Goal: Information Seeking & Learning: Learn about a topic

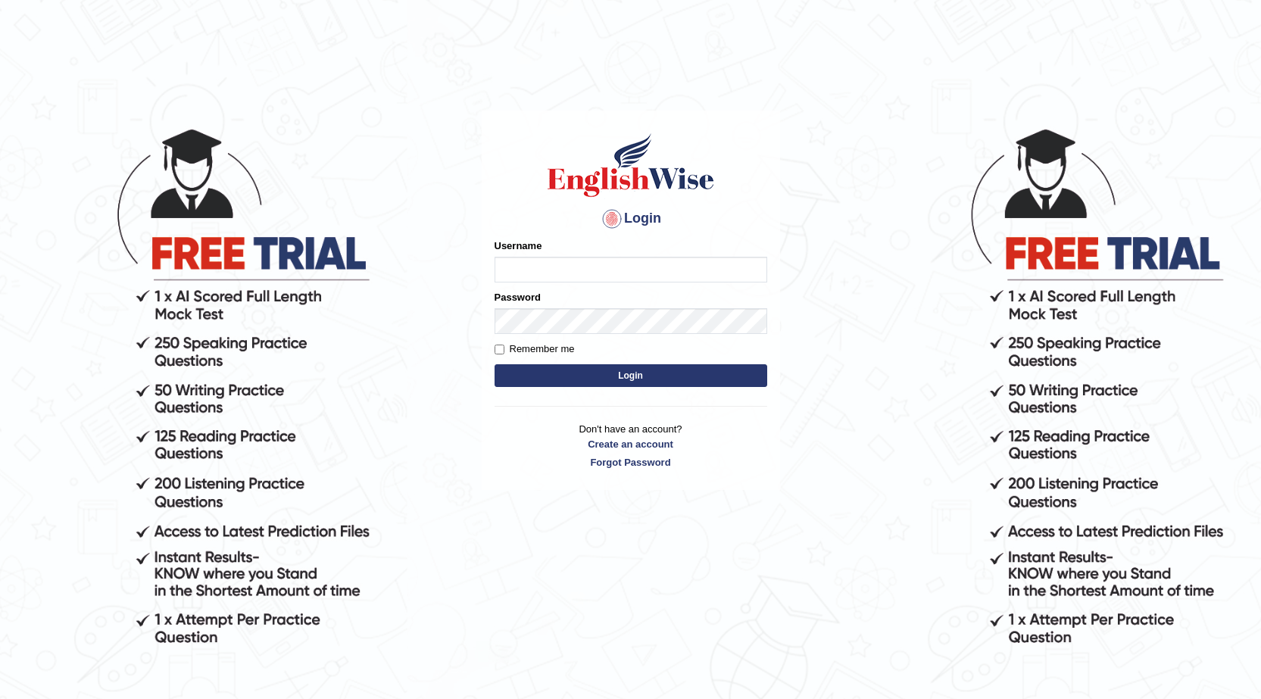
click at [1156, 145] on body "Login Please fix the following errors: Username Password Remember me Login Don'…" at bounding box center [630, 412] width 1261 height 699
click at [533, 261] on input "Username" at bounding box center [630, 270] width 273 height 26
type input "ajnconcept"
click at [568, 298] on div "Password" at bounding box center [630, 312] width 273 height 44
click at [593, 367] on button "Login" at bounding box center [630, 375] width 273 height 23
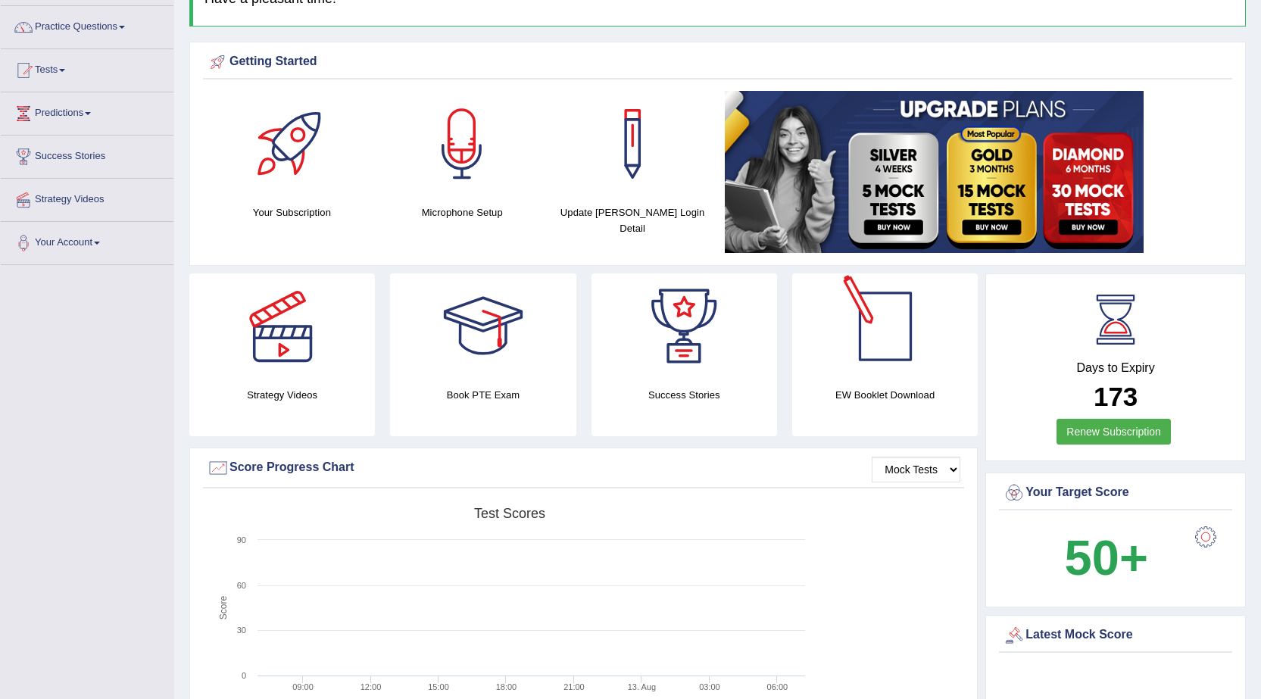
scroll to position [151, 0]
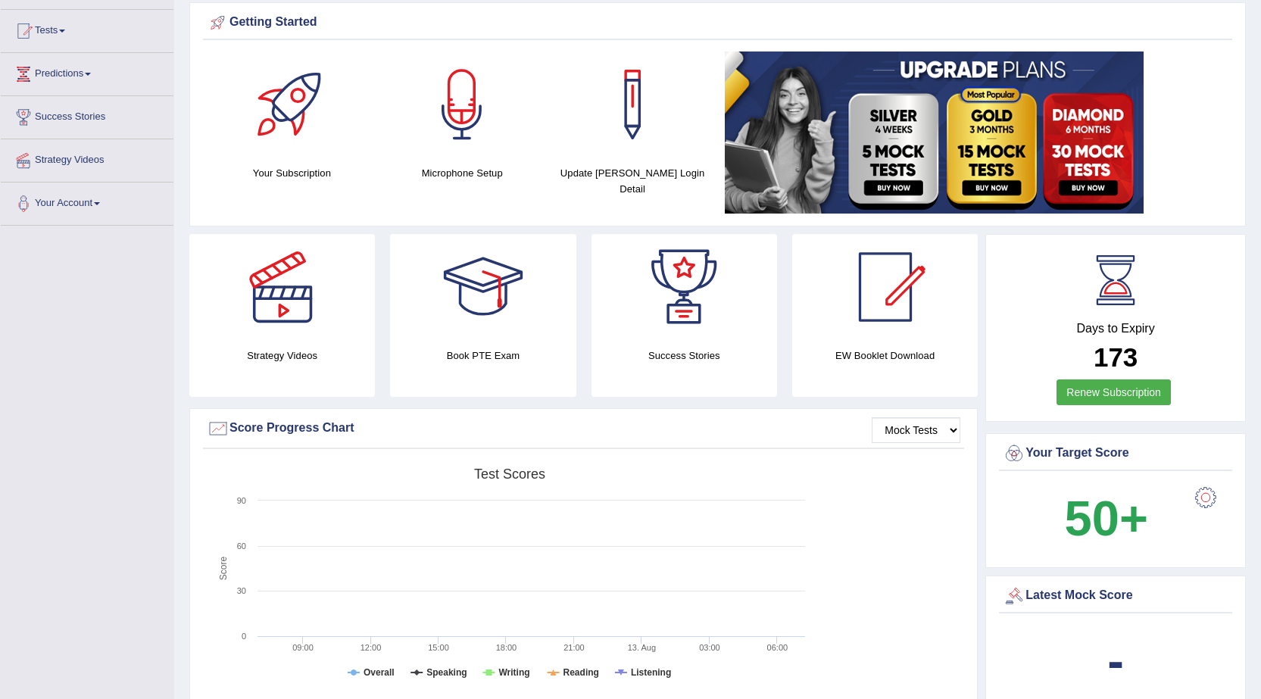
click at [1202, 495] on div at bounding box center [1205, 497] width 30 height 30
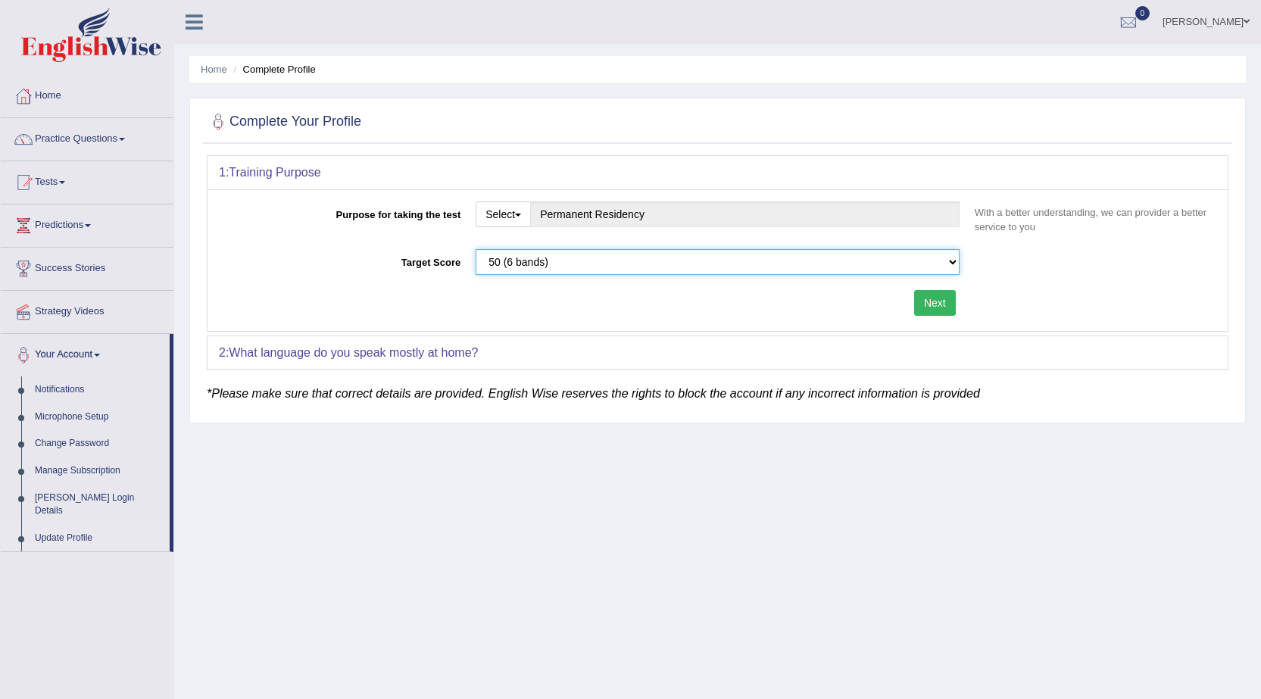
click at [950, 263] on select "Please select the correct value 50 (6 bands) 58 (6.5 bands) 65 (7 bands) 79 (8 …" at bounding box center [718, 262] width 484 height 26
select select "65"
click at [476, 249] on select "Please select the correct value 50 (6 bands) 58 (6.5 bands) 65 (7 bands) 79 (8 …" at bounding box center [718, 262] width 484 height 26
click at [521, 217] on span "button" at bounding box center [518, 215] width 6 height 3
click at [817, 348] on div "2: What language do you speak mostly at home?" at bounding box center [717, 352] width 1020 height 33
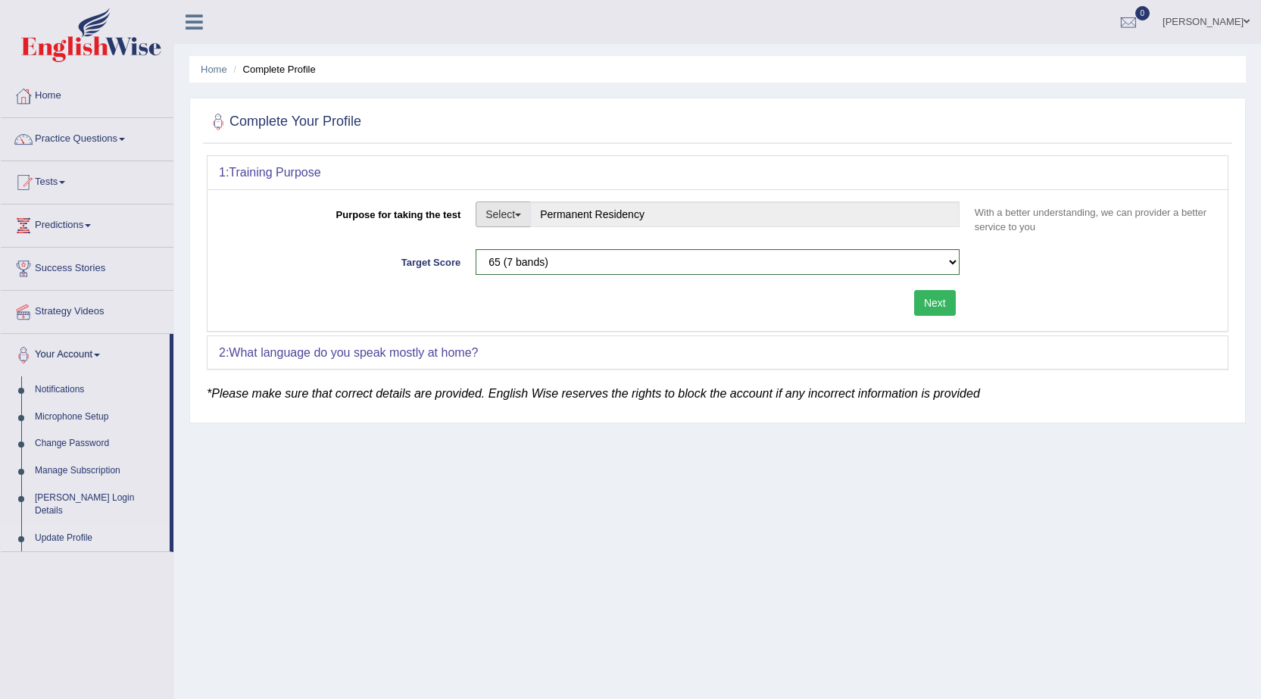
click at [525, 221] on button "Select" at bounding box center [503, 214] width 55 height 26
click at [520, 213] on button "Select" at bounding box center [503, 214] width 55 height 26
click at [526, 215] on button "Select" at bounding box center [503, 214] width 55 height 26
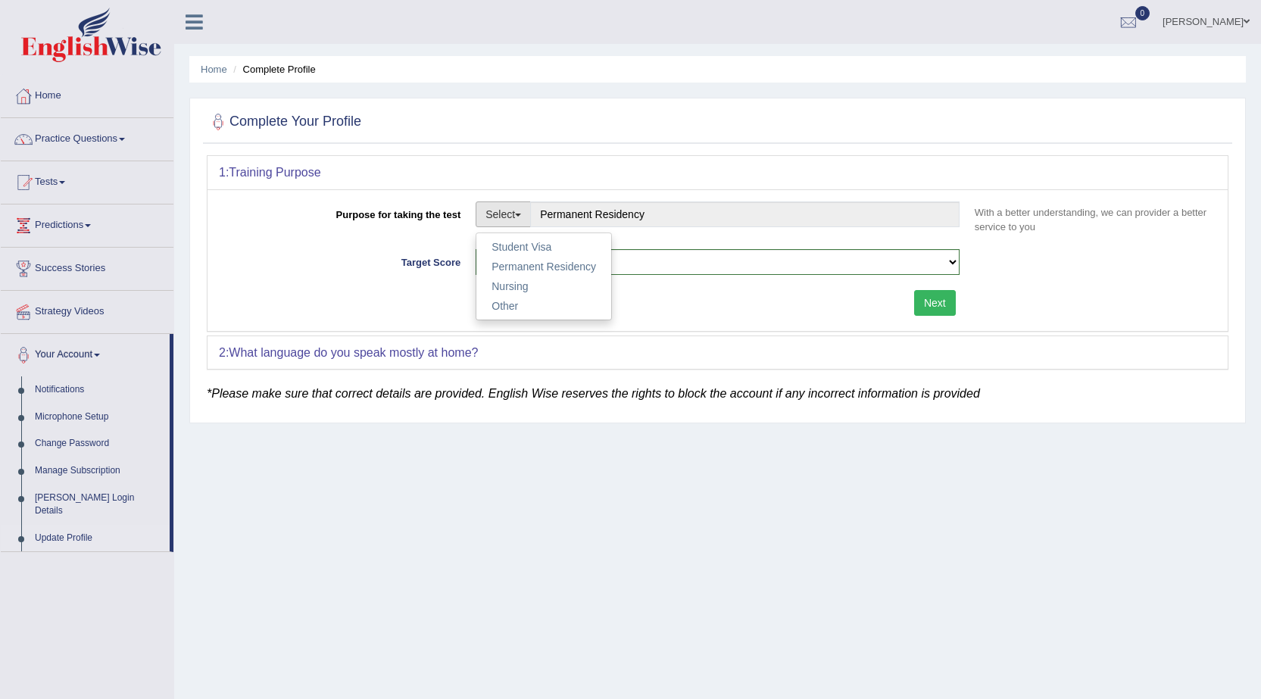
click at [832, 357] on div "2: What language do you speak mostly at home?" at bounding box center [717, 352] width 1020 height 33
click at [520, 216] on span "button" at bounding box center [518, 215] width 6 height 3
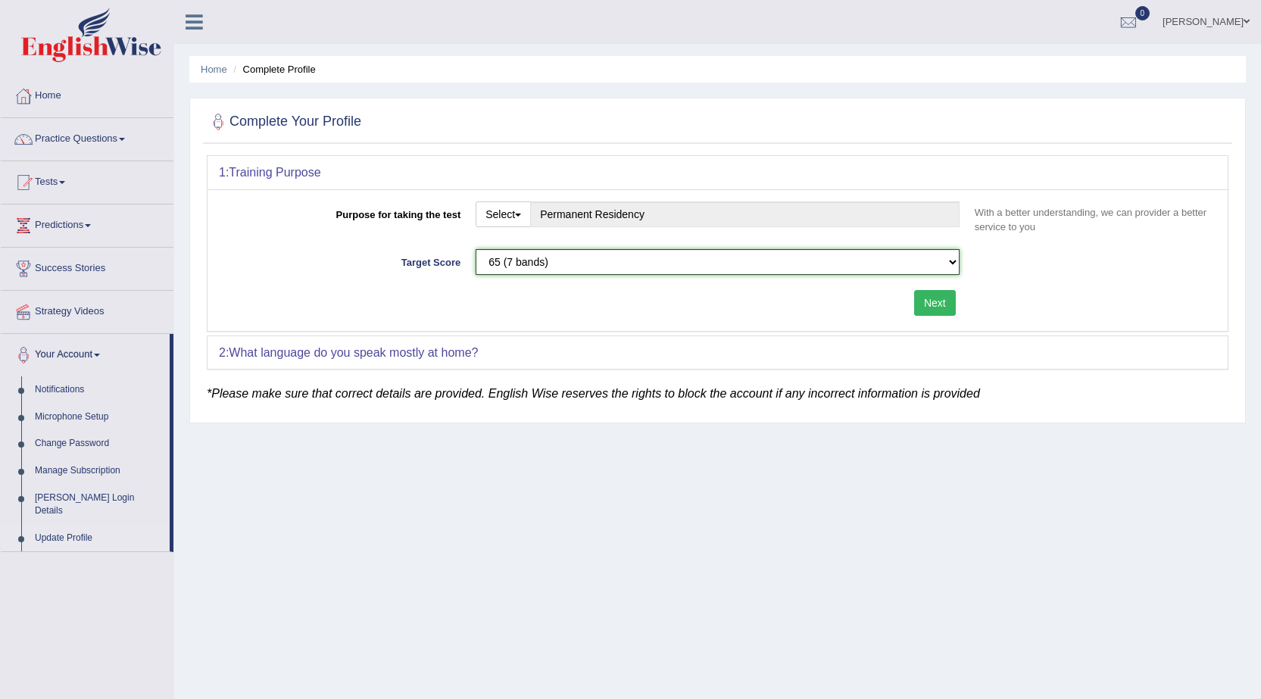
click at [951, 262] on select "Please select the correct value 50 (6 bands) 58 (6.5 bands) 65 (7 bands) 79 (8 …" at bounding box center [718, 262] width 484 height 26
click at [476, 249] on select "Please select the correct value 50 (6 bands) 58 (6.5 bands) 65 (7 bands) 79 (8 …" at bounding box center [718, 262] width 484 height 26
click at [946, 295] on button "Next" at bounding box center [935, 303] width 42 height 26
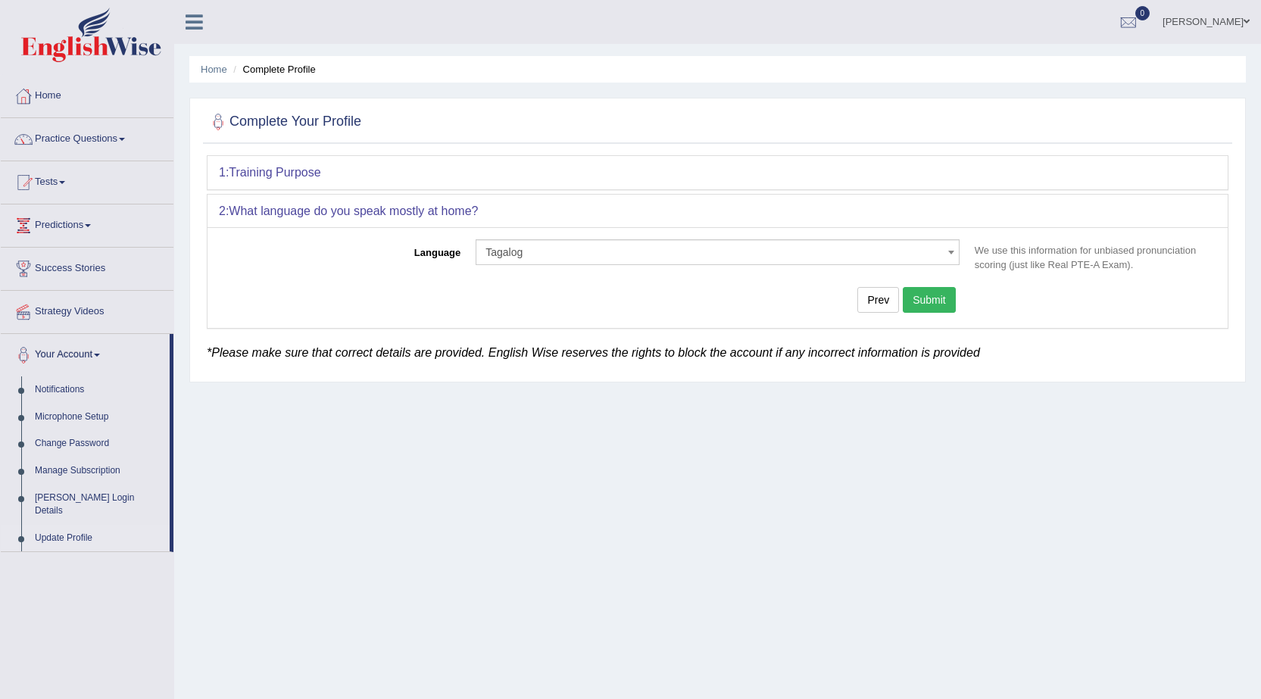
click at [948, 255] on span at bounding box center [951, 252] width 15 height 24
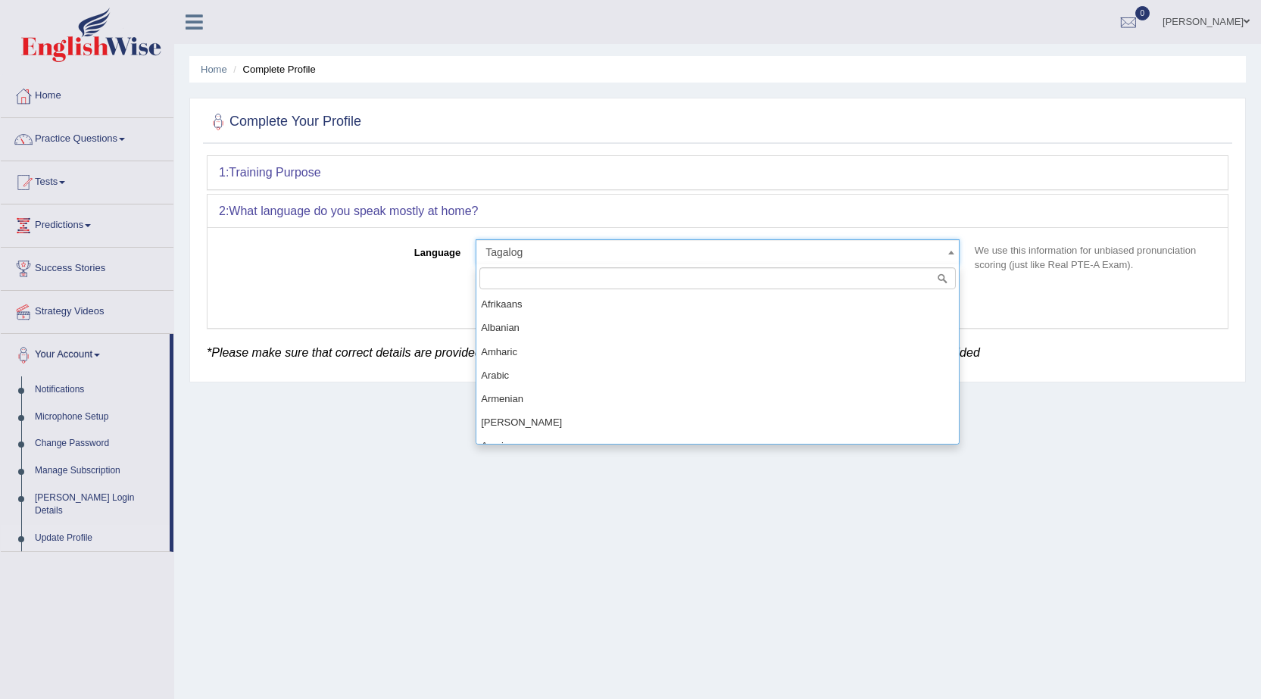
scroll to position [1107, 0]
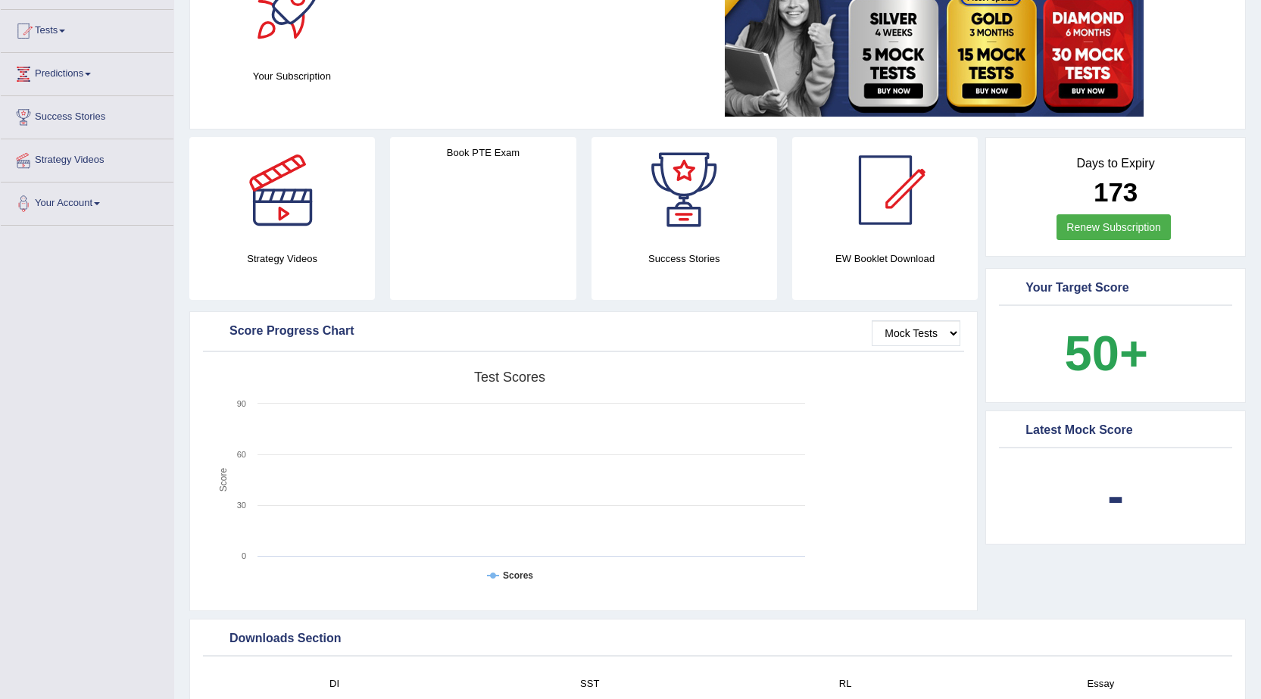
scroll to position [151, 0]
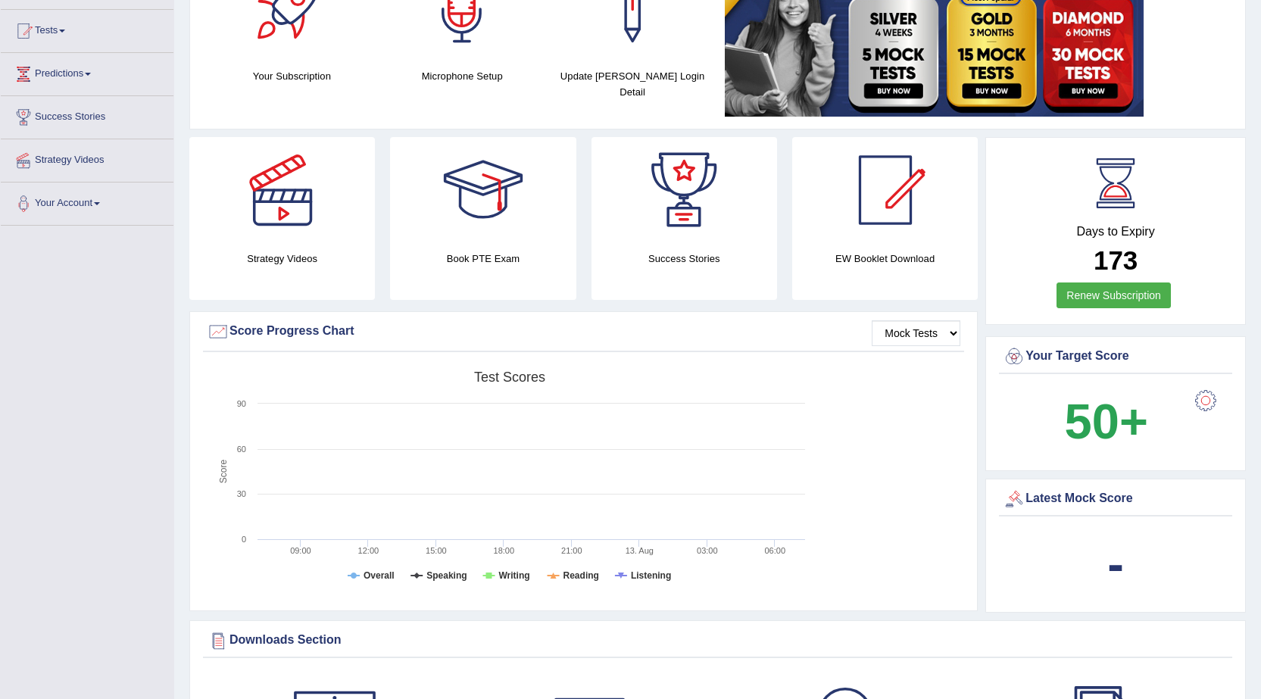
click at [1211, 406] on div at bounding box center [1205, 400] width 30 height 30
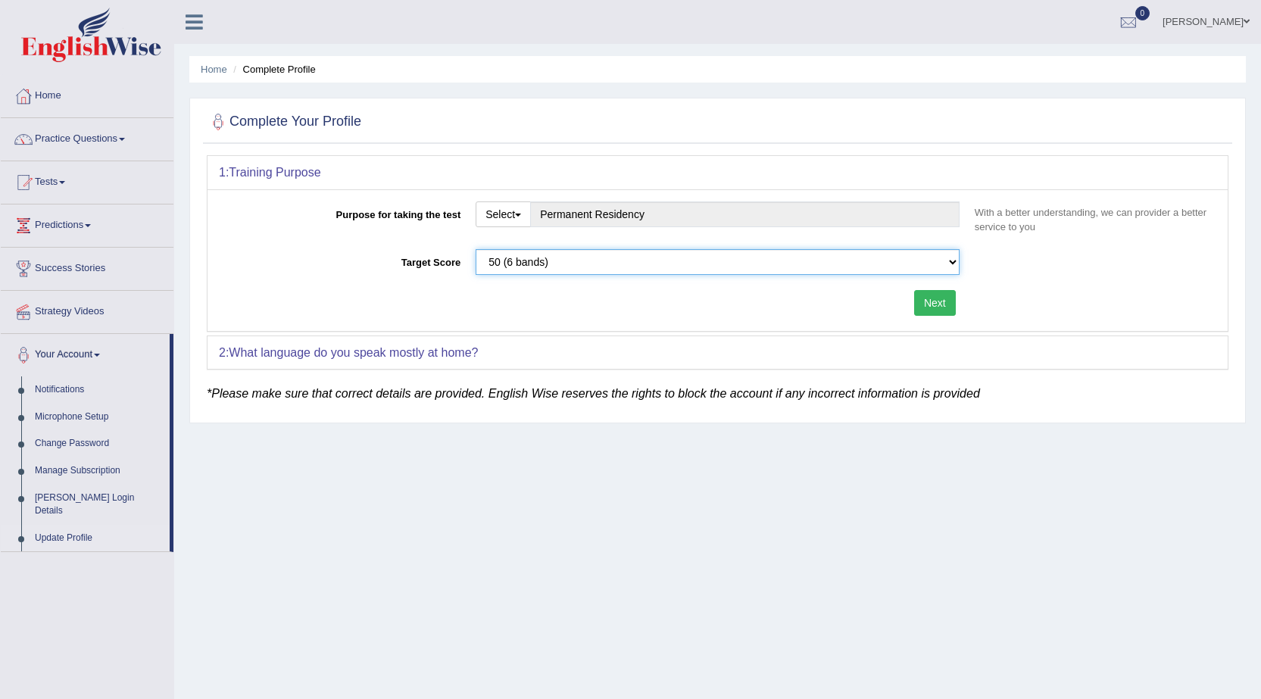
click at [953, 265] on select "Please select the correct value 50 (6 bands) 58 (6.5 bands) 65 (7 bands) 79 (8 …" at bounding box center [718, 262] width 484 height 26
click at [476, 249] on select "Please select the correct value 50 (6 bands) 58 (6.5 bands) 65 (7 bands) 79 (8 …" at bounding box center [718, 262] width 484 height 26
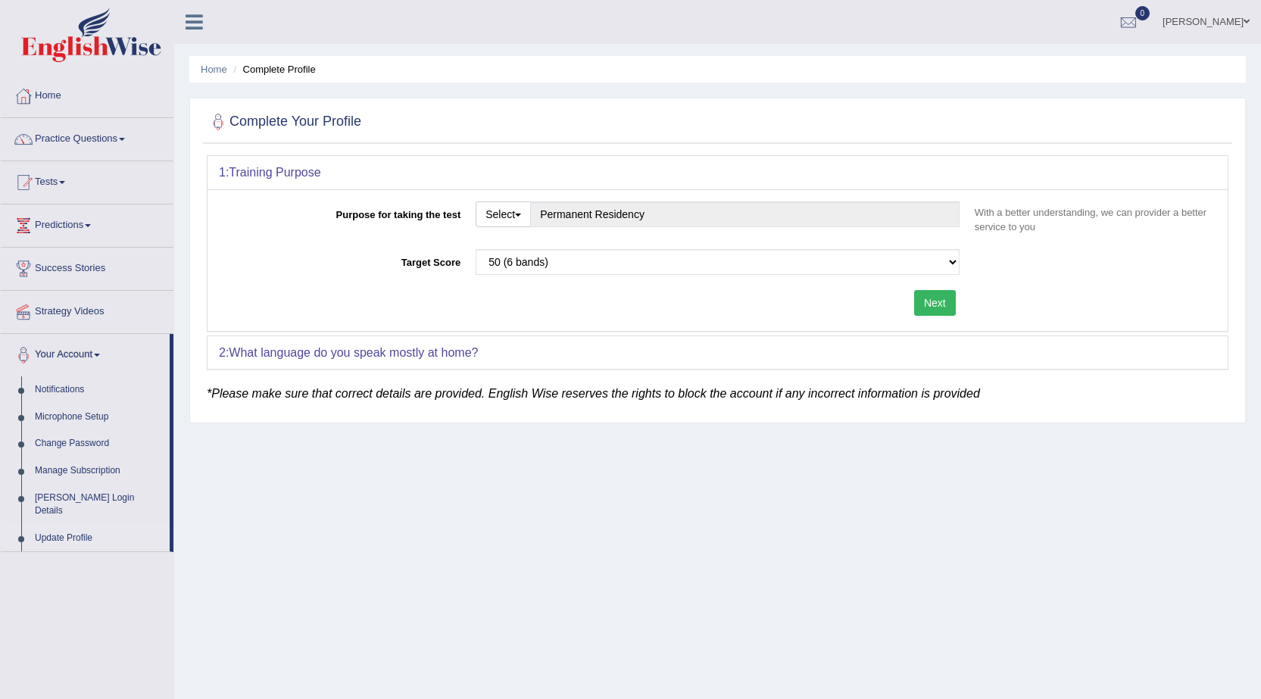
click at [933, 301] on button "Next" at bounding box center [935, 303] width 42 height 26
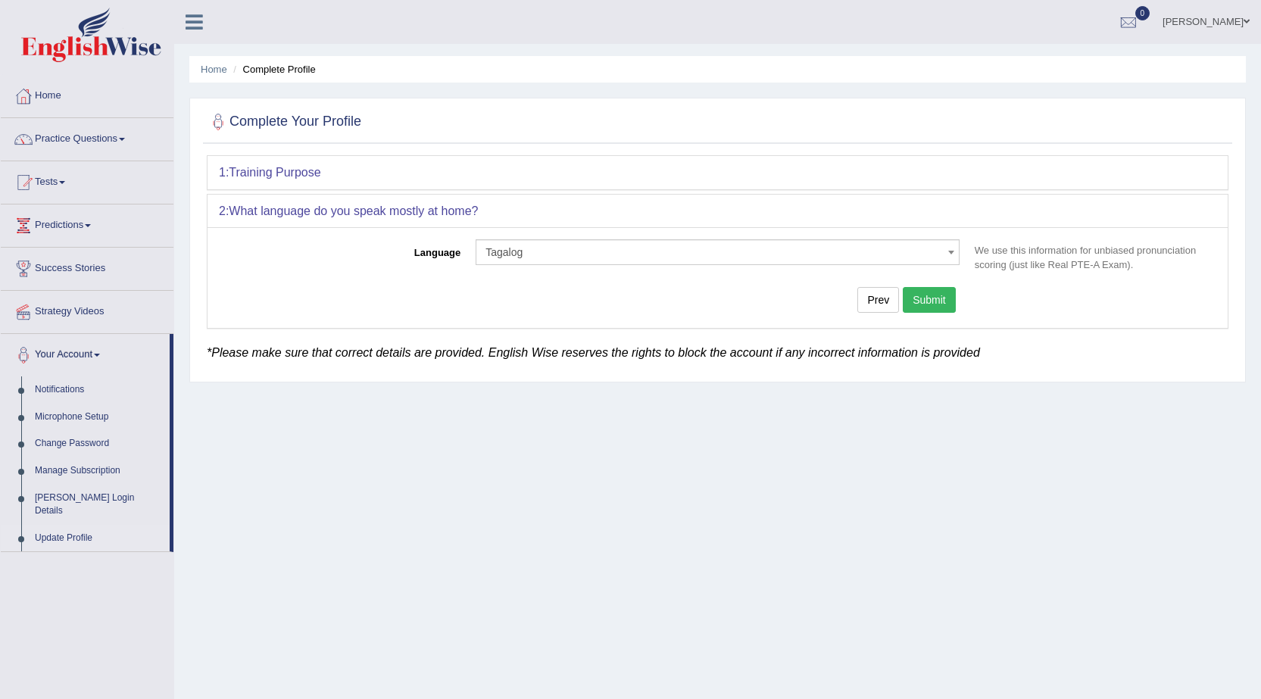
click at [941, 298] on button "Submit" at bounding box center [929, 300] width 53 height 26
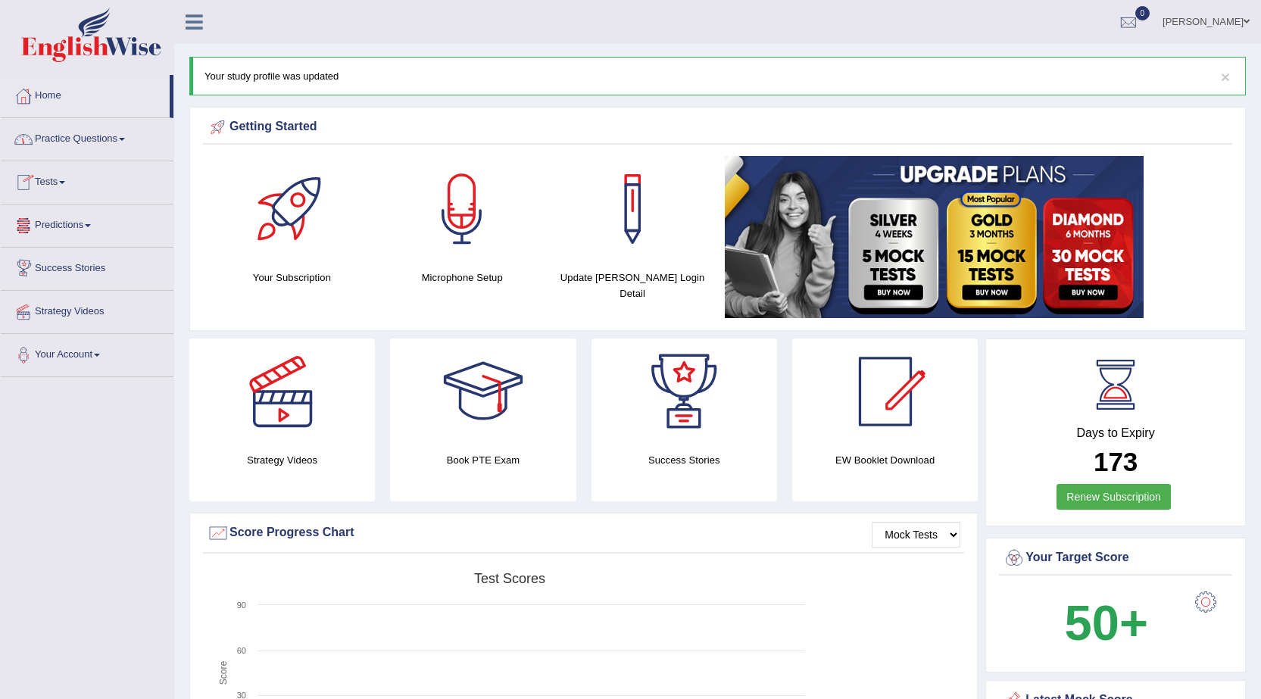
click at [101, 148] on link "Practice Questions" at bounding box center [87, 137] width 173 height 38
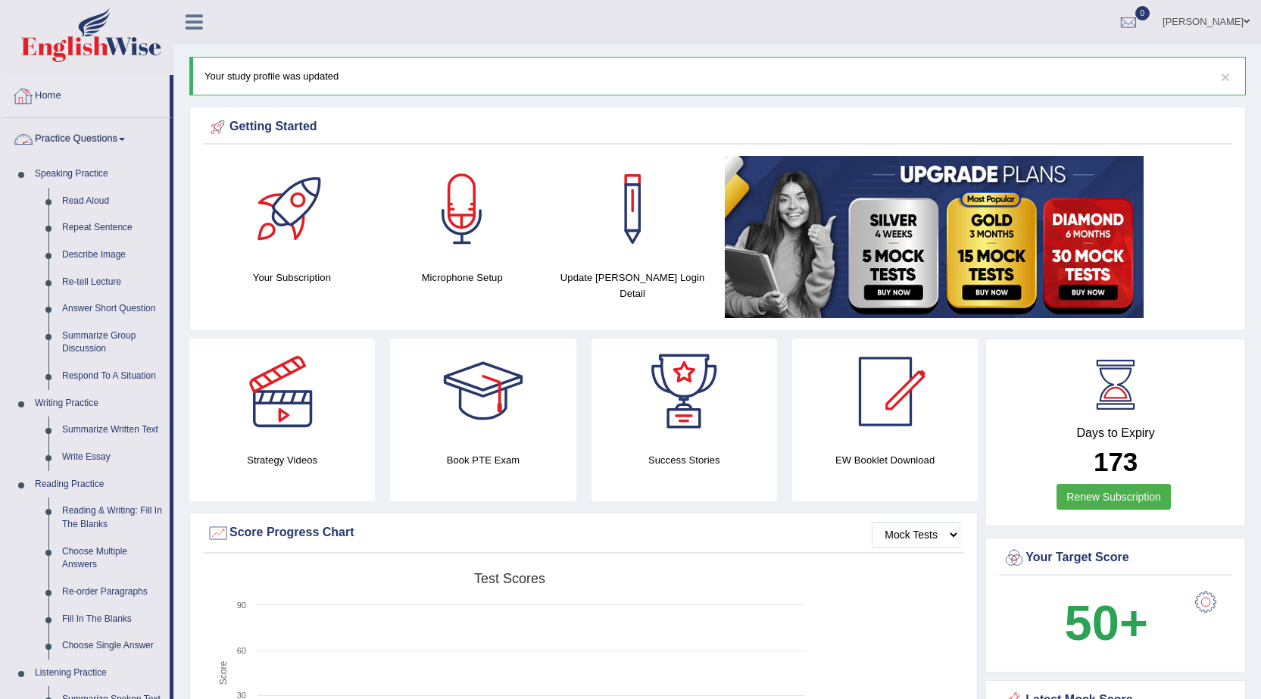
click at [42, 101] on link "Home" at bounding box center [85, 94] width 169 height 38
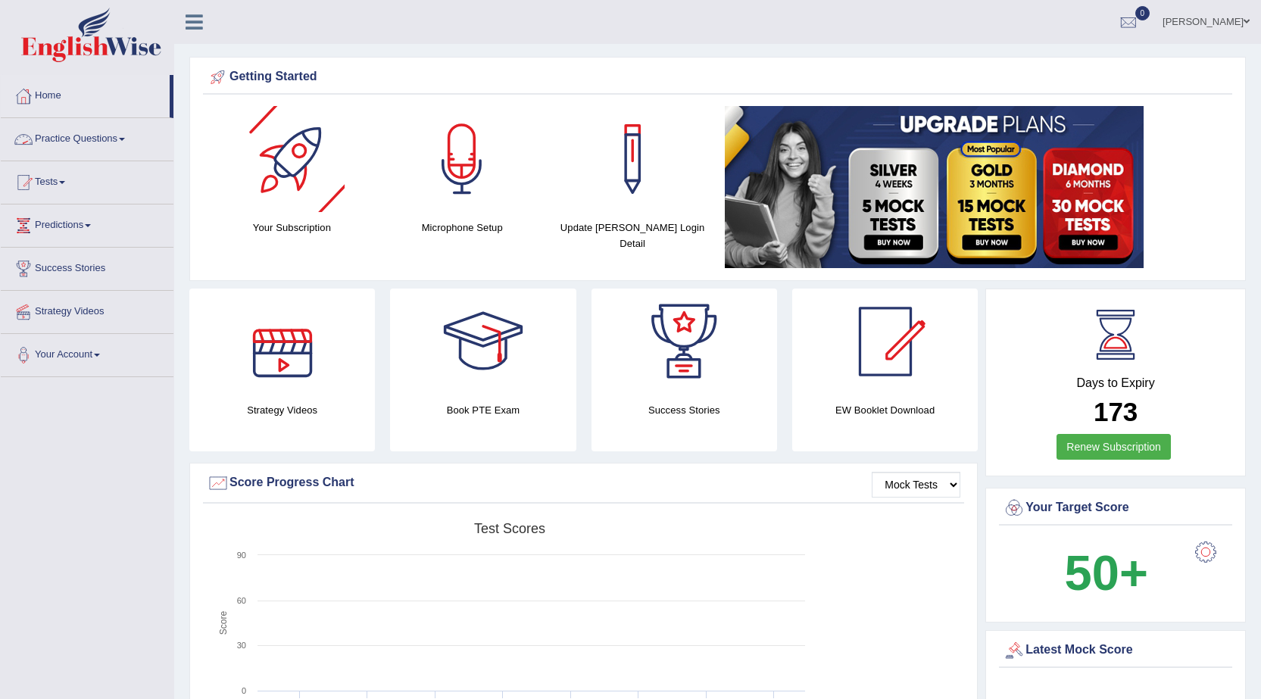
click at [102, 146] on link "Practice Questions" at bounding box center [87, 137] width 173 height 38
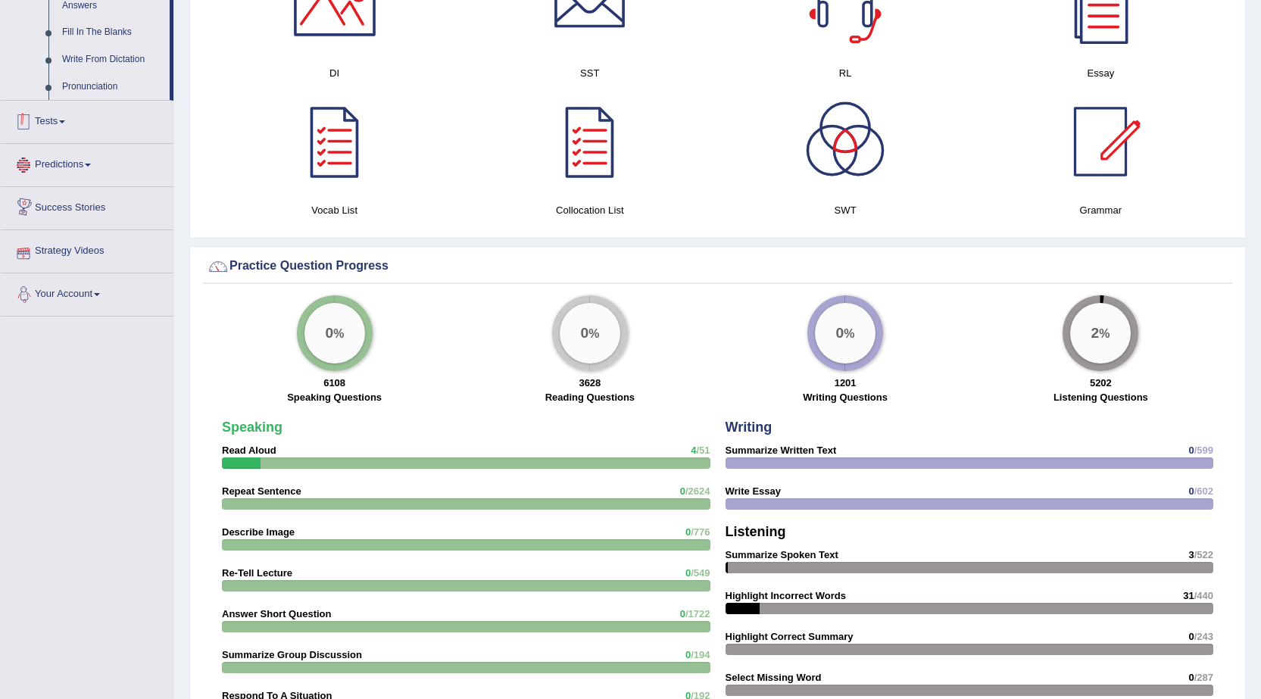
scroll to position [757, 0]
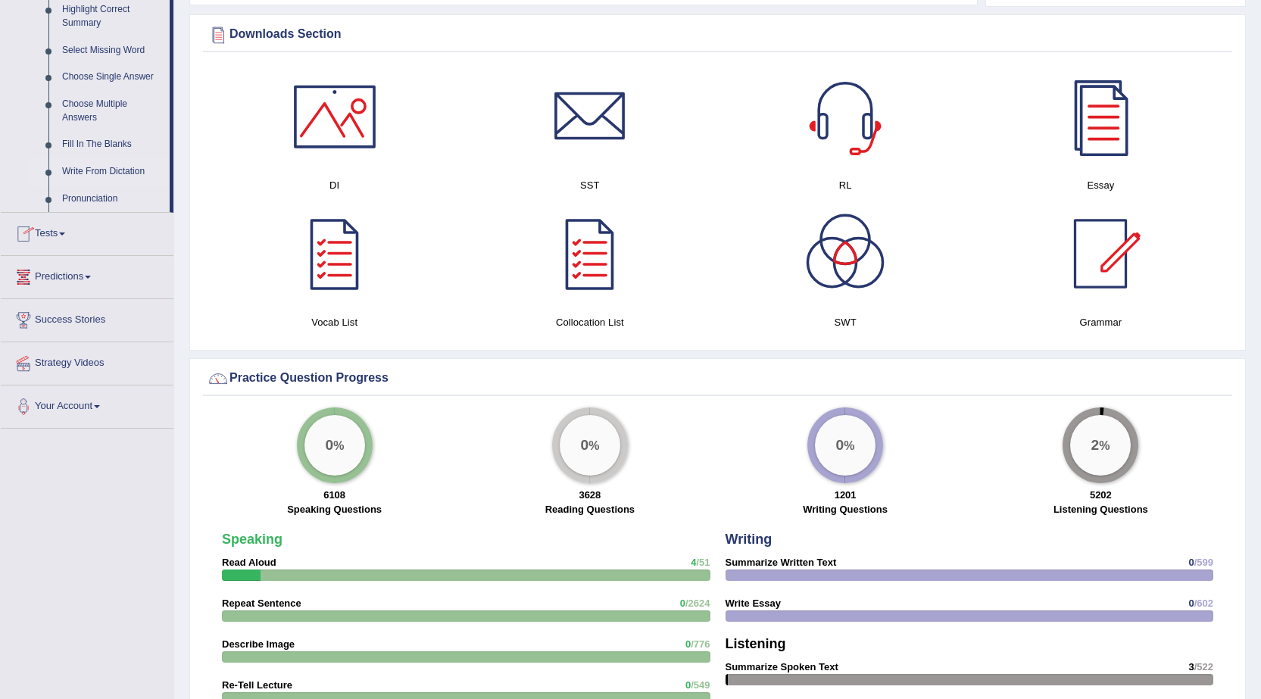
click at [135, 175] on link "Write From Dictation" at bounding box center [112, 171] width 114 height 27
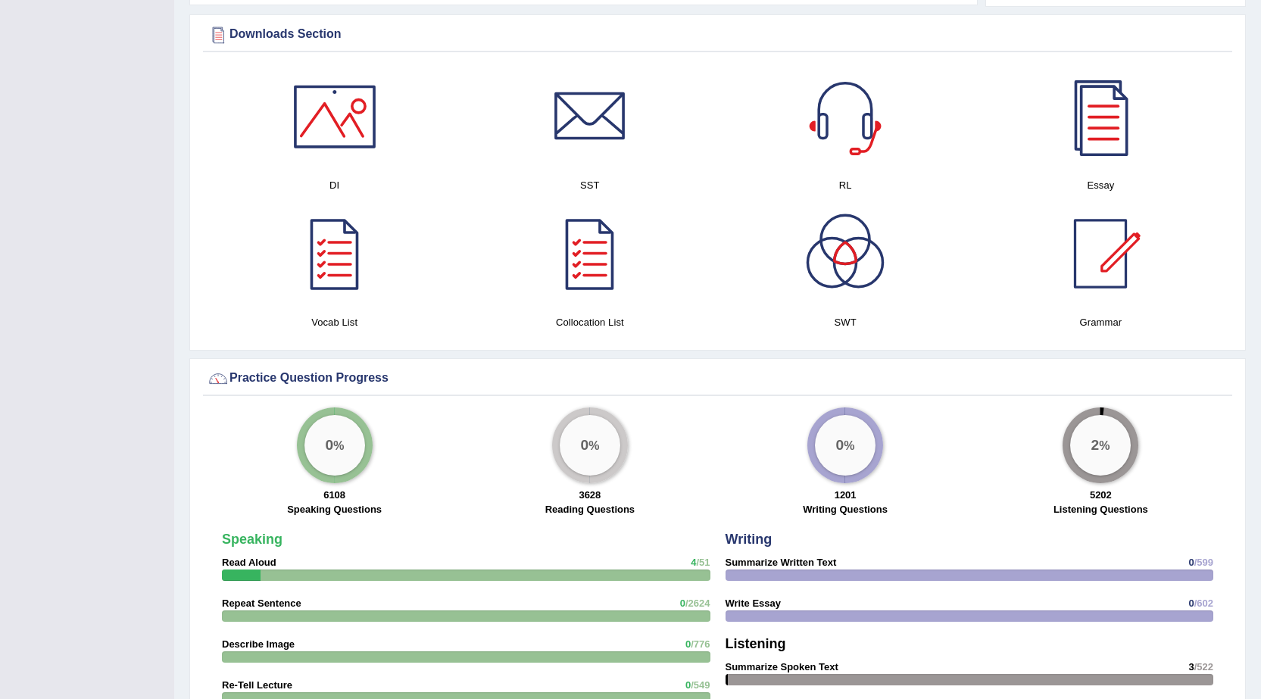
scroll to position [204, 0]
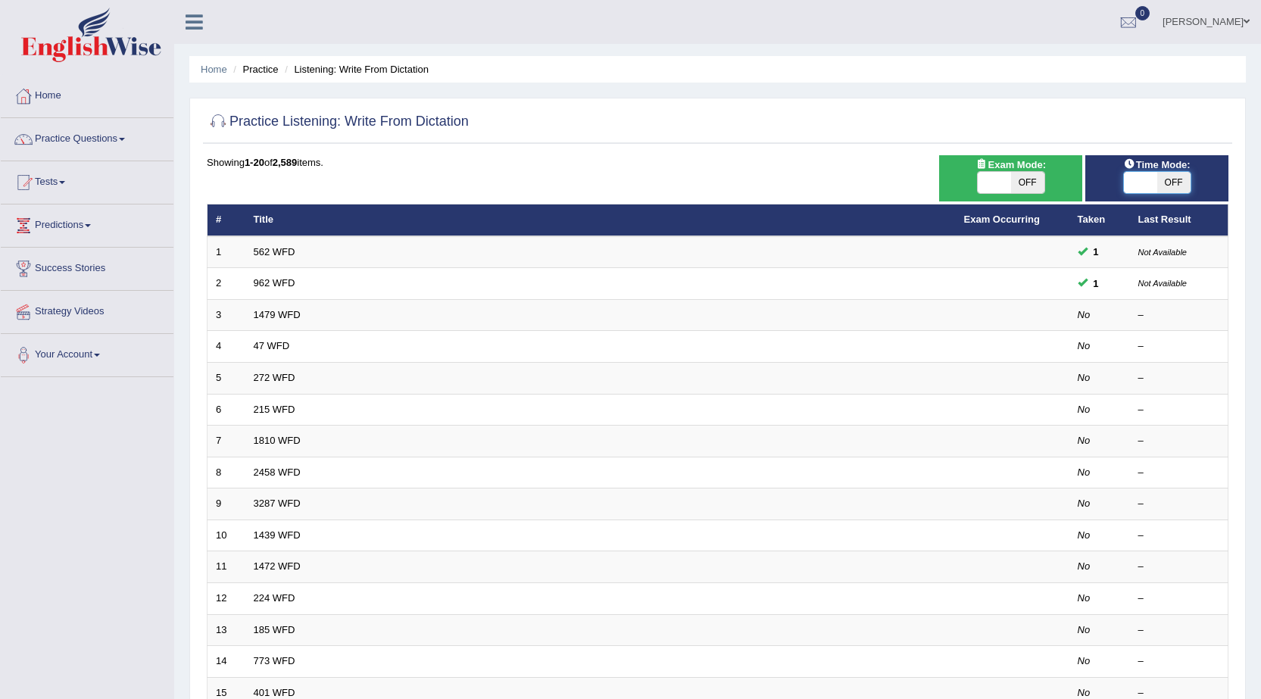
click at [1153, 184] on span at bounding box center [1140, 182] width 33 height 21
checkbox input "true"
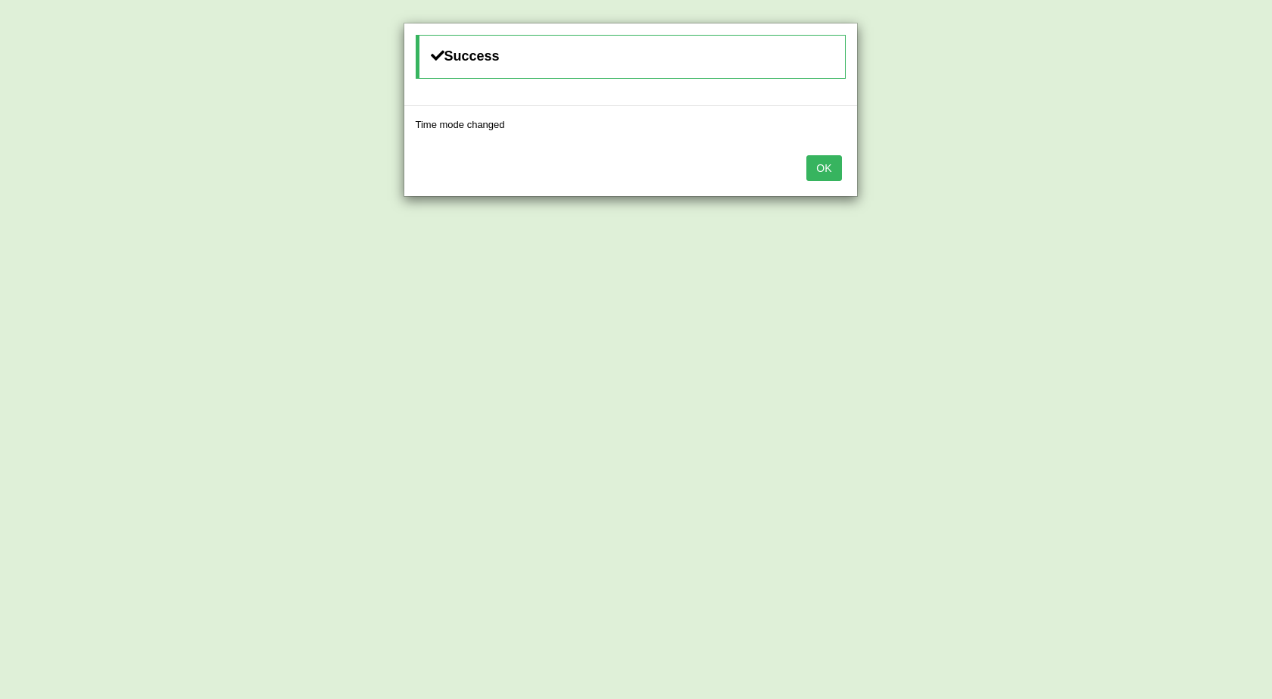
click at [807, 168] on button "OK" at bounding box center [823, 168] width 35 height 26
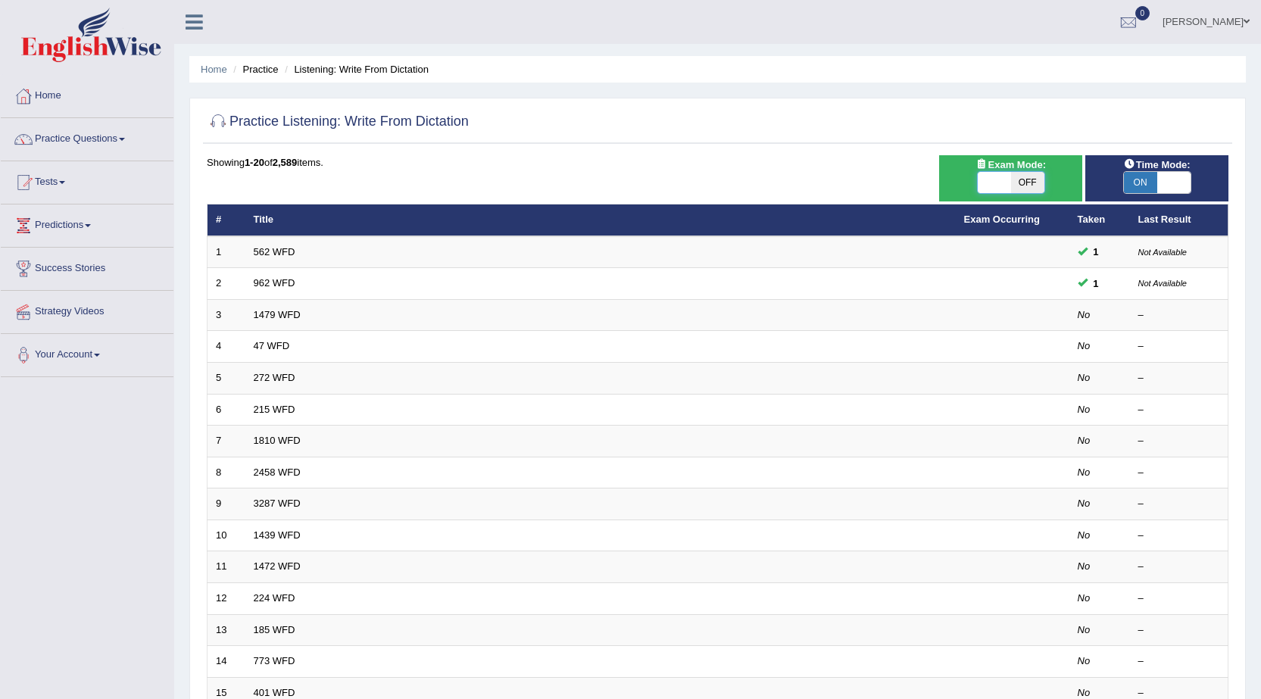
click at [984, 185] on span at bounding box center [994, 182] width 33 height 21
checkbox input "true"
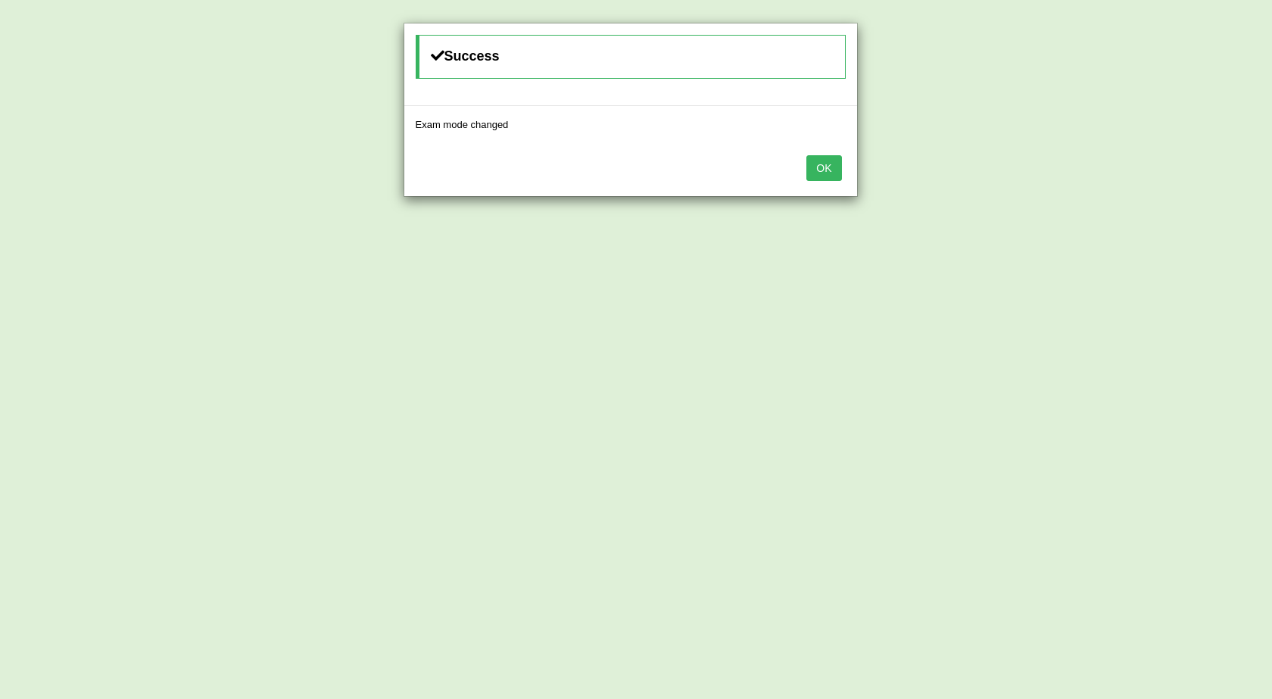
click at [815, 167] on button "OK" at bounding box center [823, 168] width 35 height 26
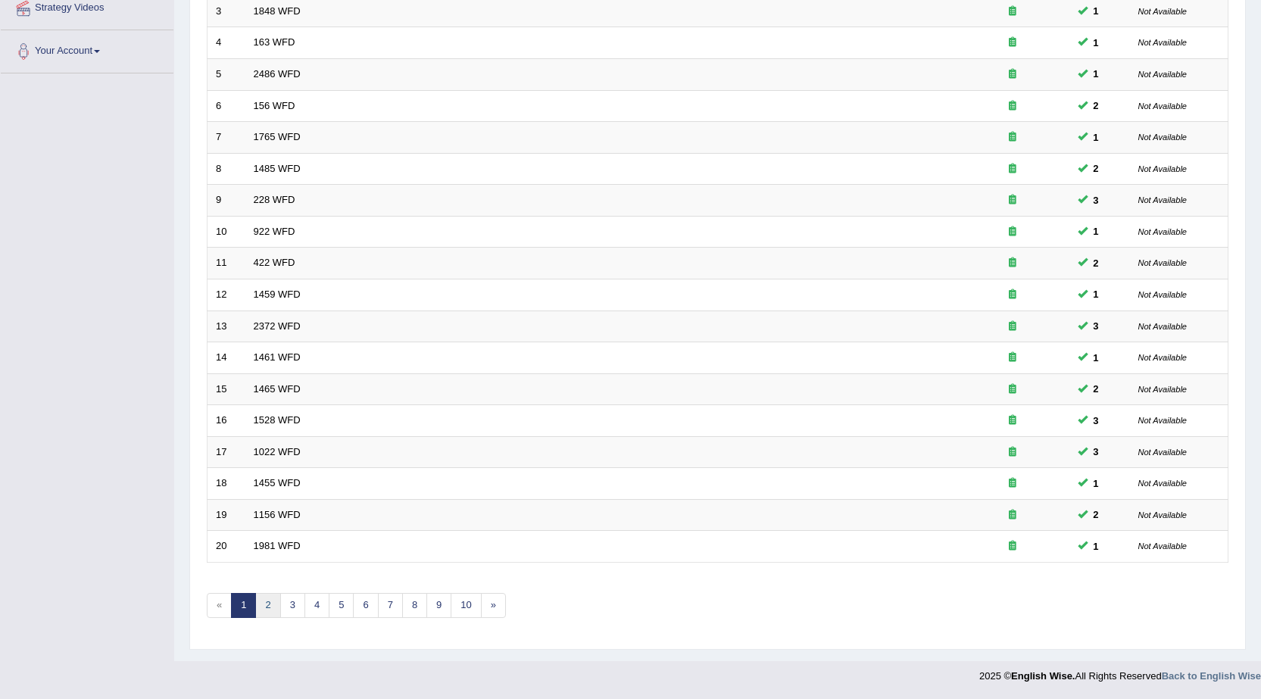
click at [264, 598] on link "2" at bounding box center [267, 605] width 25 height 25
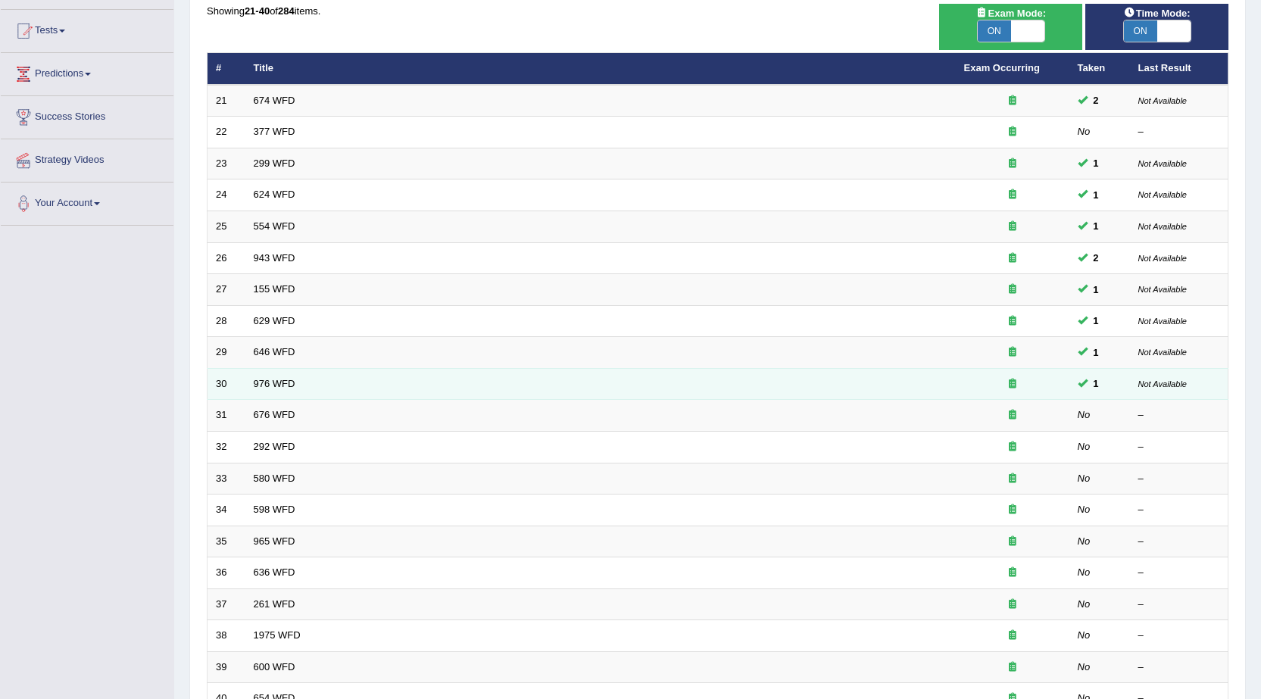
scroll to position [227, 0]
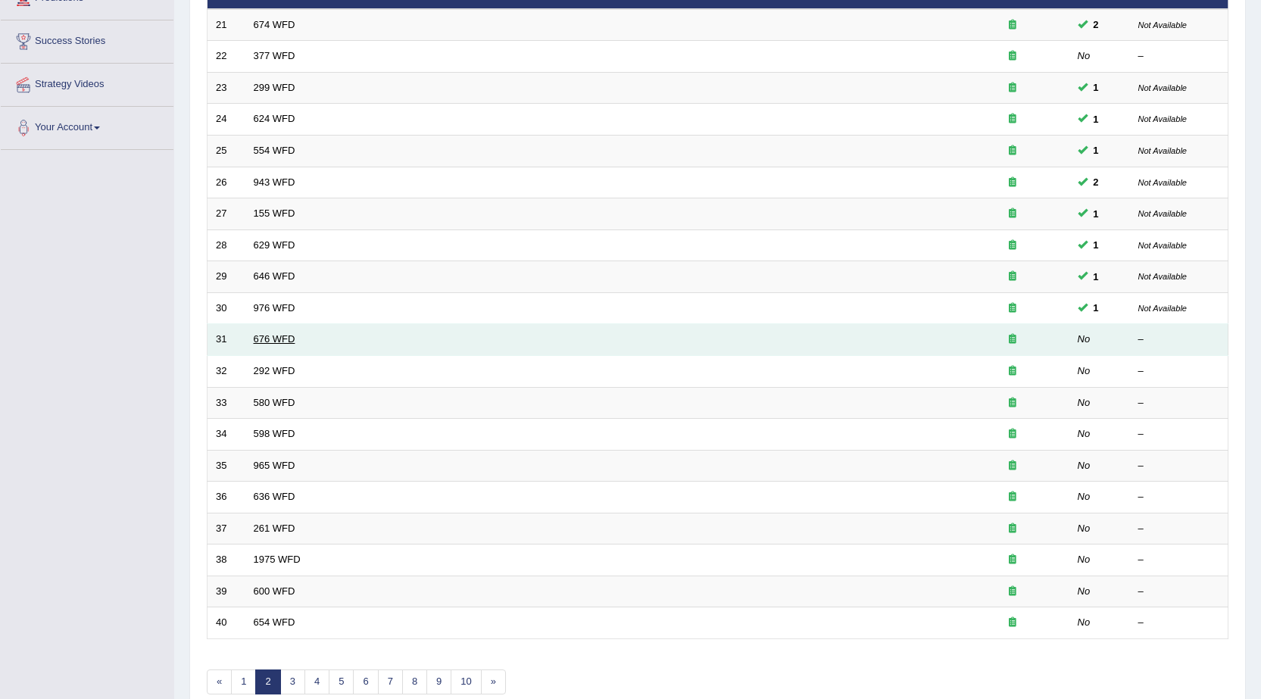
click at [285, 333] on link "676 WFD" at bounding box center [275, 338] width 42 height 11
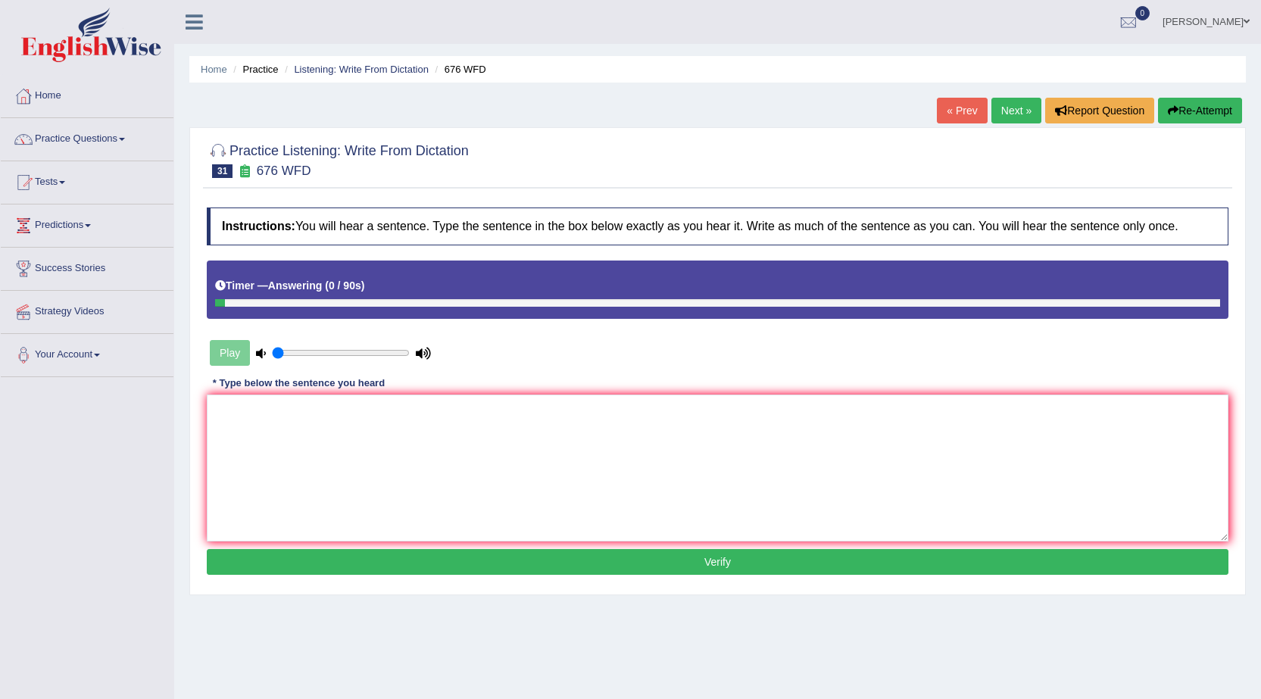
click at [944, 103] on link "« Prev" at bounding box center [962, 111] width 50 height 26
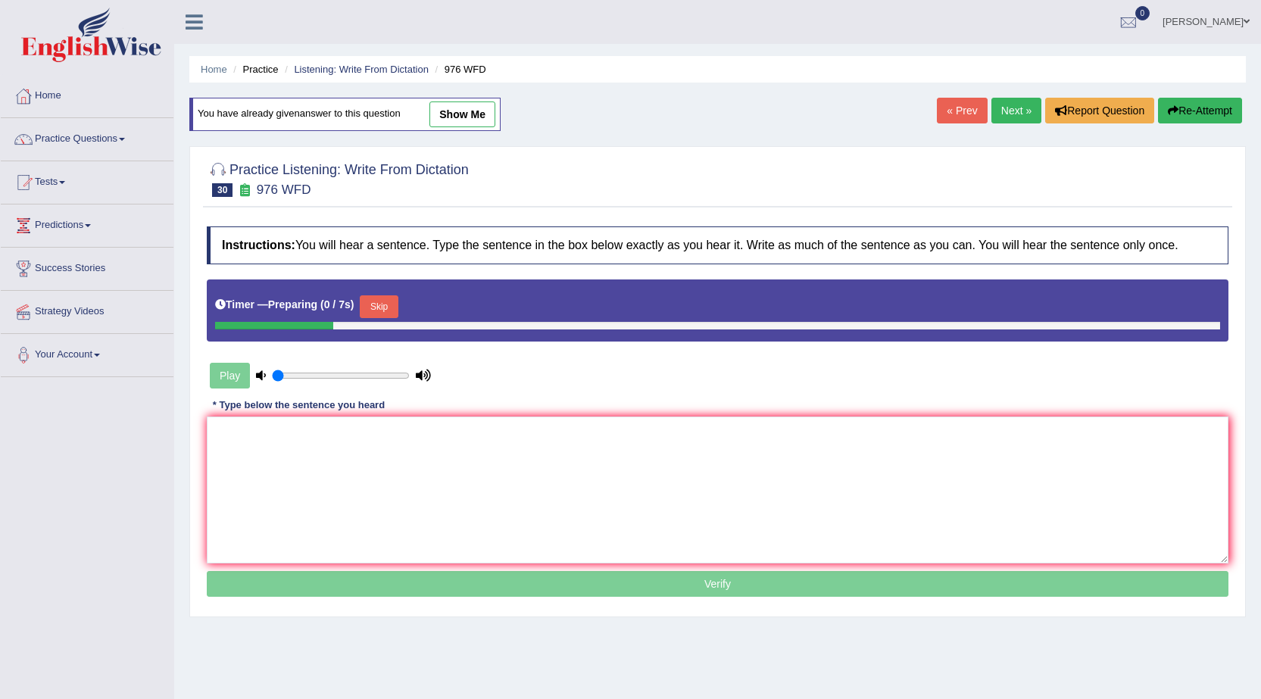
click at [1012, 114] on link "Next »" at bounding box center [1016, 111] width 50 height 26
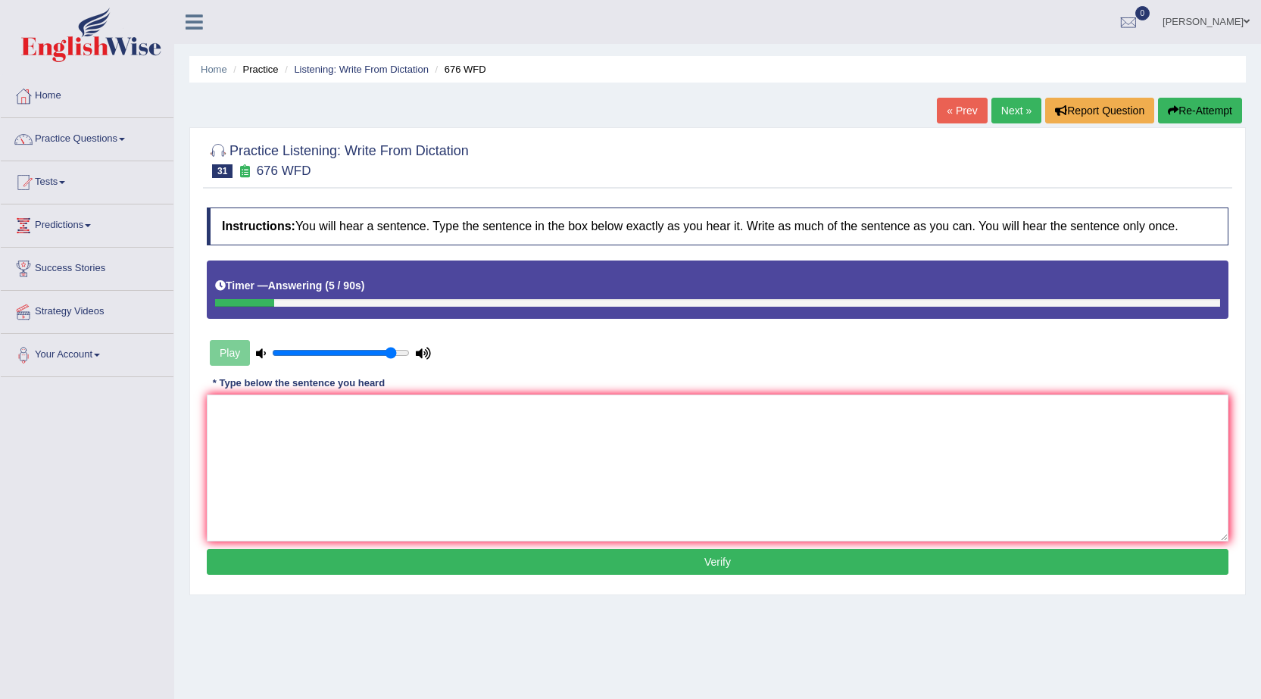
drag, startPoint x: 307, startPoint y: 352, endPoint x: 388, endPoint y: 357, distance: 81.2
type input "0.9"
click at [388, 357] on input "range" at bounding box center [341, 353] width 138 height 12
click at [937, 118] on link "« Prev" at bounding box center [962, 111] width 50 height 26
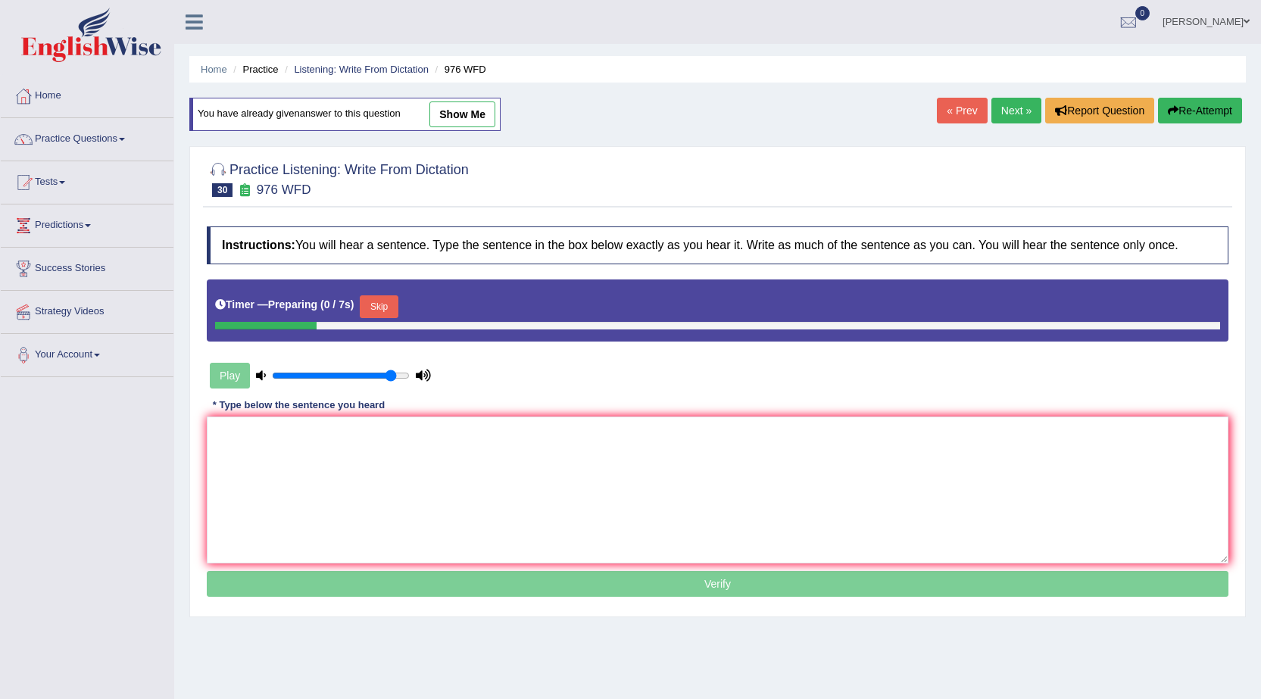
click at [1007, 112] on link "Next »" at bounding box center [1016, 111] width 50 height 26
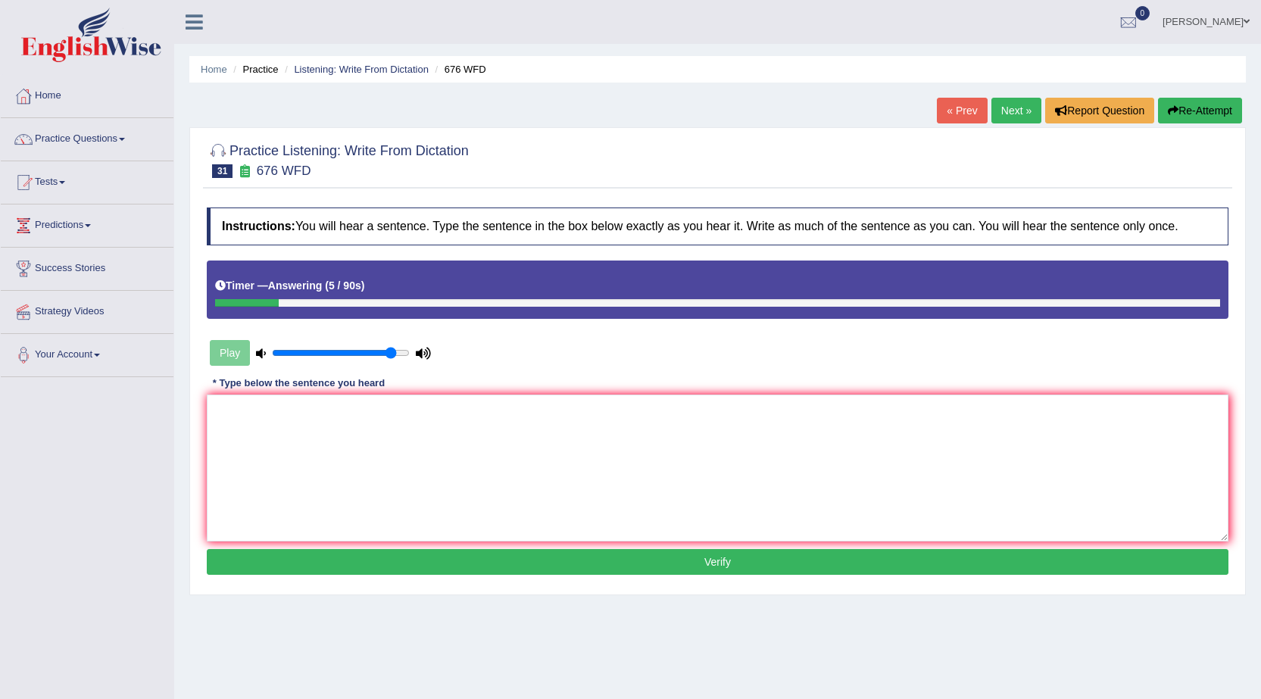
click at [960, 109] on link "« Prev" at bounding box center [962, 111] width 50 height 26
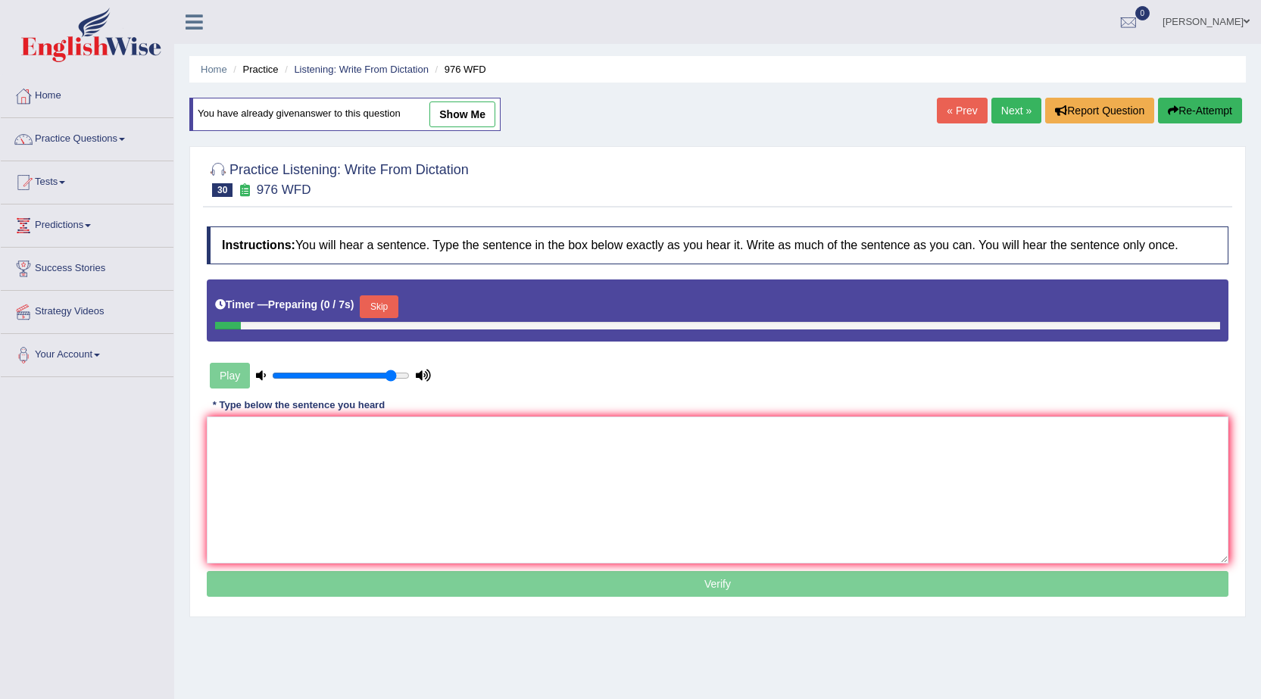
click at [1000, 117] on link "Next »" at bounding box center [1016, 111] width 50 height 26
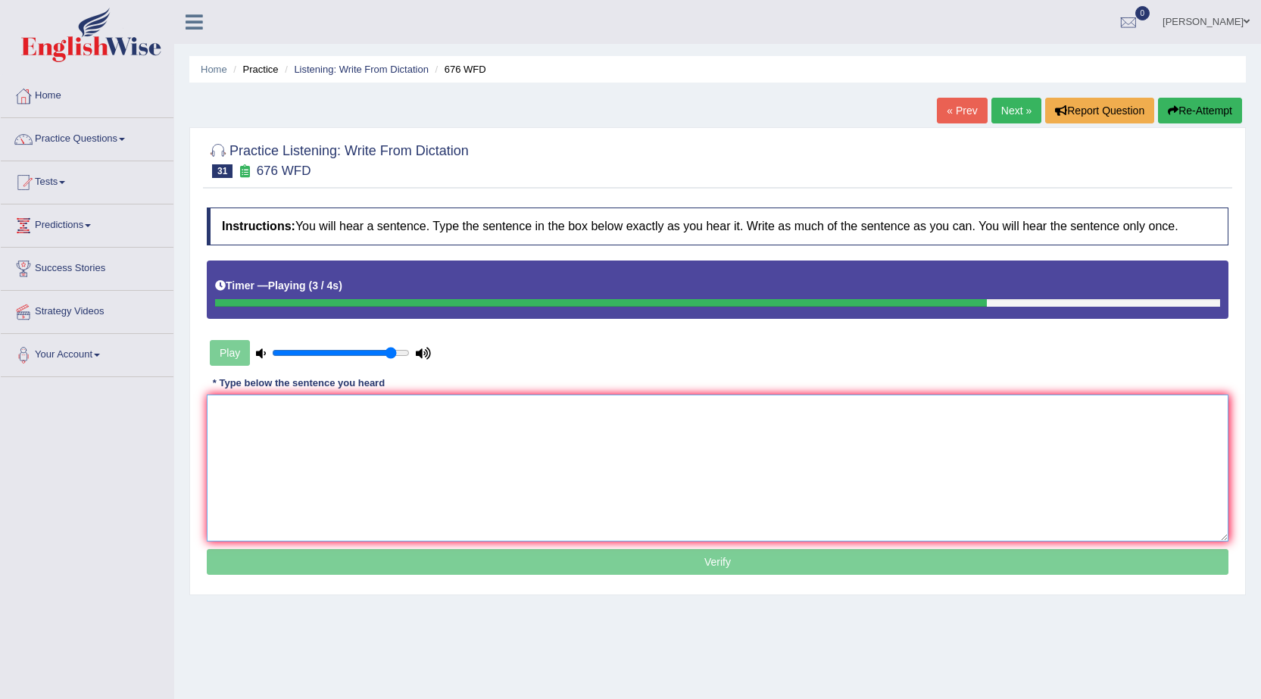
click at [753, 416] on textarea at bounding box center [718, 468] width 1022 height 147
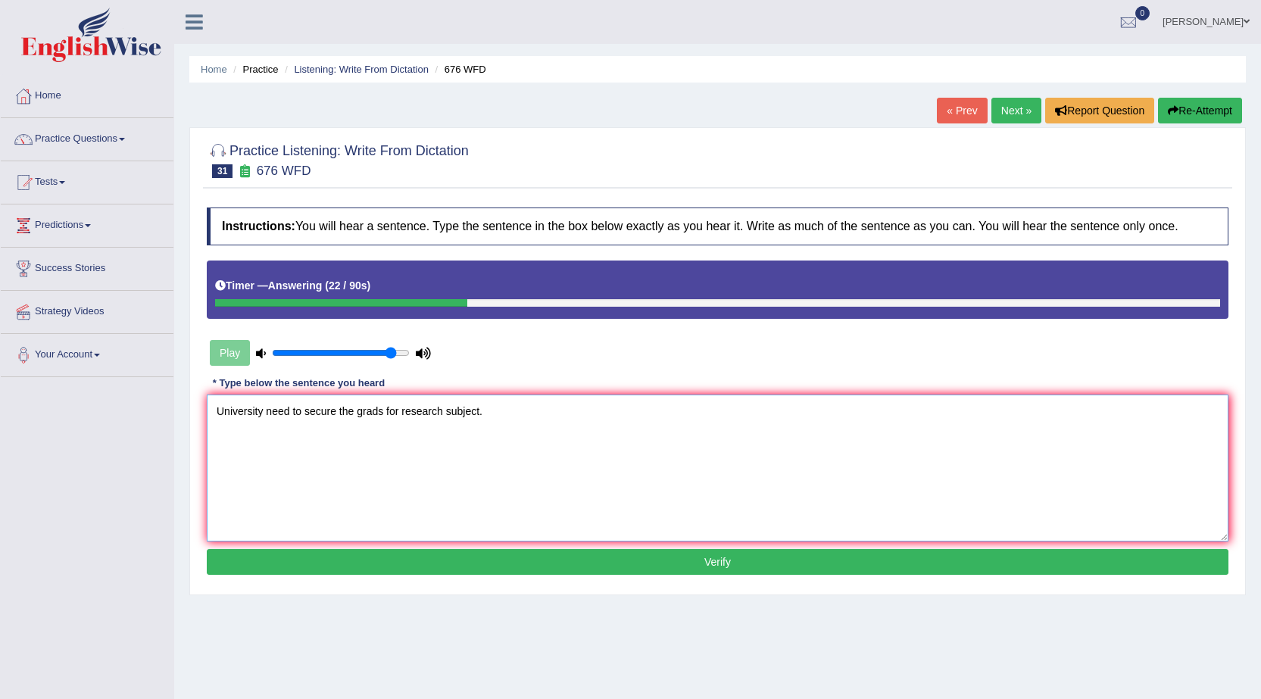
scroll to position [76, 0]
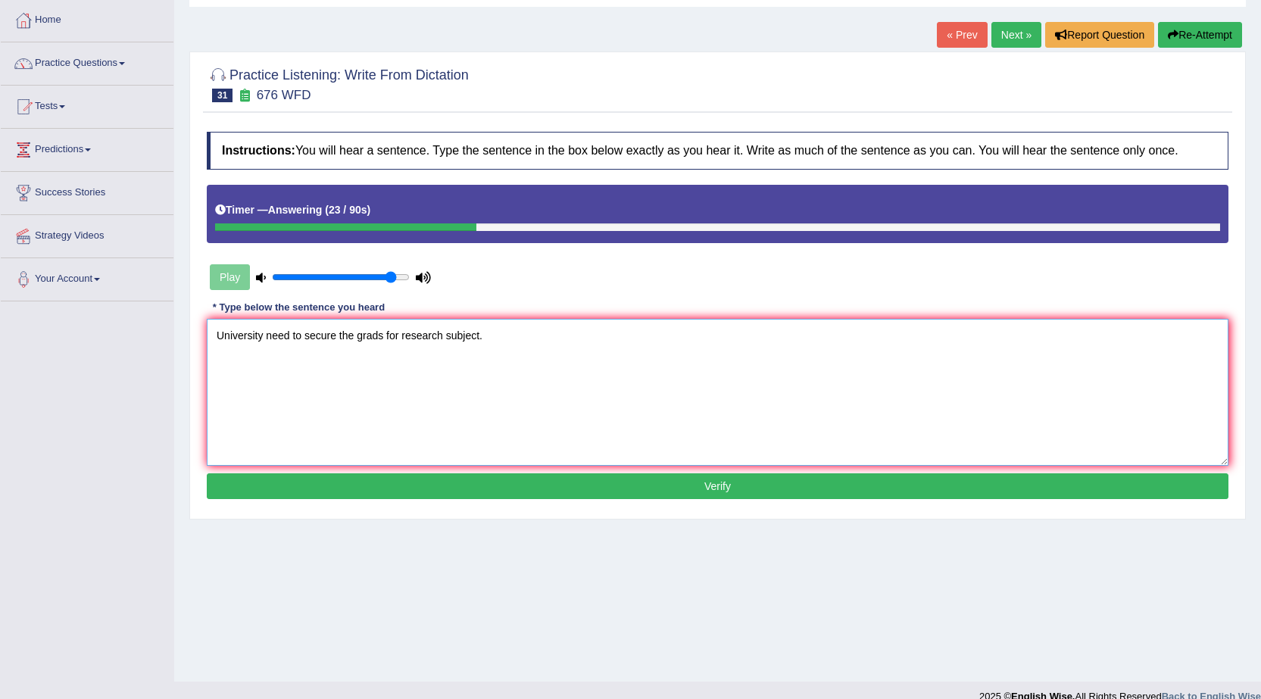
type textarea "University need to secure the grads for research subject."
click at [713, 496] on button "Verify" at bounding box center [718, 486] width 1022 height 26
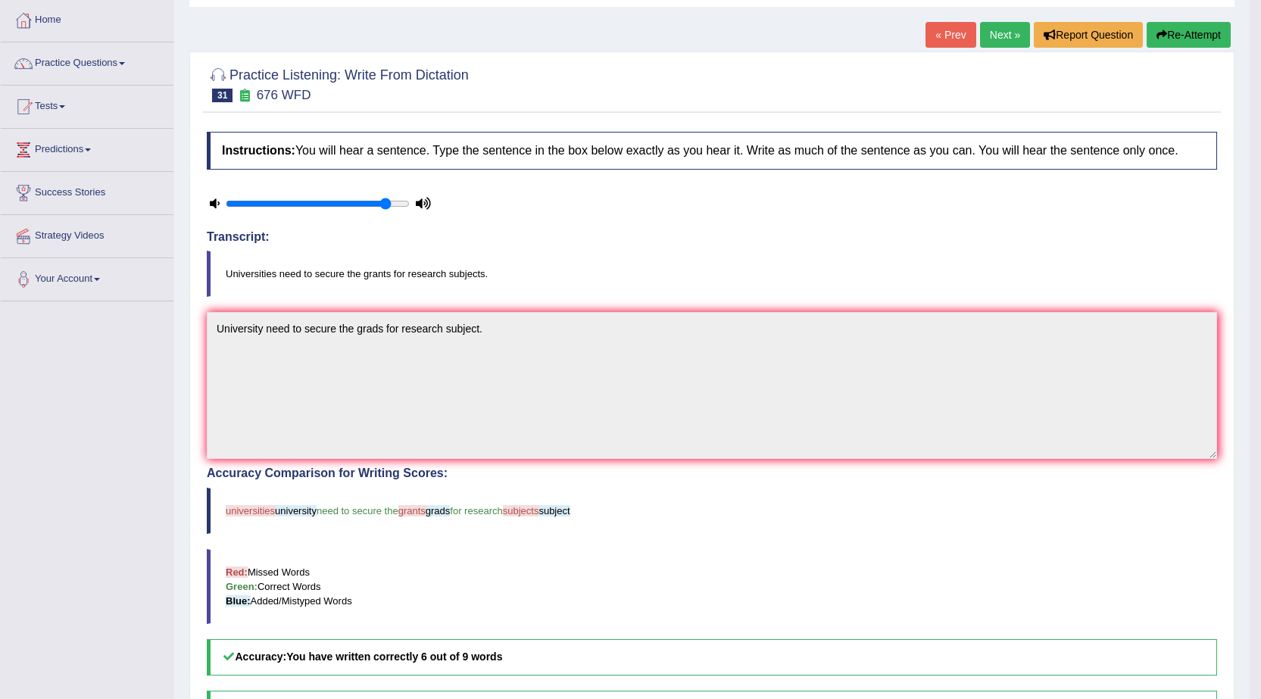
click at [957, 37] on link "« Prev" at bounding box center [950, 35] width 50 height 26
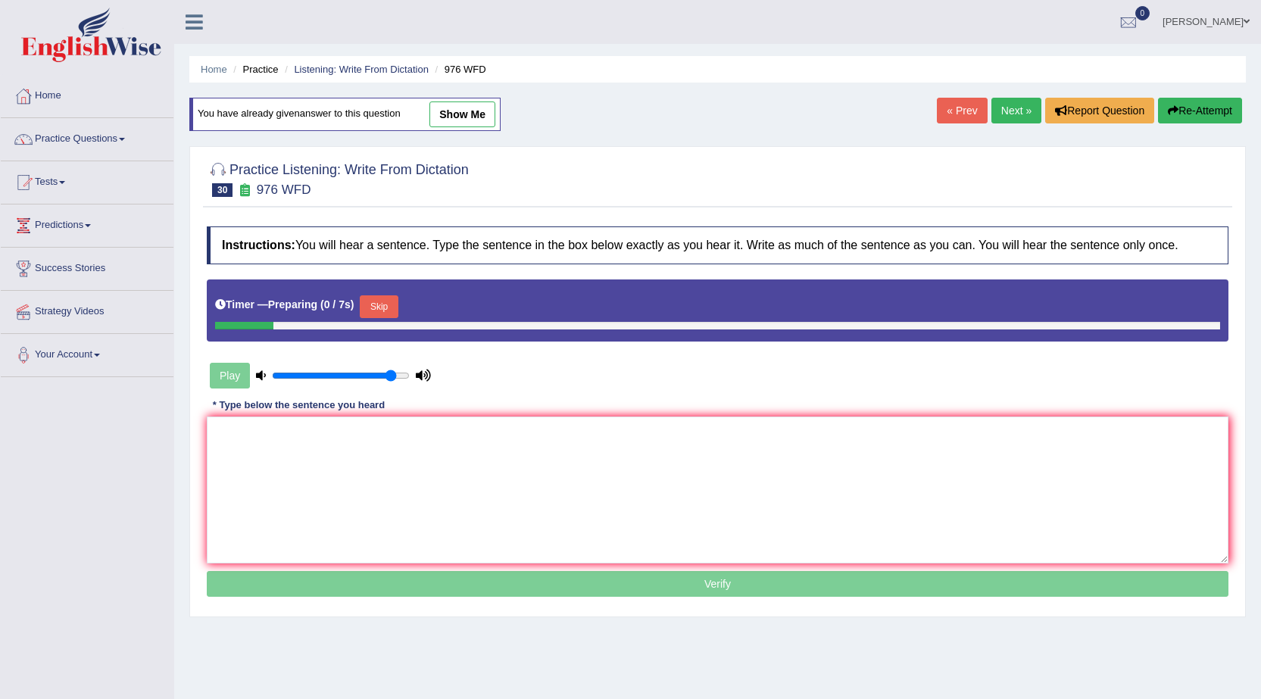
click at [1005, 115] on link "Next »" at bounding box center [1016, 111] width 50 height 26
click at [343, 440] on textarea at bounding box center [718, 489] width 1022 height 147
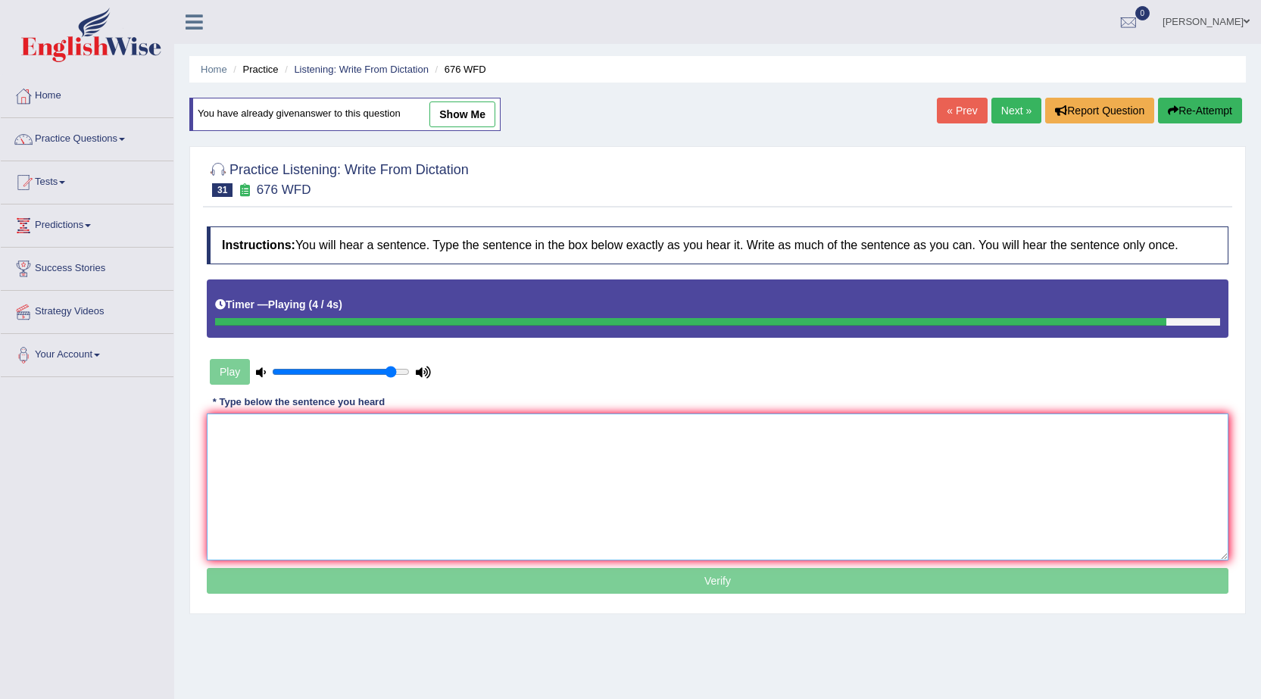
click at [343, 440] on textarea at bounding box center [718, 486] width 1022 height 147
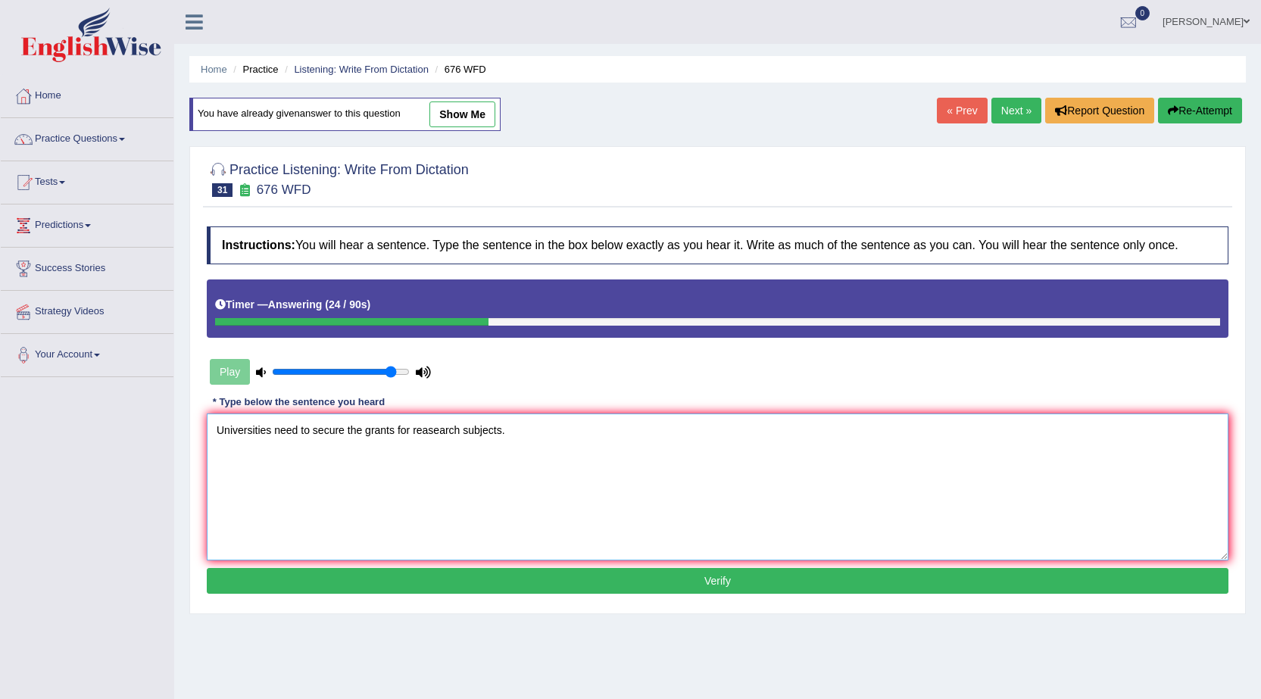
type textarea "Universities need to secure the grants for reasearch subjects."
click at [715, 588] on button "Verify" at bounding box center [718, 581] width 1022 height 26
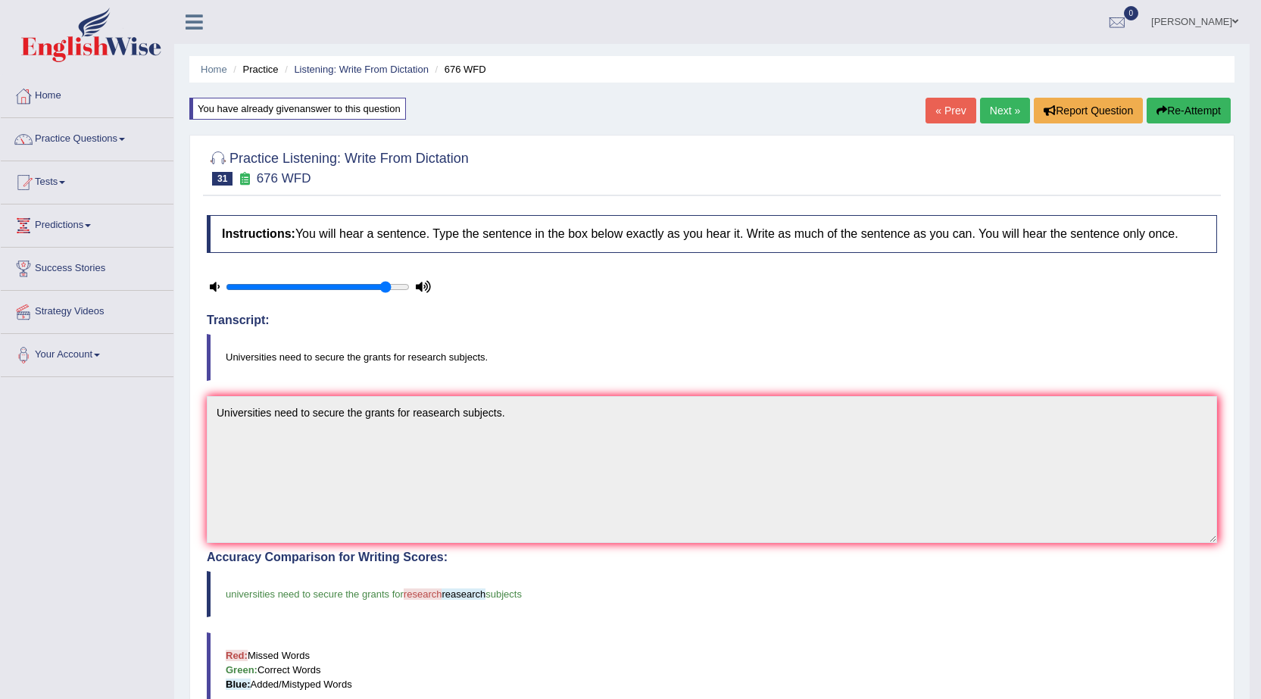
click at [932, 100] on link "« Prev" at bounding box center [950, 111] width 50 height 26
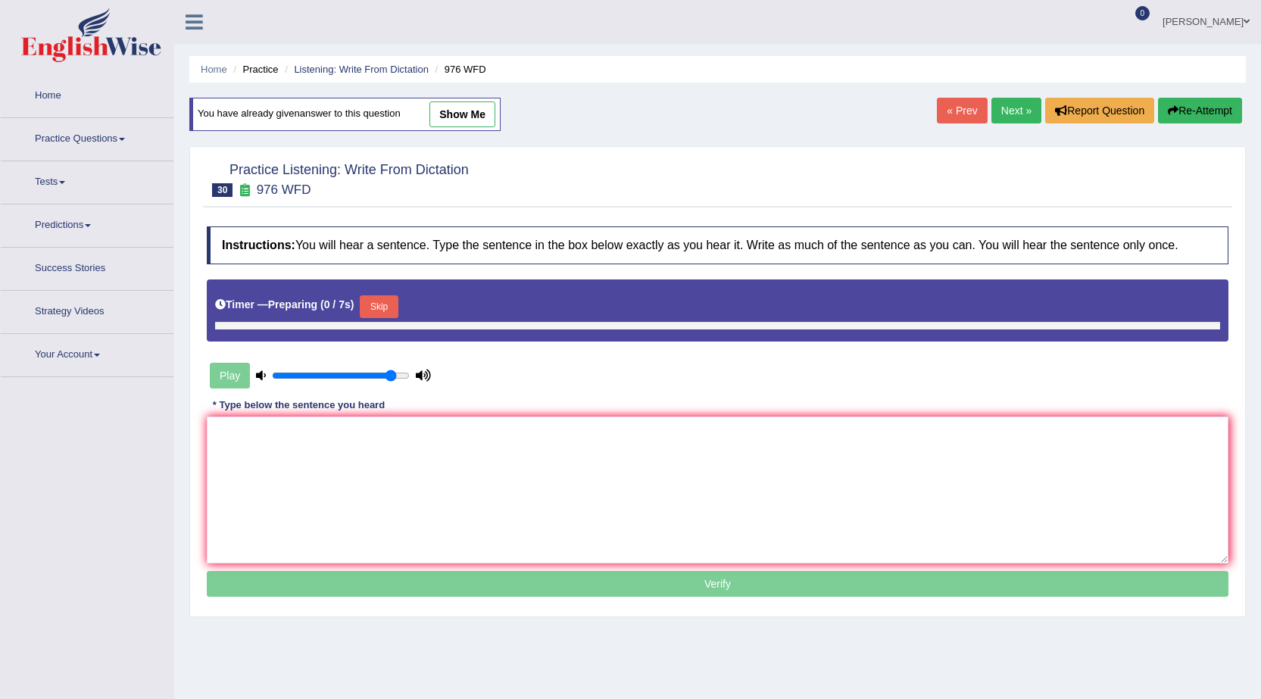
click at [1003, 111] on link "Next »" at bounding box center [1016, 111] width 50 height 26
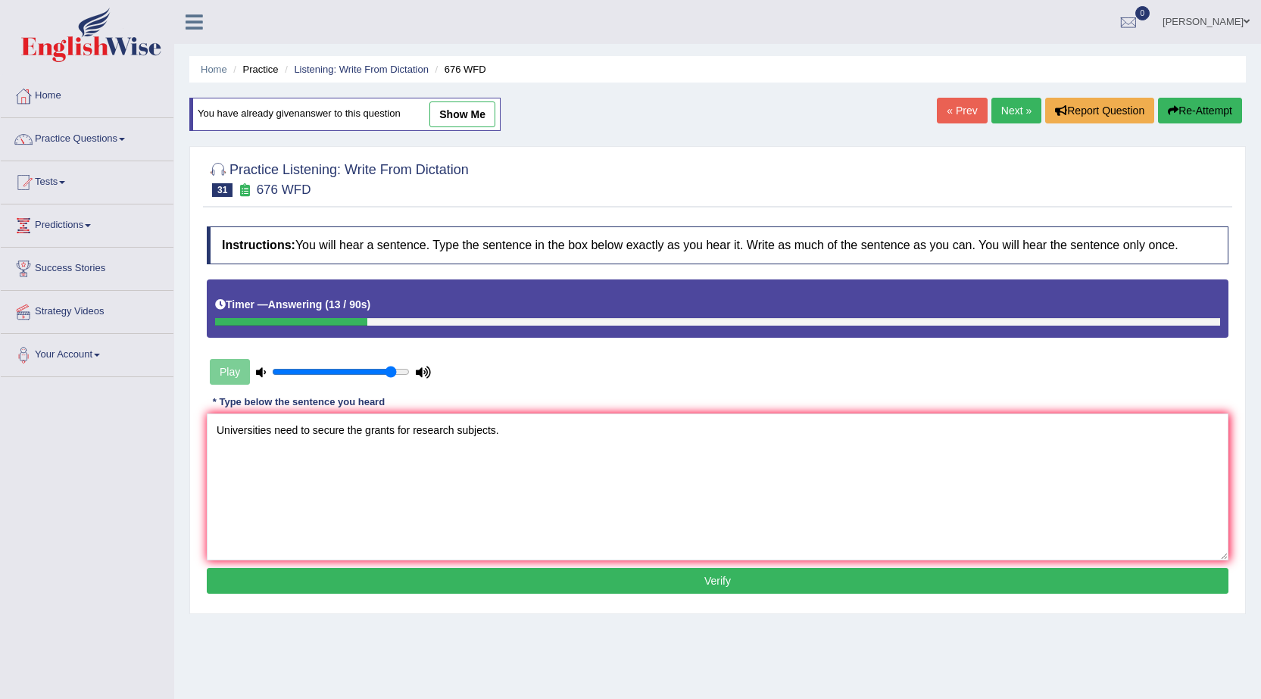
type textarea "Universities need to secure the grants for research subjects."
click at [618, 585] on button "Verify" at bounding box center [718, 581] width 1022 height 26
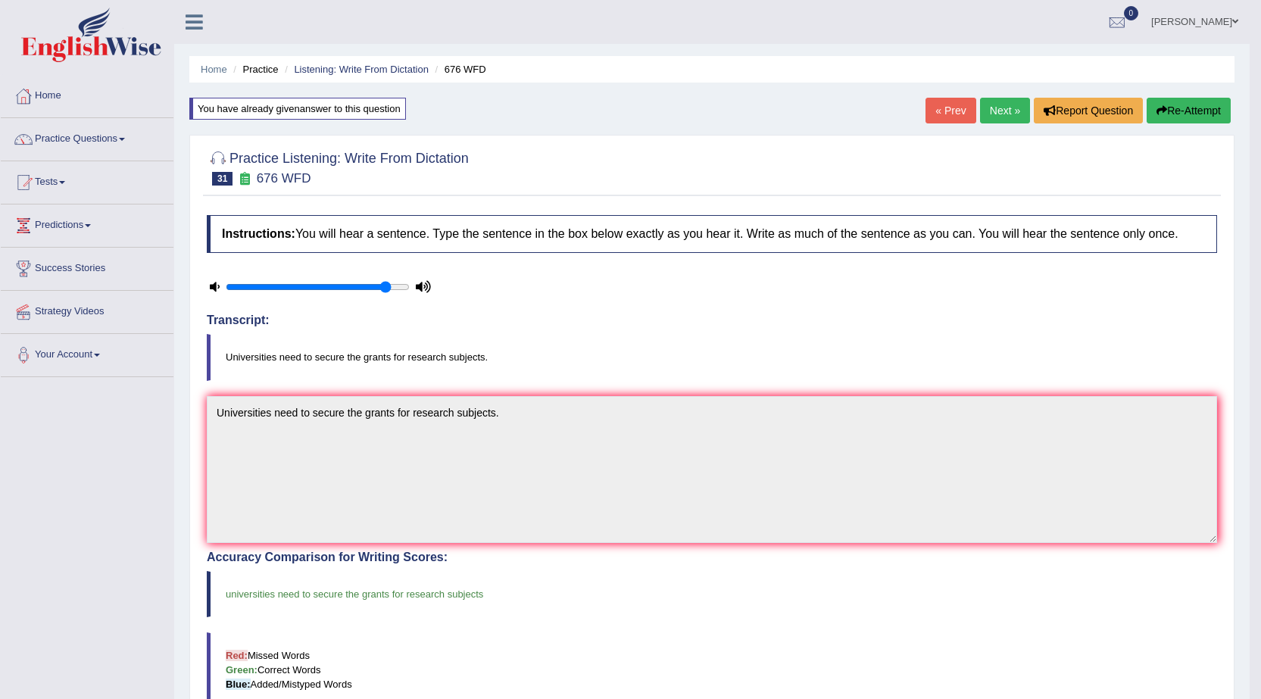
click at [1006, 116] on link "Next »" at bounding box center [1005, 111] width 50 height 26
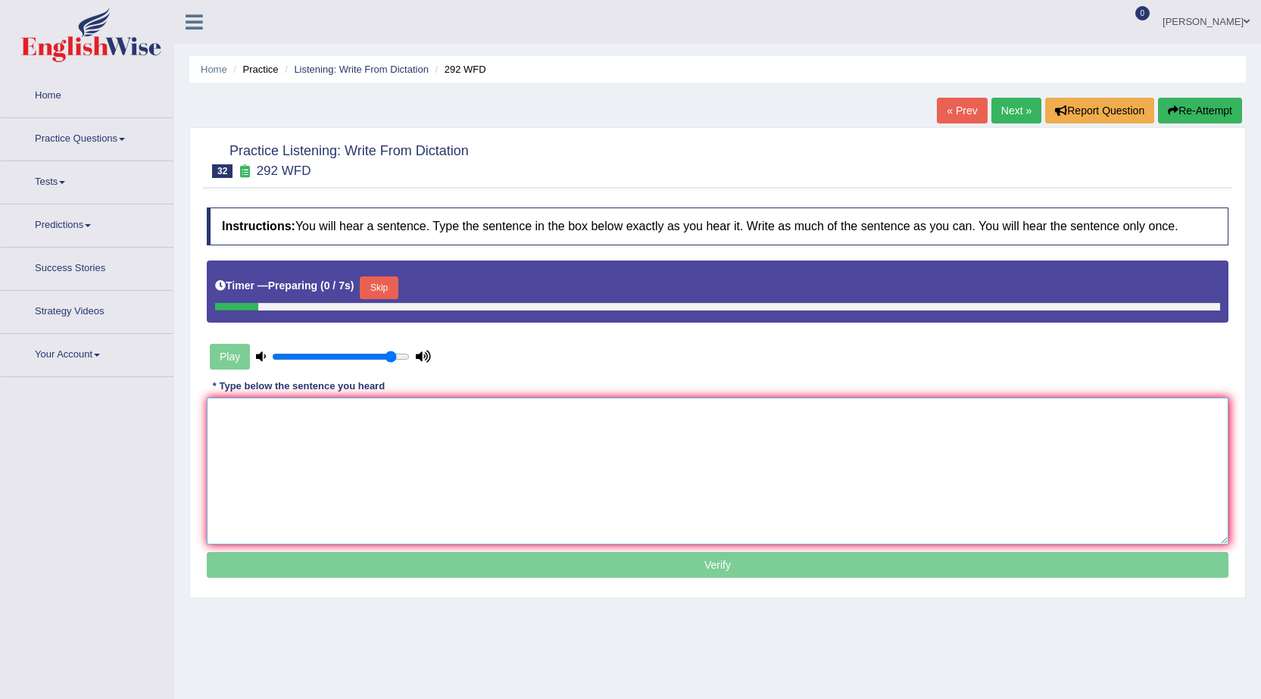
click at [594, 410] on textarea at bounding box center [718, 471] width 1022 height 147
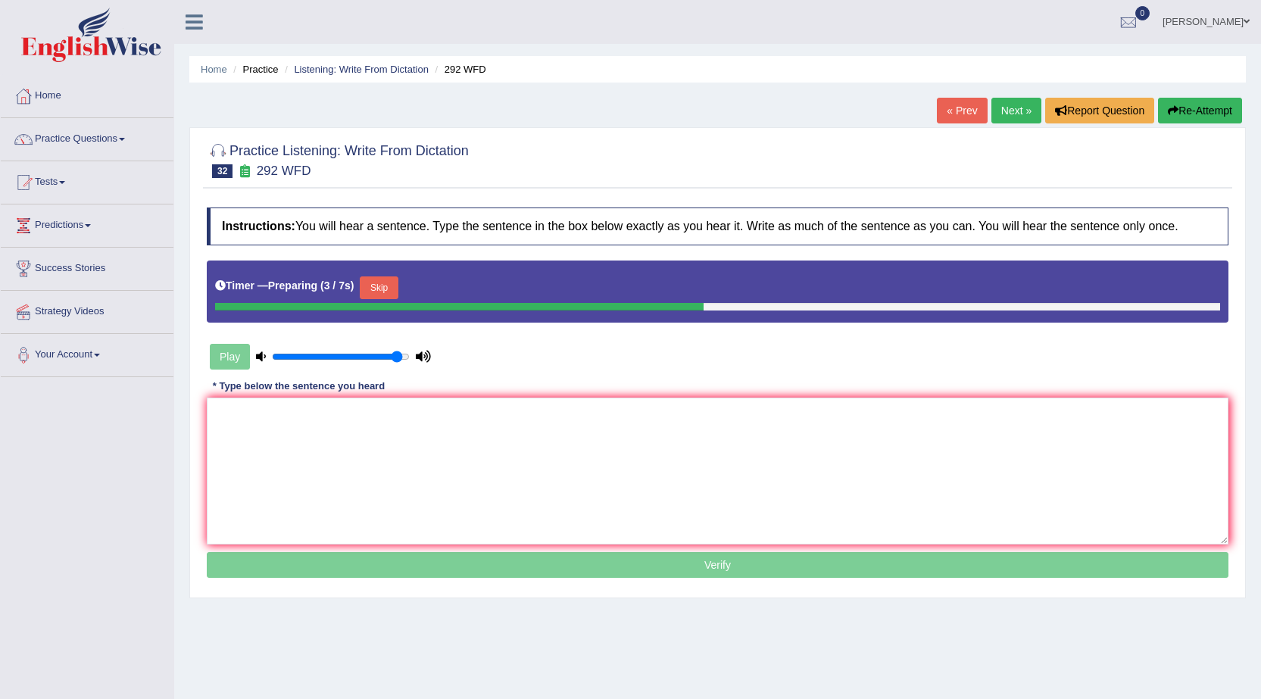
type input "0.95"
click at [397, 357] on input "range" at bounding box center [341, 357] width 138 height 12
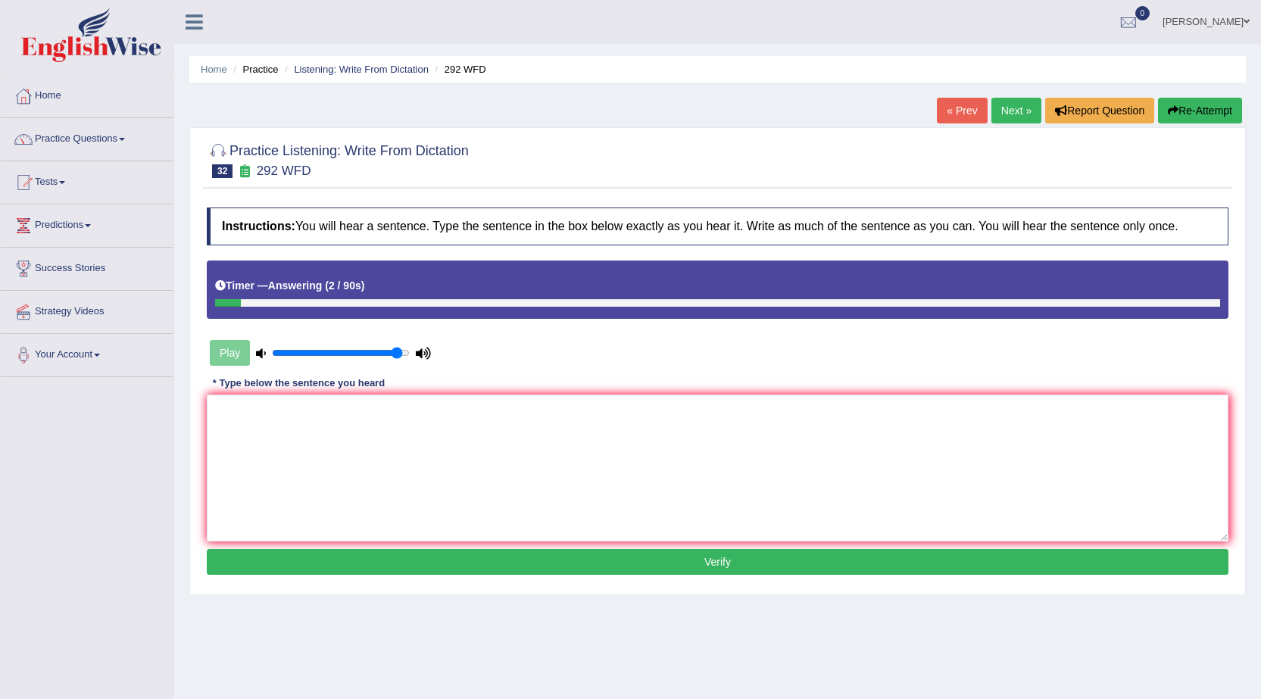
scroll to position [96, 0]
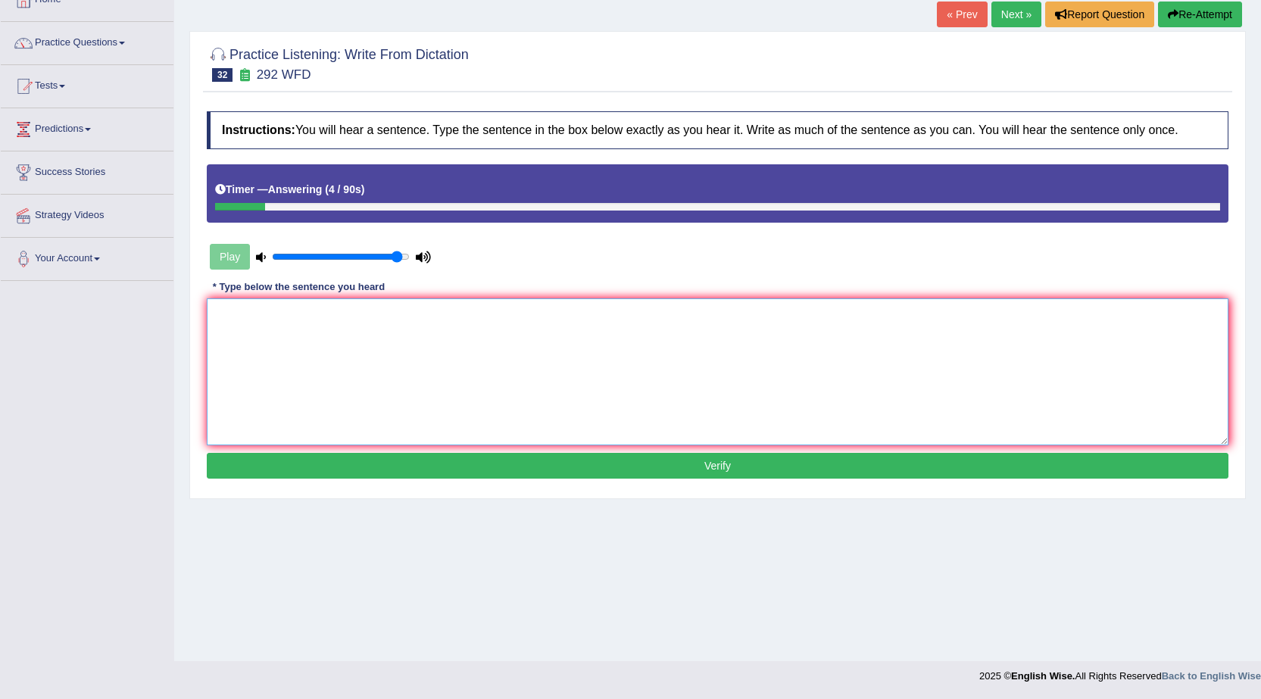
click at [398, 314] on textarea at bounding box center [718, 371] width 1022 height 147
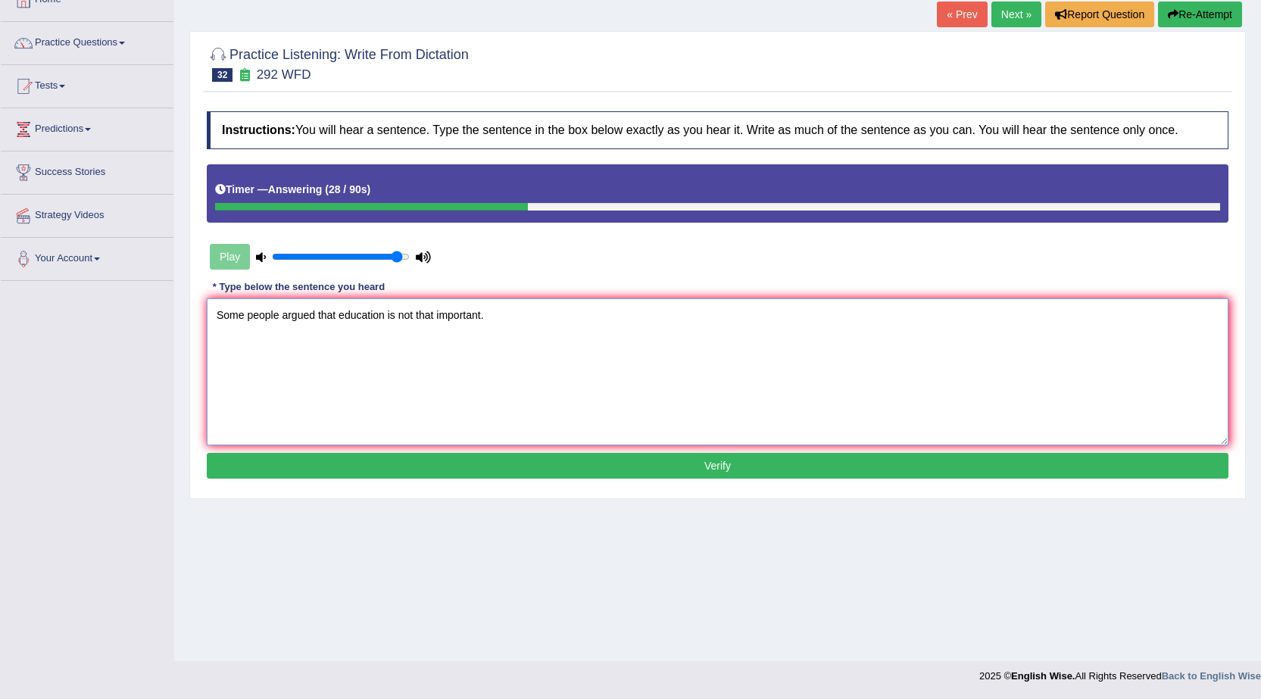
click at [382, 312] on textarea "Some people argued that education is not that important." at bounding box center [718, 371] width 1022 height 147
type textarea "Some people argued that educations is not that important."
click at [589, 457] on button "Verify" at bounding box center [718, 466] width 1022 height 26
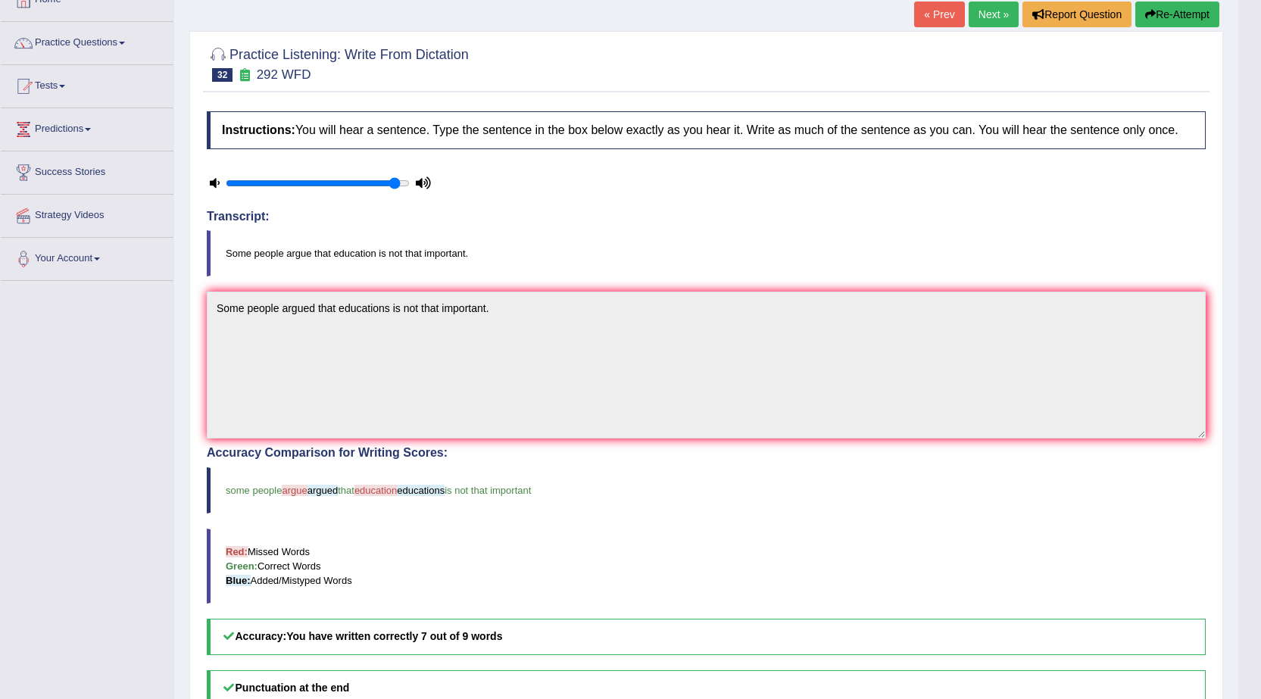
click at [925, 21] on link "« Prev" at bounding box center [939, 15] width 50 height 26
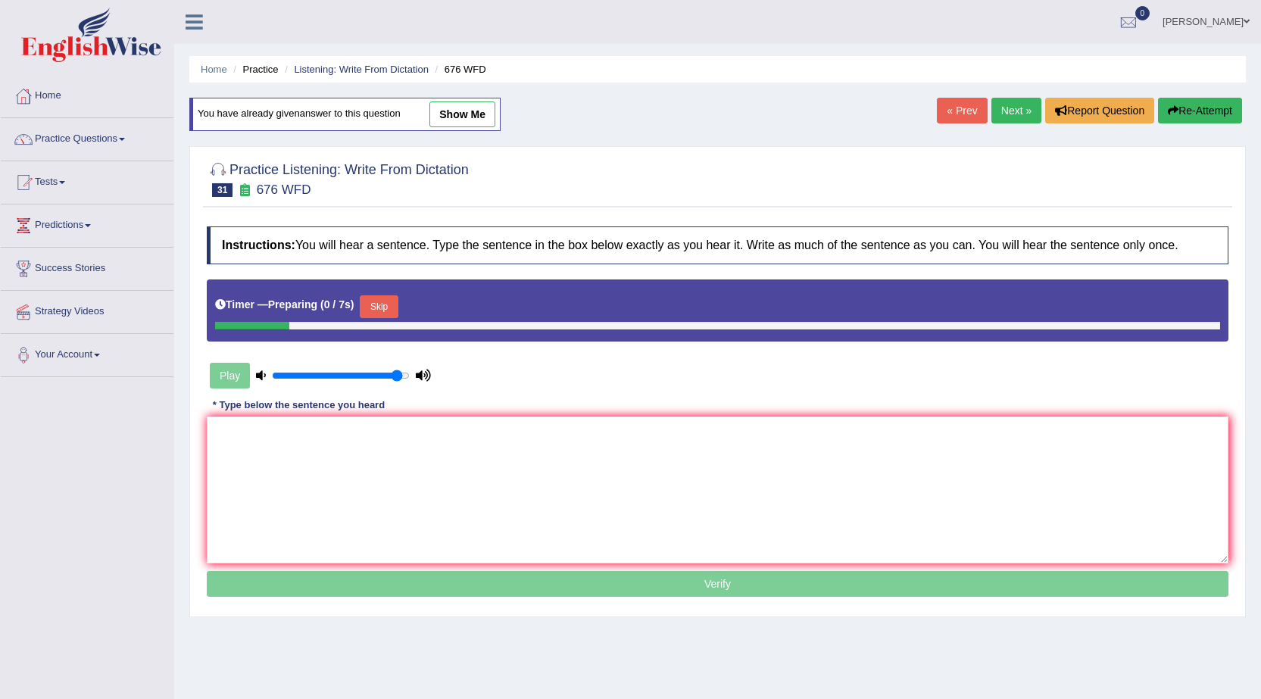
click at [1001, 104] on link "Next »" at bounding box center [1016, 111] width 50 height 26
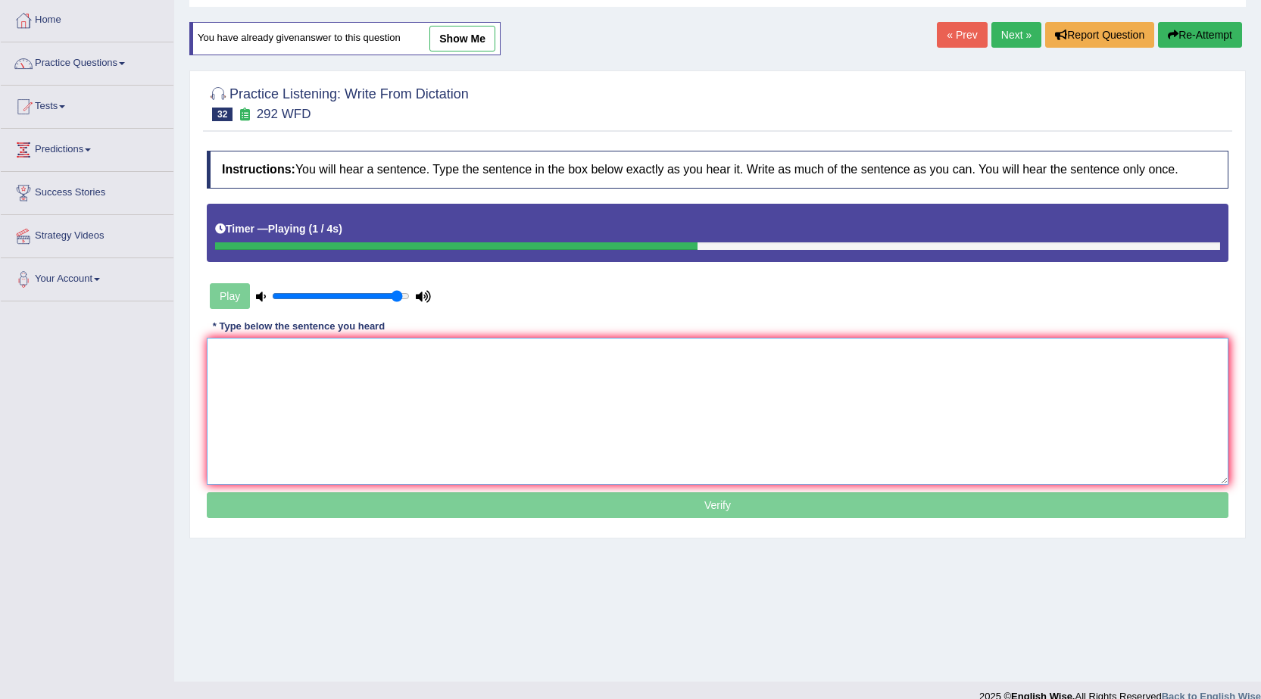
click at [603, 395] on textarea at bounding box center [718, 411] width 1022 height 147
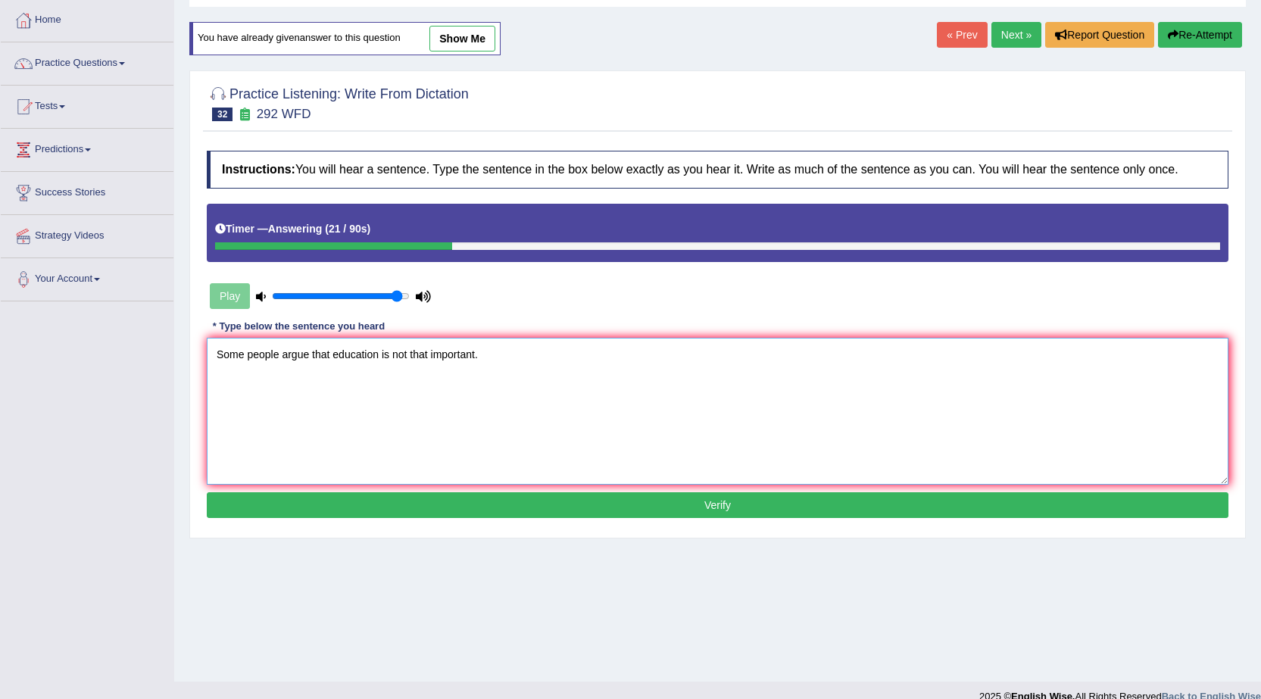
type textarea "Some people argue that education is not that important."
click at [735, 507] on button "Verify" at bounding box center [718, 505] width 1022 height 26
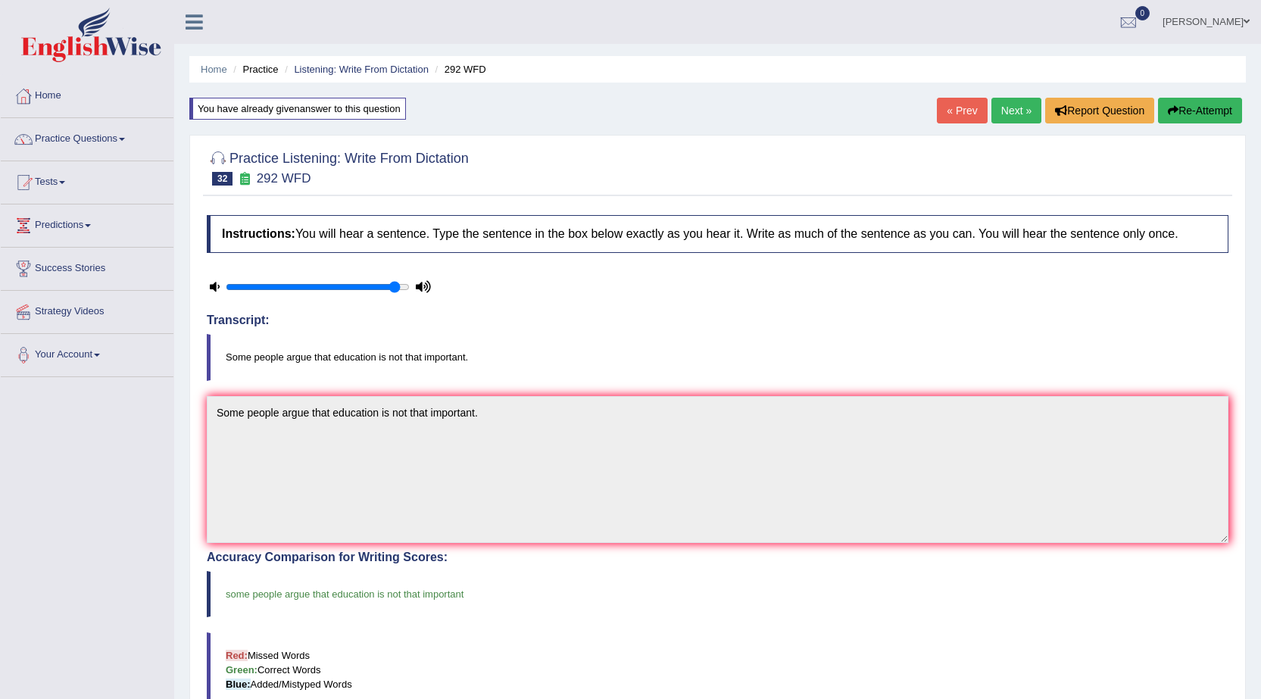
click at [1013, 111] on link "Next »" at bounding box center [1016, 111] width 50 height 26
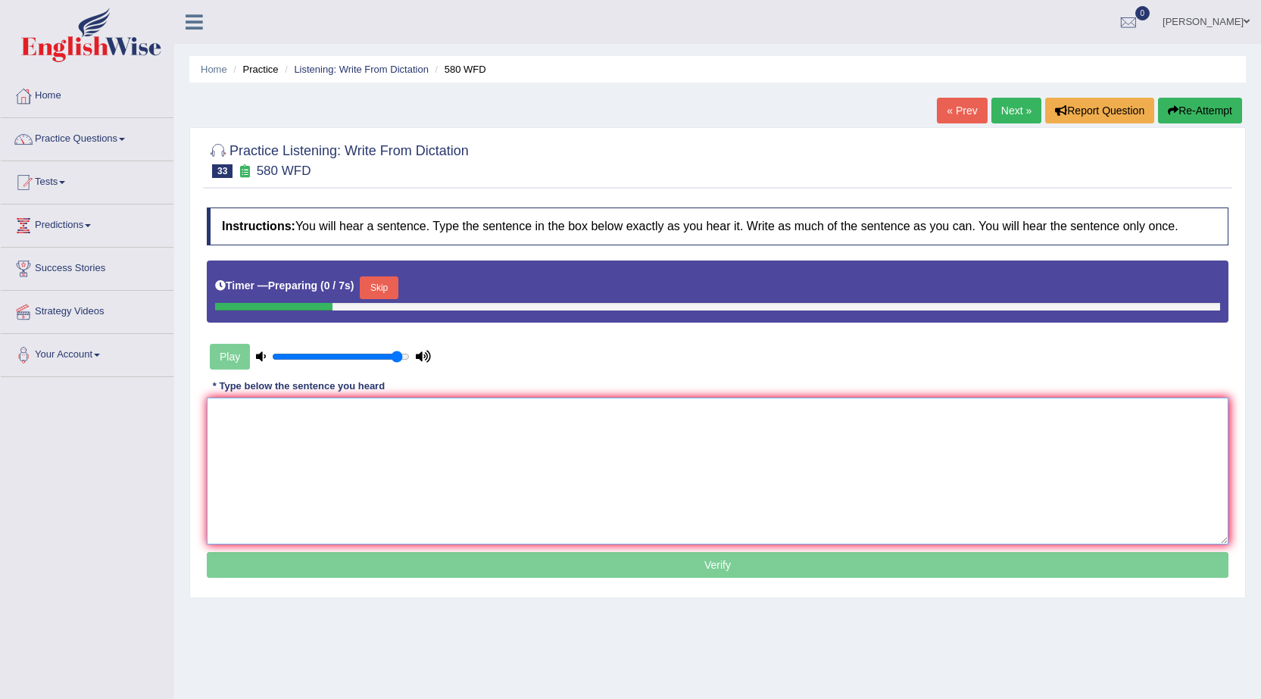
click at [606, 446] on textarea at bounding box center [718, 471] width 1022 height 147
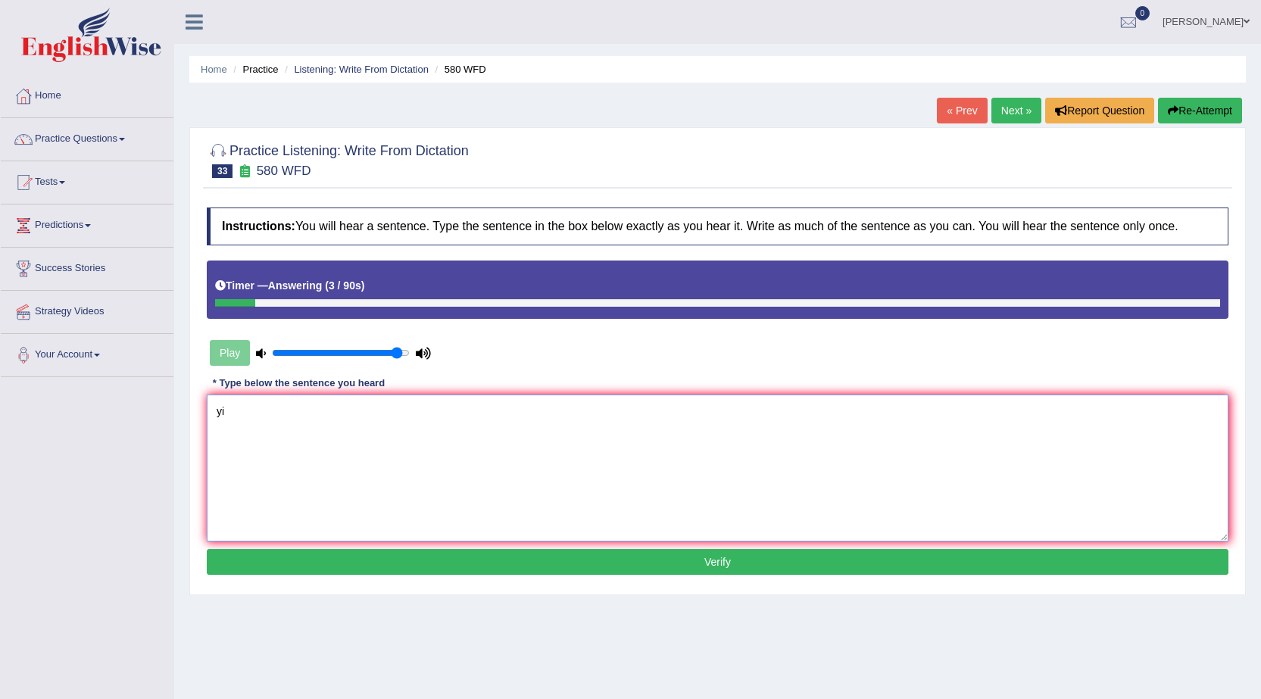
type textarea "y"
type textarea "You can use your laptop in a lecture."
click at [584, 569] on button "Verify" at bounding box center [718, 562] width 1022 height 26
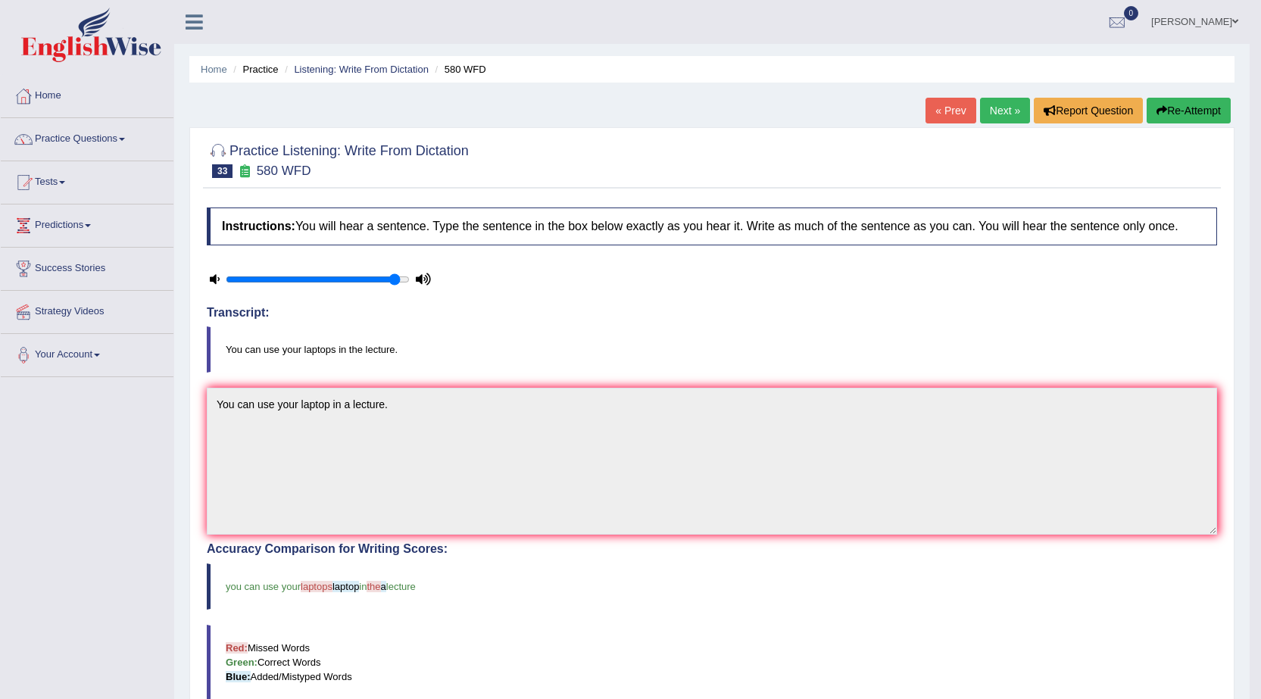
click at [933, 120] on link "« Prev" at bounding box center [950, 111] width 50 height 26
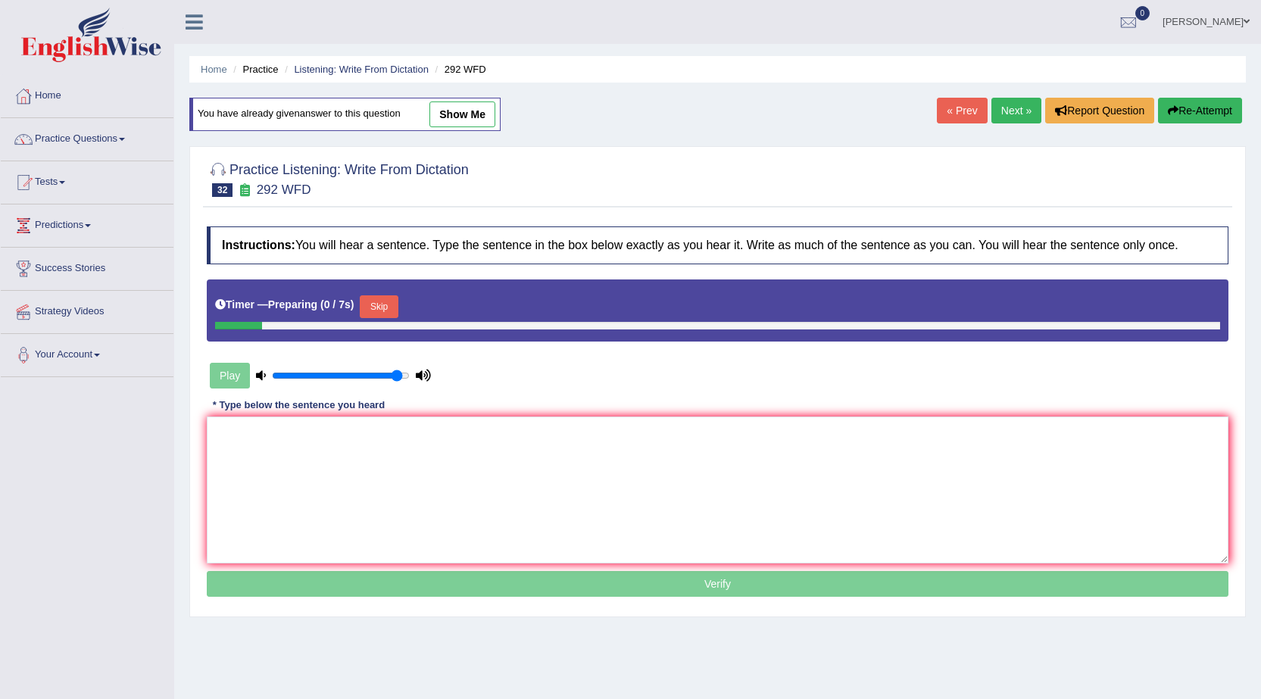
click at [1000, 112] on link "Next »" at bounding box center [1016, 111] width 50 height 26
click at [354, 457] on textarea at bounding box center [718, 489] width 1022 height 147
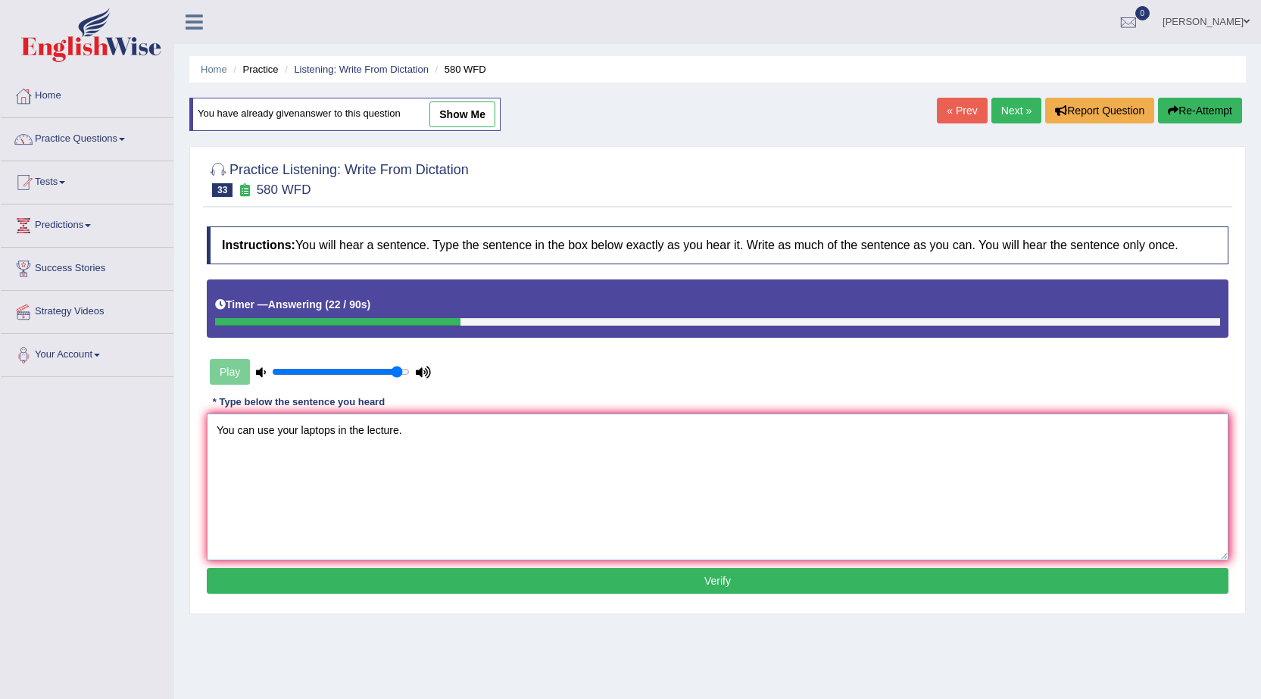
type textarea "You can use your laptops in the lecture."
click at [727, 576] on button "Verify" at bounding box center [718, 581] width 1022 height 26
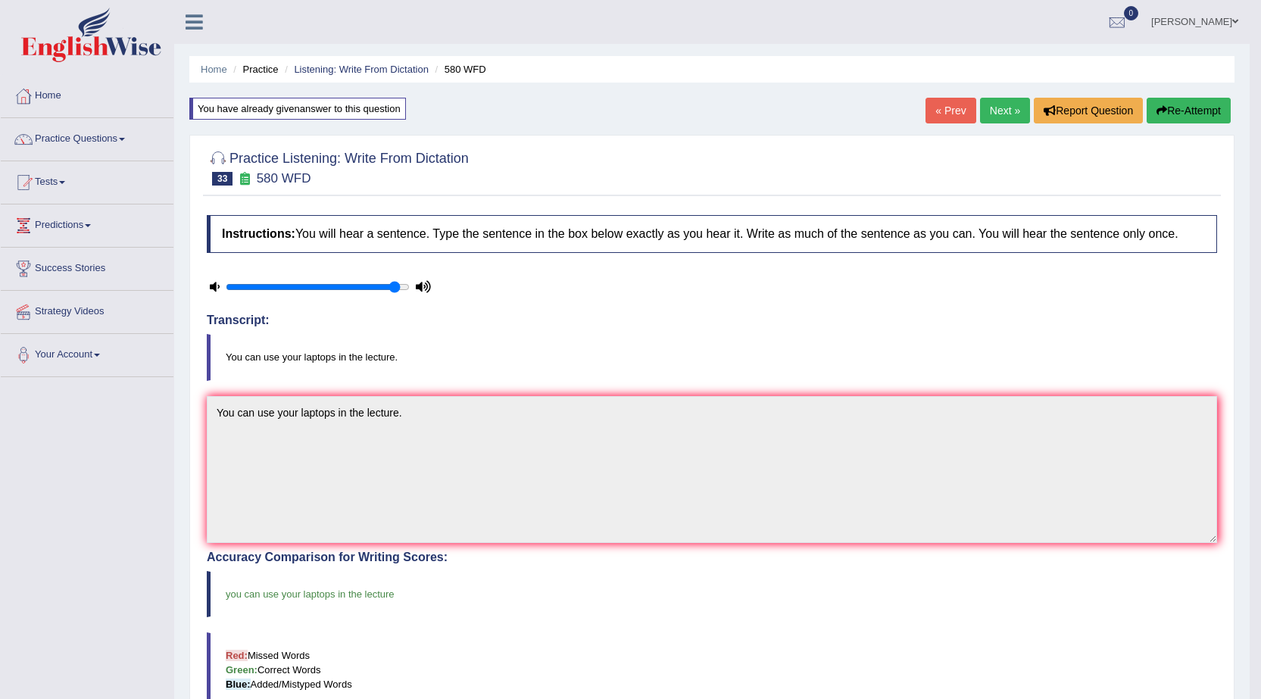
click at [997, 111] on link "Next »" at bounding box center [1005, 111] width 50 height 26
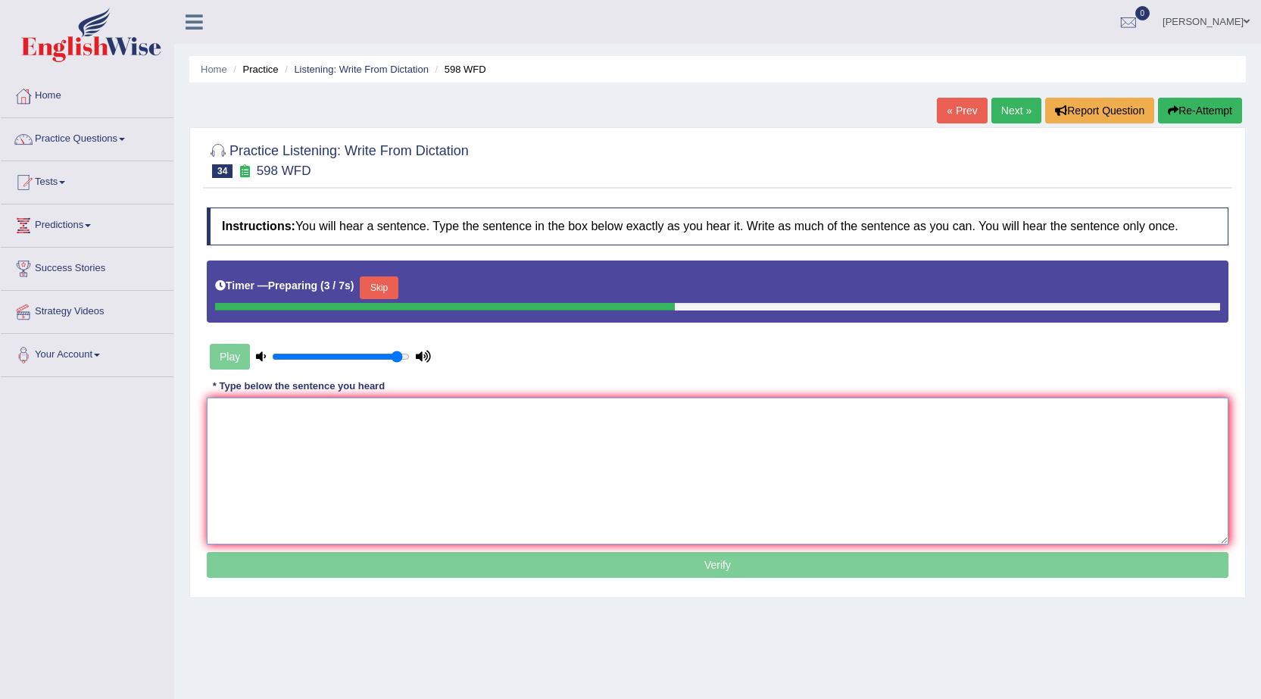
click at [494, 428] on textarea at bounding box center [718, 471] width 1022 height 147
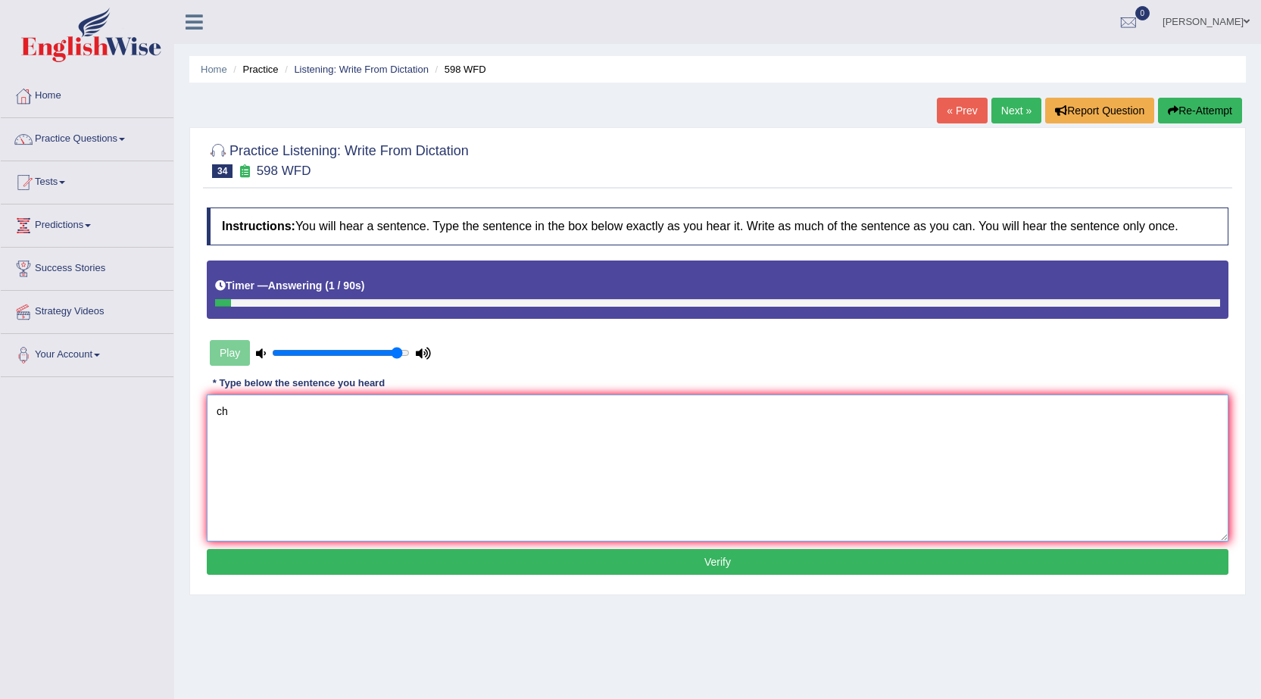
type textarea "c"
type textarea "Check the websites if your looking for"
click at [947, 119] on link "« Prev" at bounding box center [962, 111] width 50 height 26
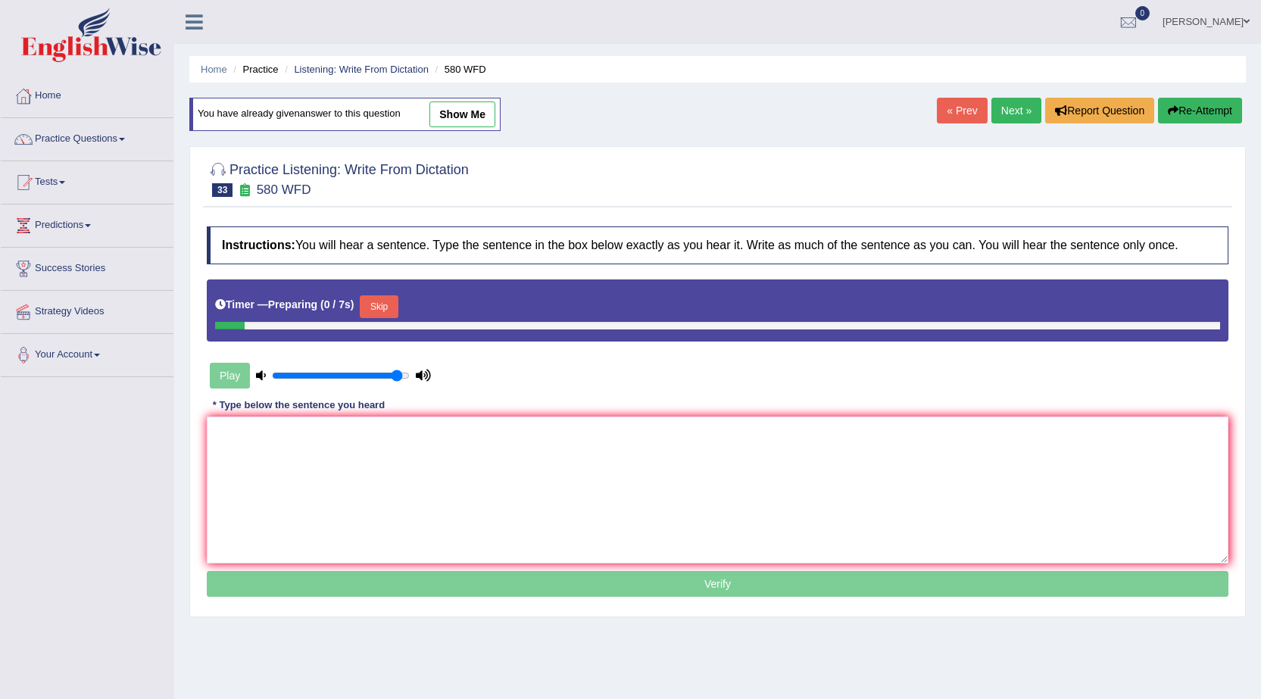
click at [1014, 112] on link "Next »" at bounding box center [1016, 111] width 50 height 26
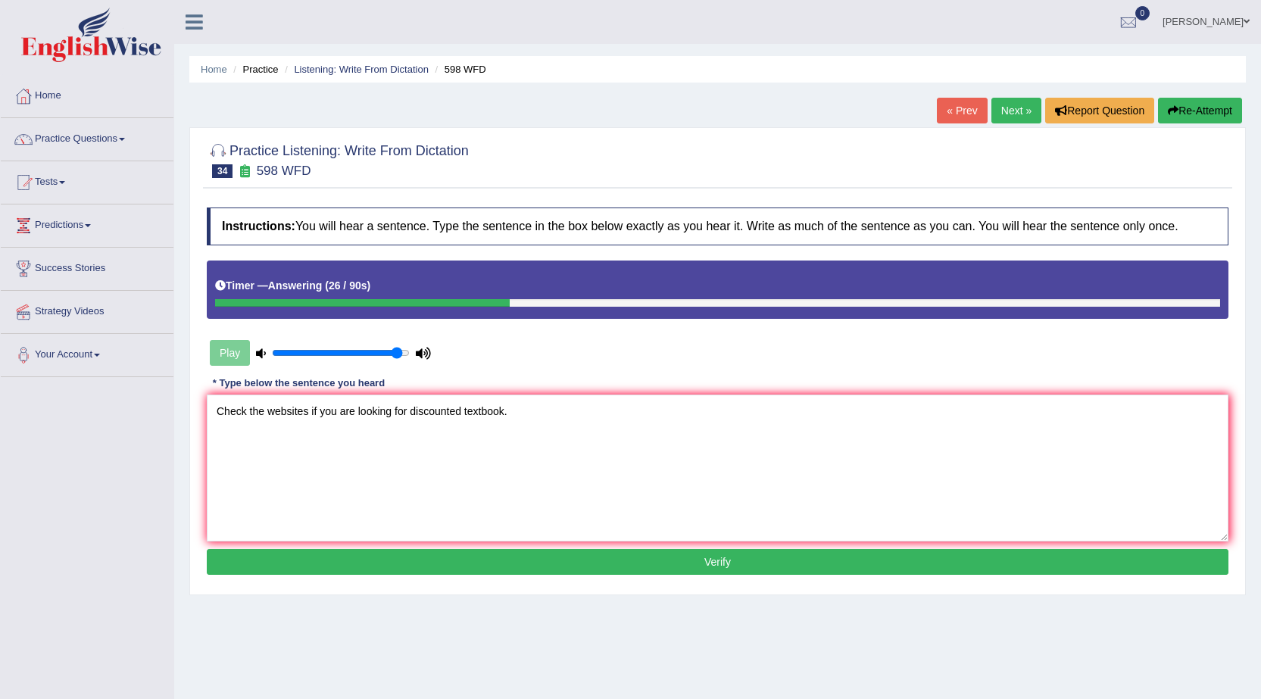
type textarea "Check the websites if you are looking for discounted textbook."
click at [688, 566] on button "Verify" at bounding box center [718, 562] width 1022 height 26
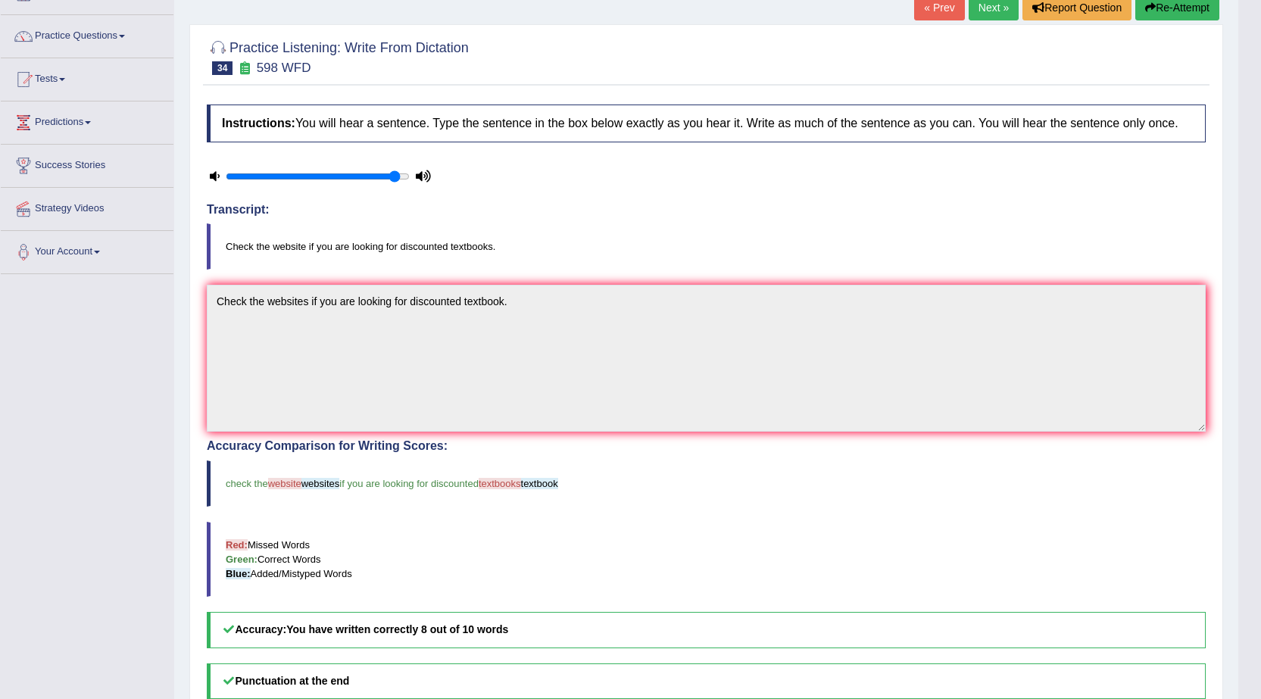
scroll to position [76, 0]
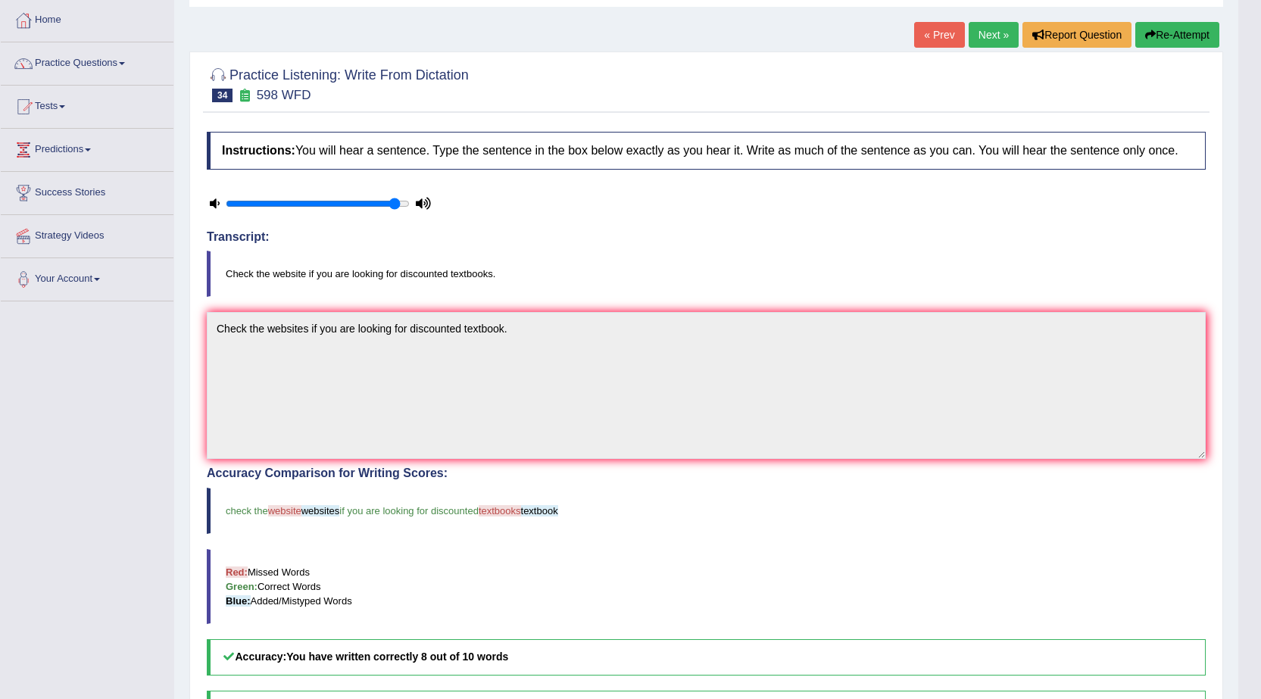
click at [920, 28] on link "« Prev" at bounding box center [939, 35] width 50 height 26
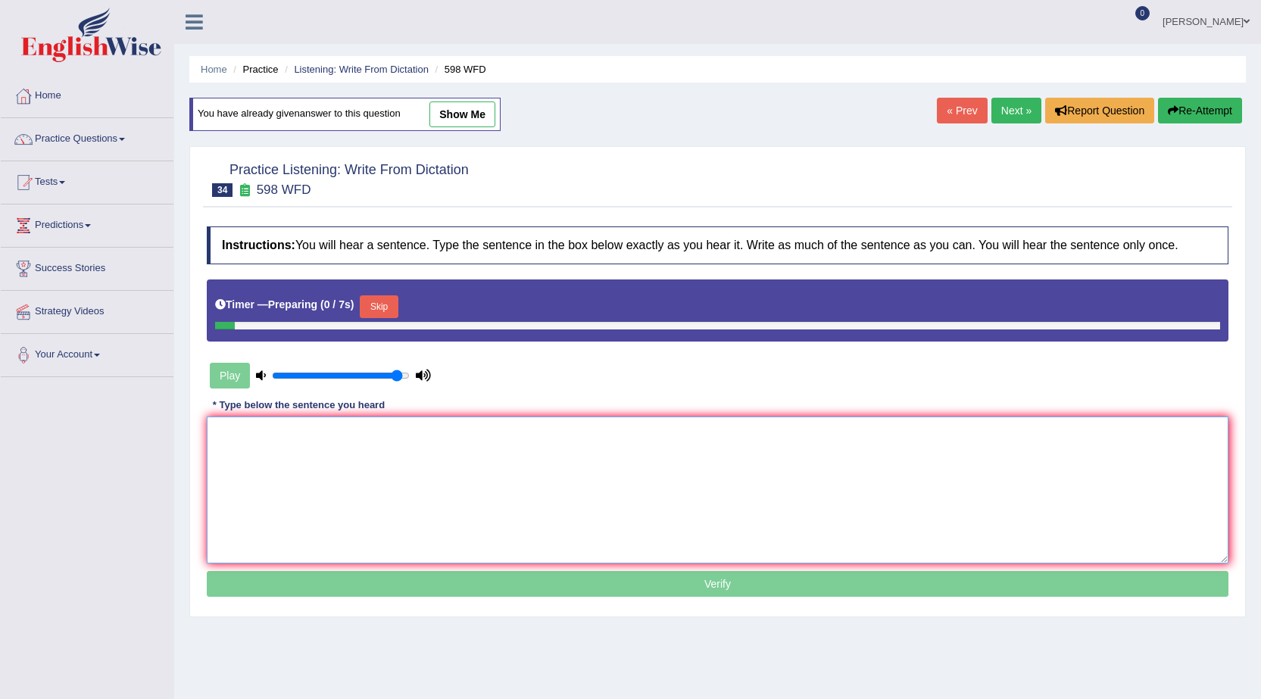
click at [490, 446] on textarea at bounding box center [718, 489] width 1022 height 147
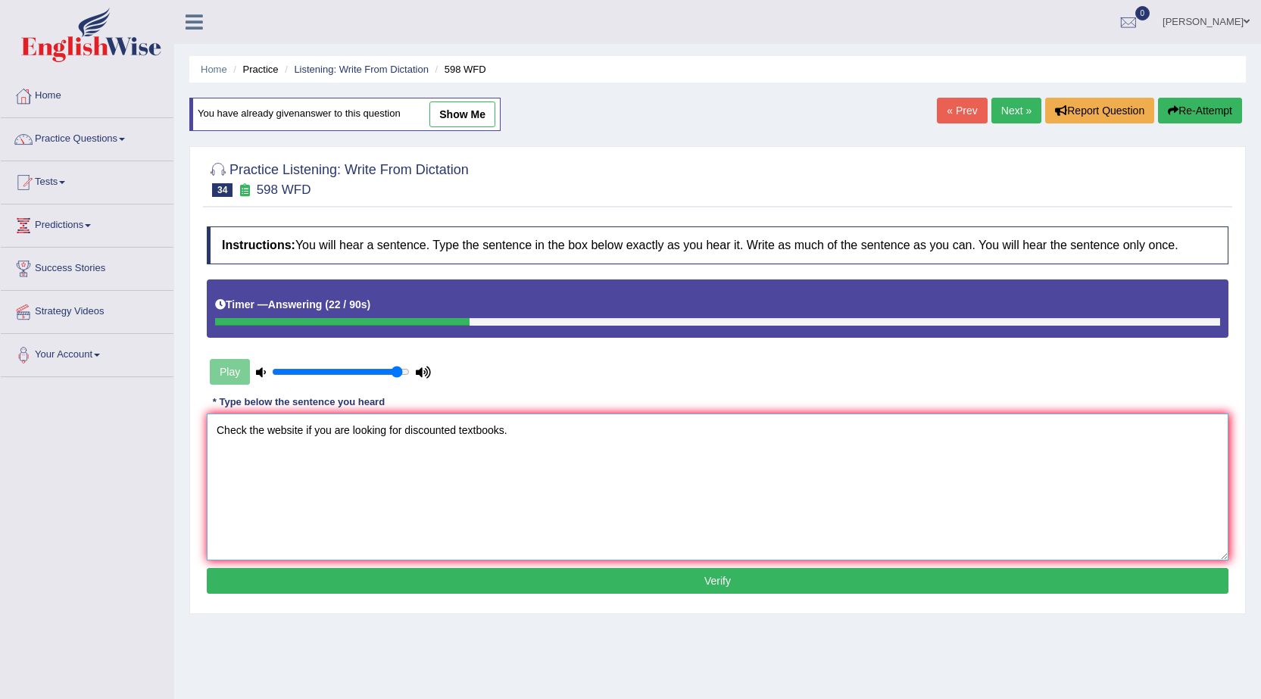
type textarea "Check the website if you are looking for discounted textbooks."
click at [766, 580] on button "Verify" at bounding box center [718, 581] width 1022 height 26
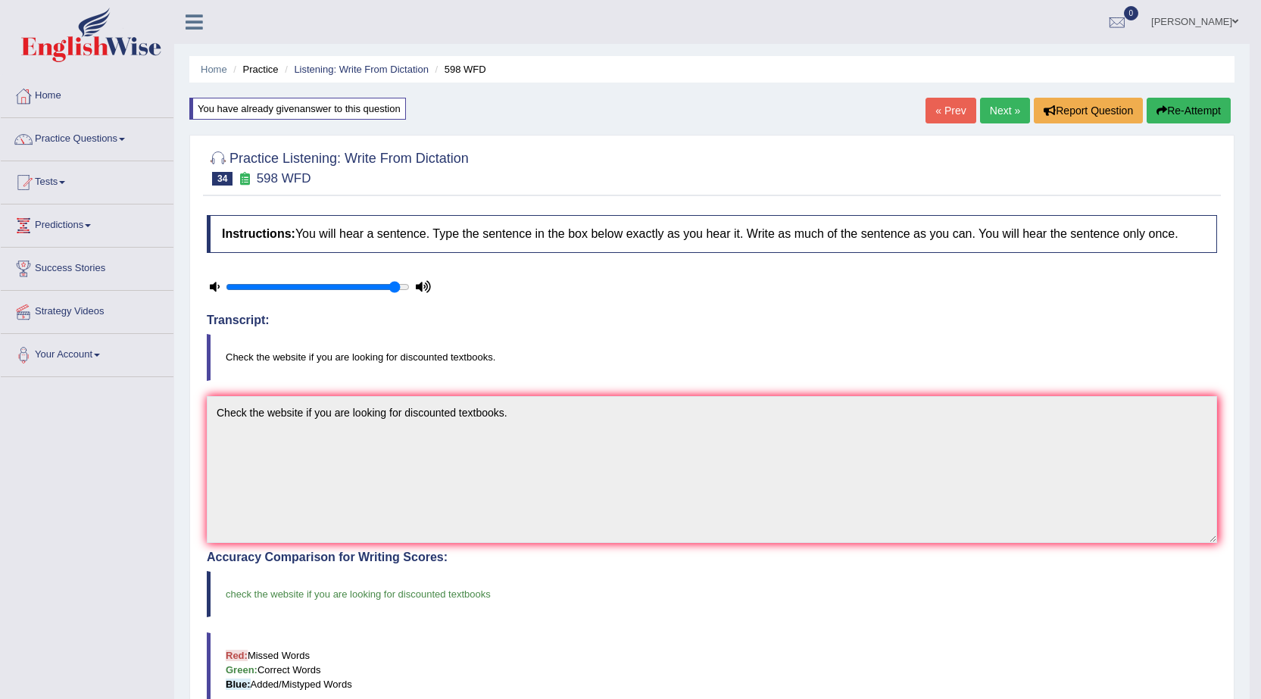
click at [993, 115] on link "Next »" at bounding box center [1005, 111] width 50 height 26
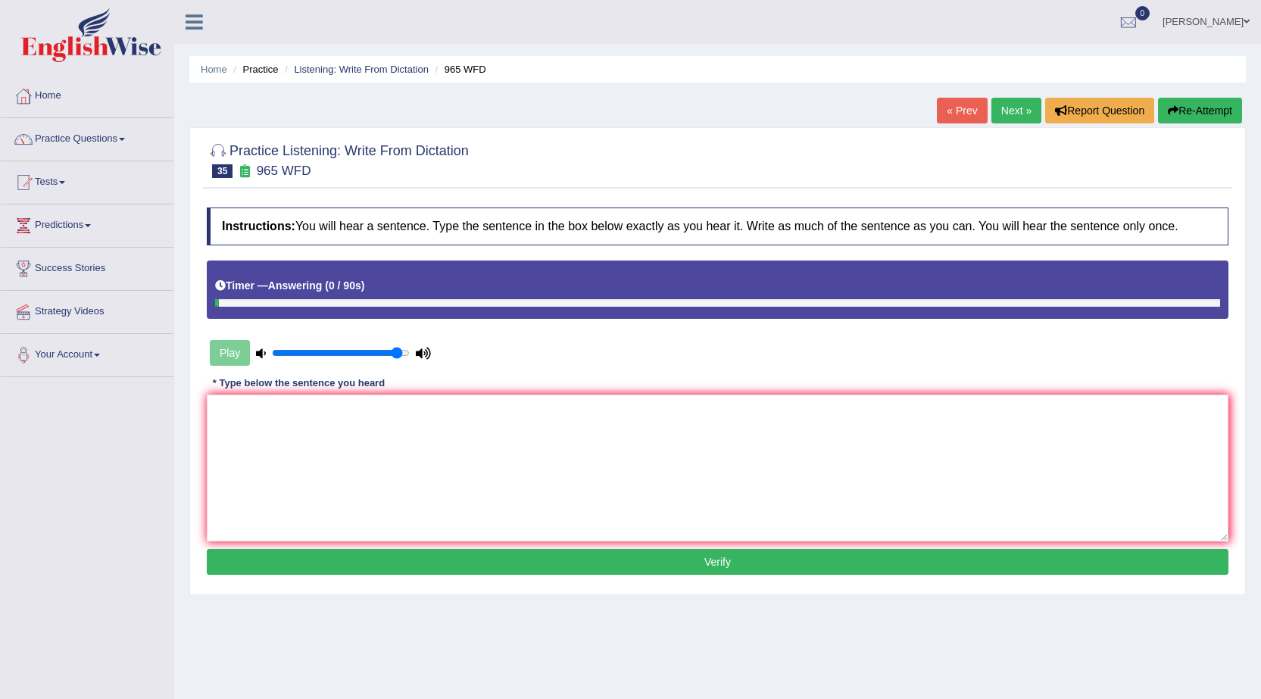
click at [949, 107] on link "« Prev" at bounding box center [962, 111] width 50 height 26
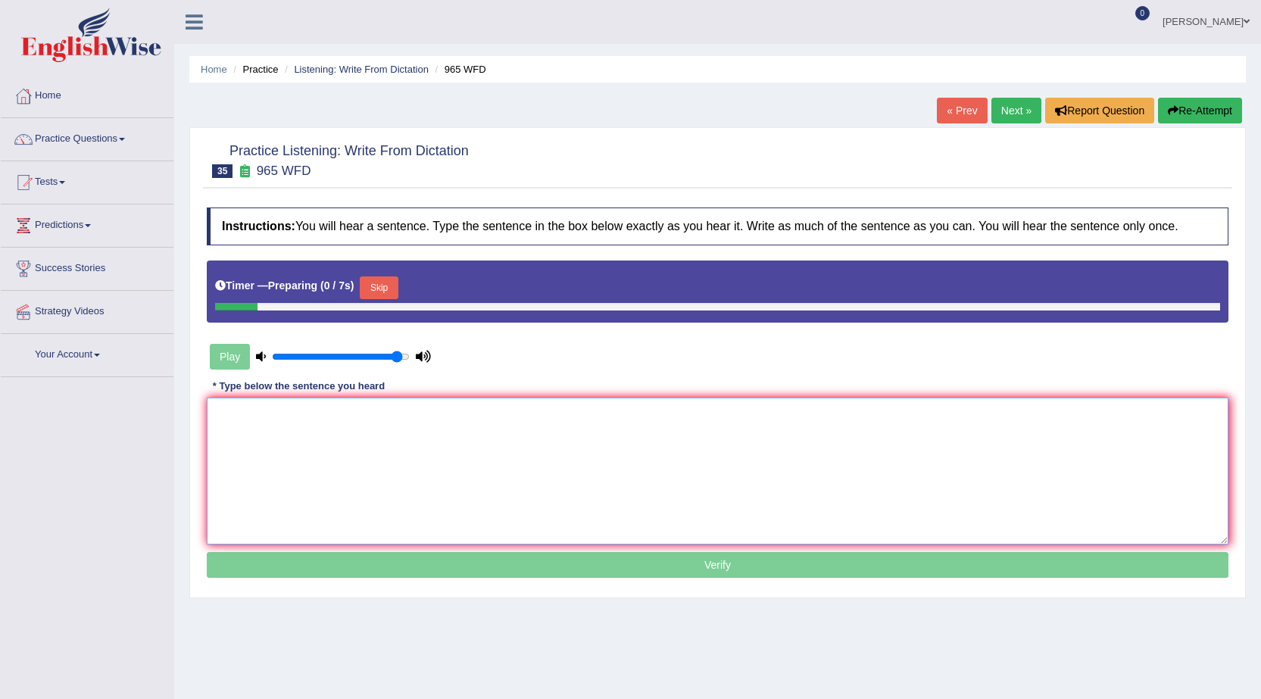
click at [651, 451] on textarea at bounding box center [718, 471] width 1022 height 147
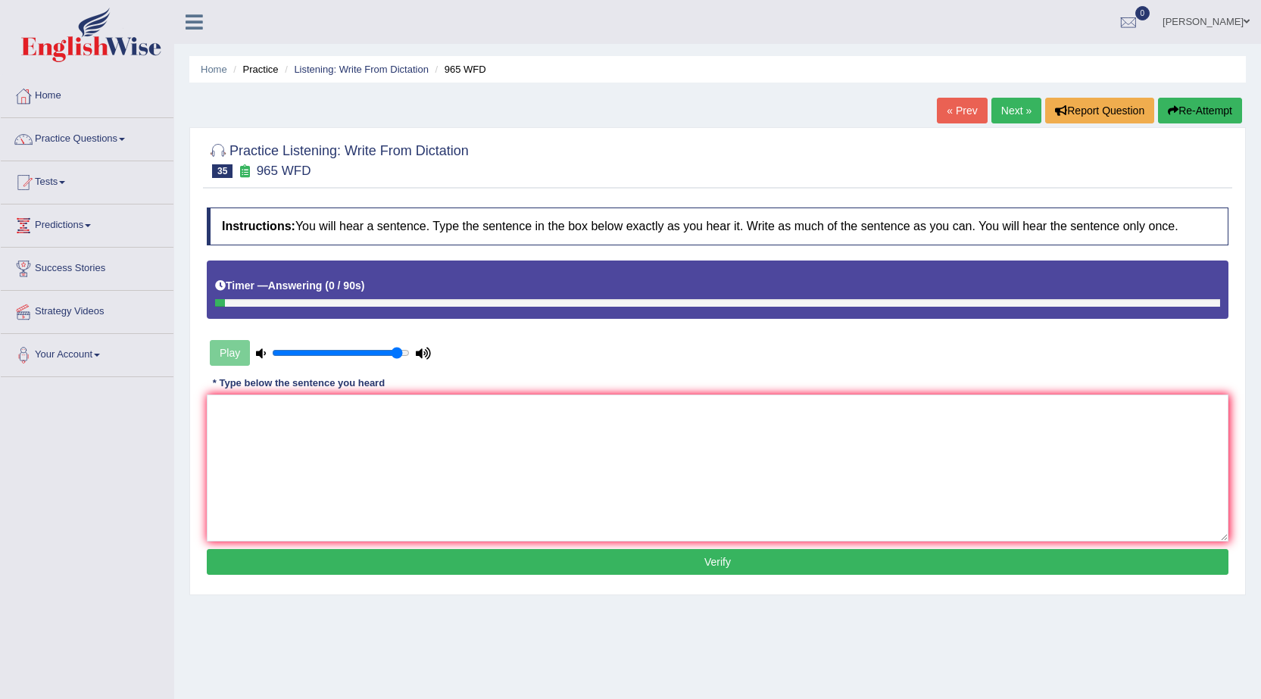
click at [968, 111] on link "« Prev" at bounding box center [962, 111] width 50 height 26
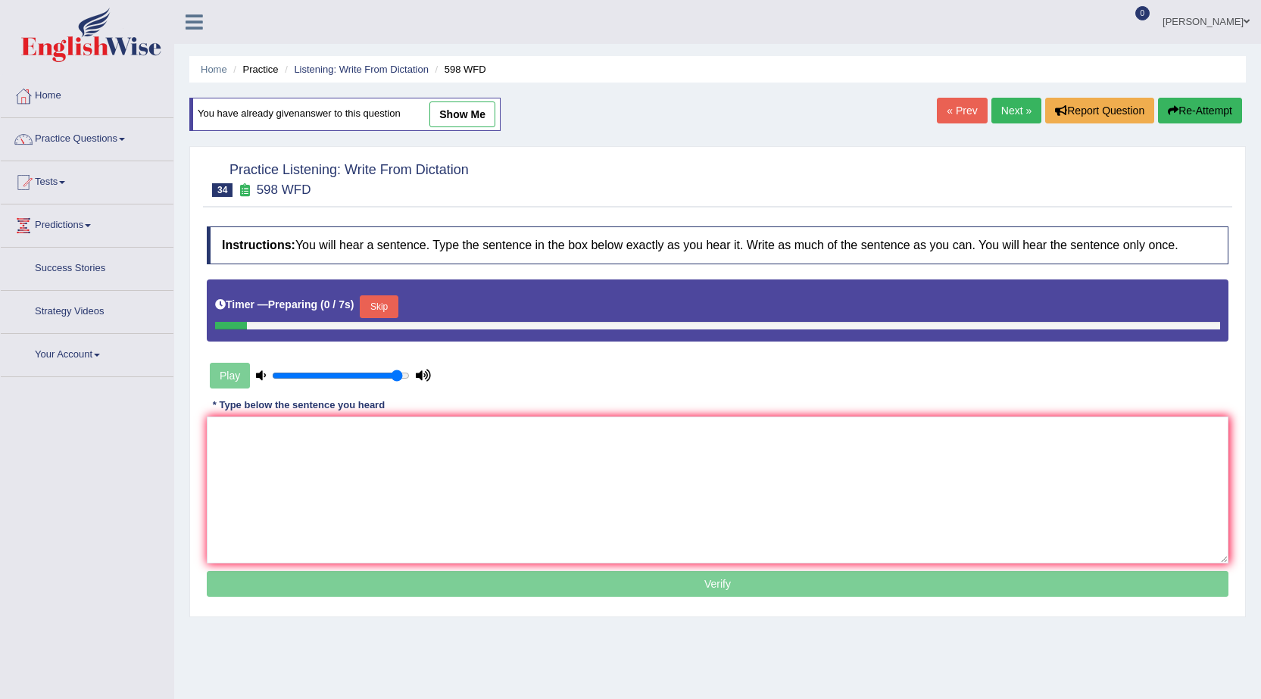
click at [1013, 113] on link "Next »" at bounding box center [1016, 111] width 50 height 26
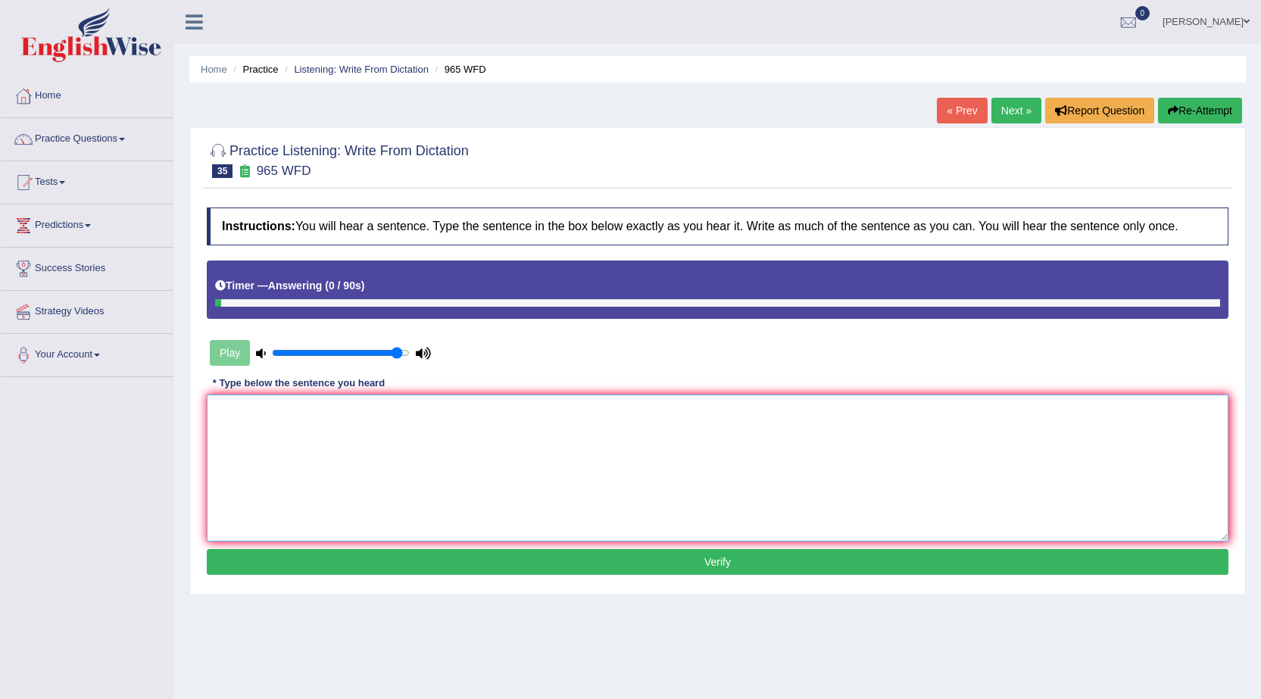
click at [827, 445] on textarea at bounding box center [718, 468] width 1022 height 147
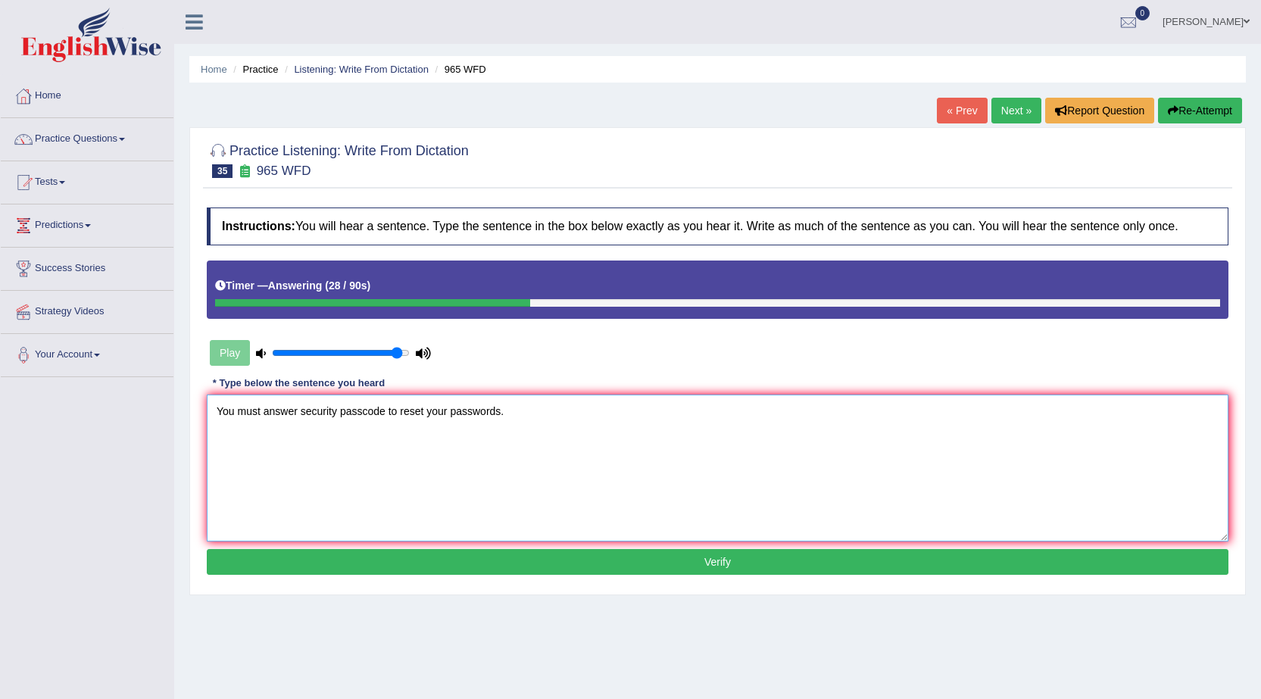
type textarea "You must answer security passcode to reset your passwords."
click at [744, 564] on button "Verify" at bounding box center [718, 562] width 1022 height 26
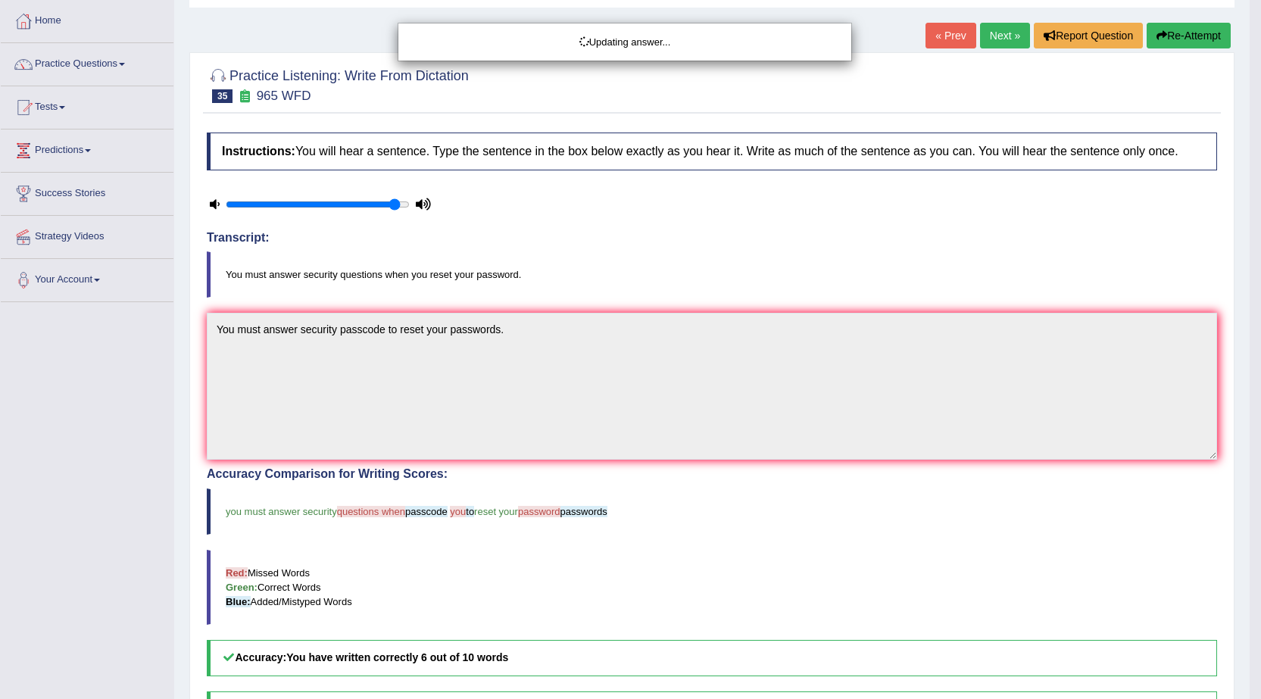
scroll to position [76, 0]
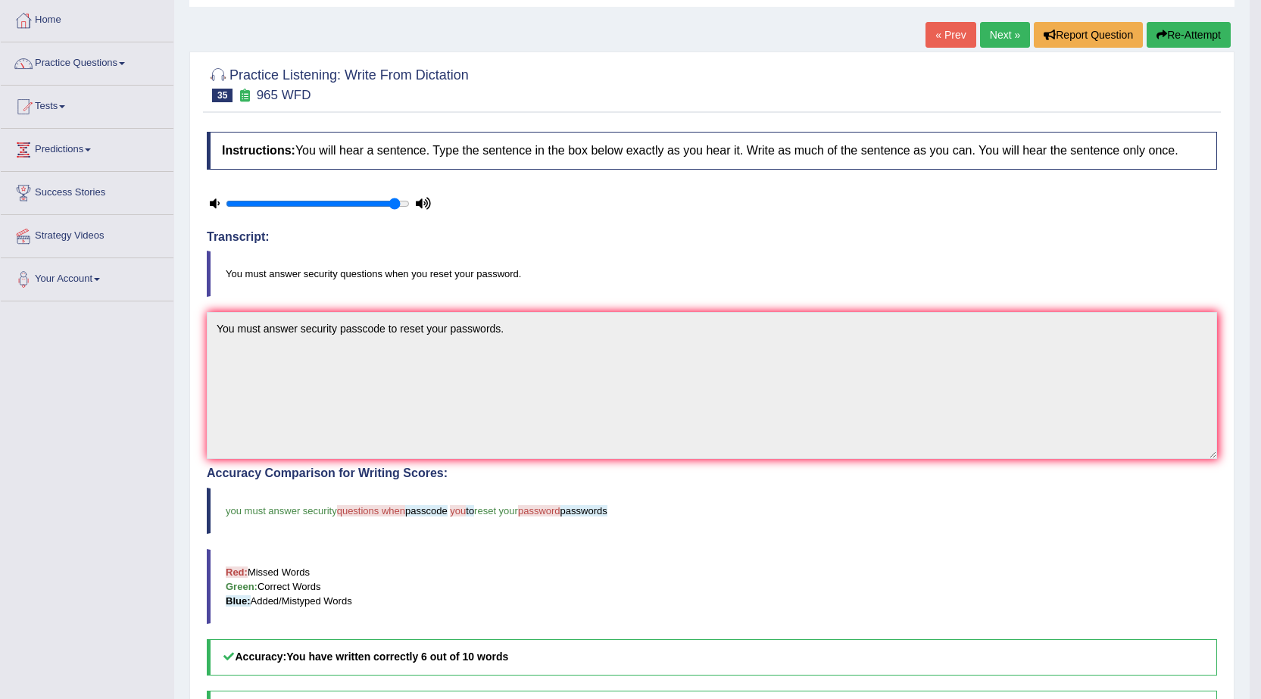
click at [957, 39] on link "« Prev" at bounding box center [950, 35] width 50 height 26
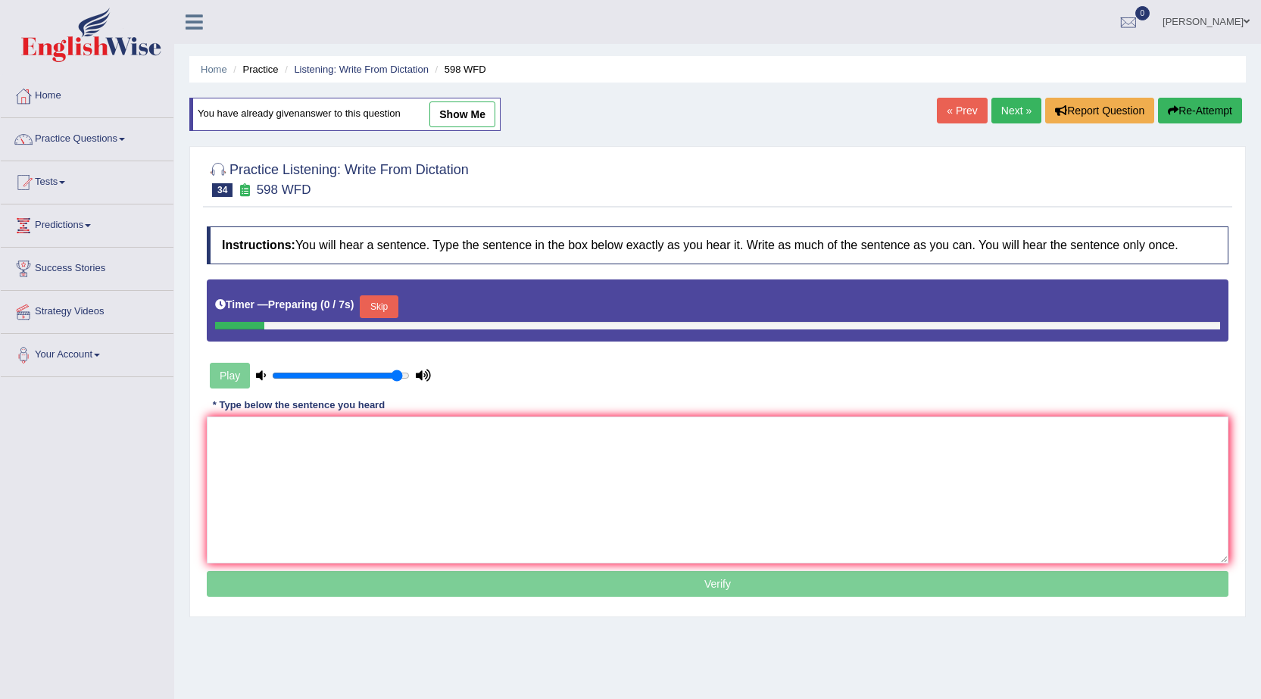
click at [994, 116] on link "Next »" at bounding box center [1016, 111] width 50 height 26
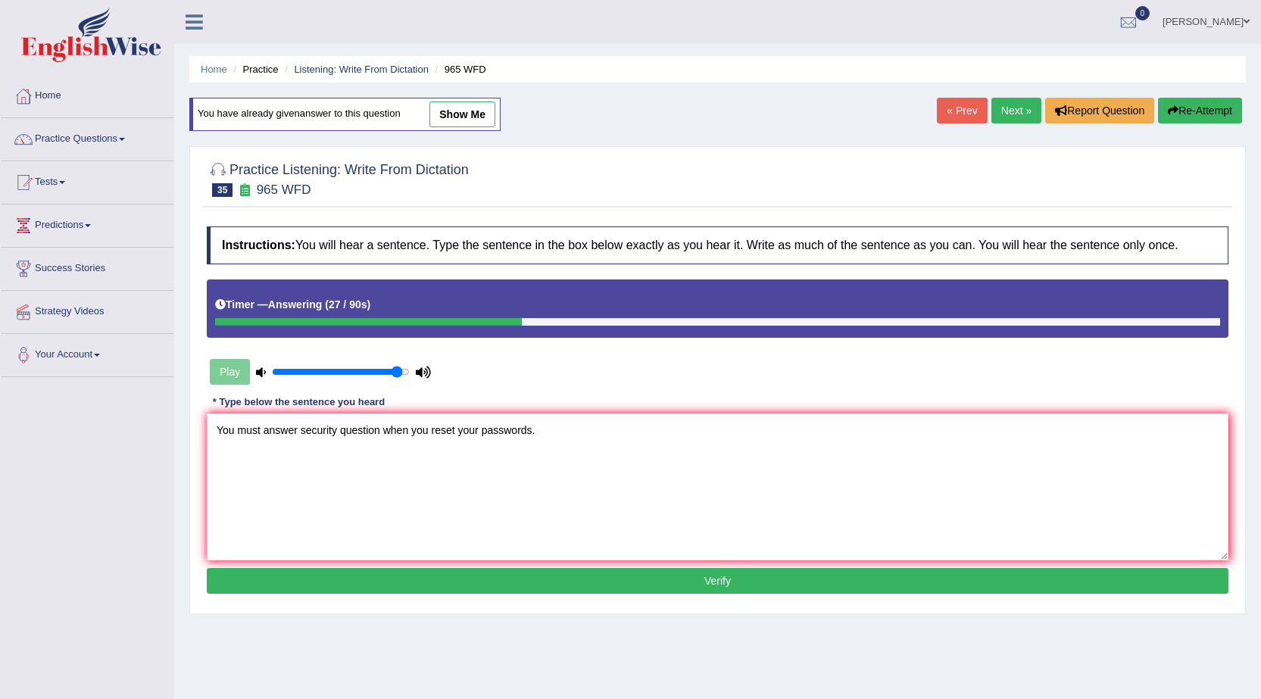
type textarea "You must answer security question when you reset your passwords."
click at [797, 588] on button "Verify" at bounding box center [718, 581] width 1022 height 26
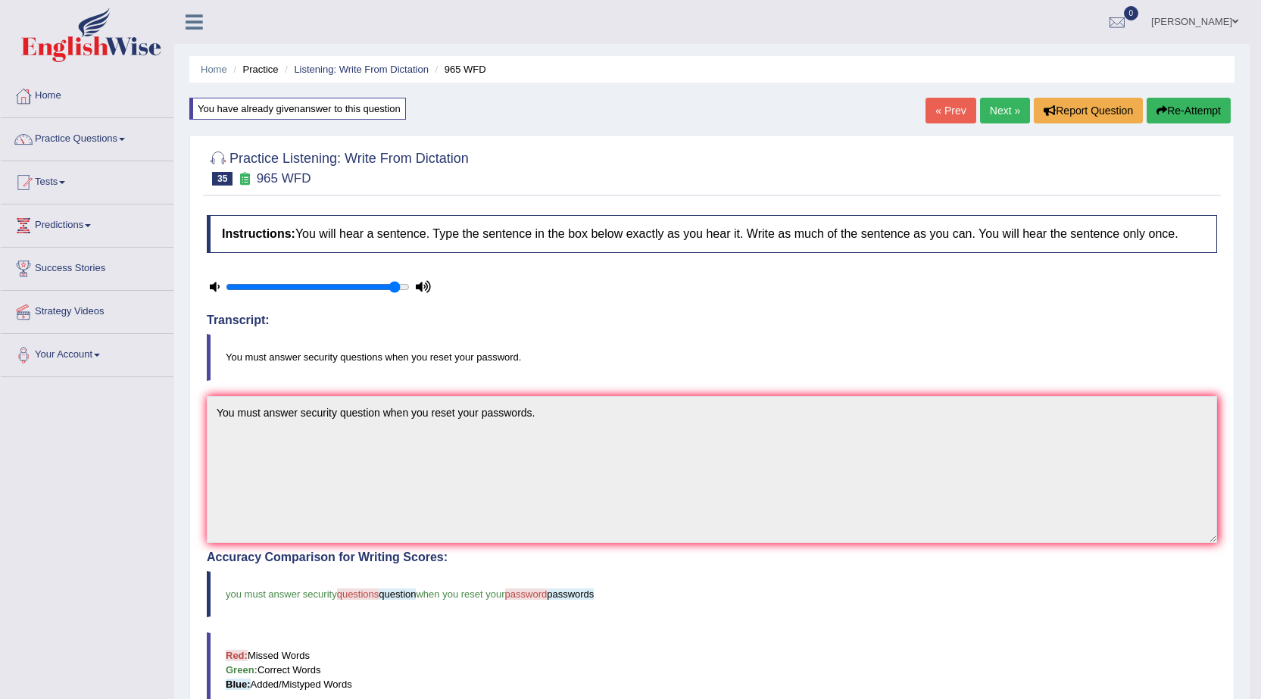
click at [943, 114] on link "« Prev" at bounding box center [950, 111] width 50 height 26
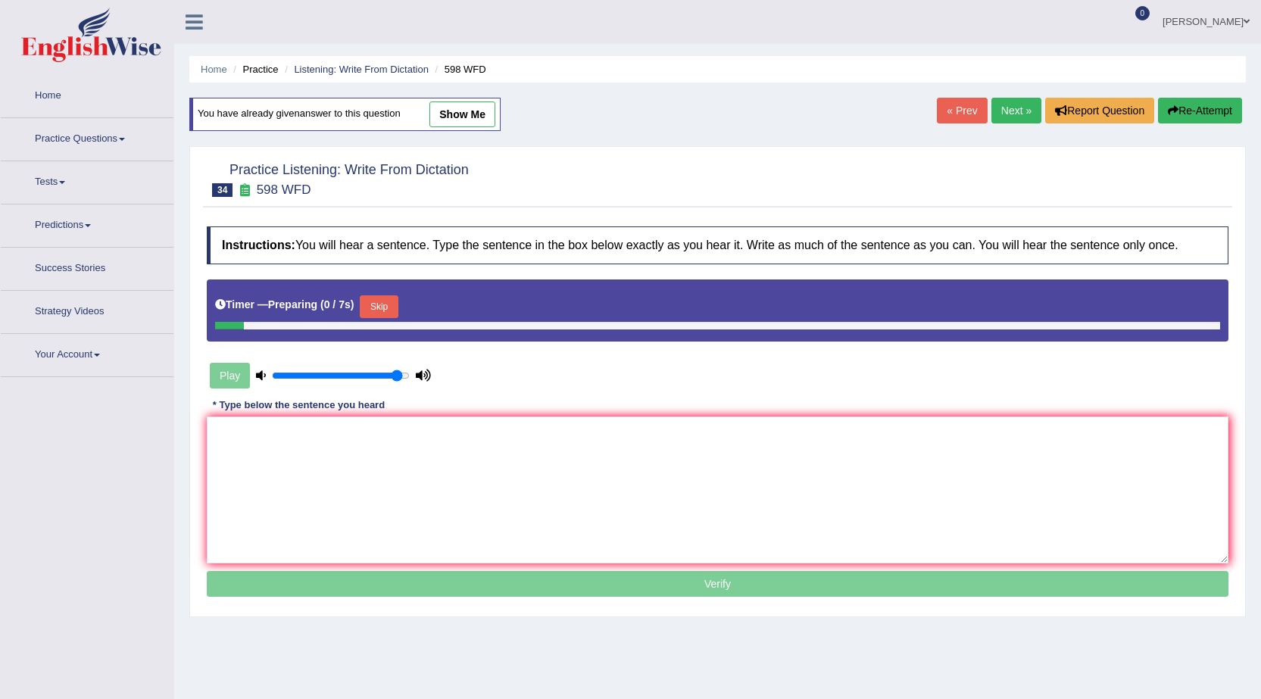
click at [995, 113] on link "Next »" at bounding box center [1016, 111] width 50 height 26
click at [526, 444] on textarea at bounding box center [718, 489] width 1022 height 147
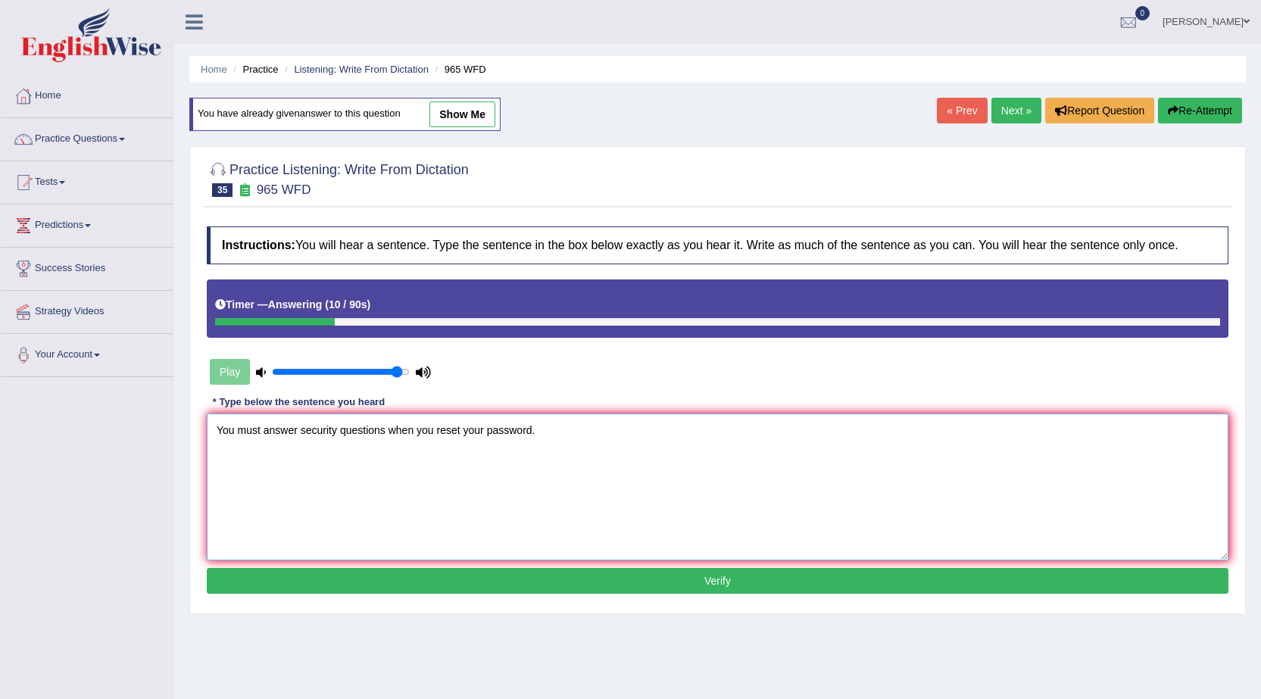
type textarea "You must answer security questions when you reset your password."
click at [635, 579] on button "Verify" at bounding box center [718, 581] width 1022 height 26
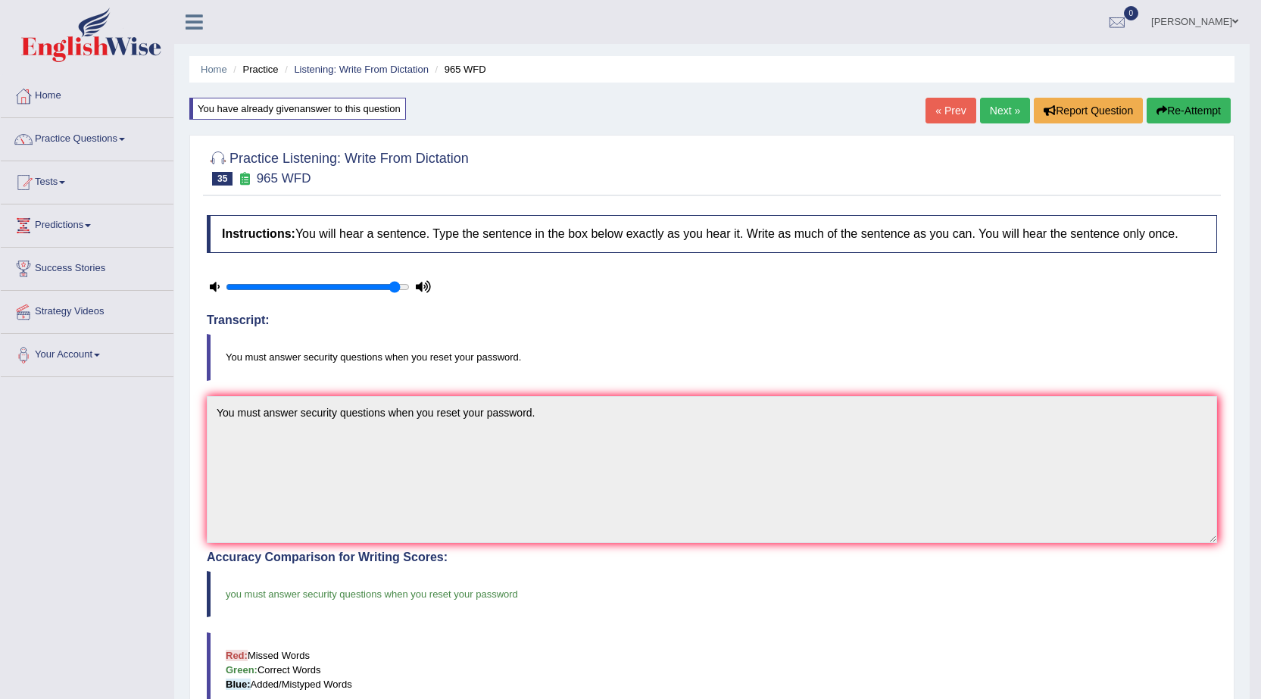
click at [1015, 102] on link "Next »" at bounding box center [1005, 111] width 50 height 26
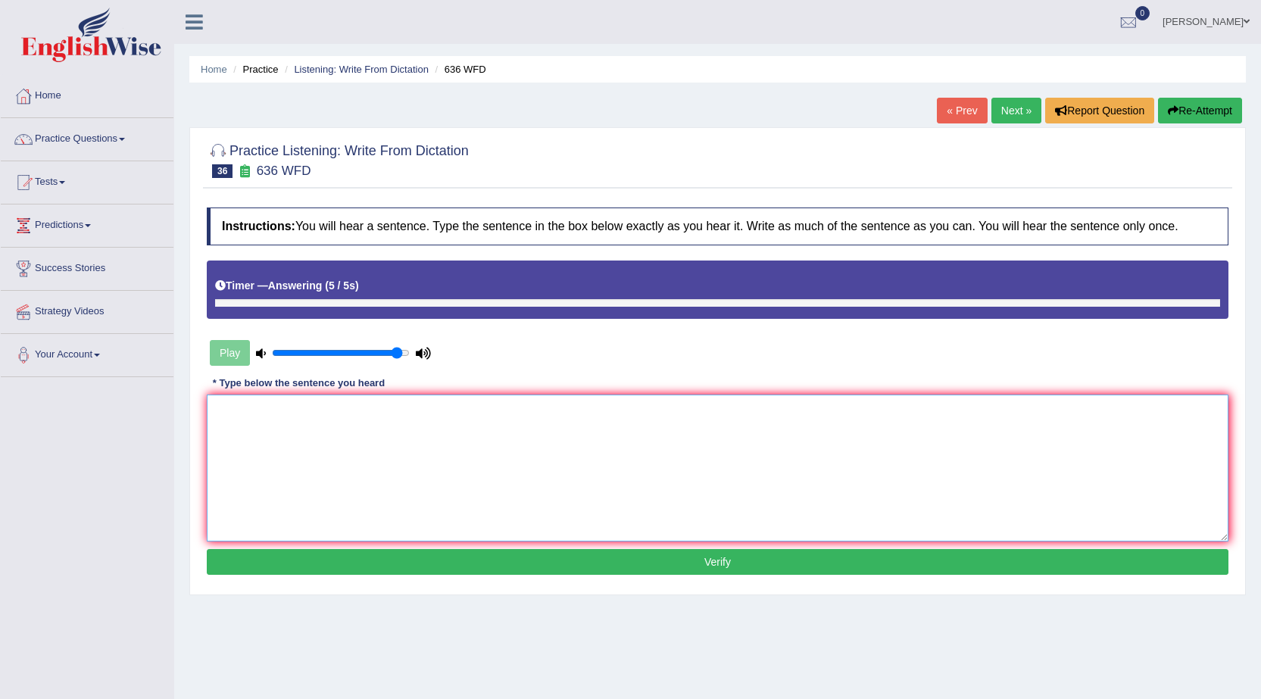
click at [610, 457] on textarea at bounding box center [718, 468] width 1022 height 147
type textarea "Several candidates wiill be"
click at [1006, 114] on link "Next »" at bounding box center [1016, 111] width 50 height 26
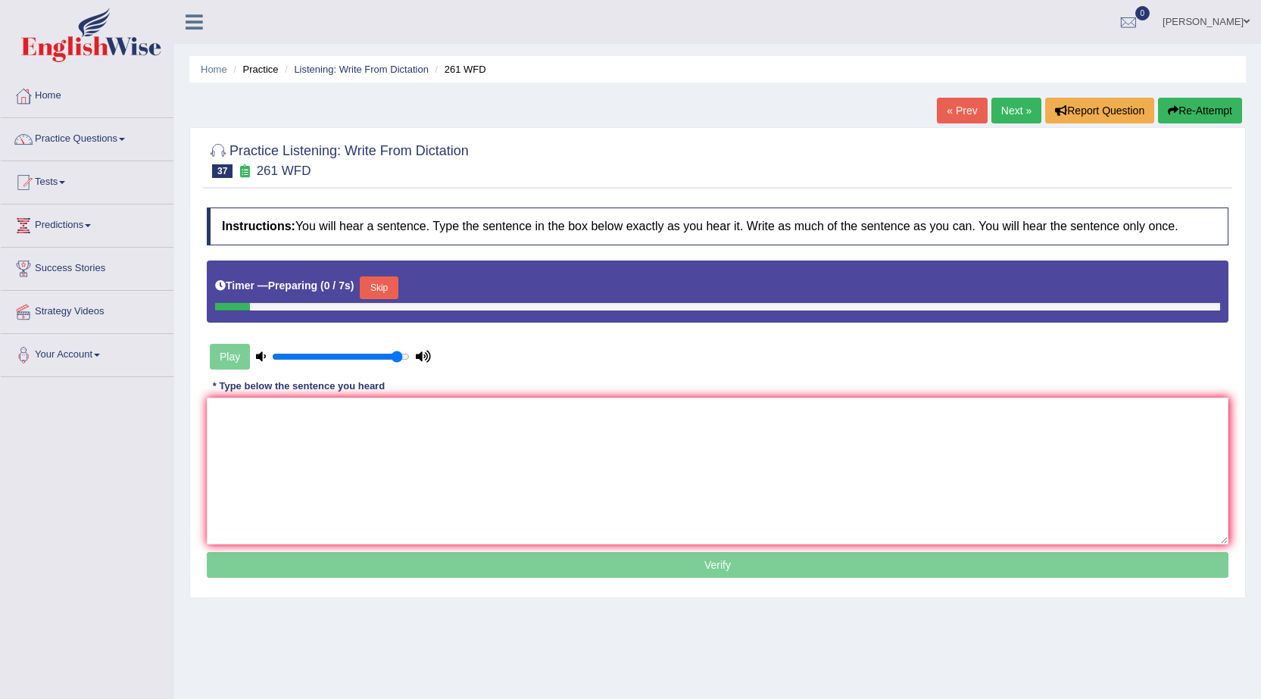
click at [974, 114] on link "« Prev" at bounding box center [962, 111] width 50 height 26
click at [517, 426] on textarea at bounding box center [718, 471] width 1022 height 147
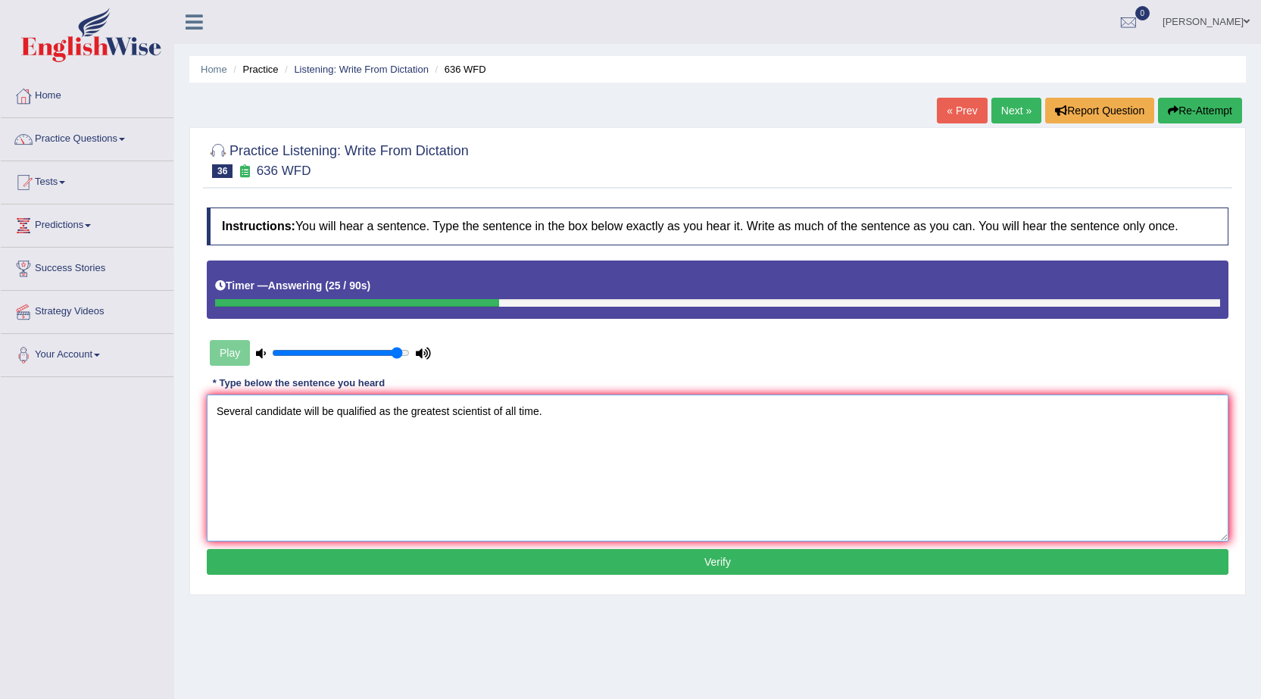
click at [488, 410] on textarea "Several candidate will be qualified as the greatest scientist of all time." at bounding box center [718, 468] width 1022 height 147
click at [489, 410] on textarea "Several candidate will be qualified as the greatest scientist of all time." at bounding box center [718, 468] width 1022 height 147
type textarea "Several candidate will be qualified as the greatest scientists of all time."
click at [692, 569] on button "Verify" at bounding box center [718, 562] width 1022 height 26
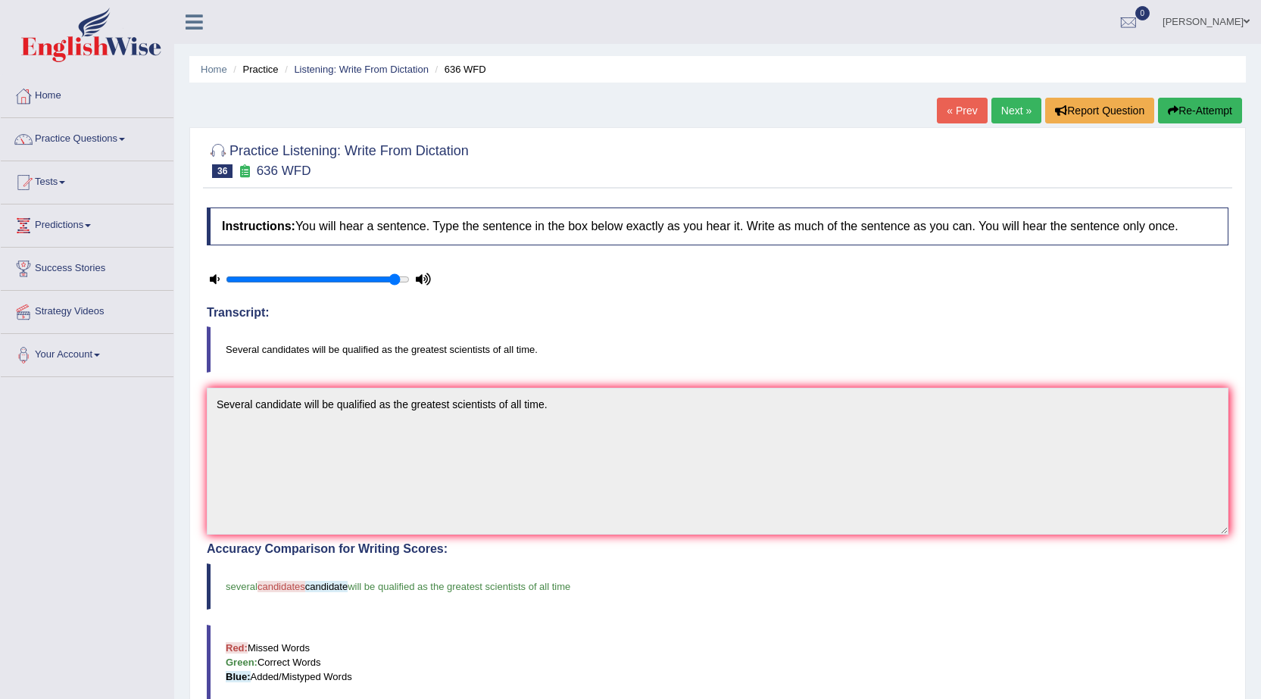
click at [1000, 114] on link "Next »" at bounding box center [1016, 111] width 50 height 26
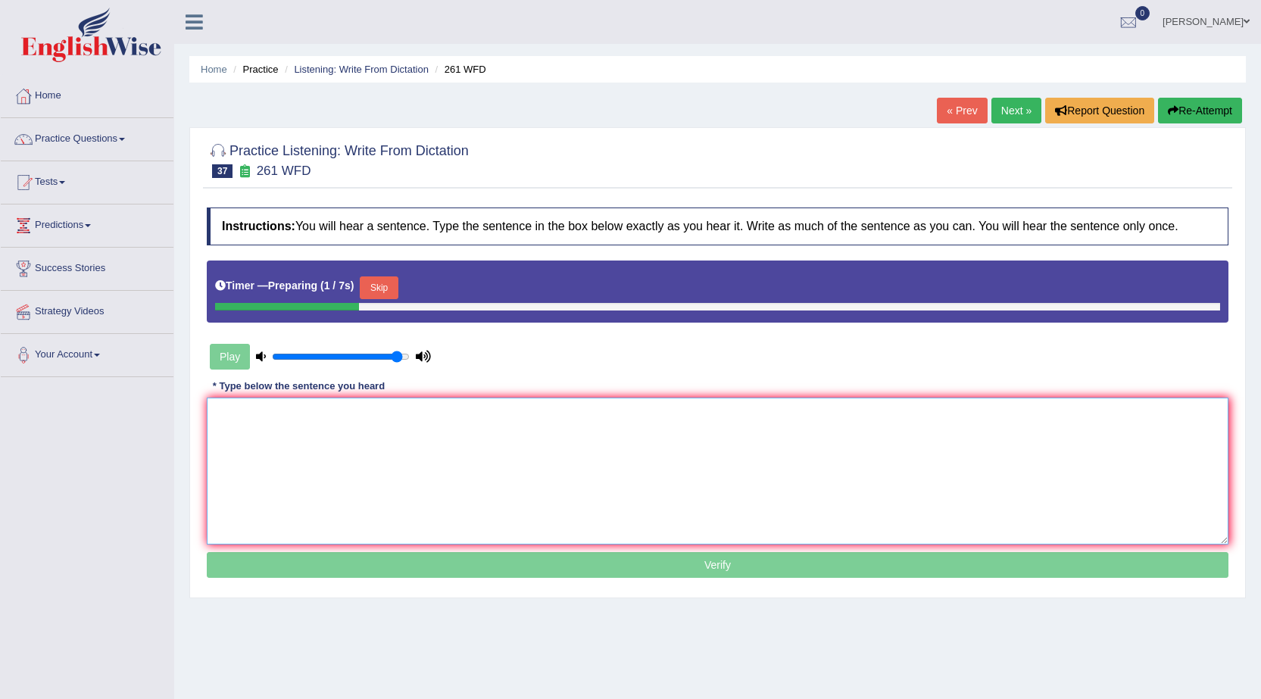
click at [537, 453] on textarea at bounding box center [718, 471] width 1022 height 147
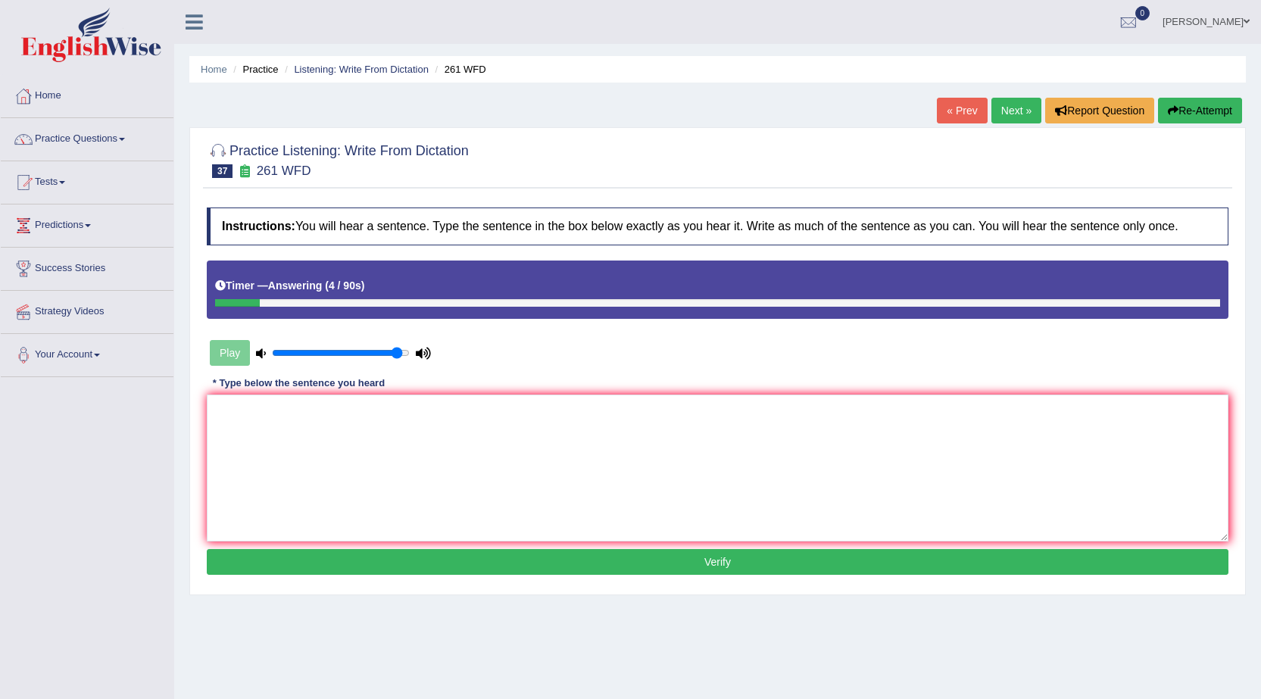
click at [954, 120] on link "« Prev" at bounding box center [962, 111] width 50 height 26
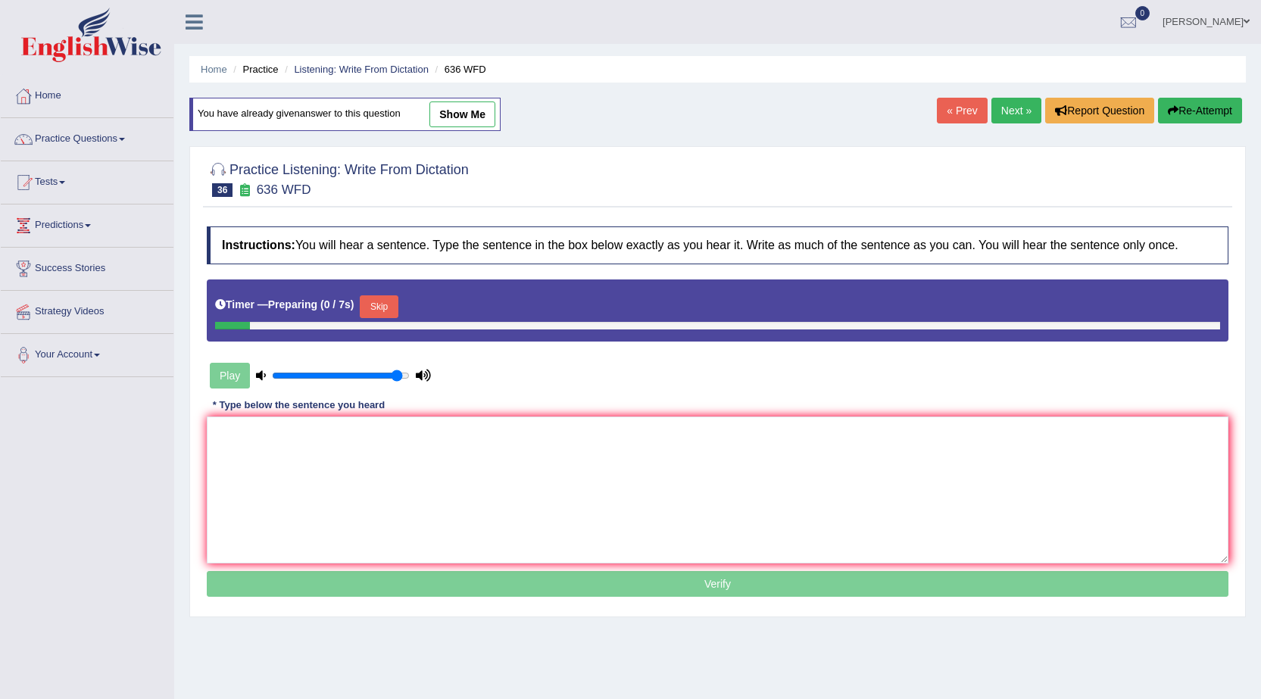
click at [1029, 114] on link "Next »" at bounding box center [1016, 111] width 50 height 26
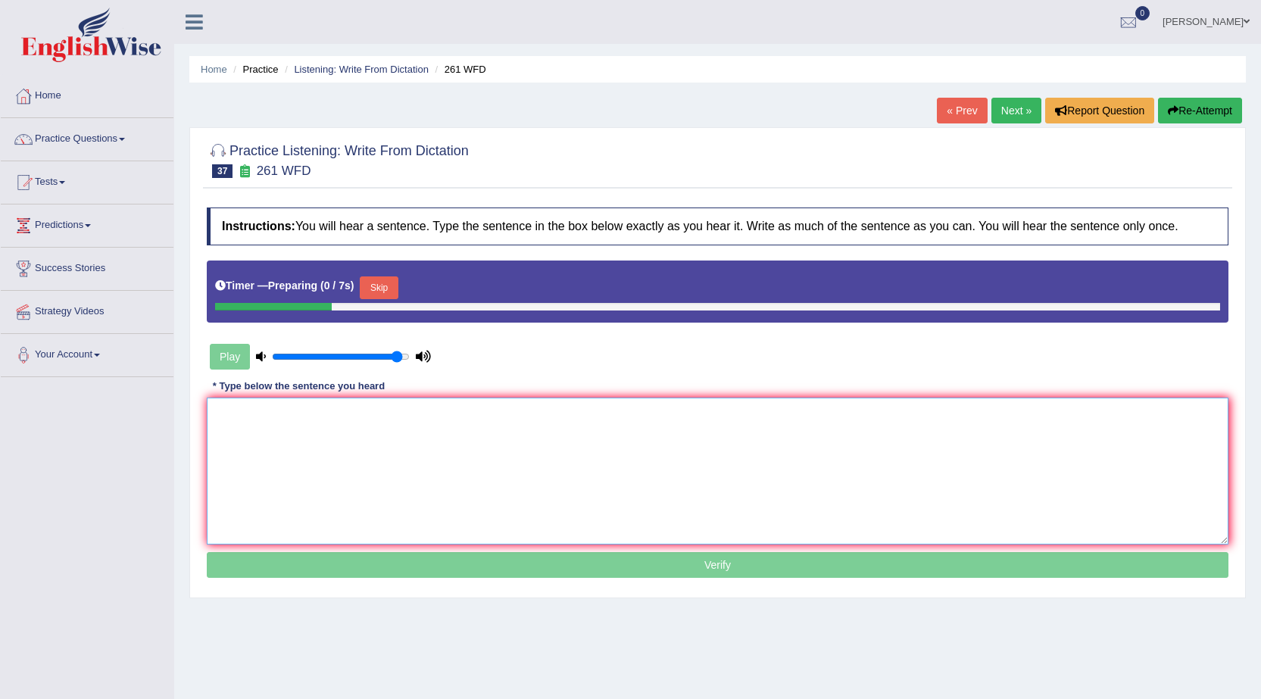
click at [532, 435] on textarea at bounding box center [718, 471] width 1022 height 147
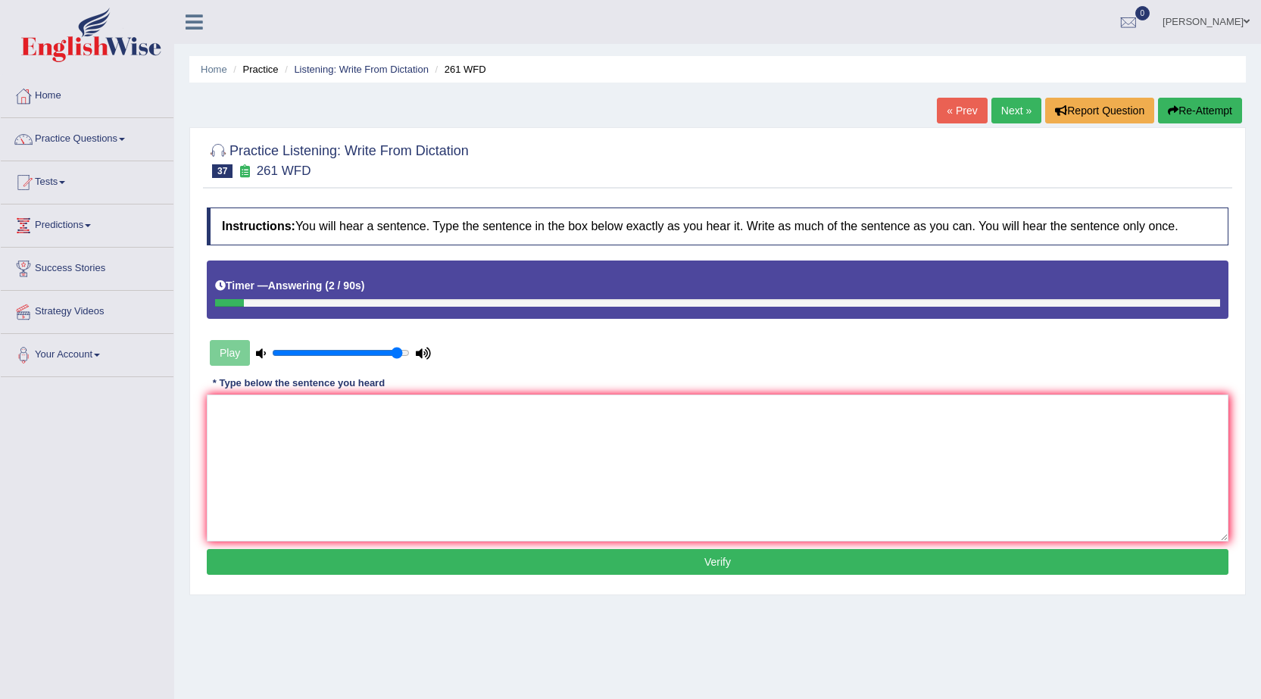
click at [962, 114] on link "« Prev" at bounding box center [962, 111] width 50 height 26
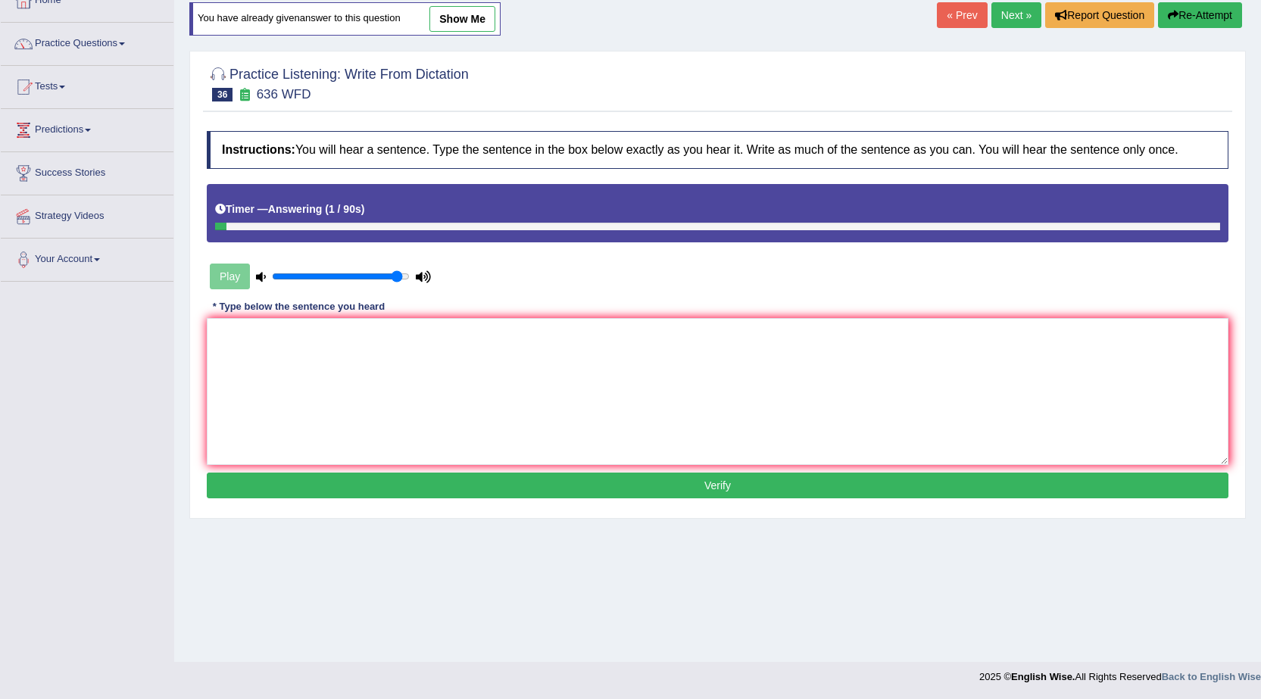
scroll to position [96, 0]
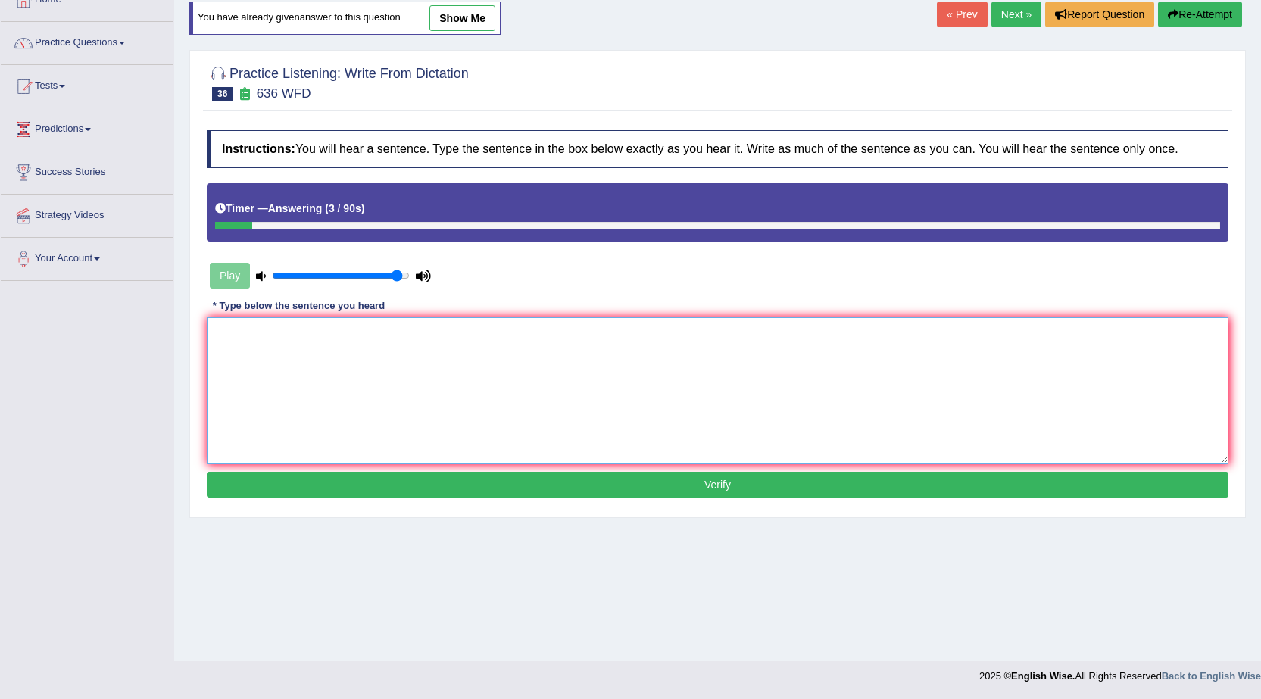
click at [604, 355] on textarea at bounding box center [718, 390] width 1022 height 147
click at [223, 333] on textarea "several candidates will be qualified as the greatest scientist of all time." at bounding box center [718, 390] width 1022 height 147
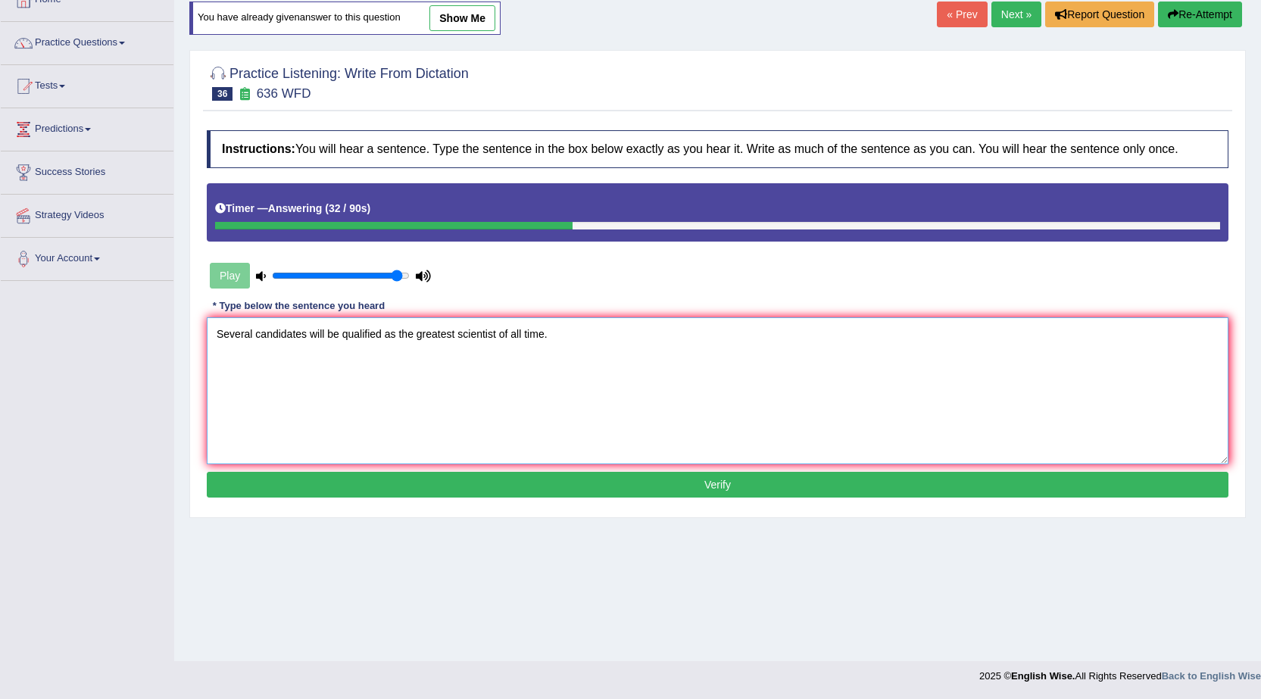
click at [494, 332] on textarea "Several candidates will be qualified as the greatest scientist of all time." at bounding box center [718, 390] width 1022 height 147
type textarea "Several candidates will be qualified as the greatest scientistS of all time."
click at [681, 479] on button "Verify" at bounding box center [718, 485] width 1022 height 26
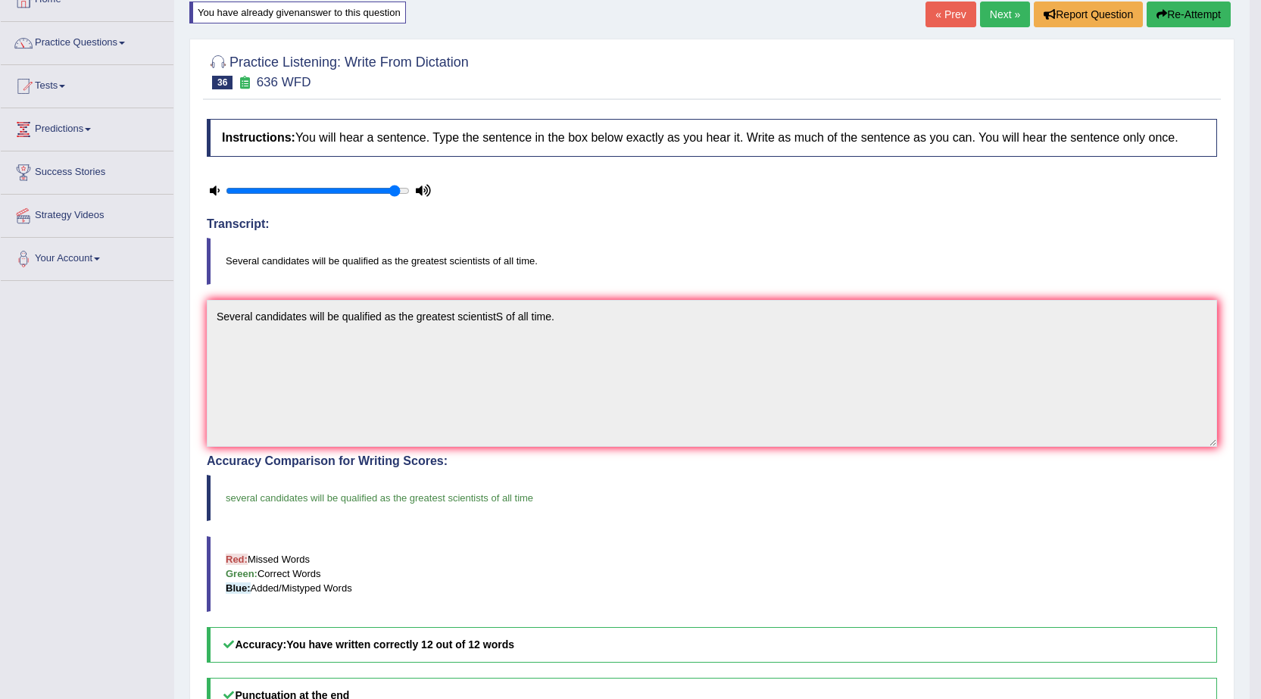
click at [987, 14] on link "Next »" at bounding box center [1005, 15] width 50 height 26
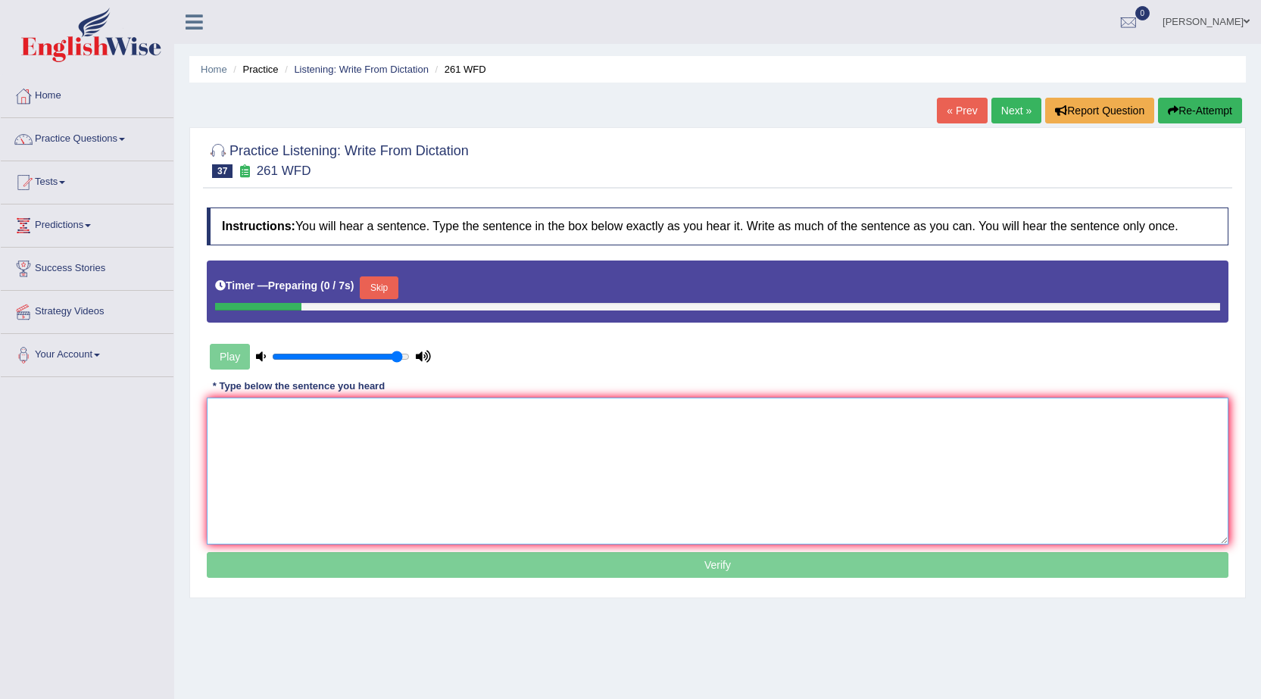
click at [601, 441] on textarea at bounding box center [718, 471] width 1022 height 147
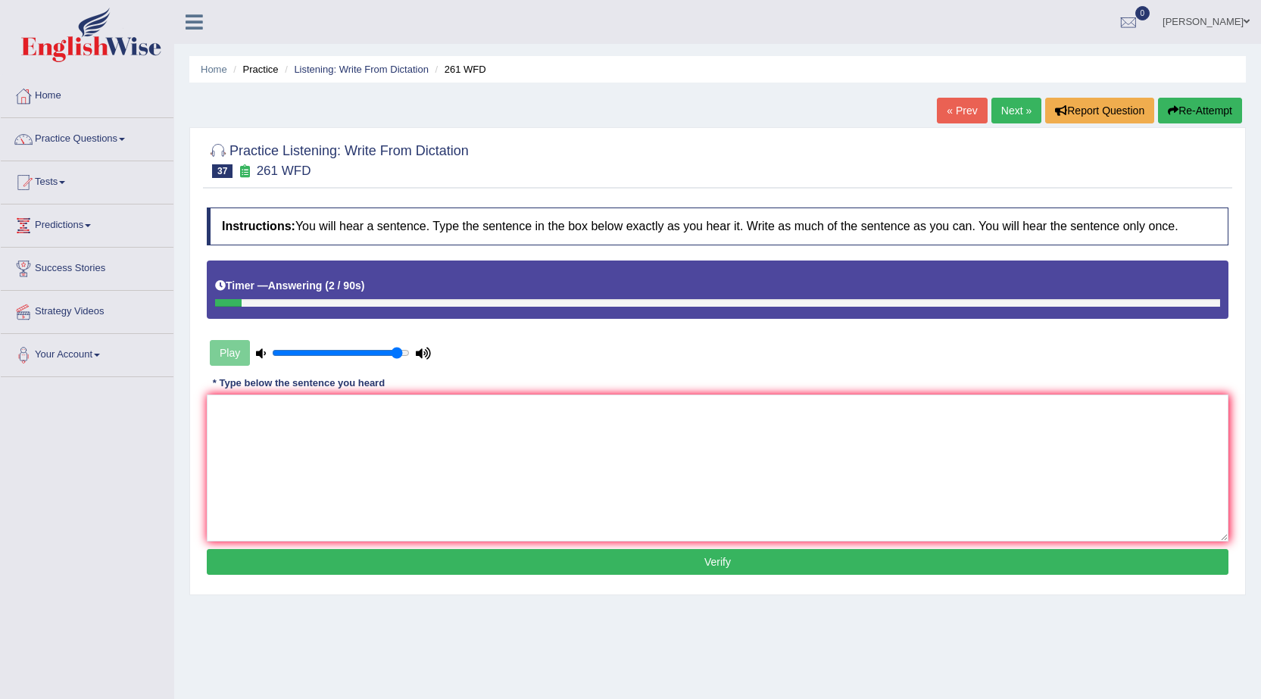
click at [1022, 102] on link "Next »" at bounding box center [1016, 111] width 50 height 26
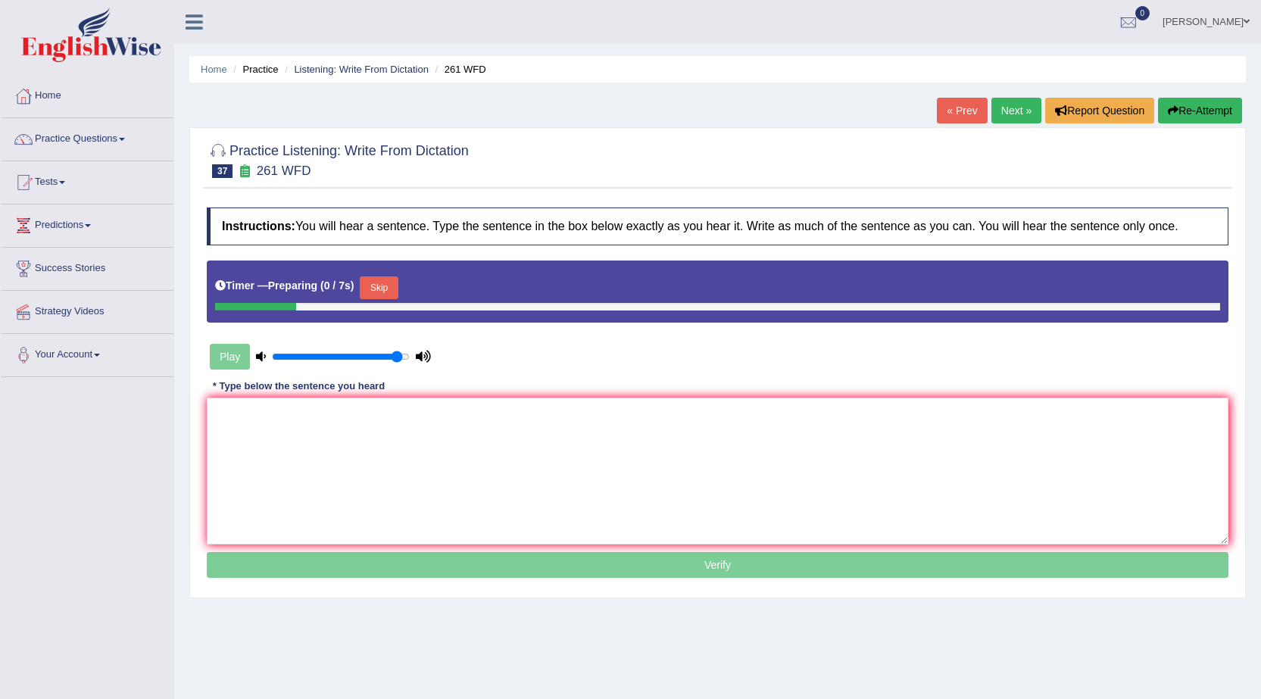
click at [686, 426] on textarea at bounding box center [718, 471] width 1022 height 147
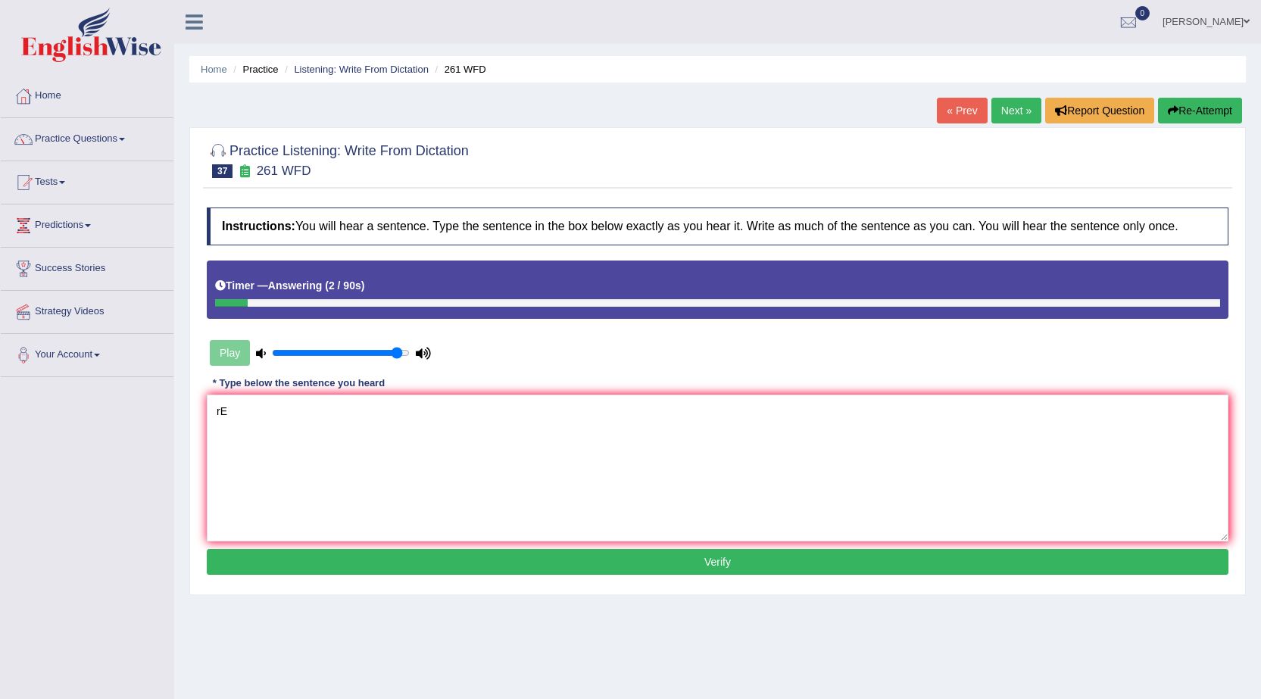
type textarea "r"
type textarea "Read the students safety and instructions before using"
click at [1019, 108] on link "Next »" at bounding box center [1016, 111] width 50 height 26
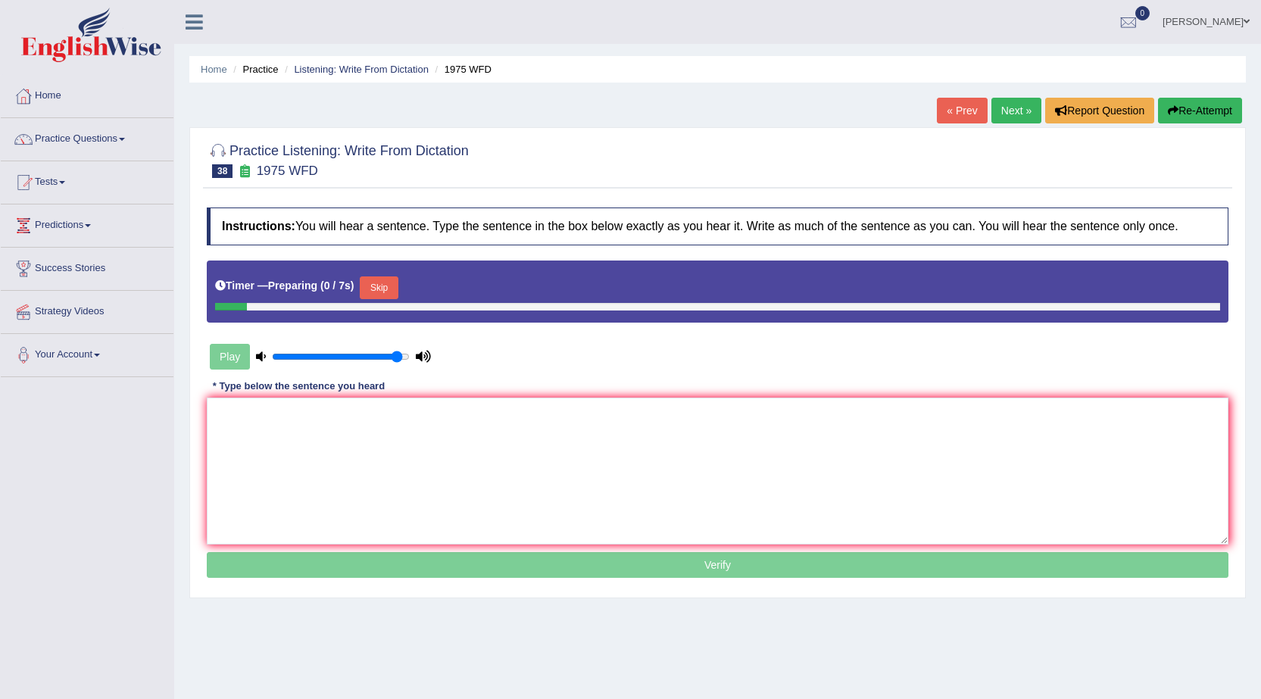
click at [961, 112] on link "« Prev" at bounding box center [962, 111] width 50 height 26
click at [631, 413] on textarea at bounding box center [718, 471] width 1022 height 147
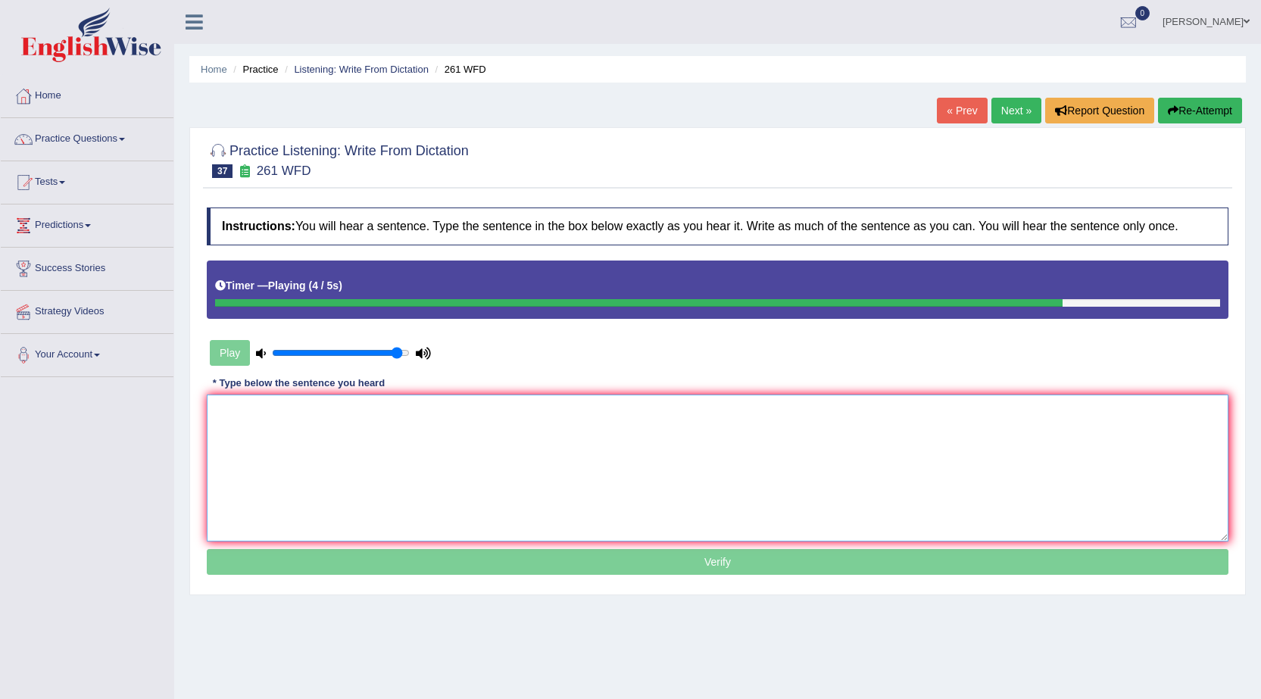
click at [631, 413] on textarea at bounding box center [718, 468] width 1022 height 147
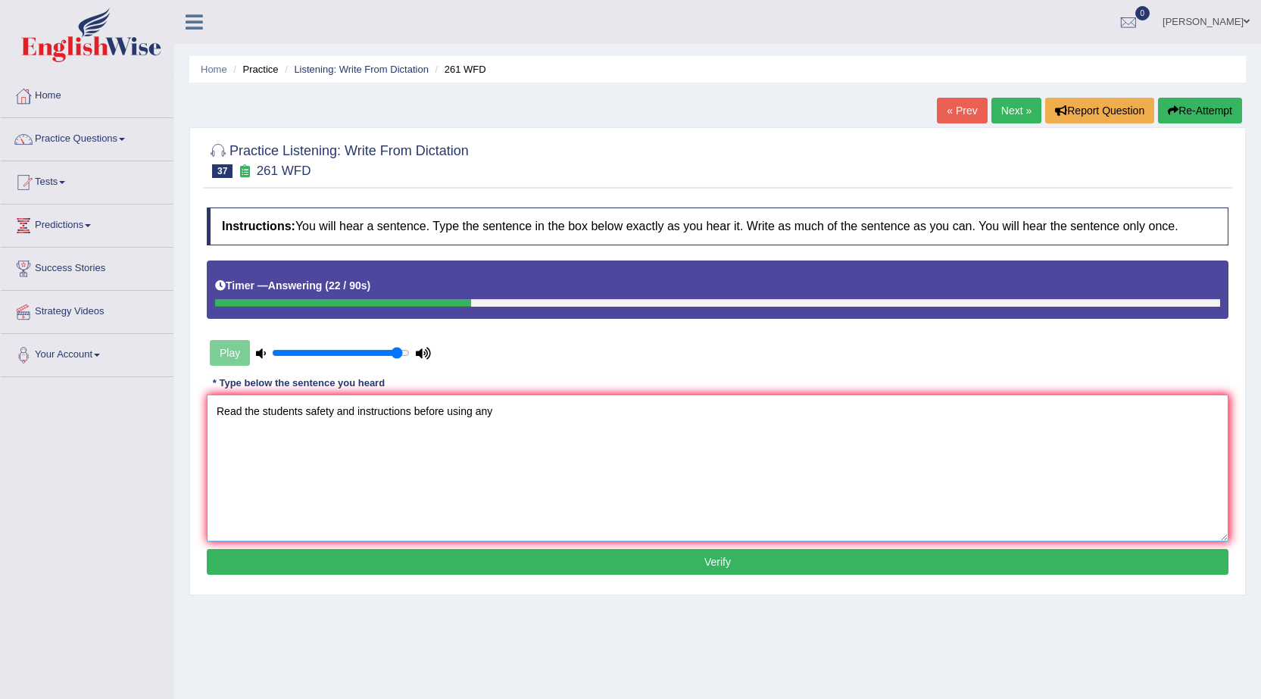
type textarea "Read the students safety and instructions before using any"
click at [992, 123] on link "Next »" at bounding box center [1016, 111] width 50 height 26
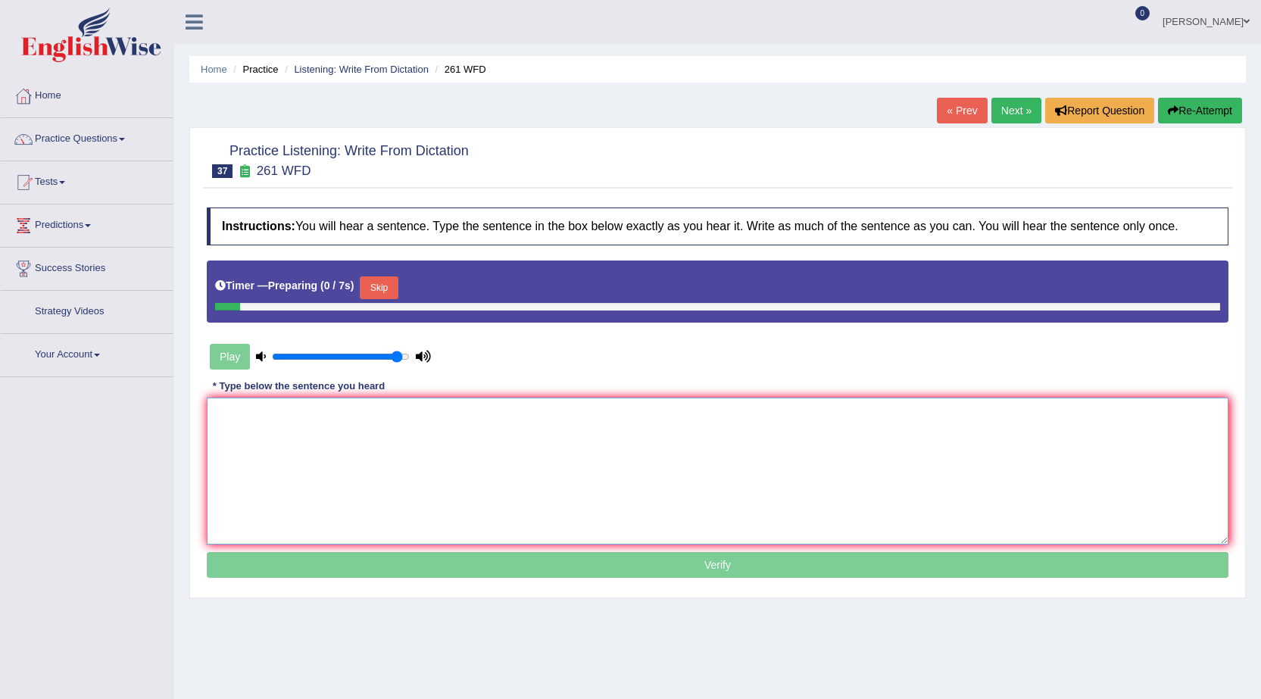
click at [562, 453] on textarea at bounding box center [718, 471] width 1022 height 147
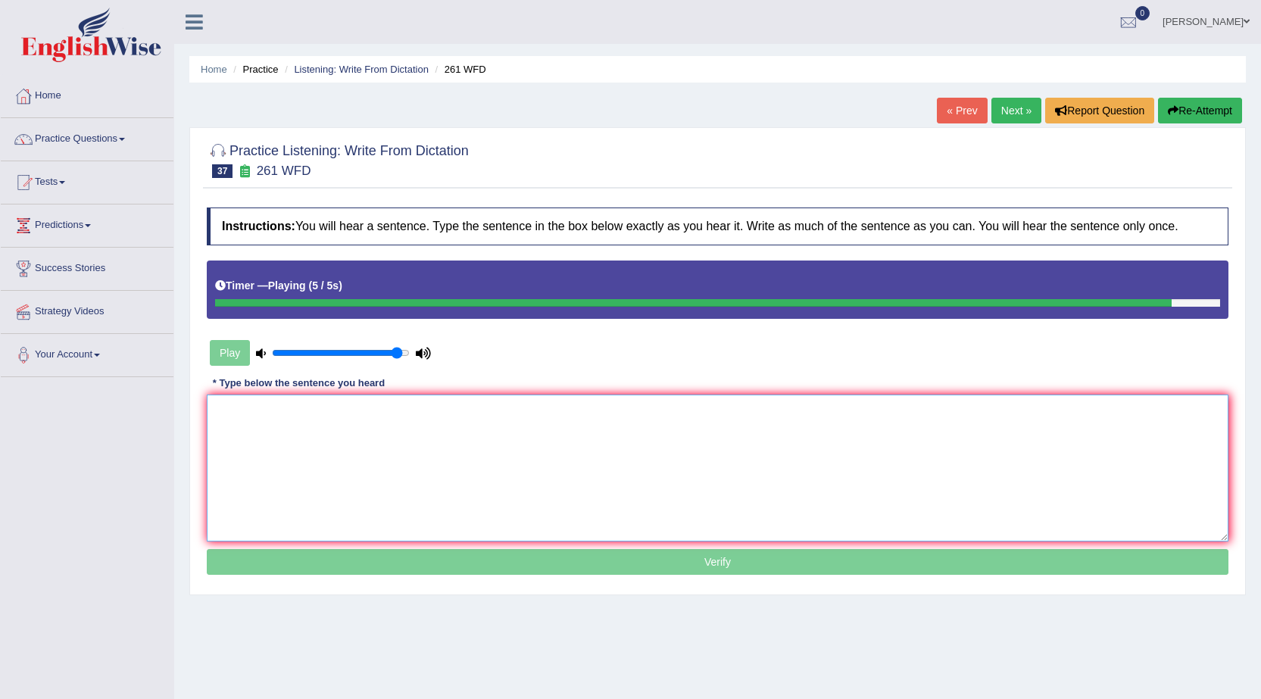
click at [562, 453] on textarea at bounding box center [718, 468] width 1022 height 147
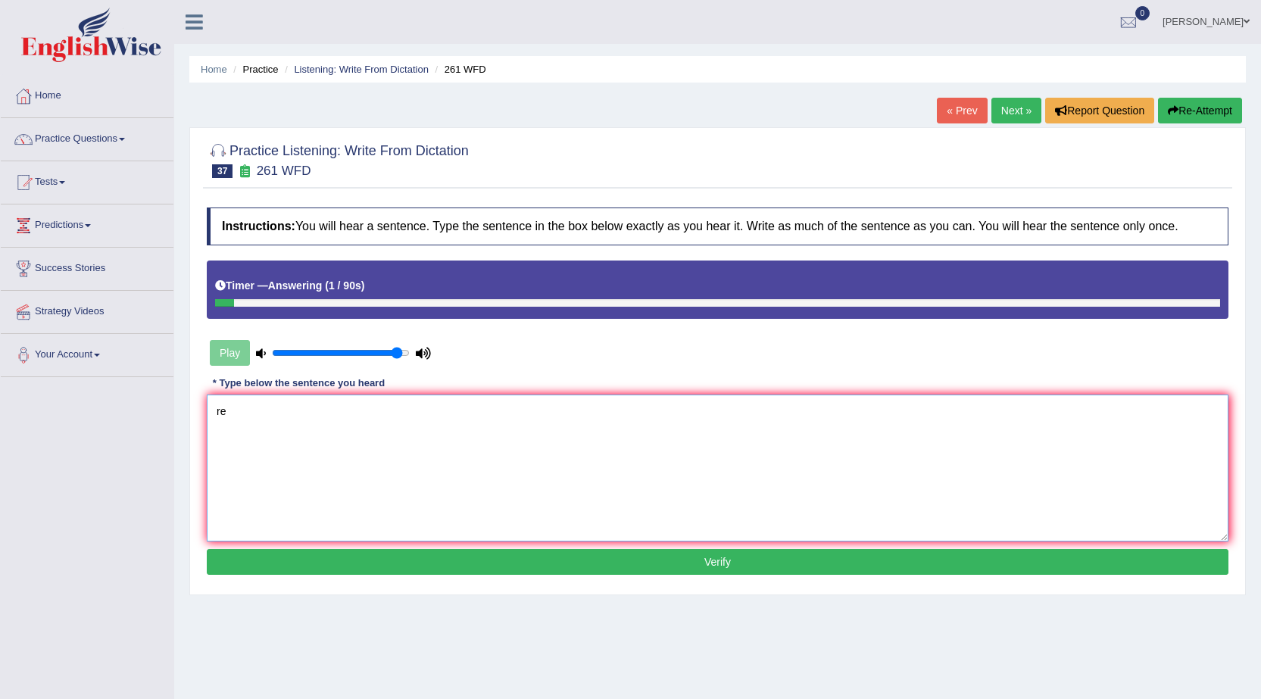
type textarea "r"
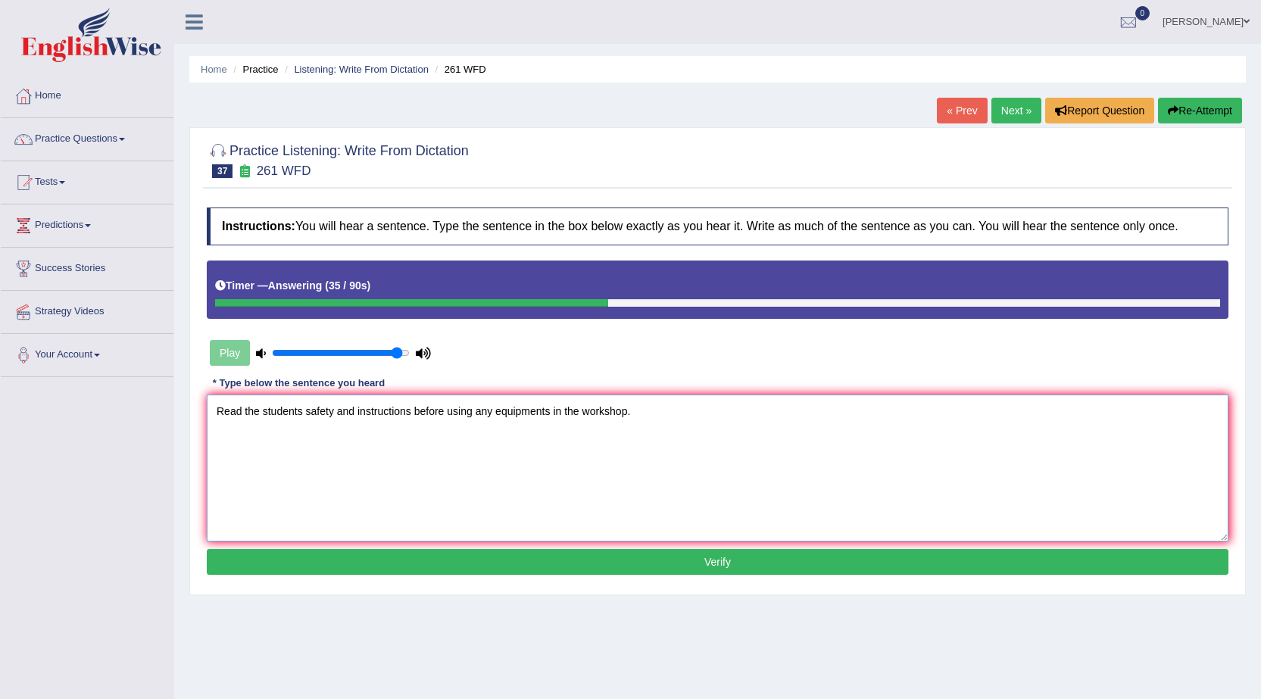
click at [409, 414] on textarea "Read the students safety and instructions before using any equipments in the wo…" at bounding box center [718, 468] width 1022 height 147
type textarea "Read the students safety and instruction before using any equipments in the wor…"
click at [707, 557] on button "Verify" at bounding box center [718, 562] width 1022 height 26
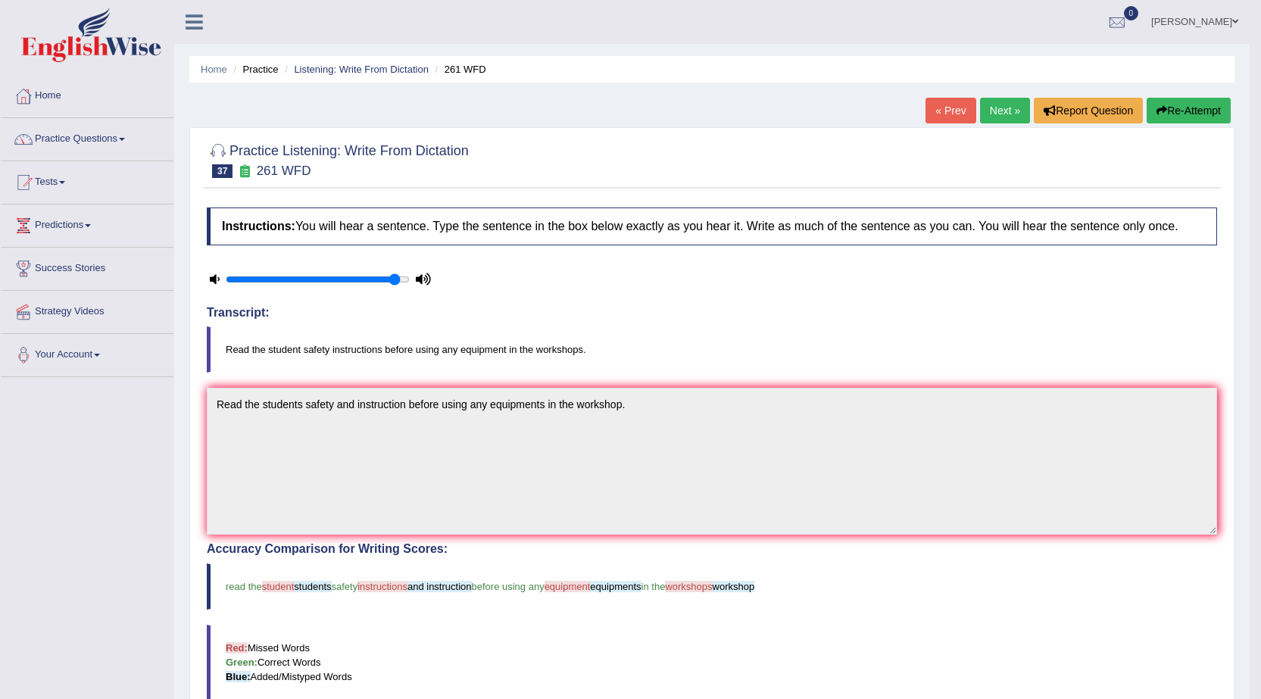
click at [984, 113] on link "Next »" at bounding box center [1005, 111] width 50 height 26
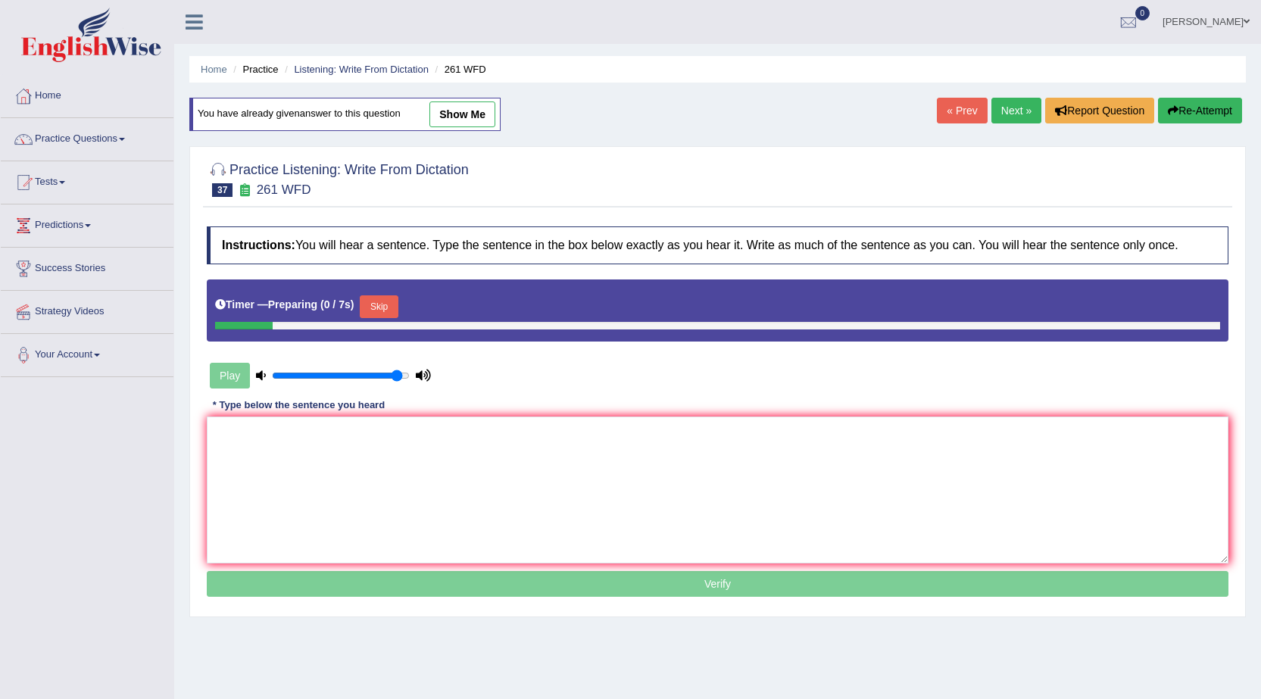
click at [750, 432] on textarea at bounding box center [718, 489] width 1022 height 147
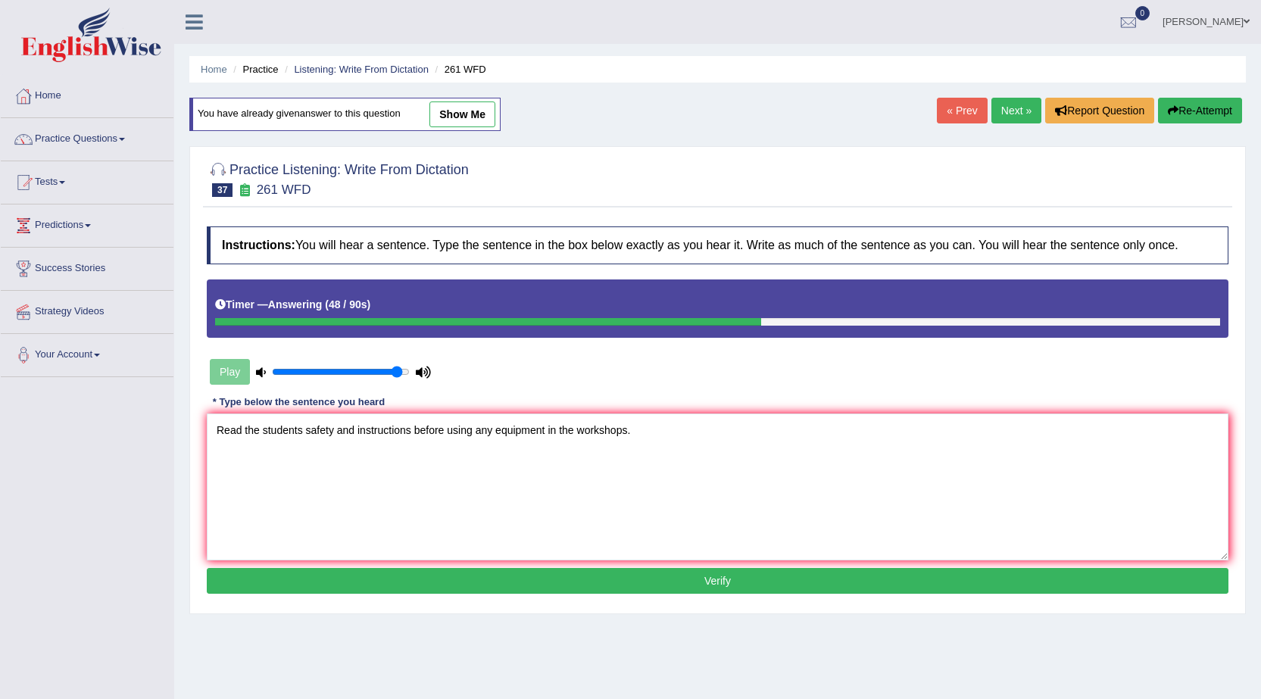
click at [544, 433] on textarea "Read the students safety and instructions before using any equipment in the wor…" at bounding box center [718, 486] width 1022 height 147
type textarea "Read the students safety and instructions before using any equipments in the wo…"
click at [715, 579] on button "Verify" at bounding box center [718, 581] width 1022 height 26
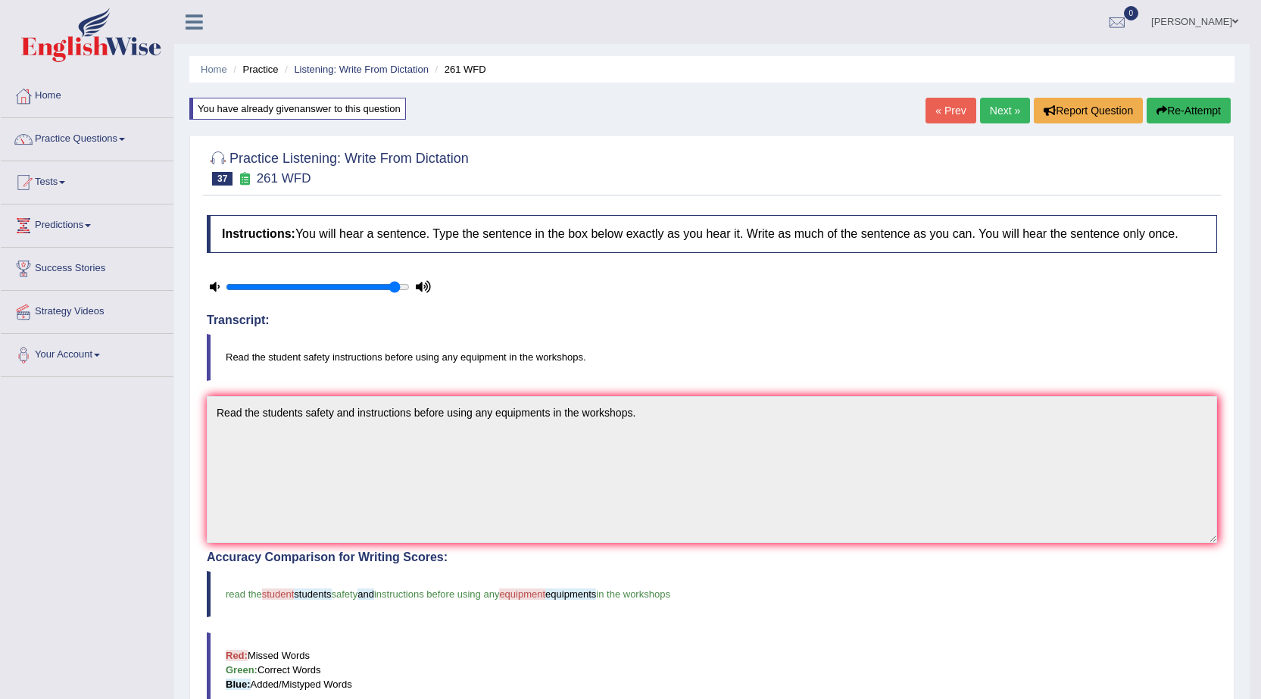
click at [1005, 105] on link "Next »" at bounding box center [1005, 111] width 50 height 26
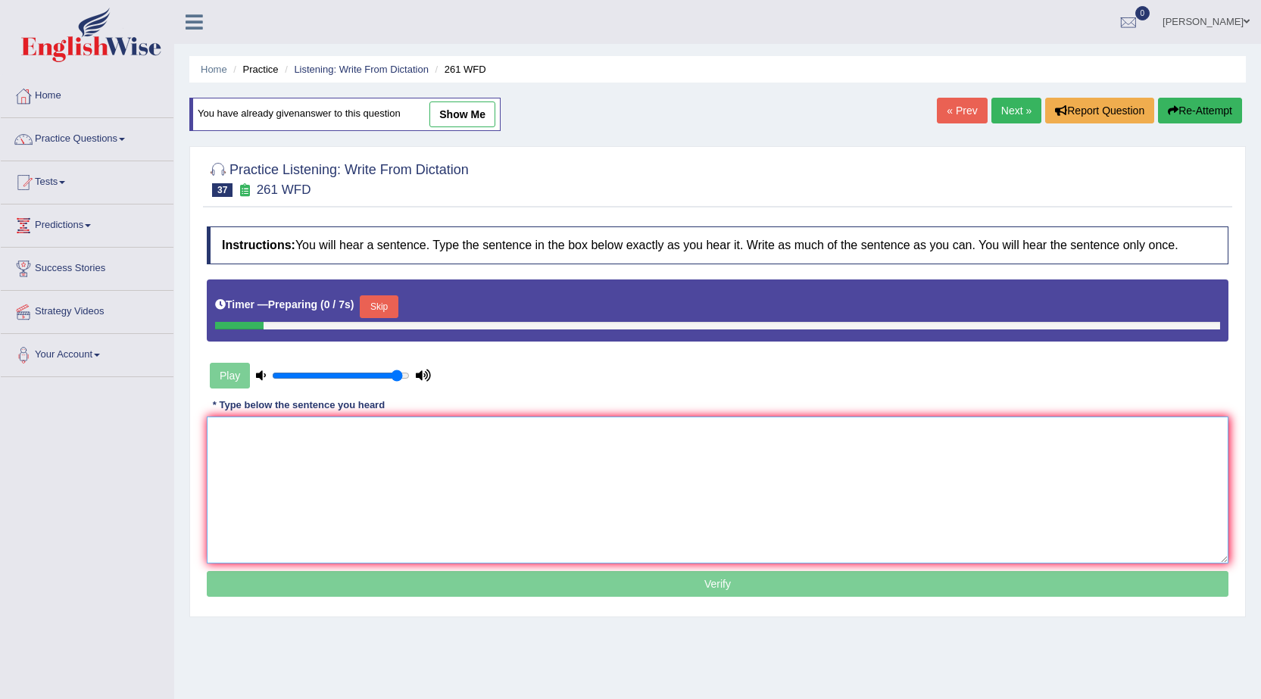
click at [730, 441] on textarea at bounding box center [718, 489] width 1022 height 147
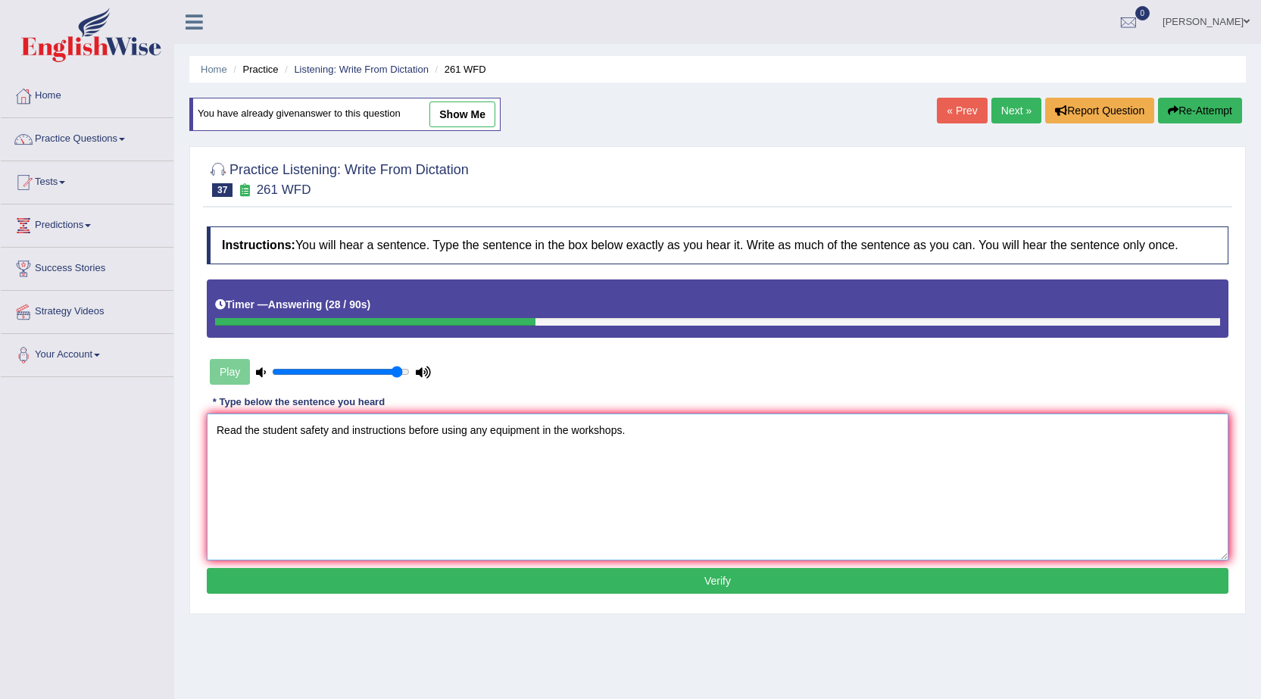
type textarea "Read the student safety and instructions before using any equipment in the work…"
click at [737, 586] on button "Verify" at bounding box center [718, 581] width 1022 height 26
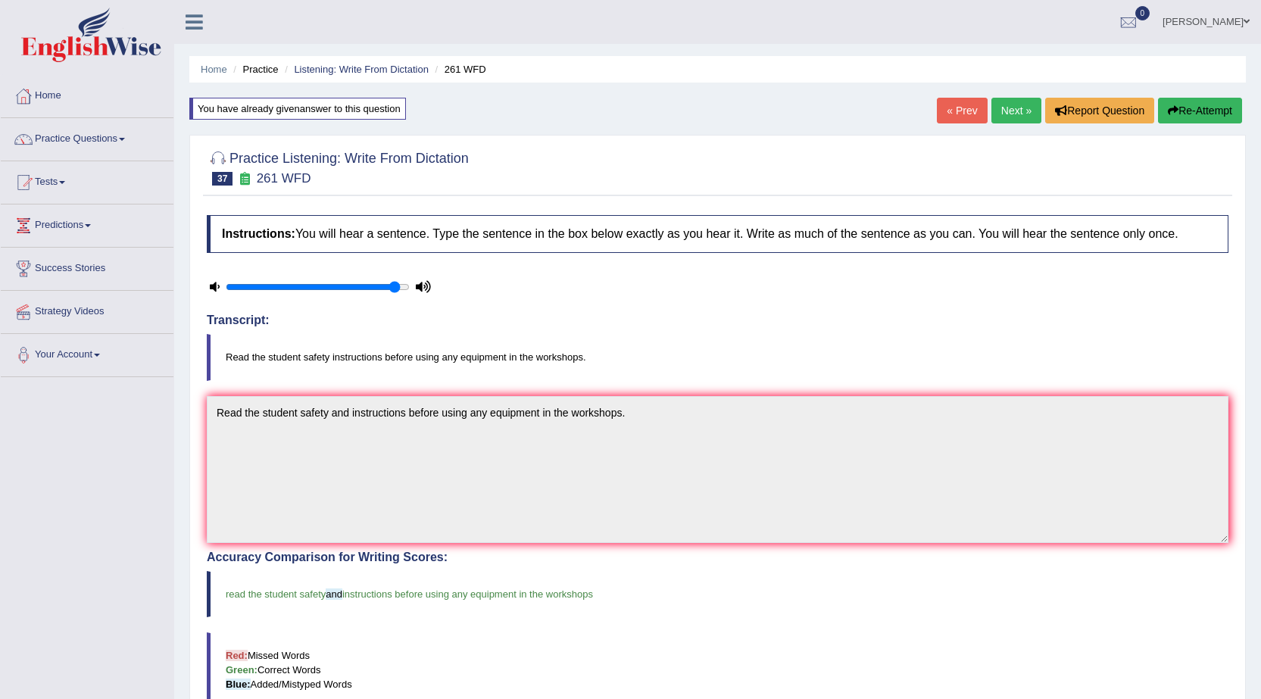
click at [1023, 117] on link "Next »" at bounding box center [1016, 111] width 50 height 26
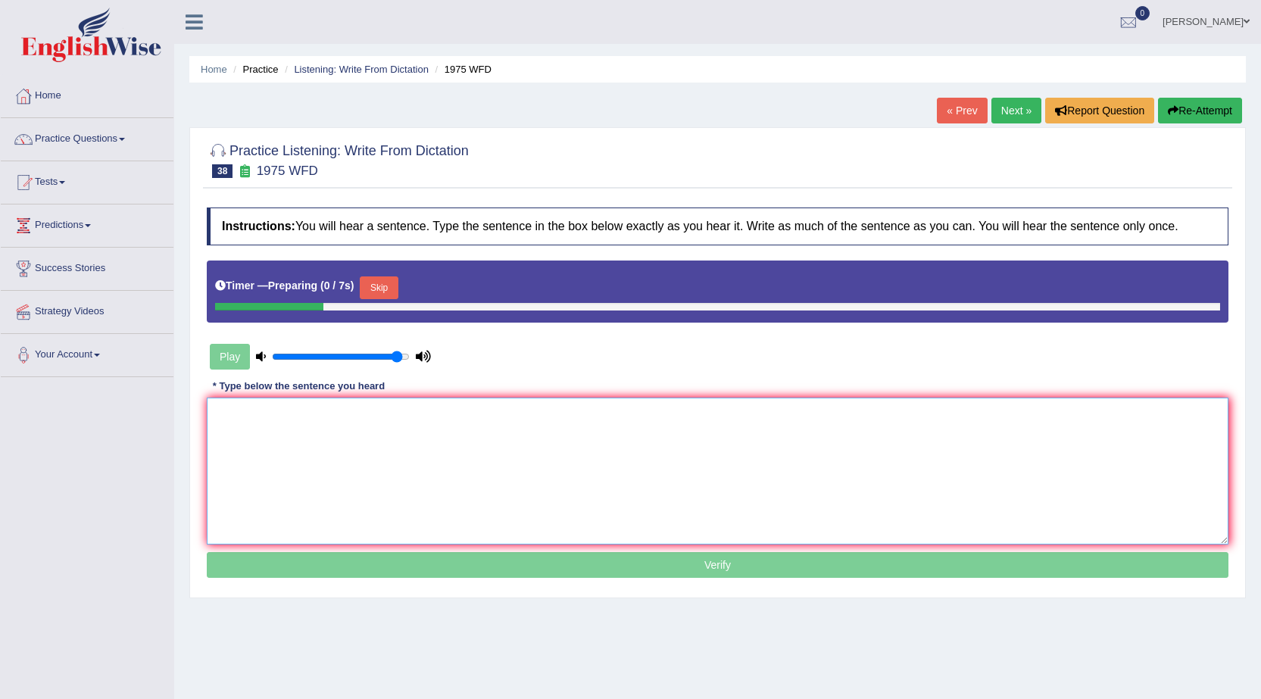
click at [611, 473] on textarea at bounding box center [718, 471] width 1022 height 147
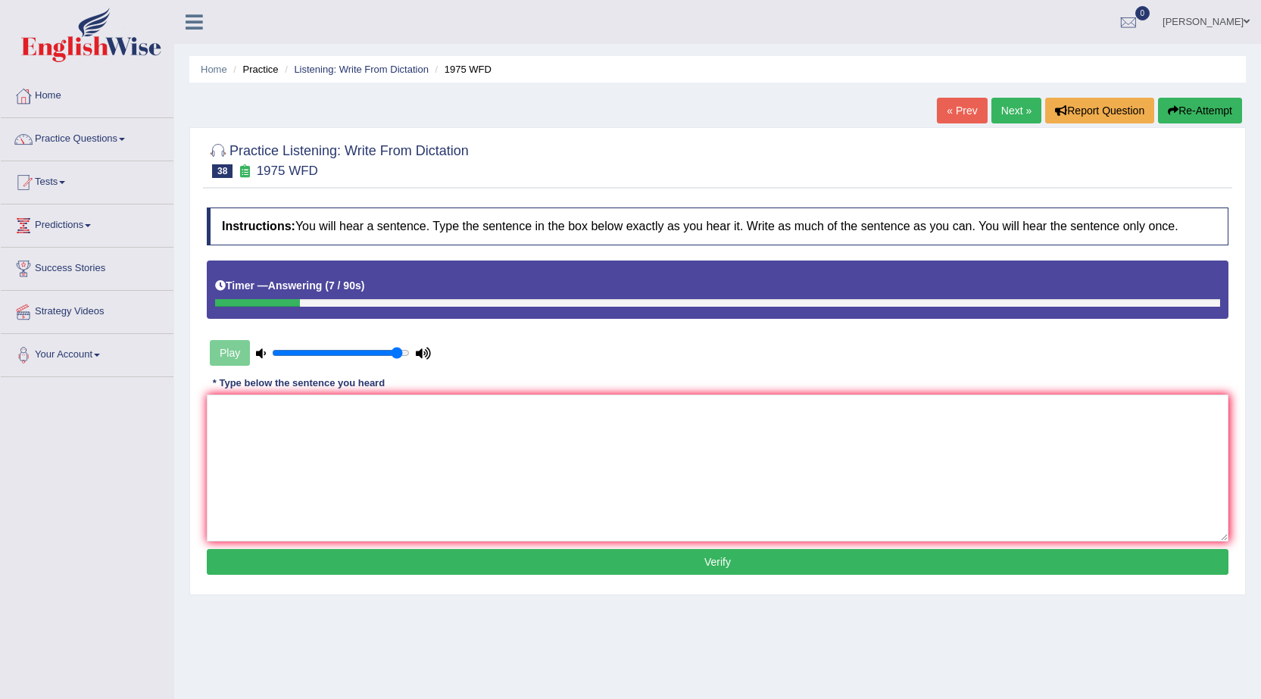
click at [962, 108] on link "« Prev" at bounding box center [962, 111] width 50 height 26
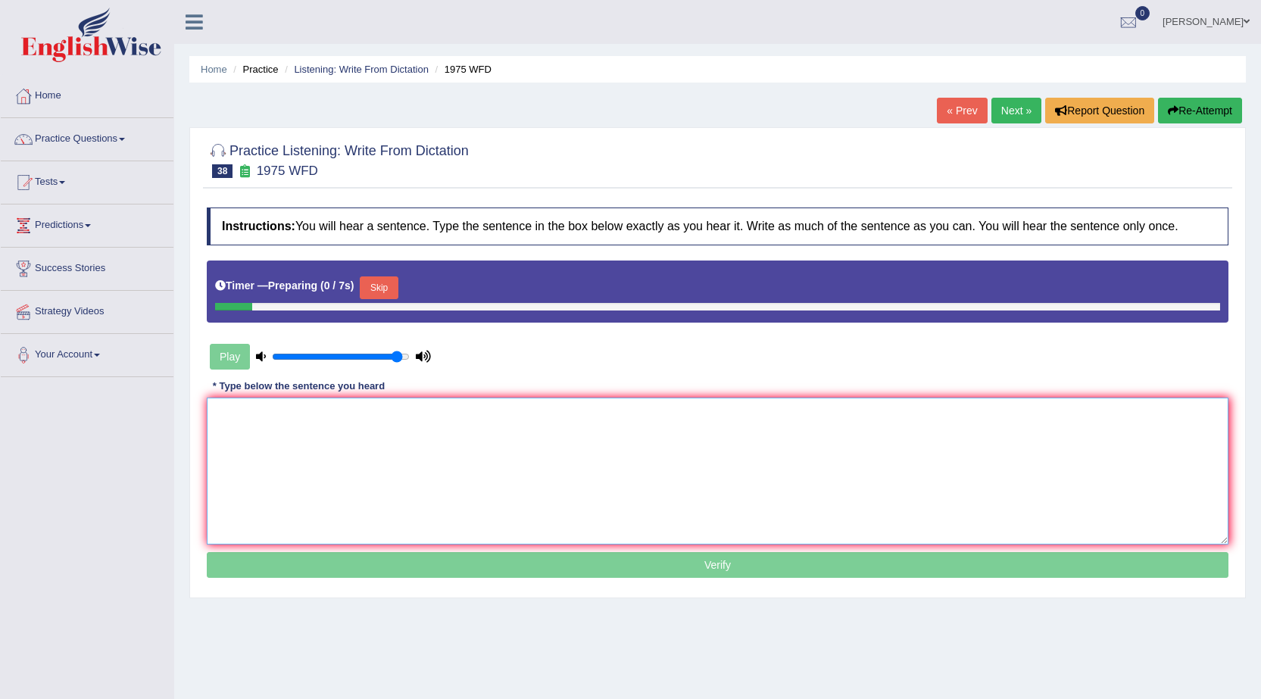
click at [499, 429] on textarea at bounding box center [718, 471] width 1022 height 147
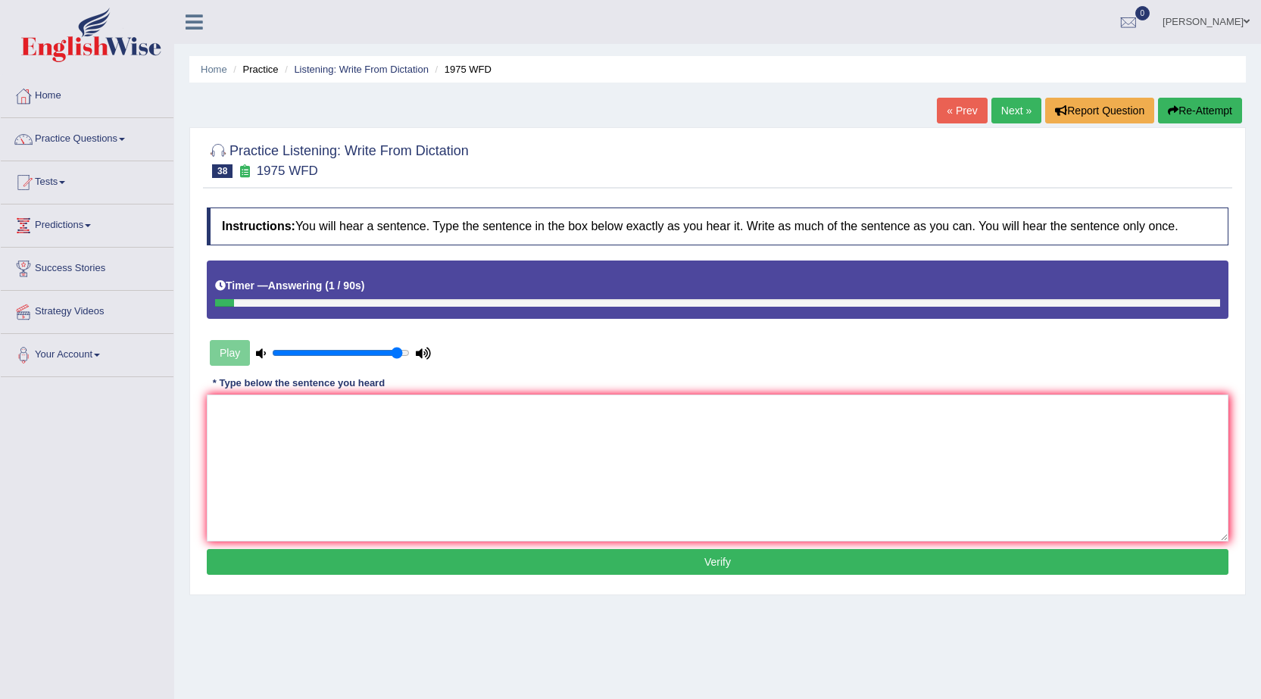
click at [1000, 109] on link "Next »" at bounding box center [1016, 111] width 50 height 26
click at [944, 114] on link "« Prev" at bounding box center [962, 111] width 50 height 26
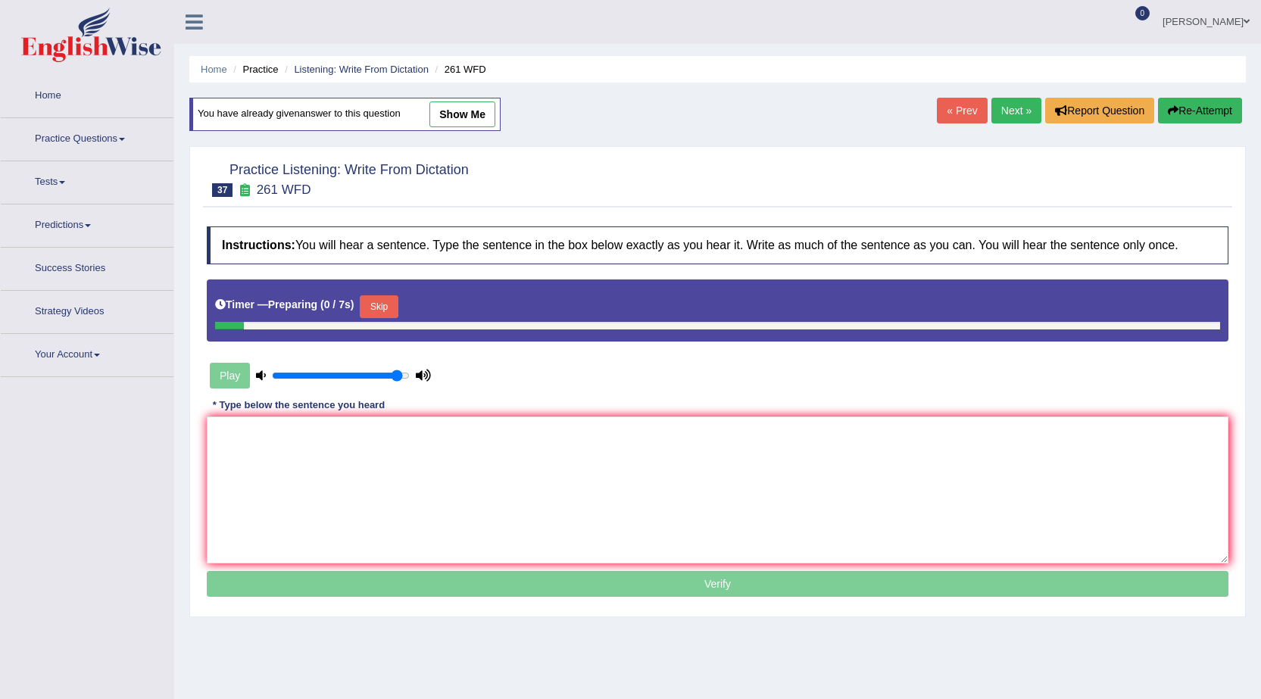
click at [998, 117] on link "Next »" at bounding box center [1016, 111] width 50 height 26
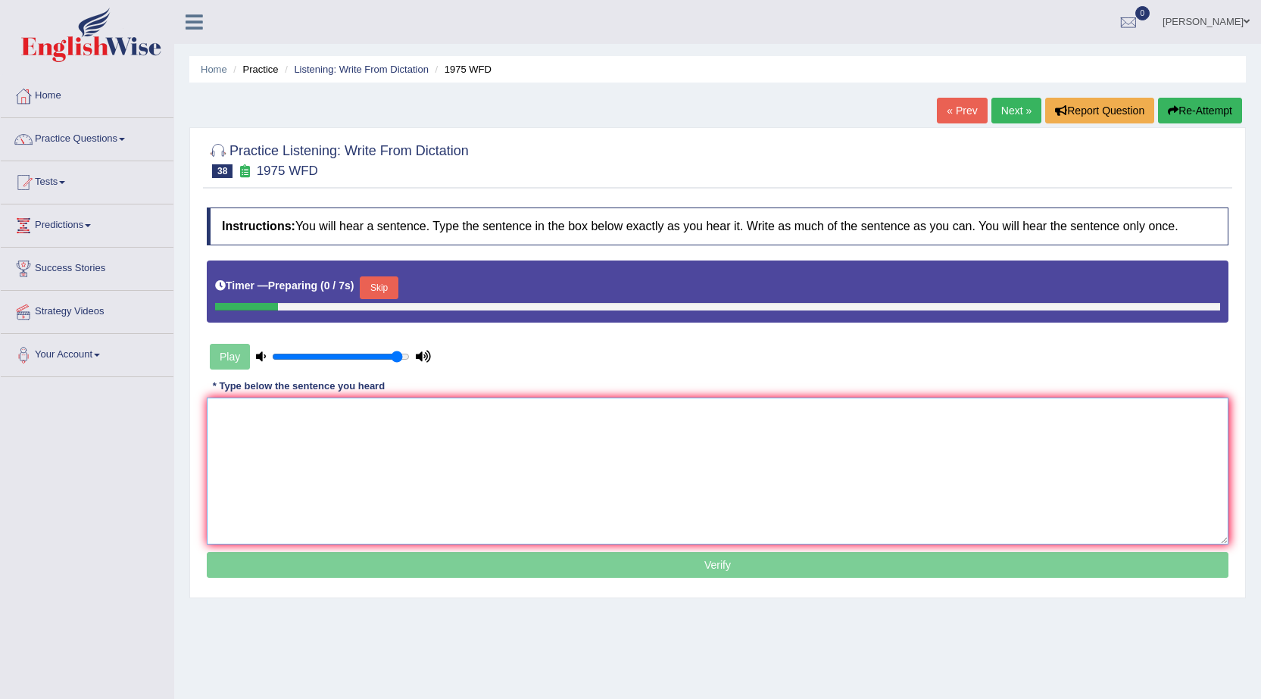
click at [432, 432] on textarea at bounding box center [718, 471] width 1022 height 147
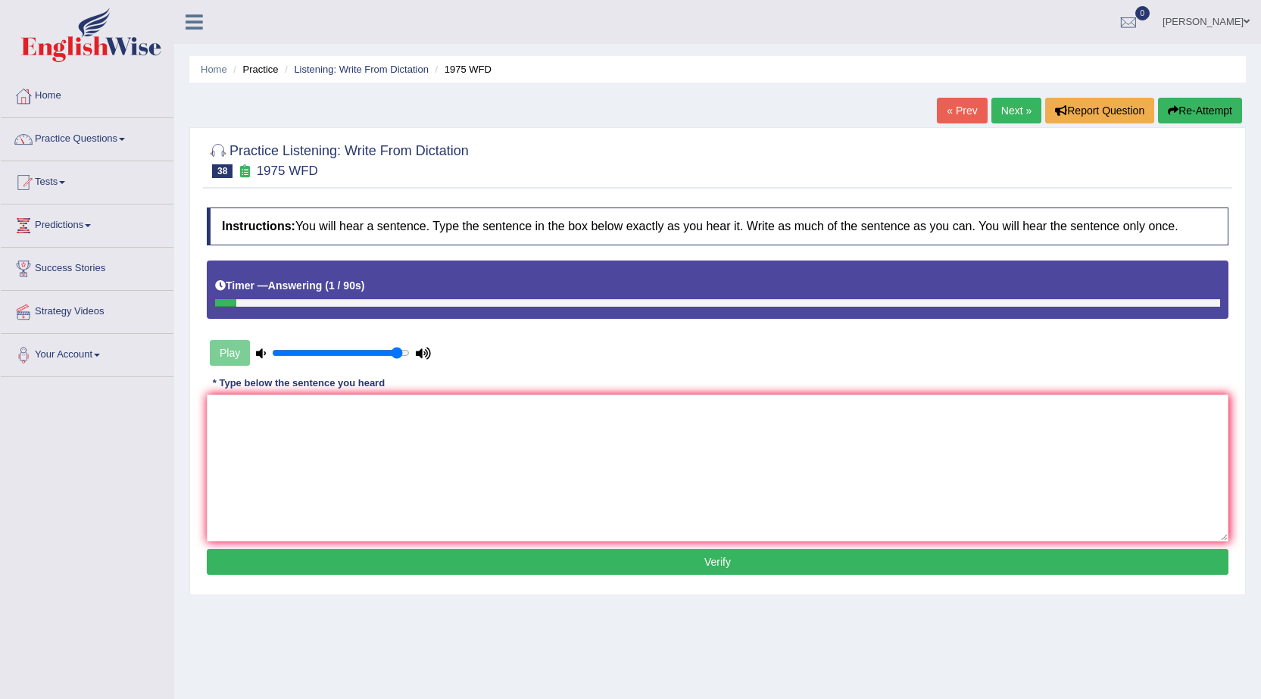
click at [1019, 105] on link "Next »" at bounding box center [1016, 111] width 50 height 26
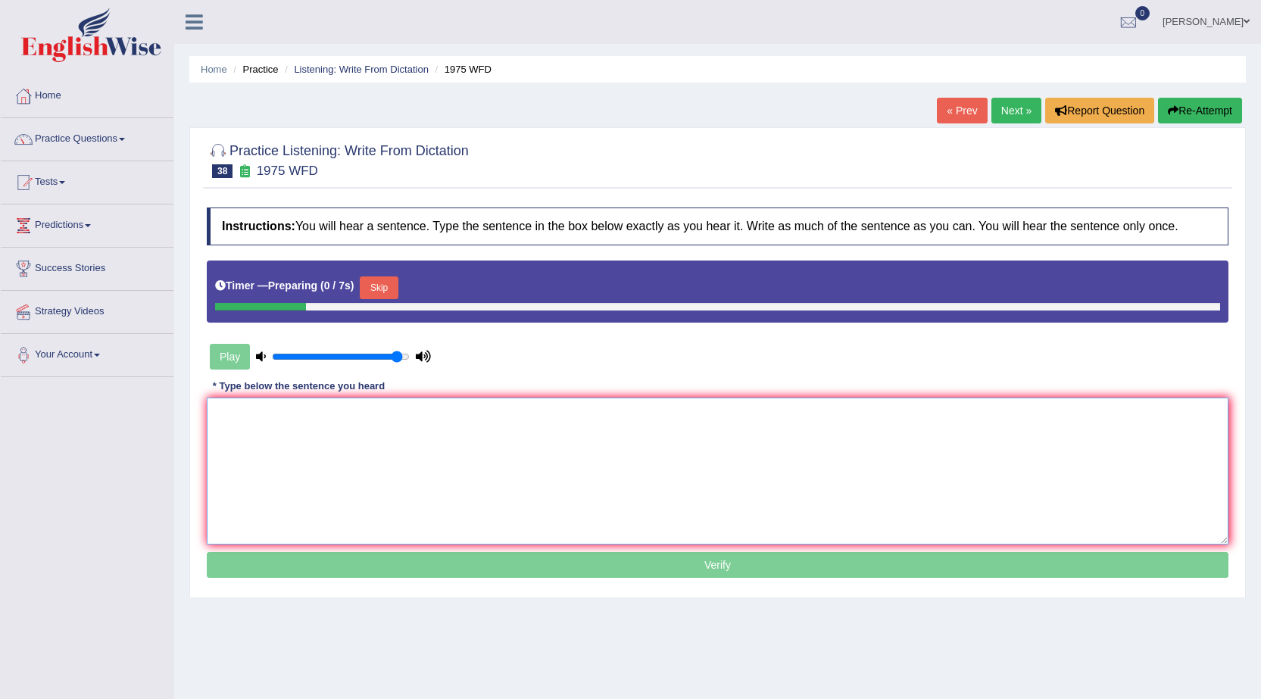
click at [735, 466] on textarea at bounding box center [718, 471] width 1022 height 147
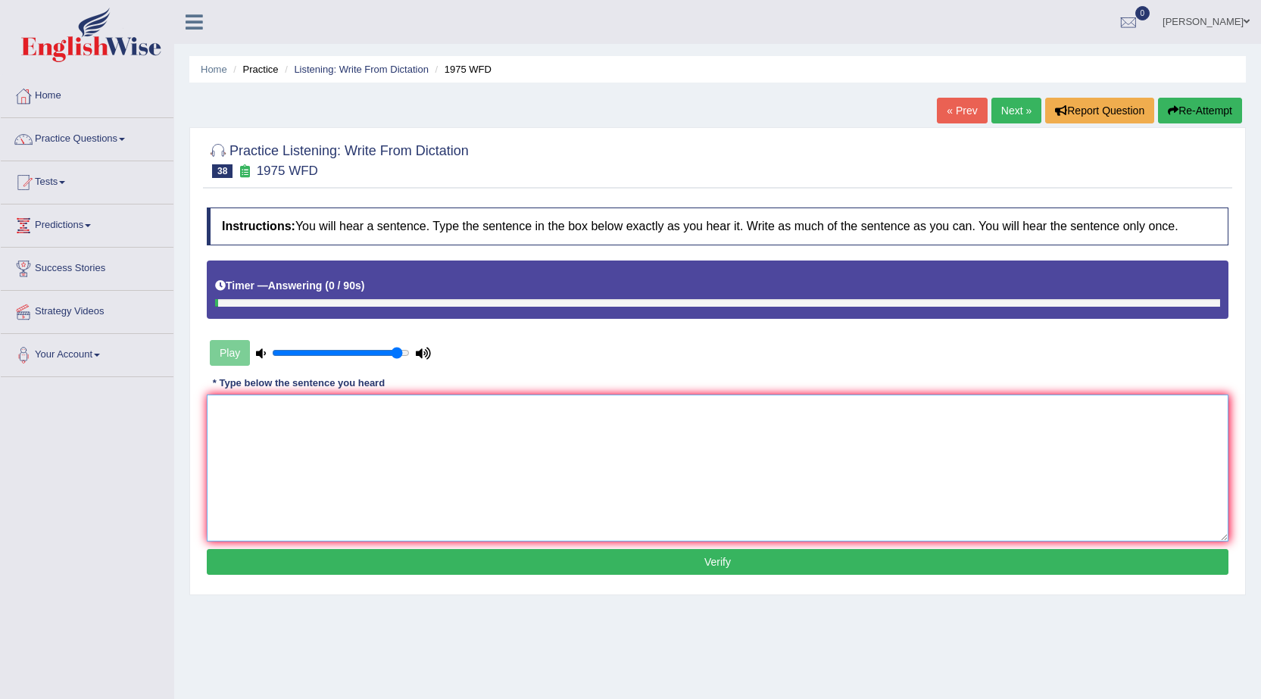
click at [735, 466] on textarea at bounding box center [718, 468] width 1022 height 147
type textarea "His analysis study base on"
click at [1030, 107] on link "Next »" at bounding box center [1016, 111] width 50 height 26
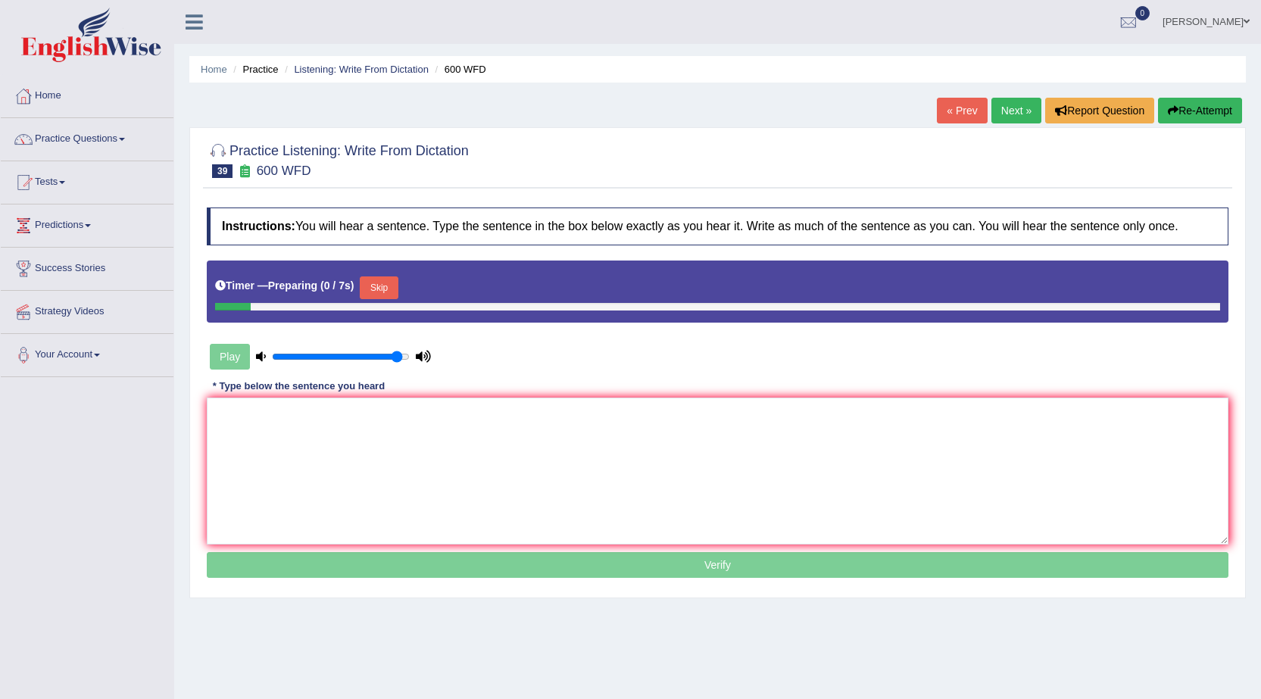
click at [967, 105] on link "« Prev" at bounding box center [962, 111] width 50 height 26
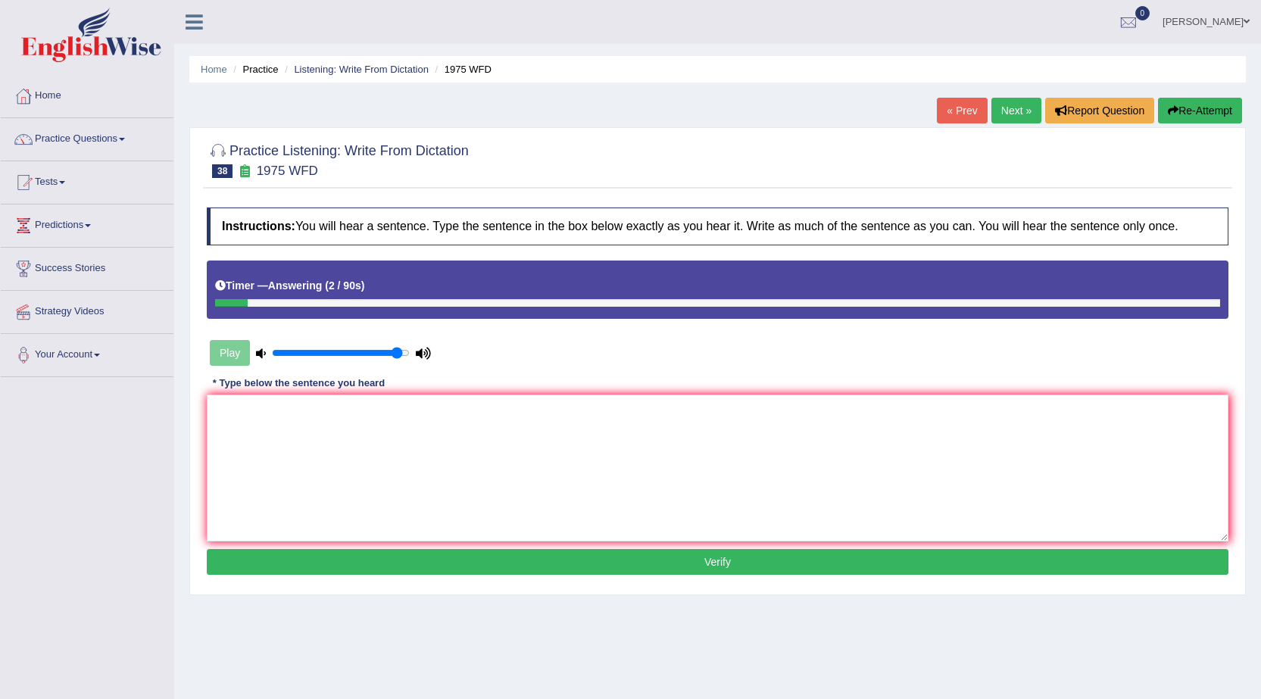
click at [994, 105] on link "Next »" at bounding box center [1016, 111] width 50 height 26
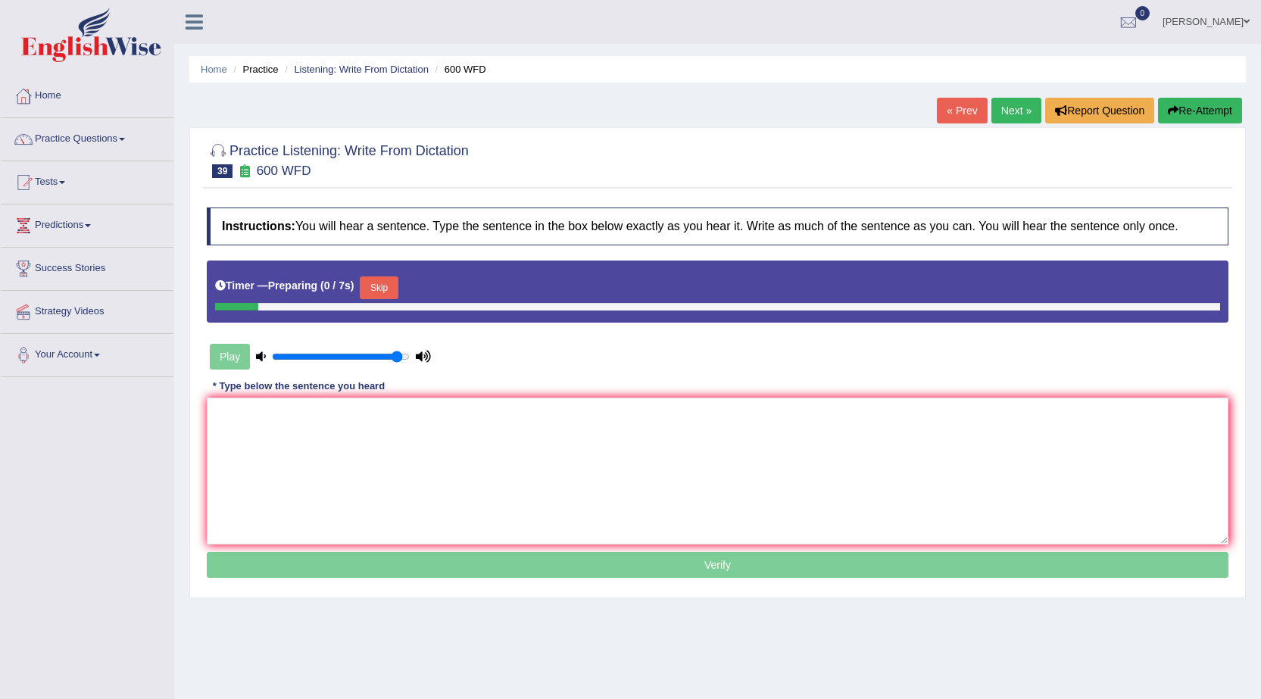
click at [958, 114] on link "« Prev" at bounding box center [962, 111] width 50 height 26
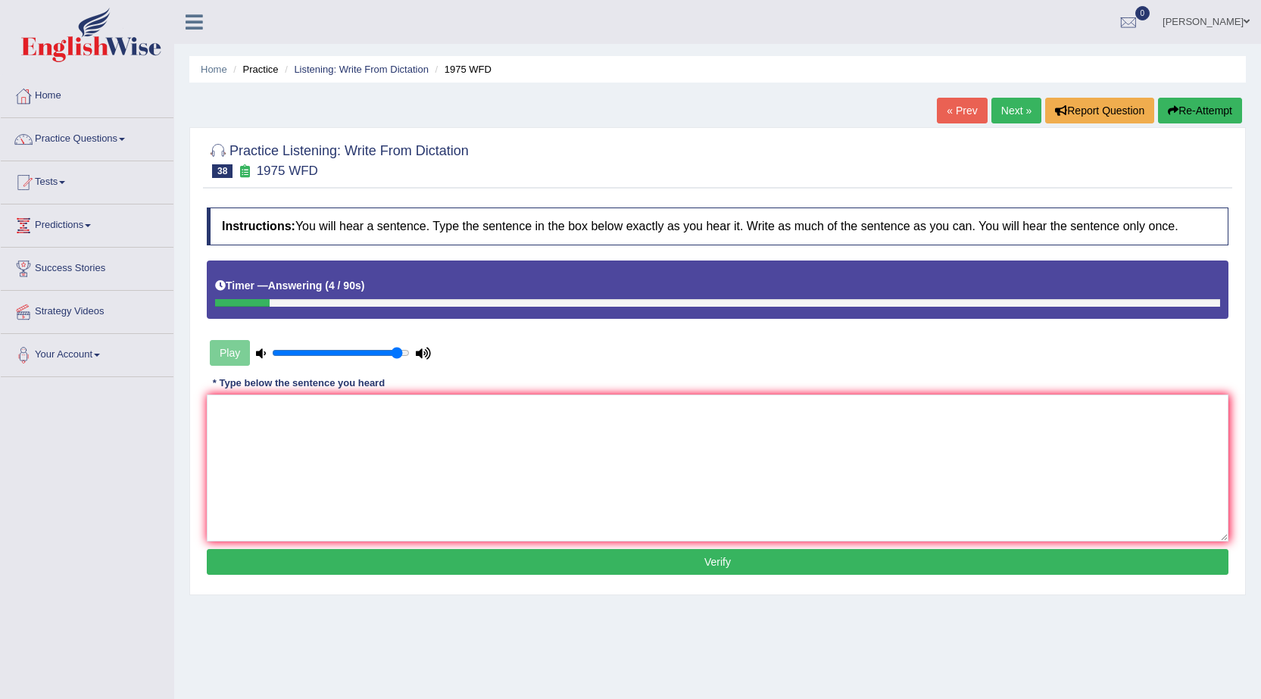
click at [1003, 117] on link "Next »" at bounding box center [1016, 111] width 50 height 26
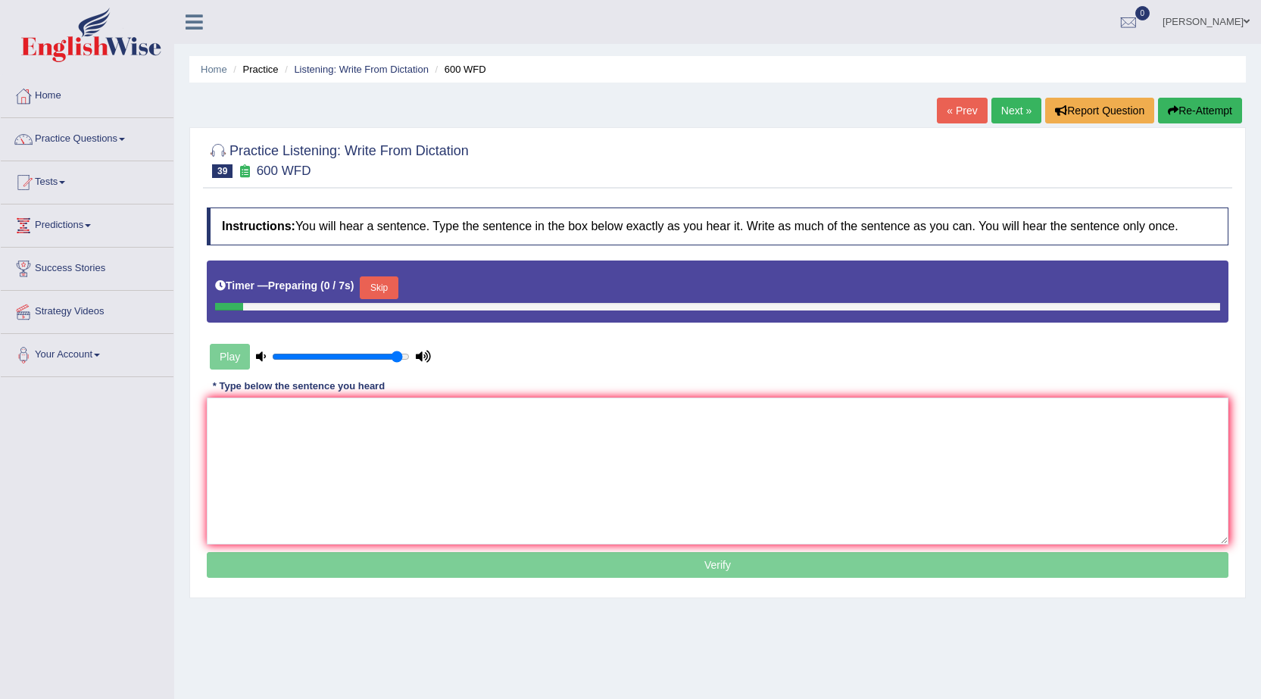
click at [967, 114] on link "« Prev" at bounding box center [962, 111] width 50 height 26
click at [660, 417] on textarea at bounding box center [718, 471] width 1022 height 147
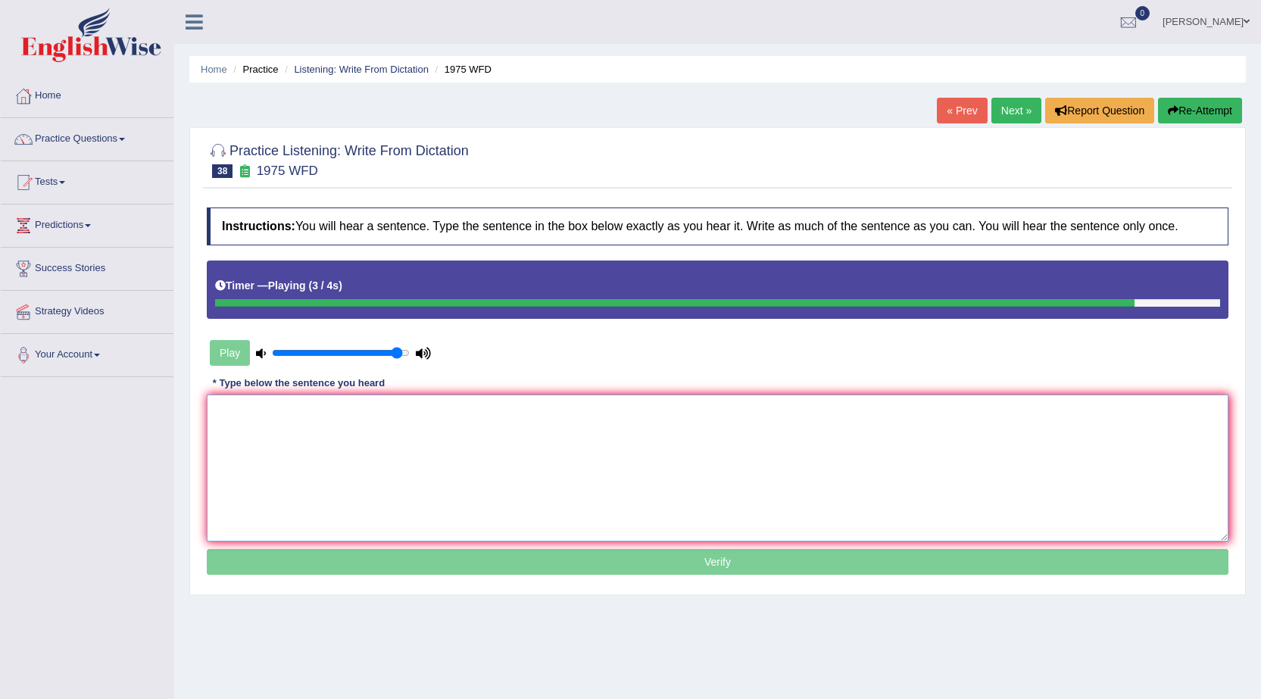
click at [660, 417] on textarea at bounding box center [718, 468] width 1022 height 147
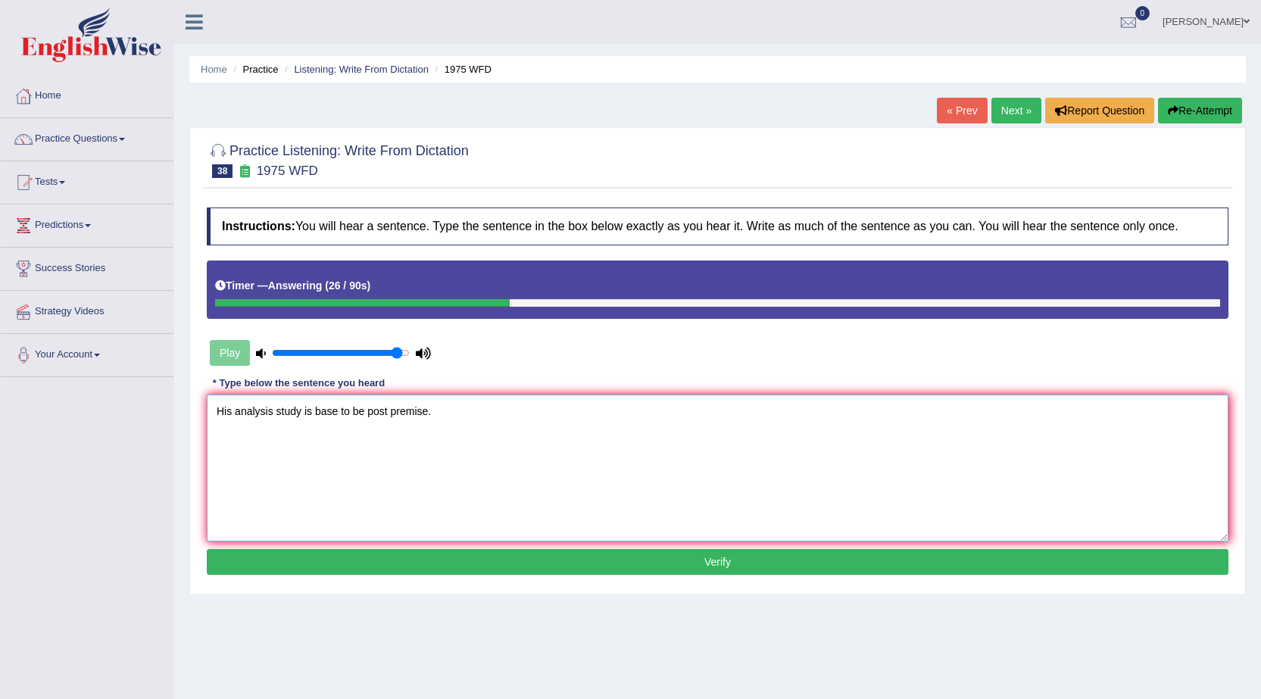
type textarea "His analysis study is base to be post premise."
click at [619, 570] on button "Verify" at bounding box center [718, 562] width 1022 height 26
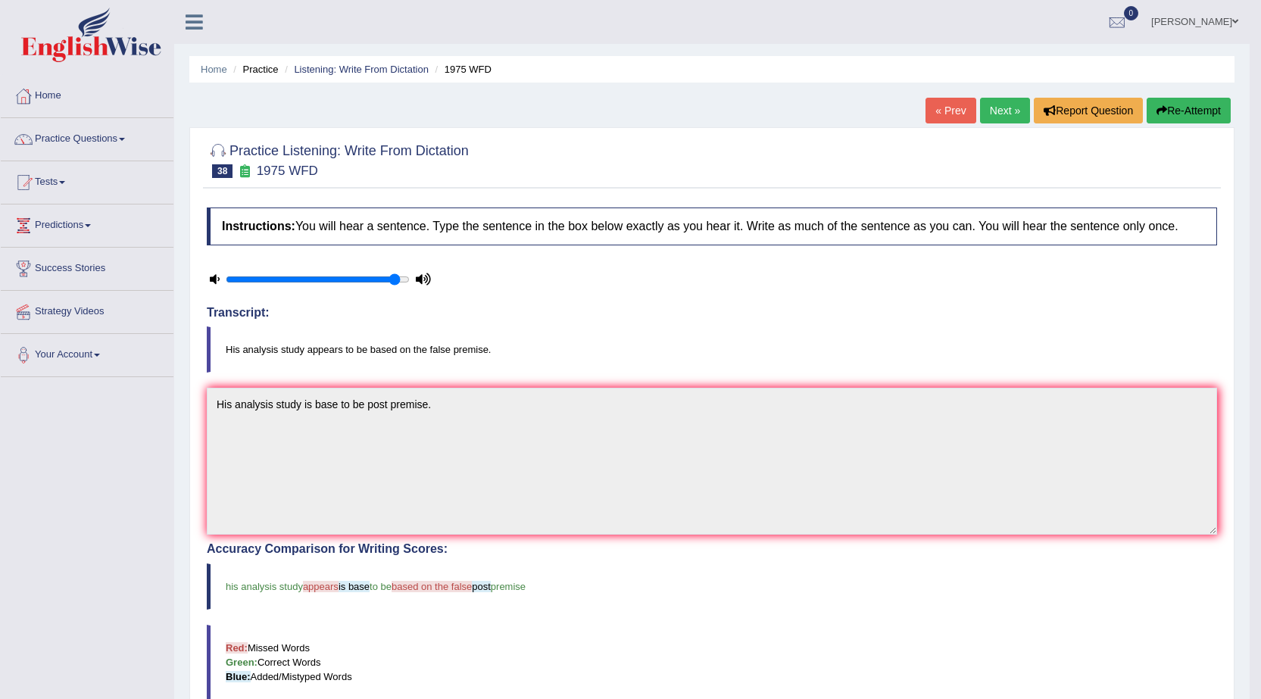
click at [946, 114] on link "« Prev" at bounding box center [950, 111] width 50 height 26
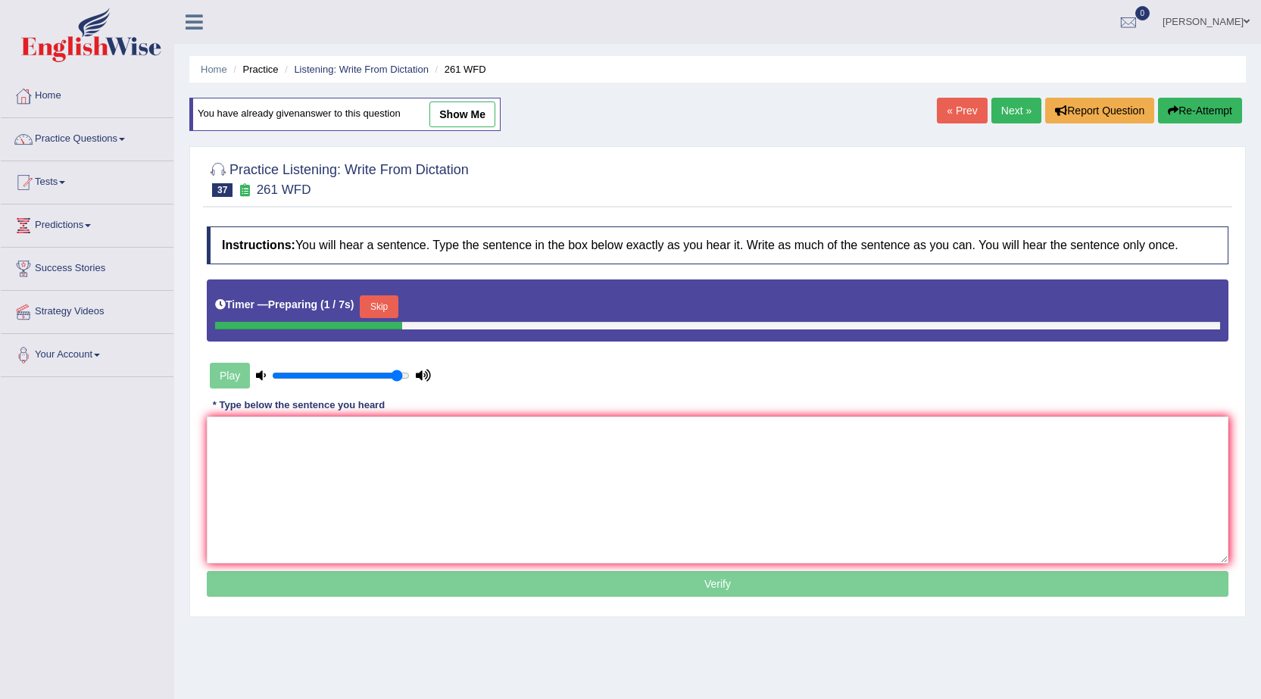
click at [1008, 119] on link "Next »" at bounding box center [1016, 111] width 50 height 26
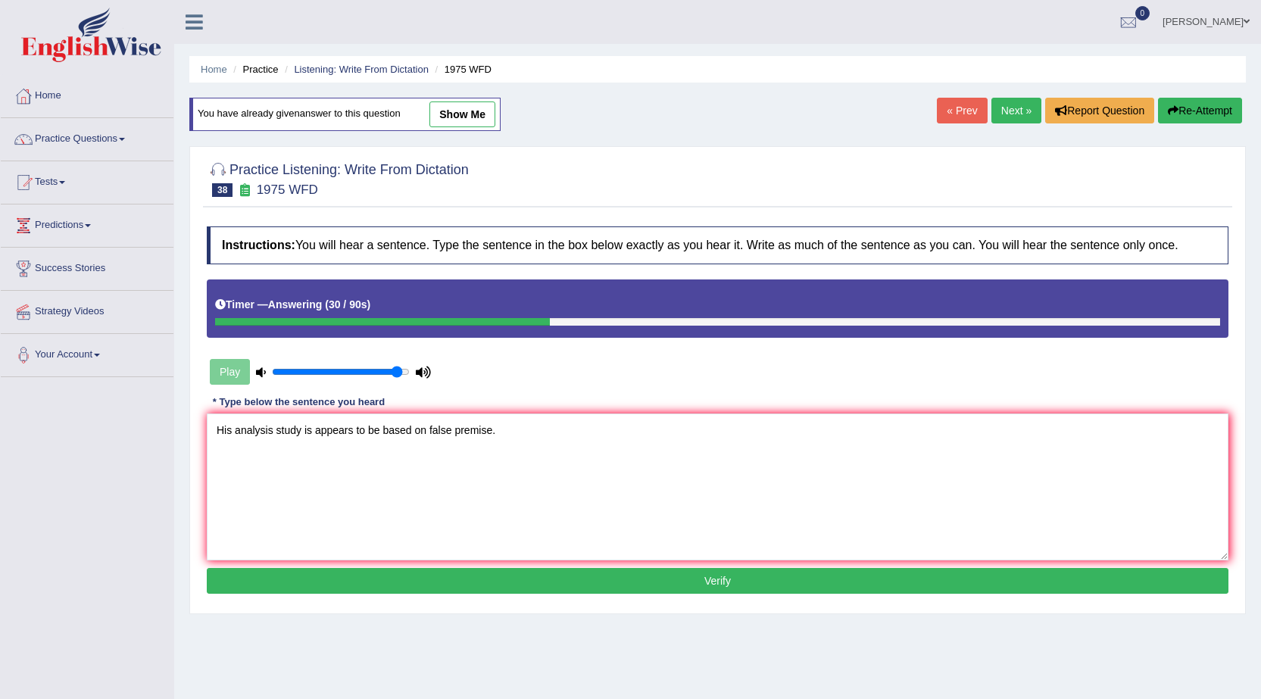
type textarea "His analysis study is appears to be based on false premise."
click at [741, 580] on button "Verify" at bounding box center [718, 581] width 1022 height 26
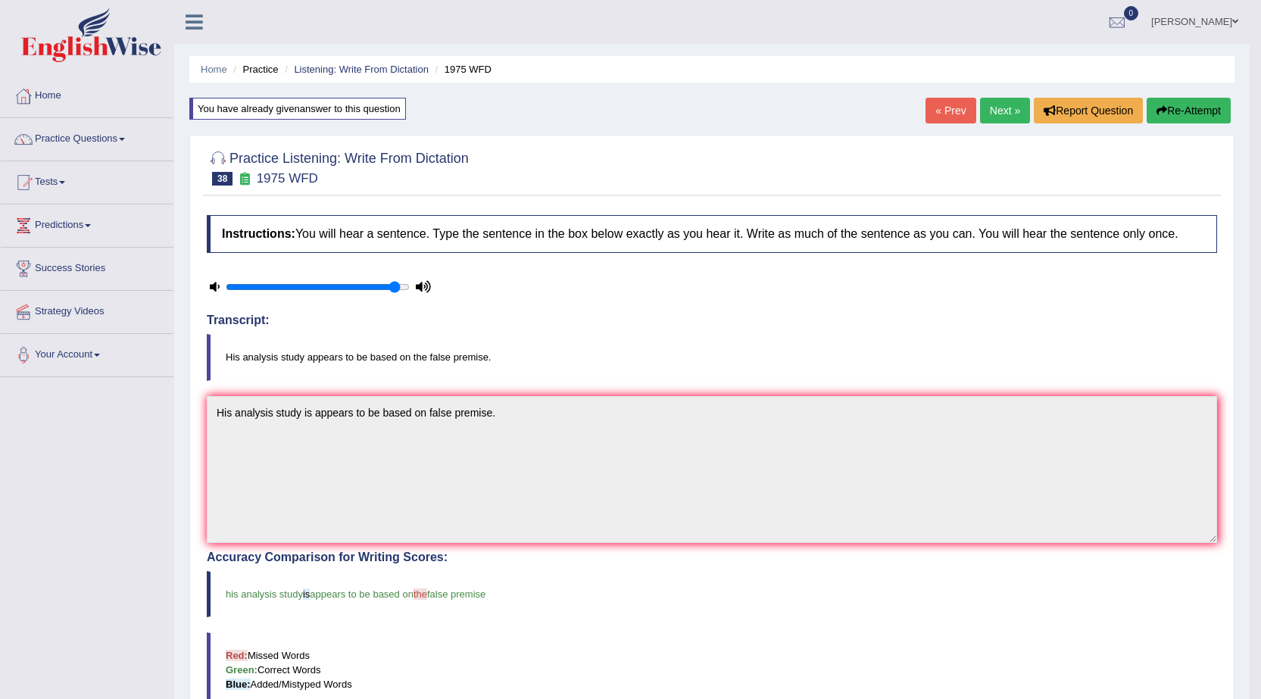
click at [999, 114] on link "Next »" at bounding box center [1005, 111] width 50 height 26
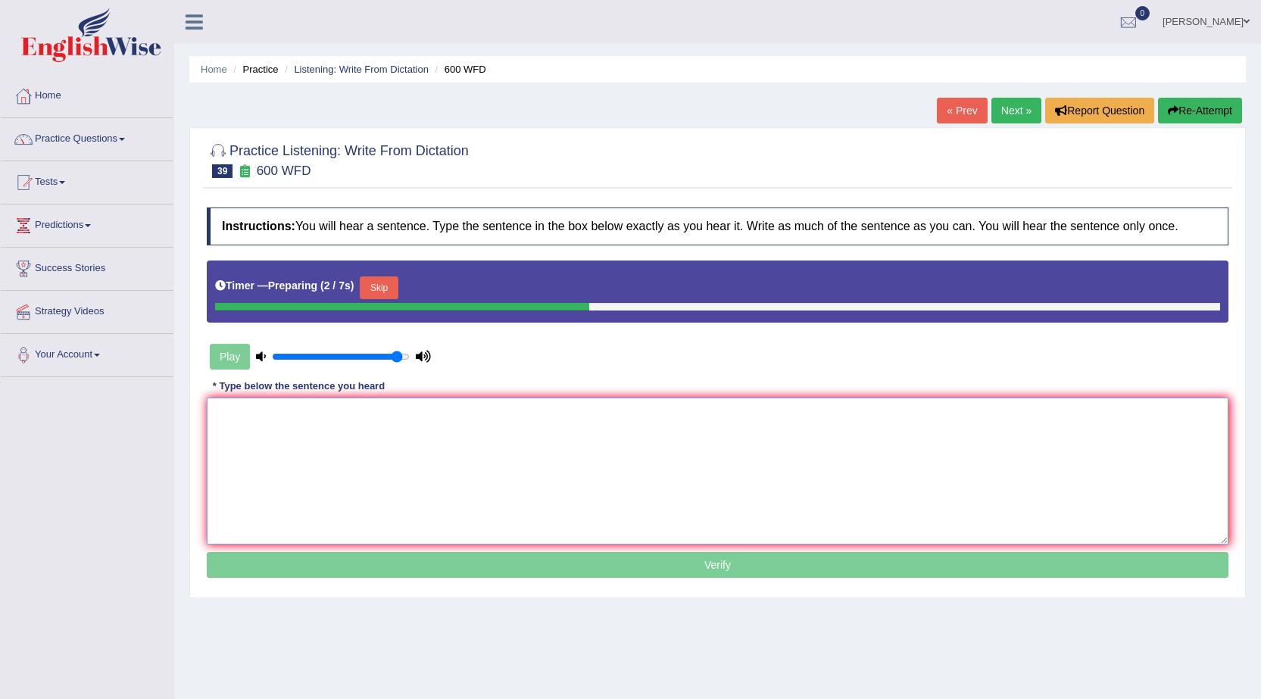
click at [544, 445] on textarea at bounding box center [718, 471] width 1022 height 147
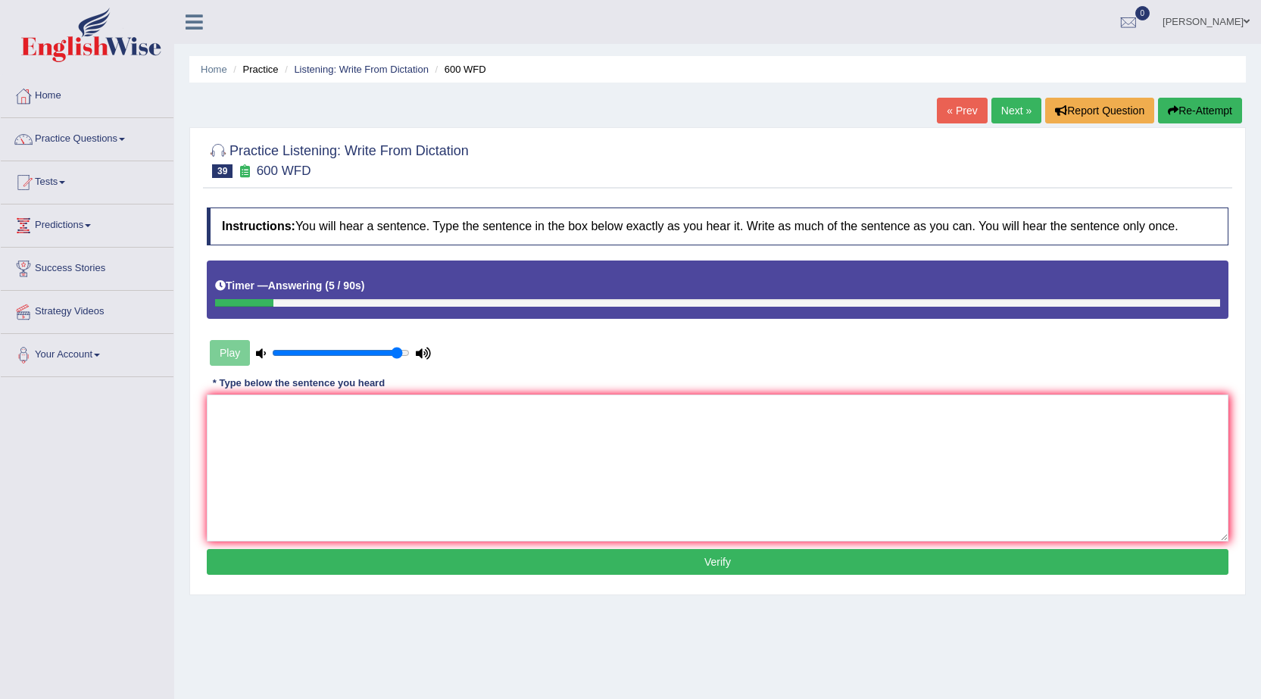
click at [944, 105] on link "« Prev" at bounding box center [962, 111] width 50 height 26
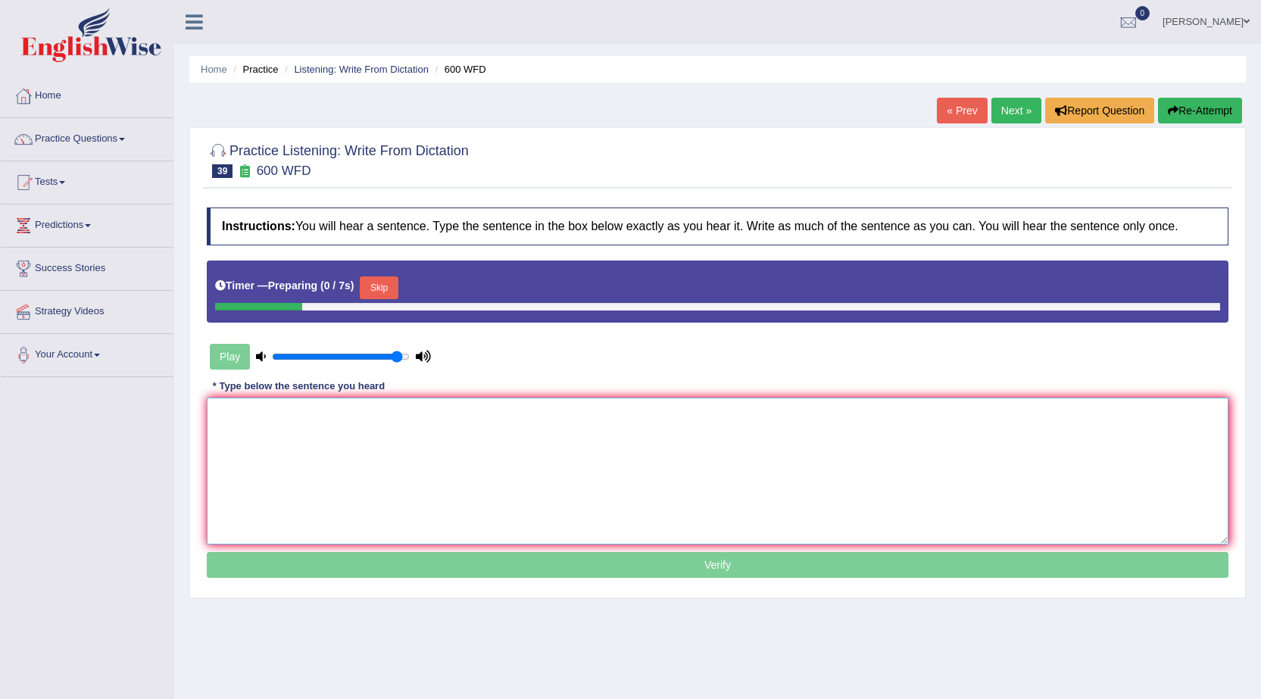
click at [667, 447] on textarea at bounding box center [718, 471] width 1022 height 147
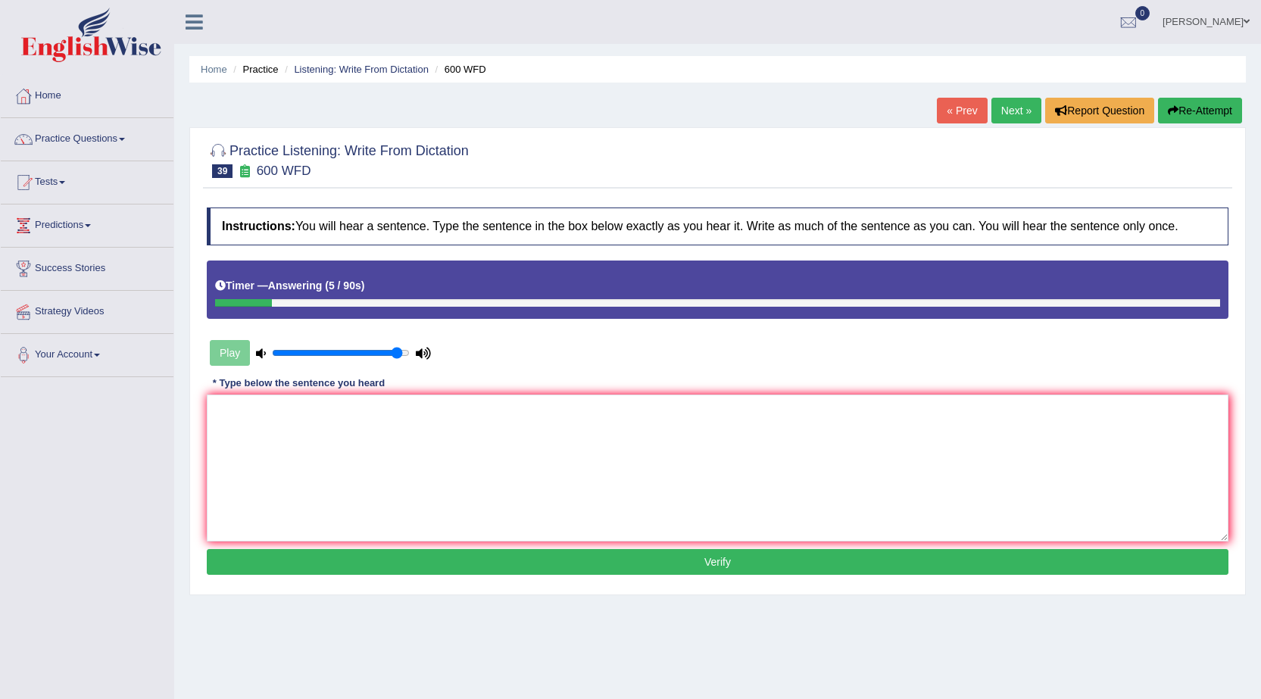
click at [1018, 109] on link "Next »" at bounding box center [1016, 111] width 50 height 26
click at [585, 429] on textarea at bounding box center [718, 468] width 1022 height 147
click at [990, 126] on div "« Prev Next » Report Question Re-Attempt" at bounding box center [1091, 113] width 309 height 30
click at [994, 120] on link "Next »" at bounding box center [1016, 111] width 50 height 26
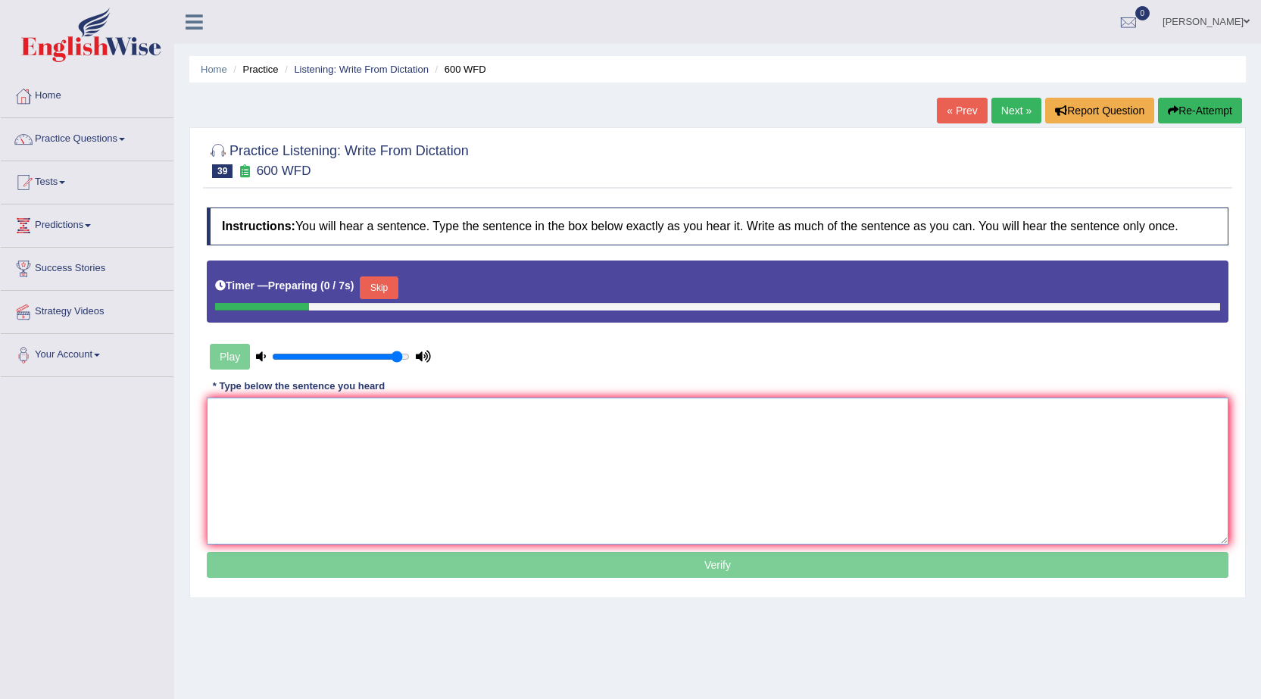
click at [772, 406] on textarea at bounding box center [718, 471] width 1022 height 147
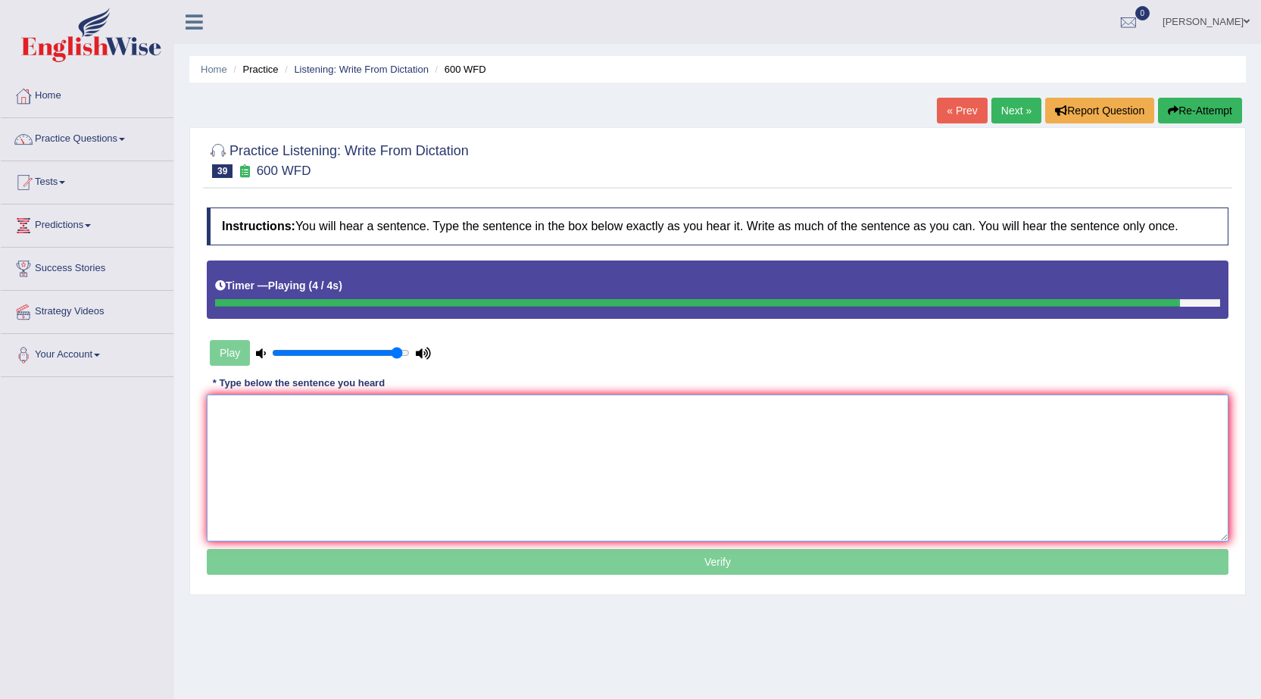
click at [757, 418] on textarea at bounding box center [718, 468] width 1022 height 147
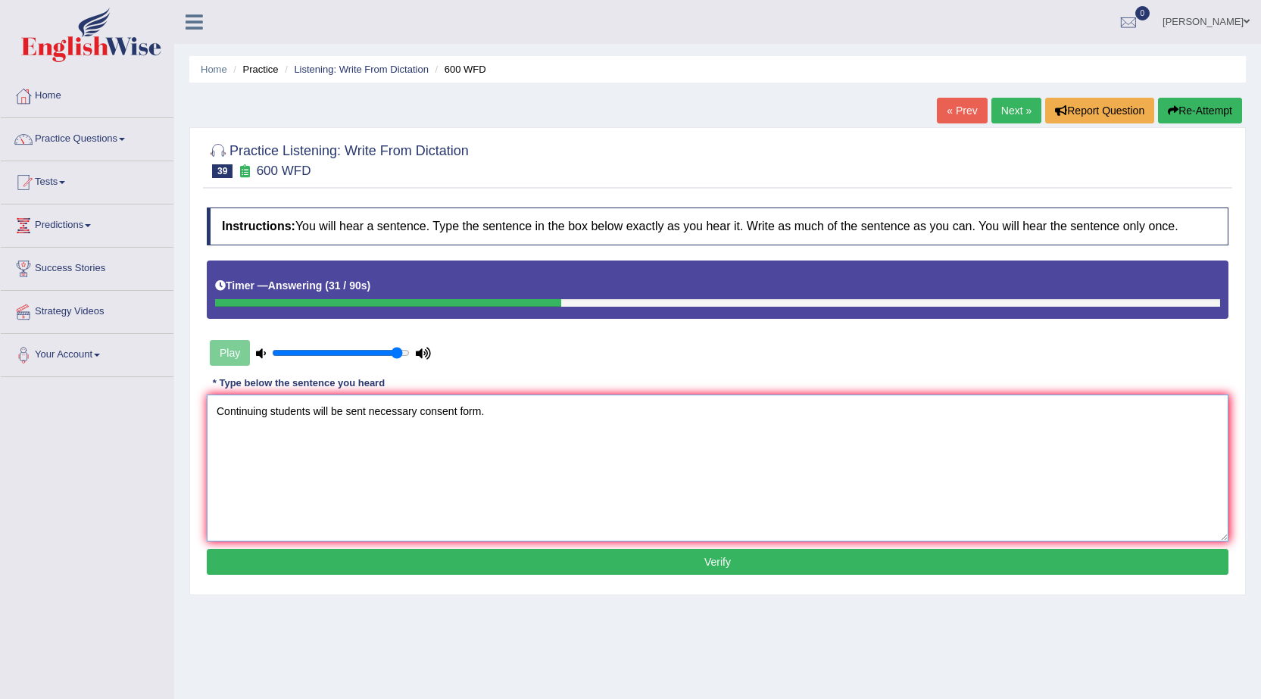
type textarea "Continuing students will be sent necessary consent form."
click at [716, 554] on button "Verify" at bounding box center [718, 562] width 1022 height 26
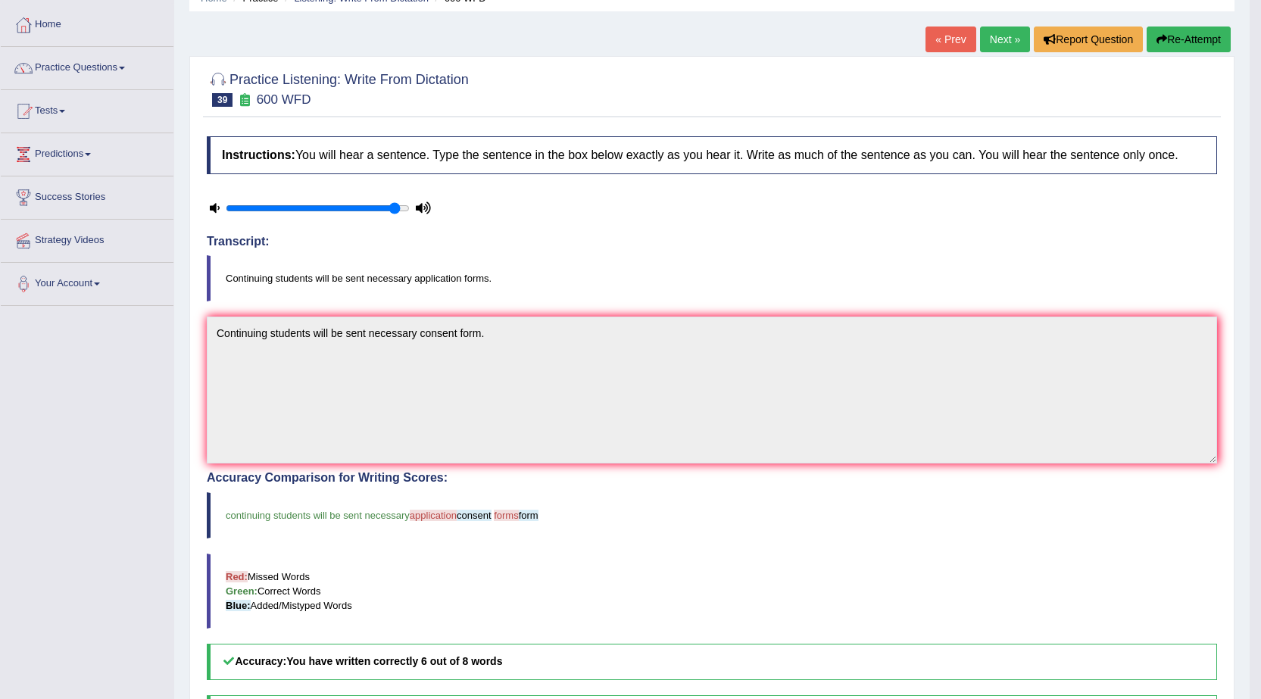
scroll to position [76, 0]
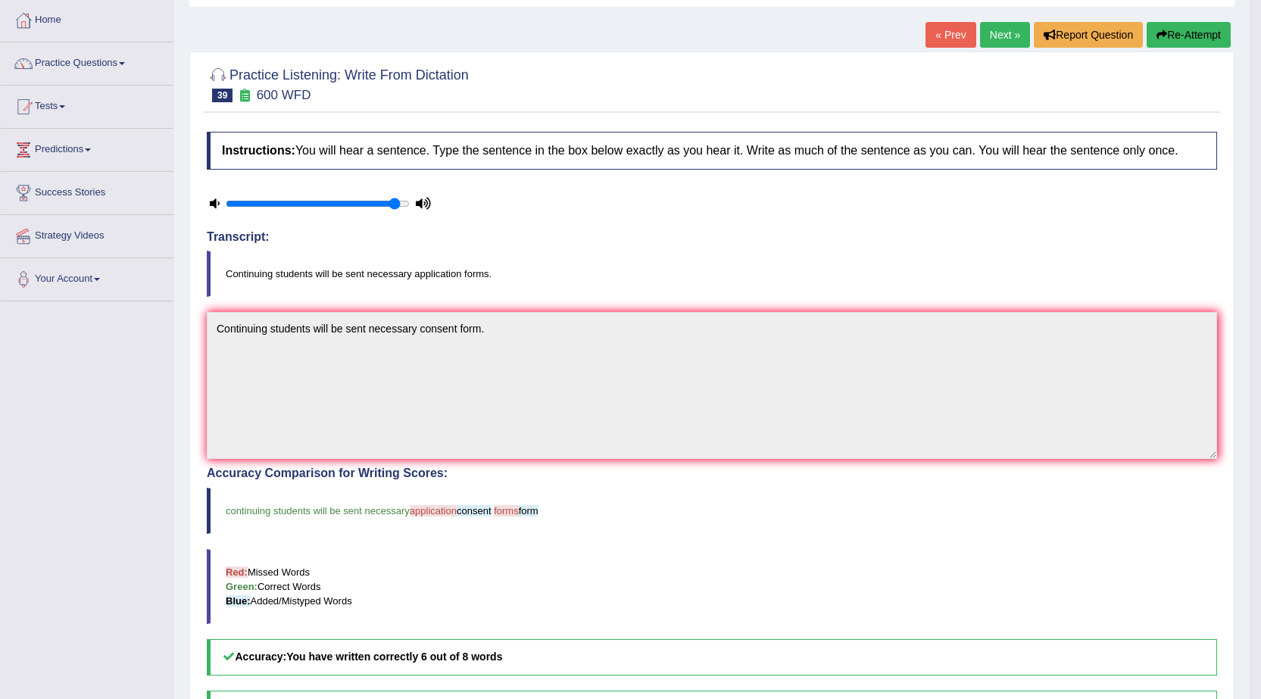
click at [1003, 40] on link "Next »" at bounding box center [1005, 35] width 50 height 26
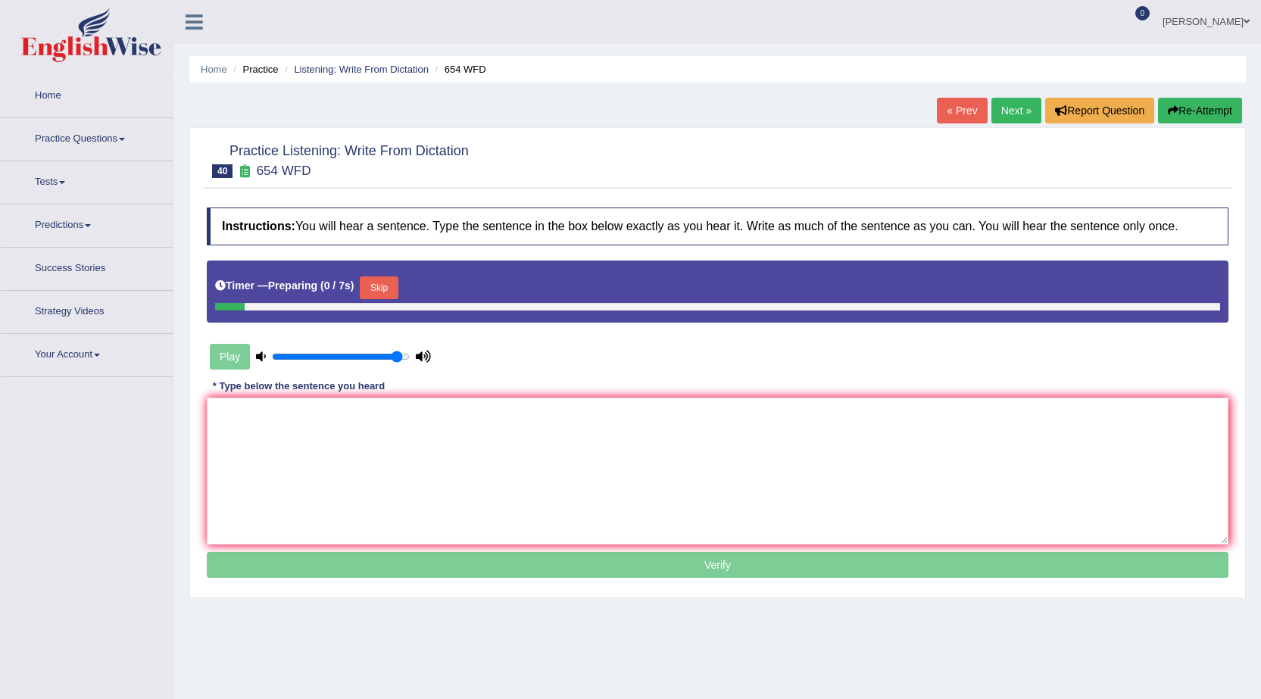
click at [957, 114] on link "« Prev" at bounding box center [962, 111] width 50 height 26
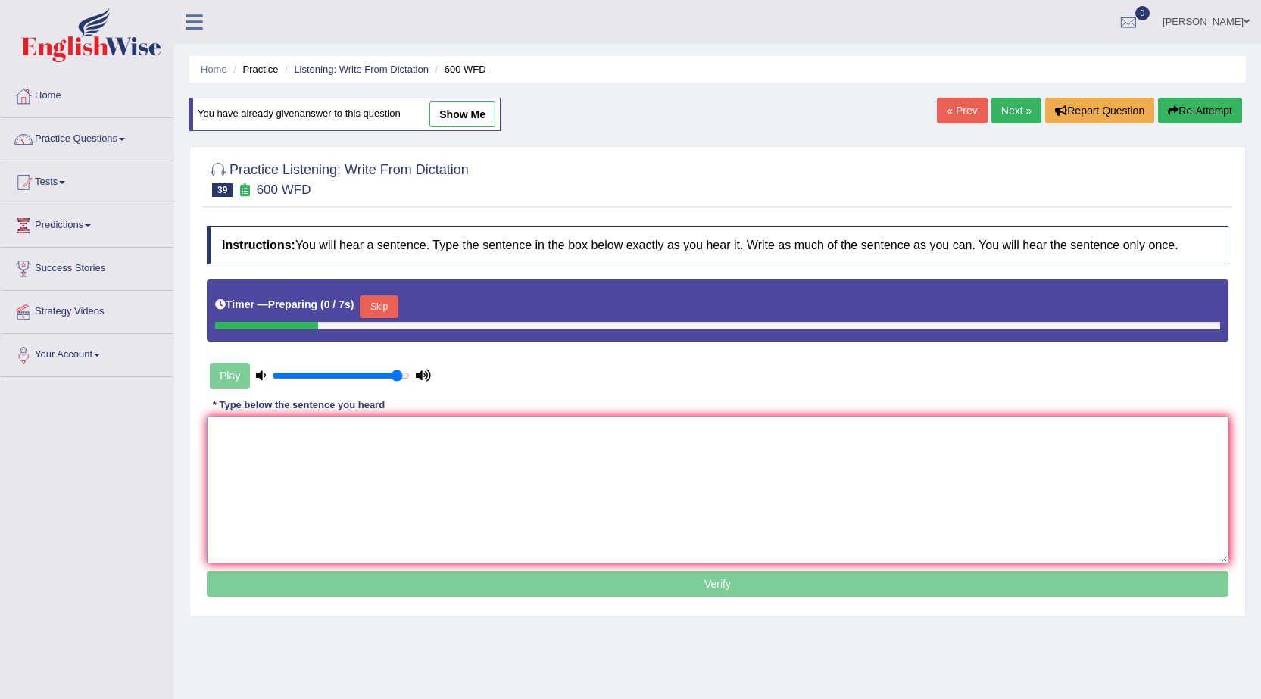
click at [636, 457] on textarea at bounding box center [718, 489] width 1022 height 147
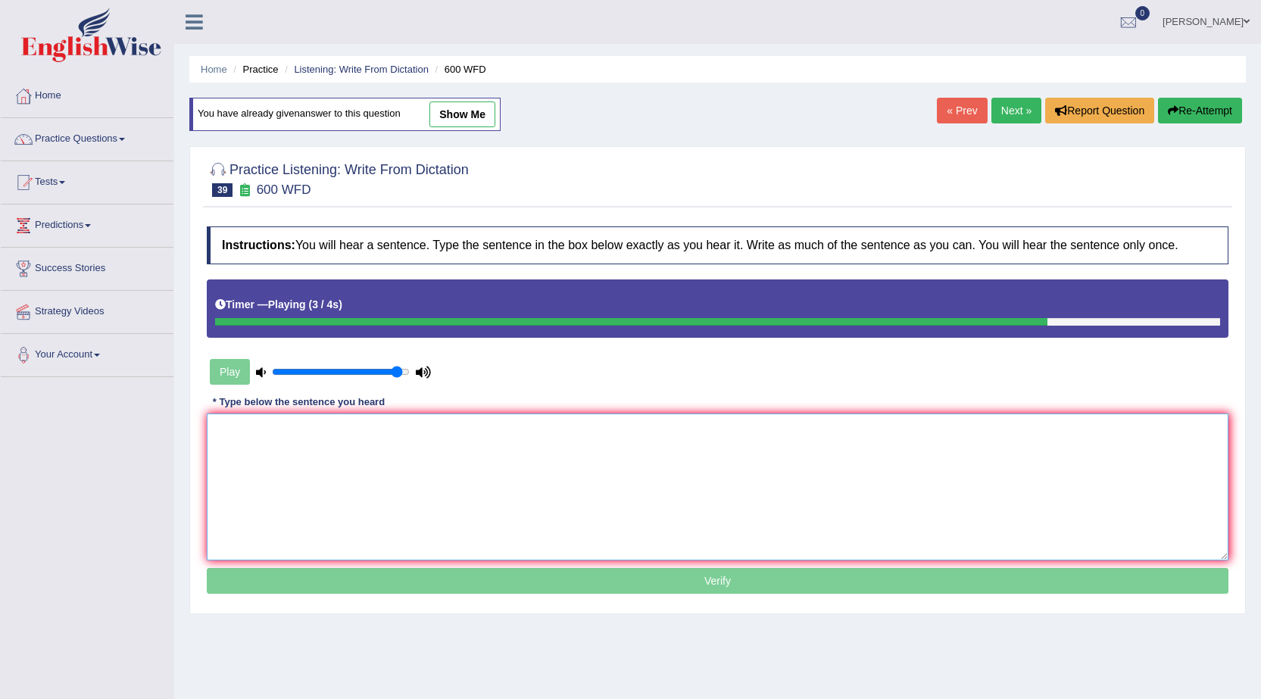
click at [636, 457] on textarea at bounding box center [718, 486] width 1022 height 147
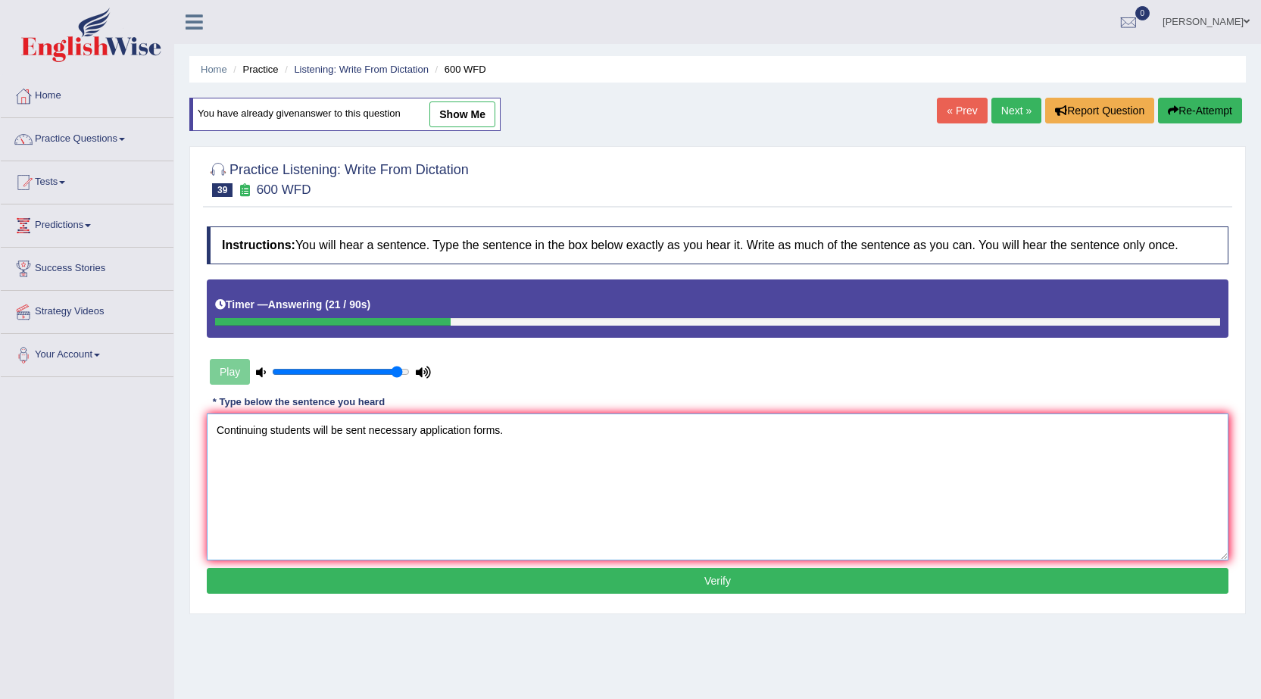
type textarea "Continuing students will be sent necessary application forms."
click at [672, 577] on button "Verify" at bounding box center [718, 581] width 1022 height 26
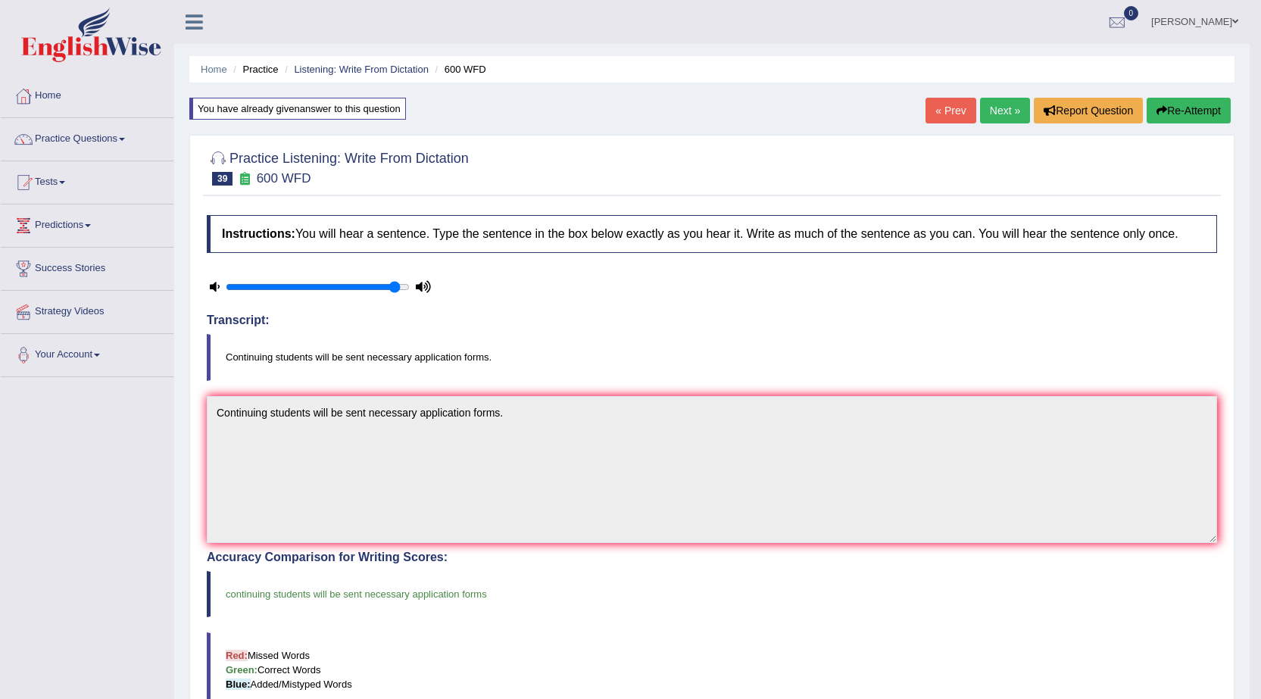
click at [1011, 105] on link "Next »" at bounding box center [1005, 111] width 50 height 26
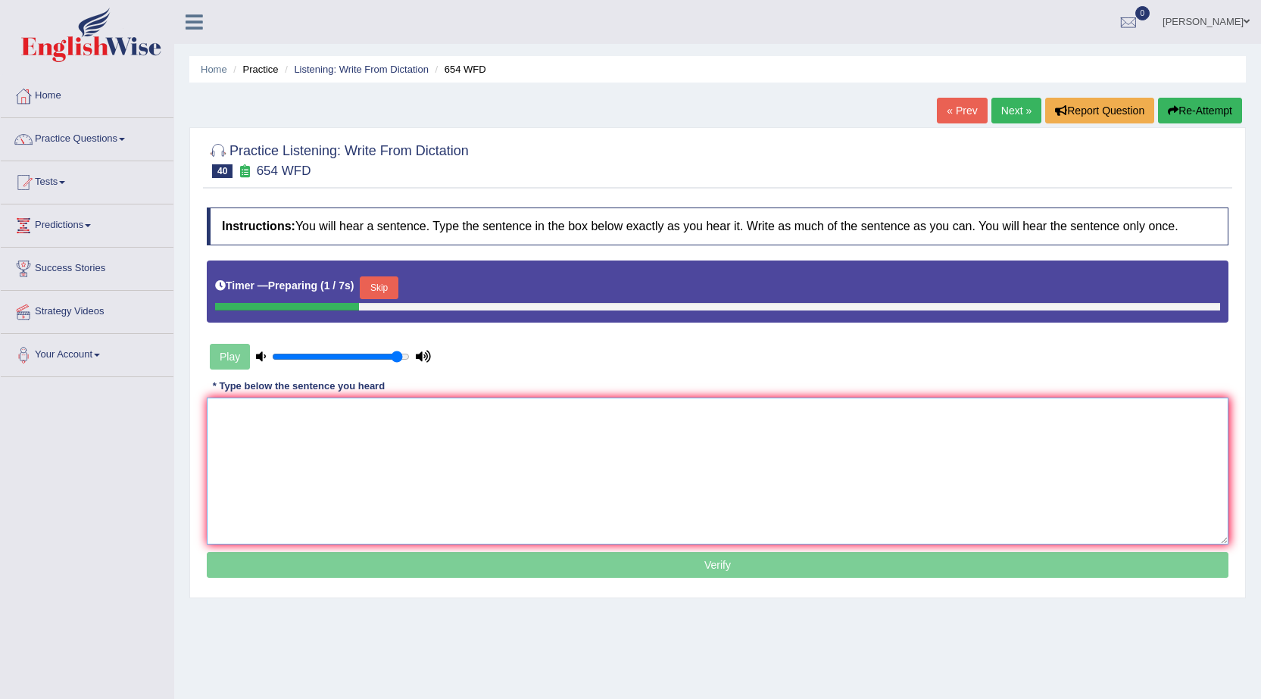
click at [654, 436] on textarea at bounding box center [718, 471] width 1022 height 147
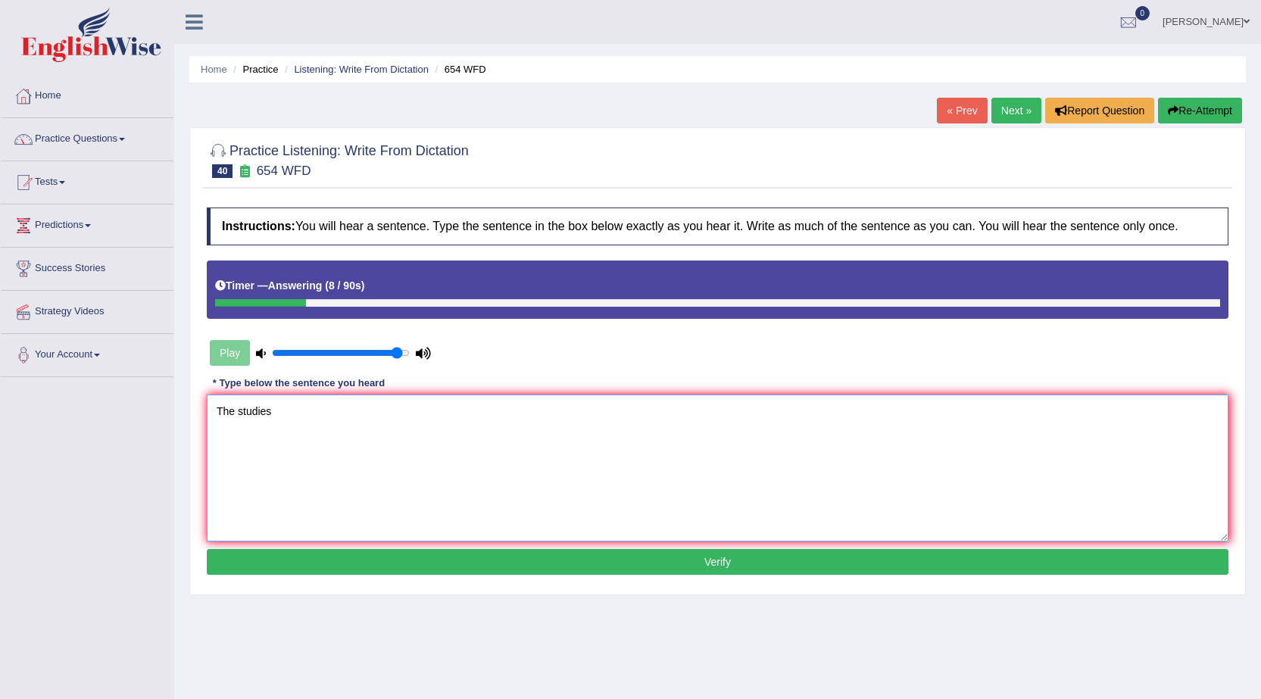
type textarea "The studies"
click at [1004, 113] on link "Next »" at bounding box center [1016, 111] width 50 height 26
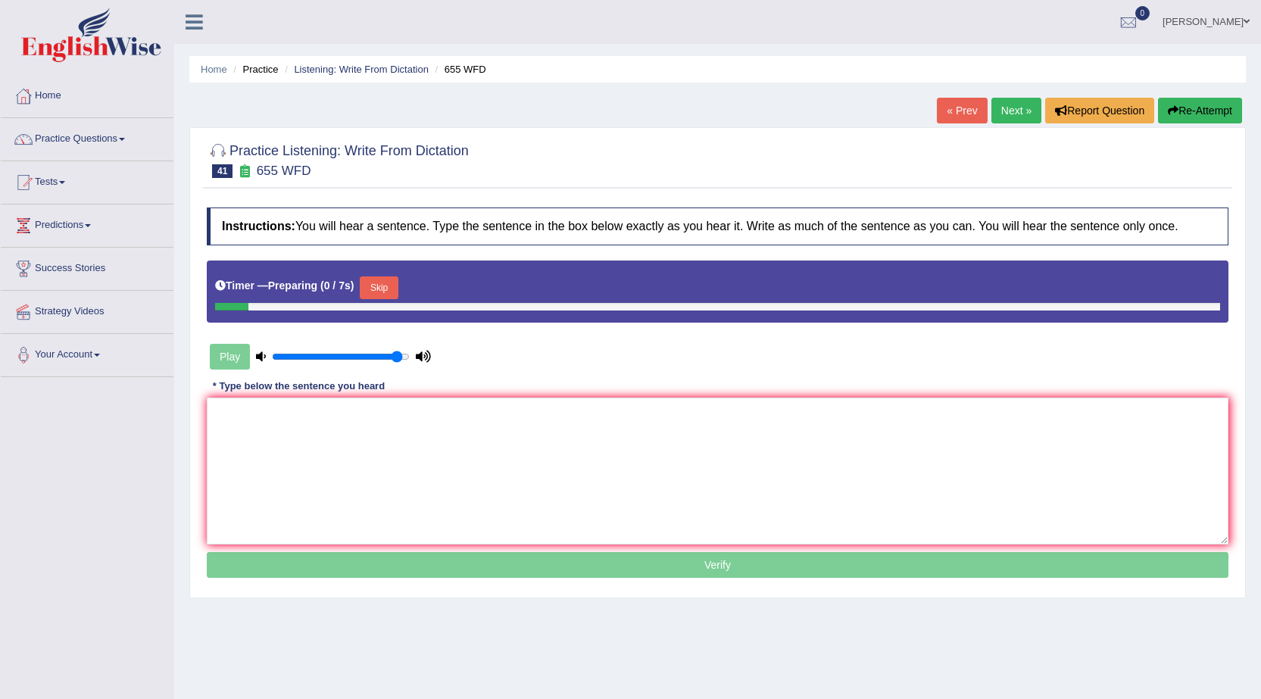
click at [969, 116] on link "« Prev" at bounding box center [962, 111] width 50 height 26
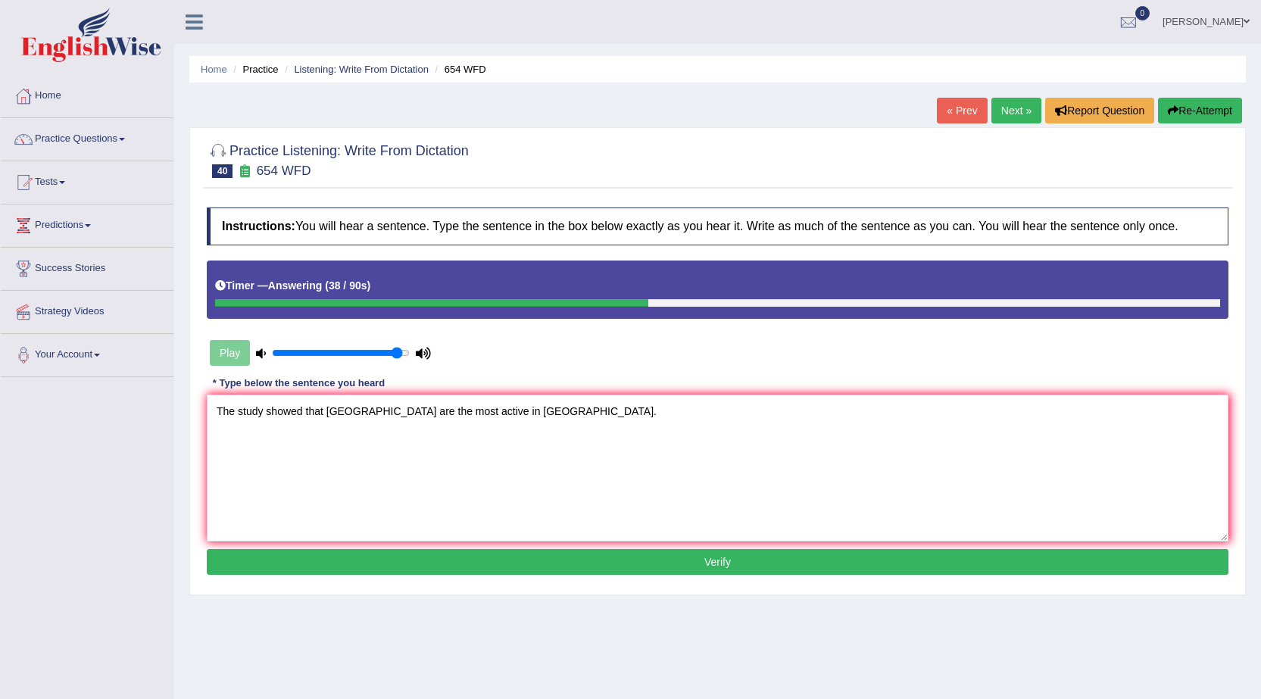
type textarea "The study showed that [GEOGRAPHIC_DATA] are the most active in [GEOGRAPHIC_DATA…"
click at [673, 563] on button "Verify" at bounding box center [718, 562] width 1022 height 26
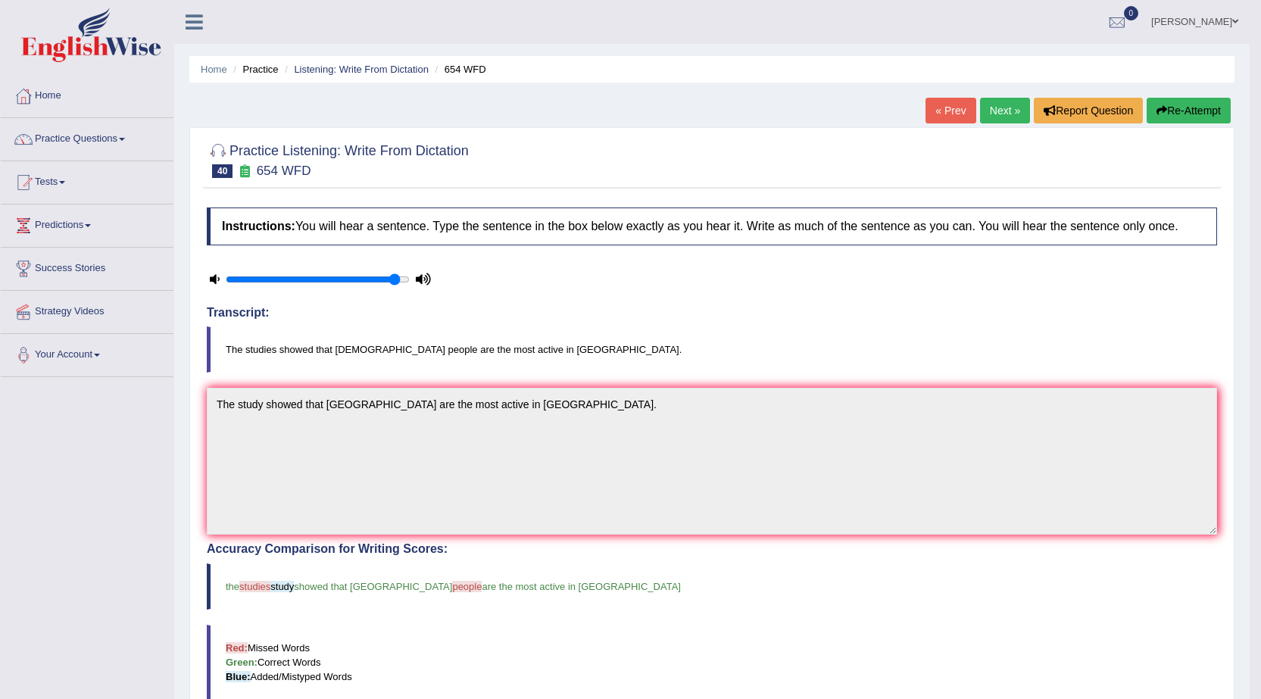
click at [987, 114] on link "Next »" at bounding box center [1005, 111] width 50 height 26
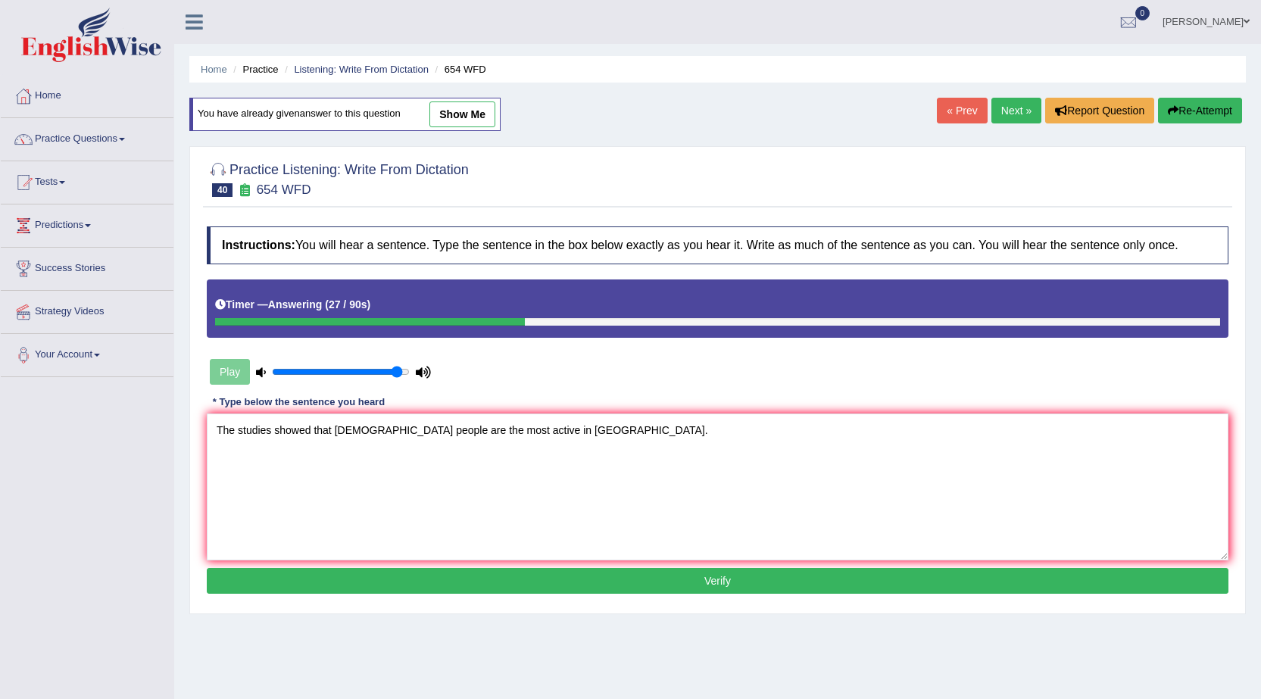
type textarea "The studies showed that Hong Kong people are the most active in Asia."
click at [701, 579] on button "Verify" at bounding box center [718, 581] width 1022 height 26
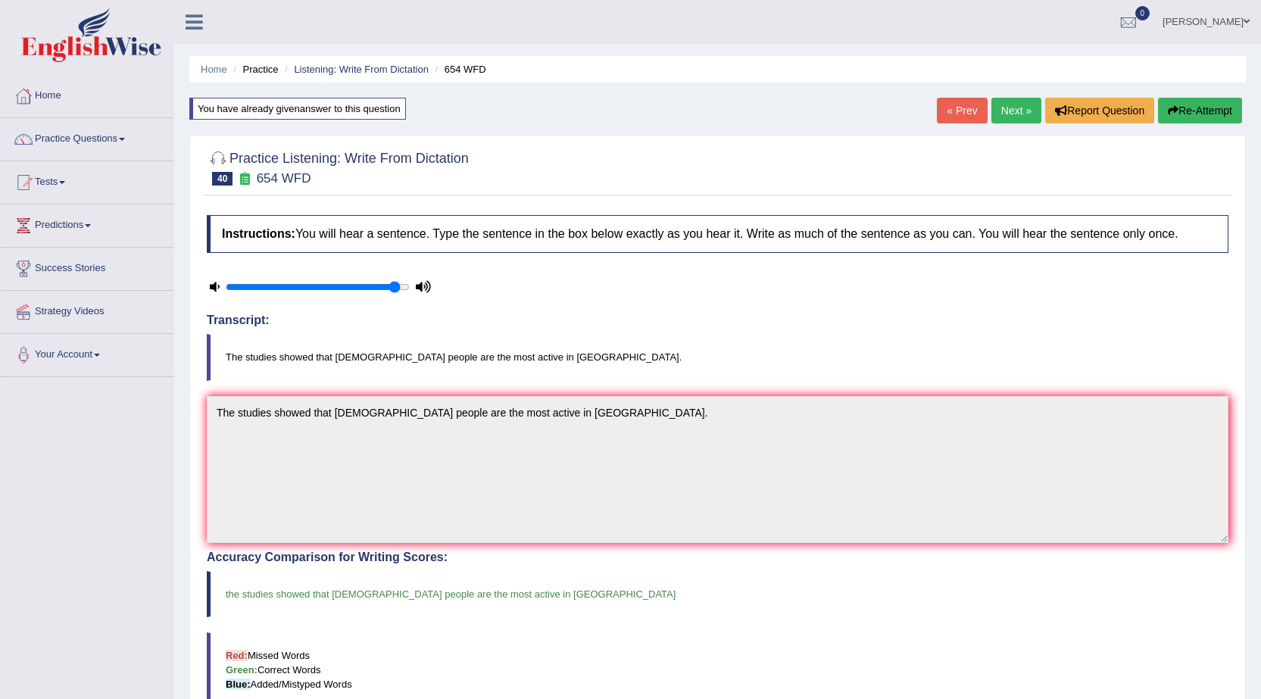
click at [1000, 102] on link "Next »" at bounding box center [1016, 111] width 50 height 26
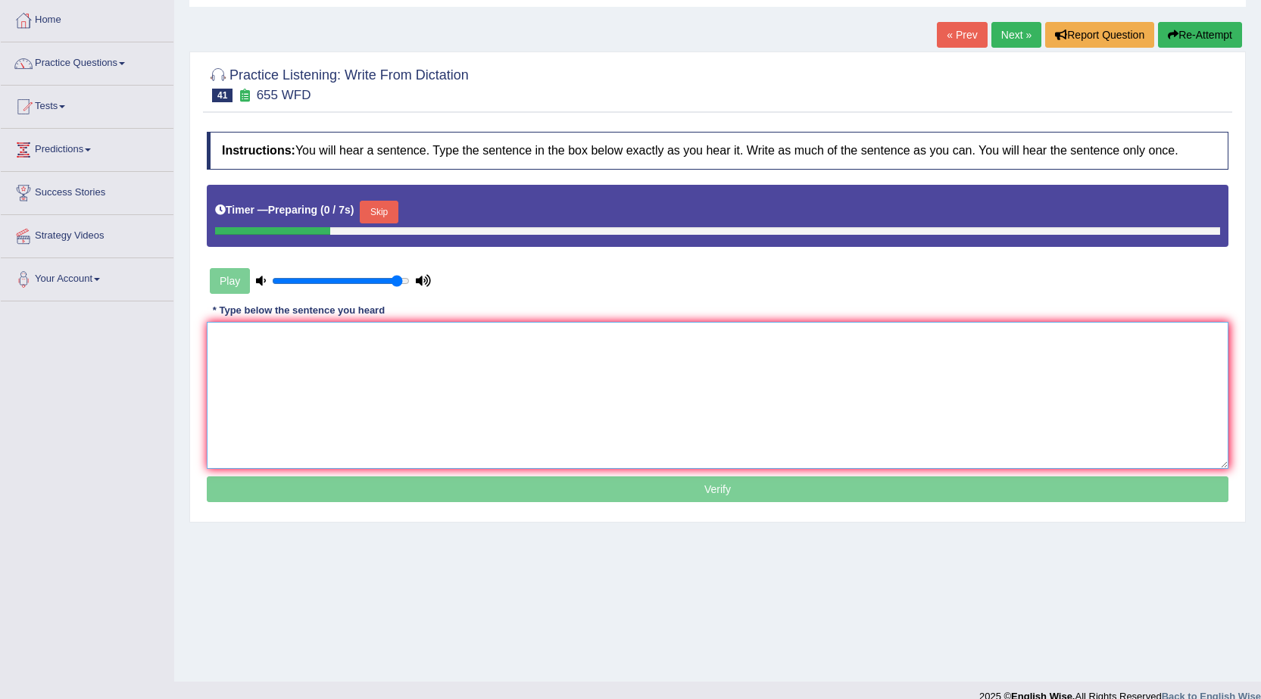
click at [604, 353] on textarea at bounding box center [718, 395] width 1022 height 147
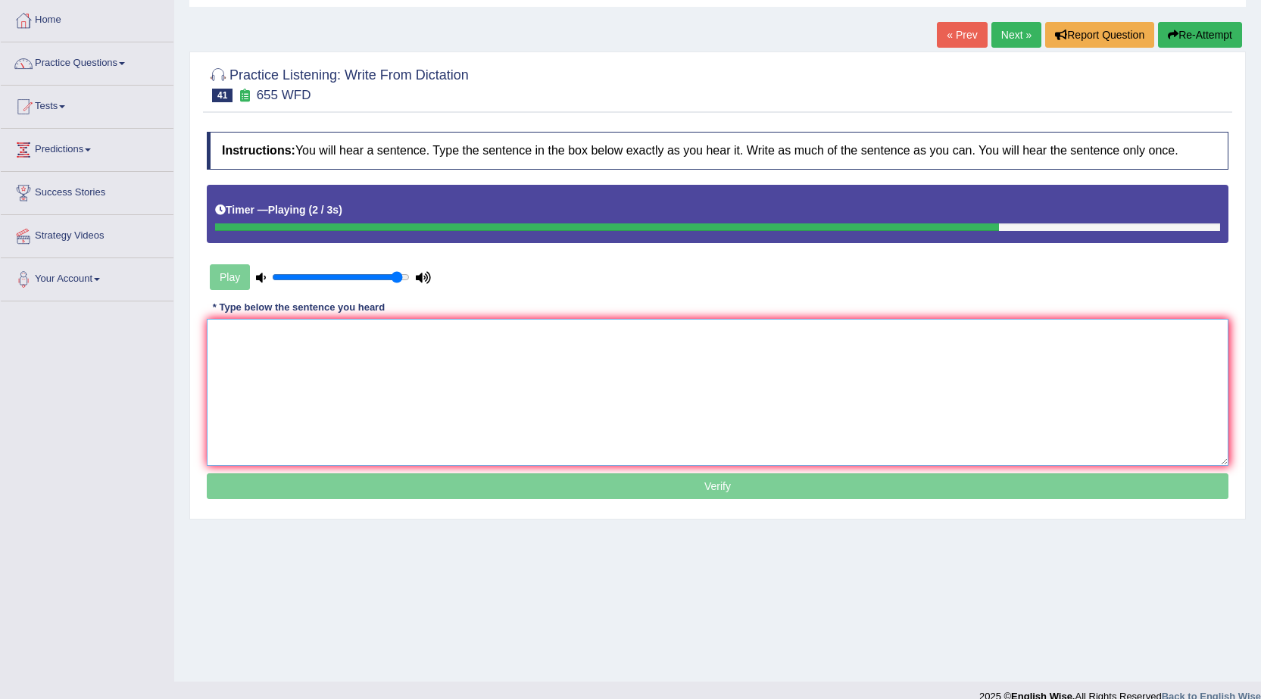
click at [604, 353] on textarea at bounding box center [718, 392] width 1022 height 147
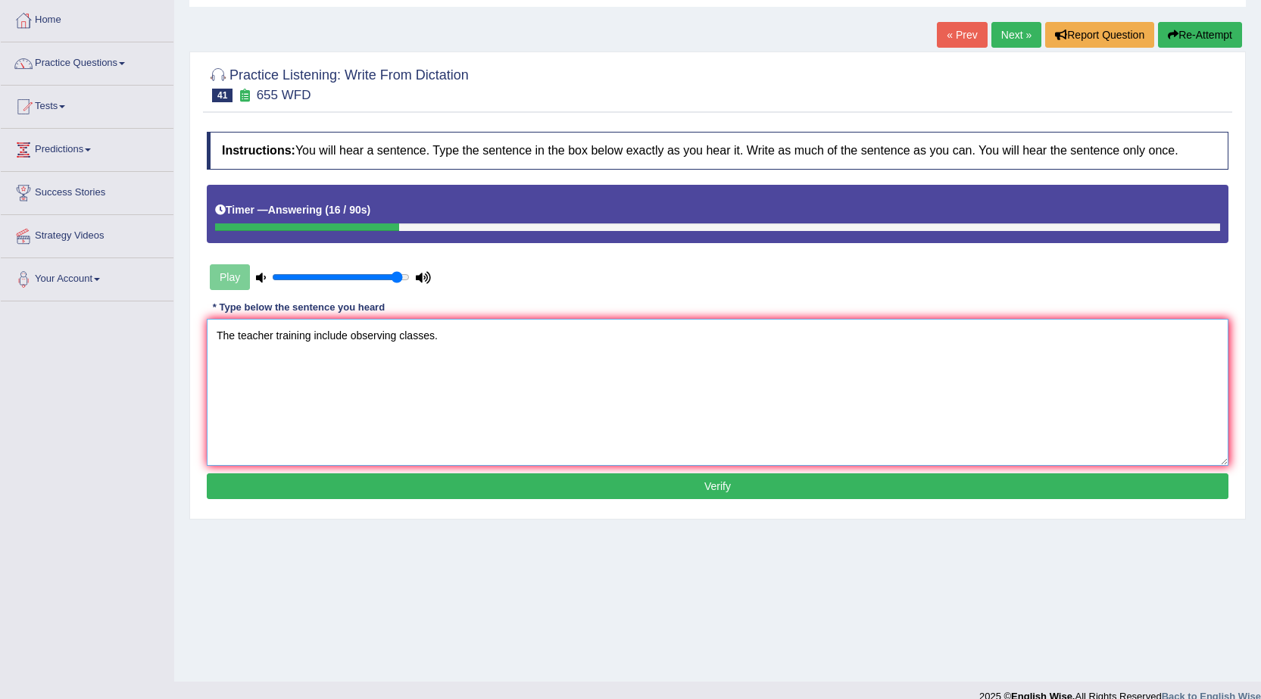
click at [274, 338] on textarea "The teacher training include observing classes." at bounding box center [718, 392] width 1022 height 147
type textarea "The teachers training include observing classes."
click at [764, 480] on button "Verify" at bounding box center [718, 486] width 1022 height 26
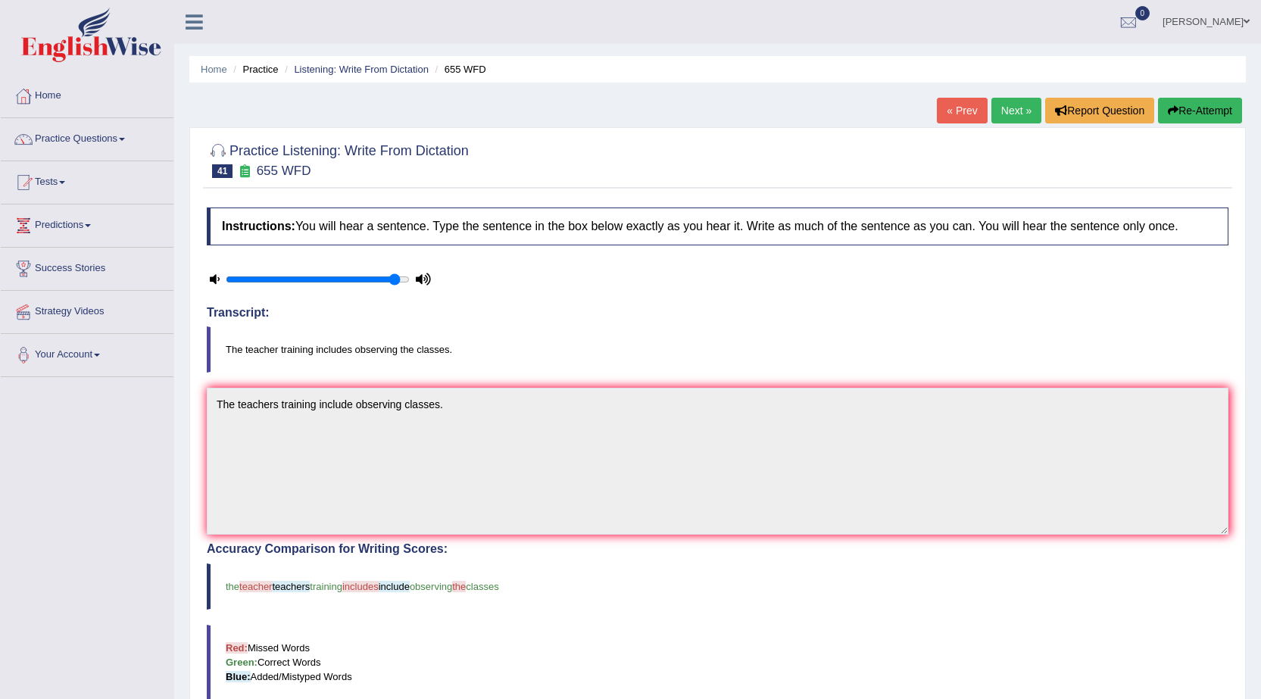
click at [1011, 114] on link "Next »" at bounding box center [1016, 111] width 50 height 26
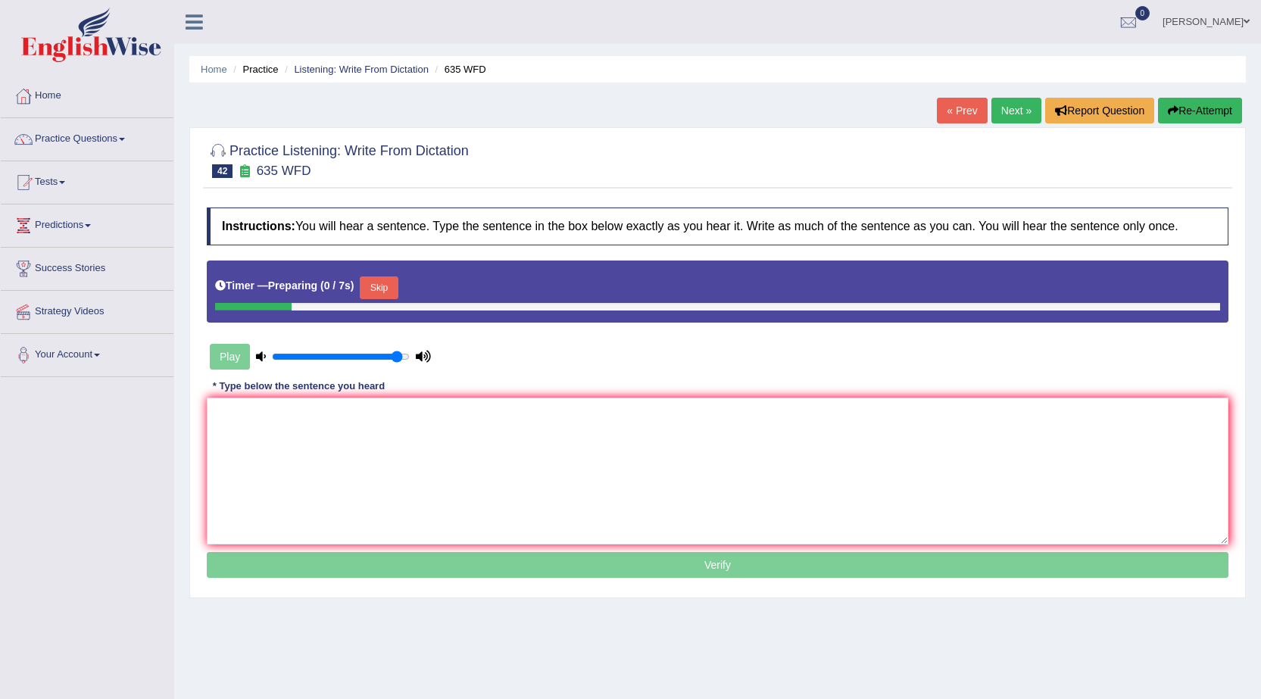
click at [973, 114] on link "« Prev" at bounding box center [962, 111] width 50 height 26
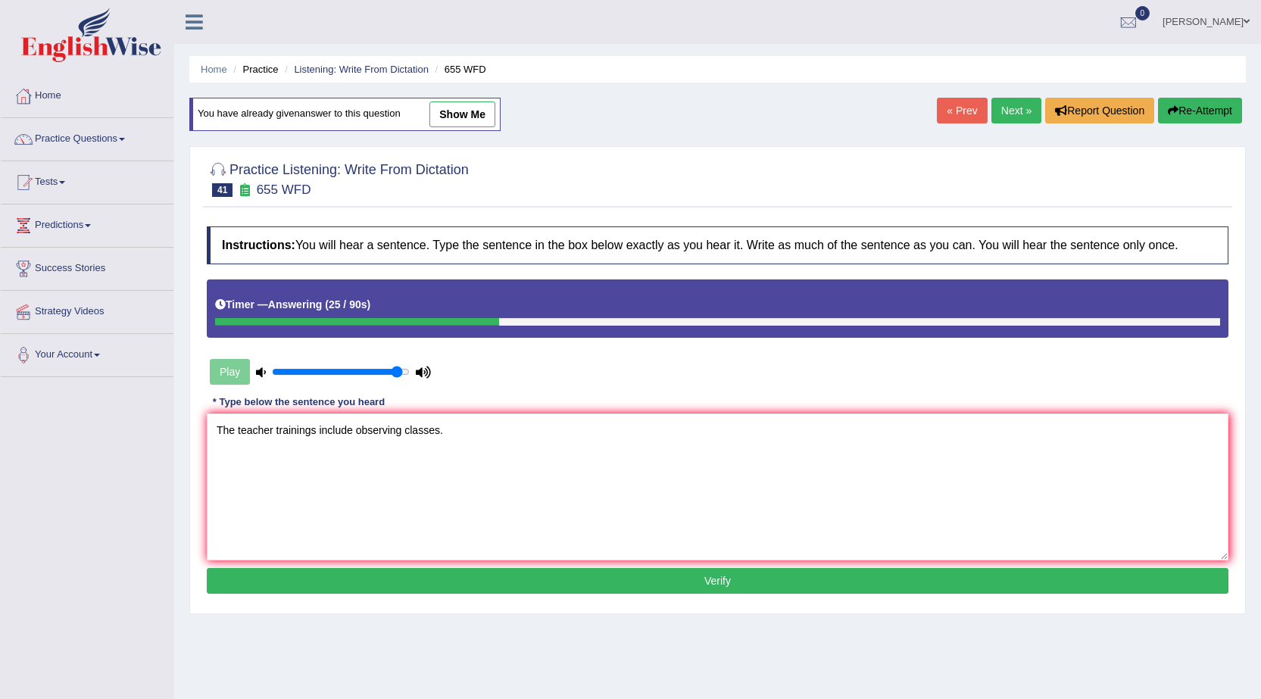
click at [316, 432] on textarea "The teacher trainings include observing classes." at bounding box center [718, 486] width 1022 height 147
click at [396, 431] on textarea "The teacher trainings include observing classes." at bounding box center [718, 486] width 1022 height 147
click at [401, 431] on textarea "The teacher trainings include observing classes." at bounding box center [718, 486] width 1022 height 147
type textarea "The teacher trainings include observing the classes."
click at [660, 571] on button "Verify" at bounding box center [718, 581] width 1022 height 26
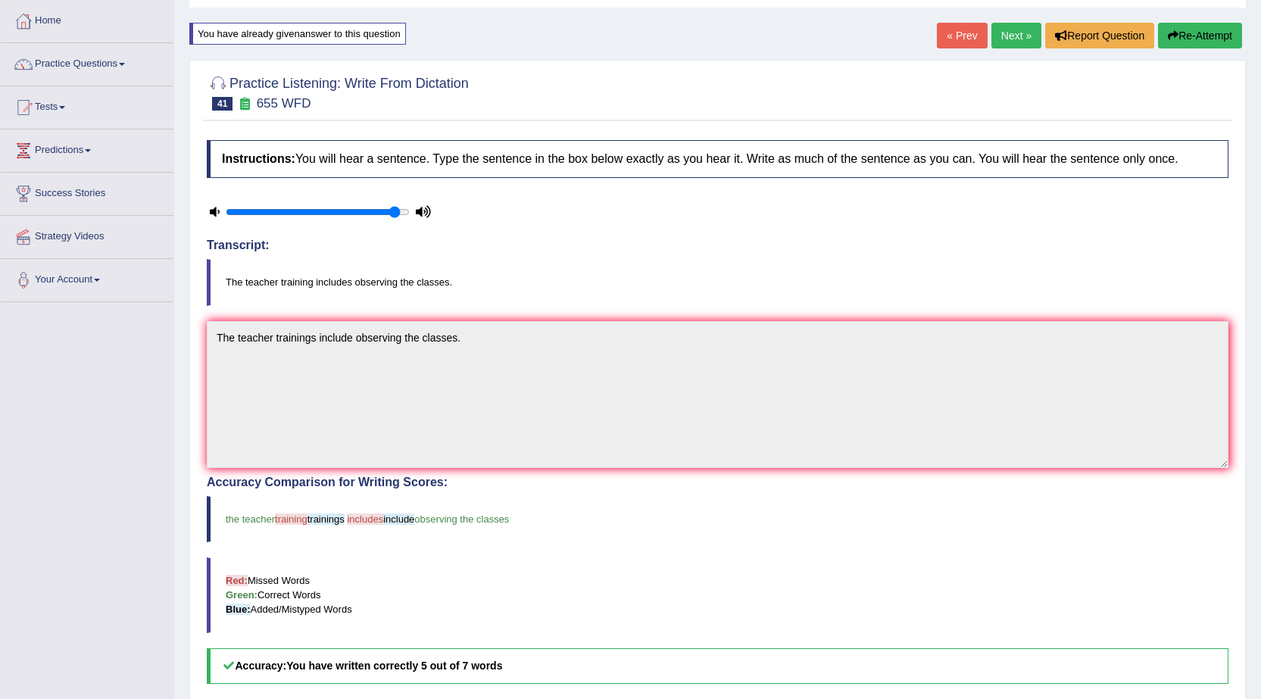
scroll to position [76, 0]
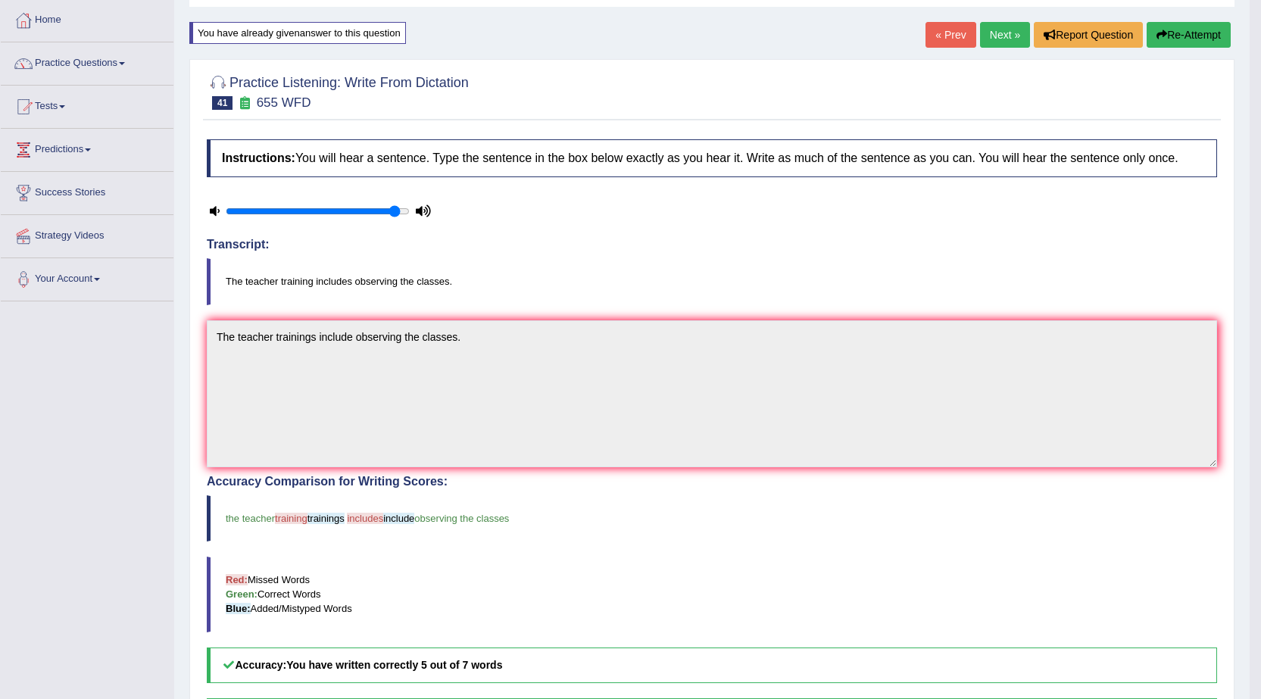
click at [983, 28] on link "Next »" at bounding box center [1005, 35] width 50 height 26
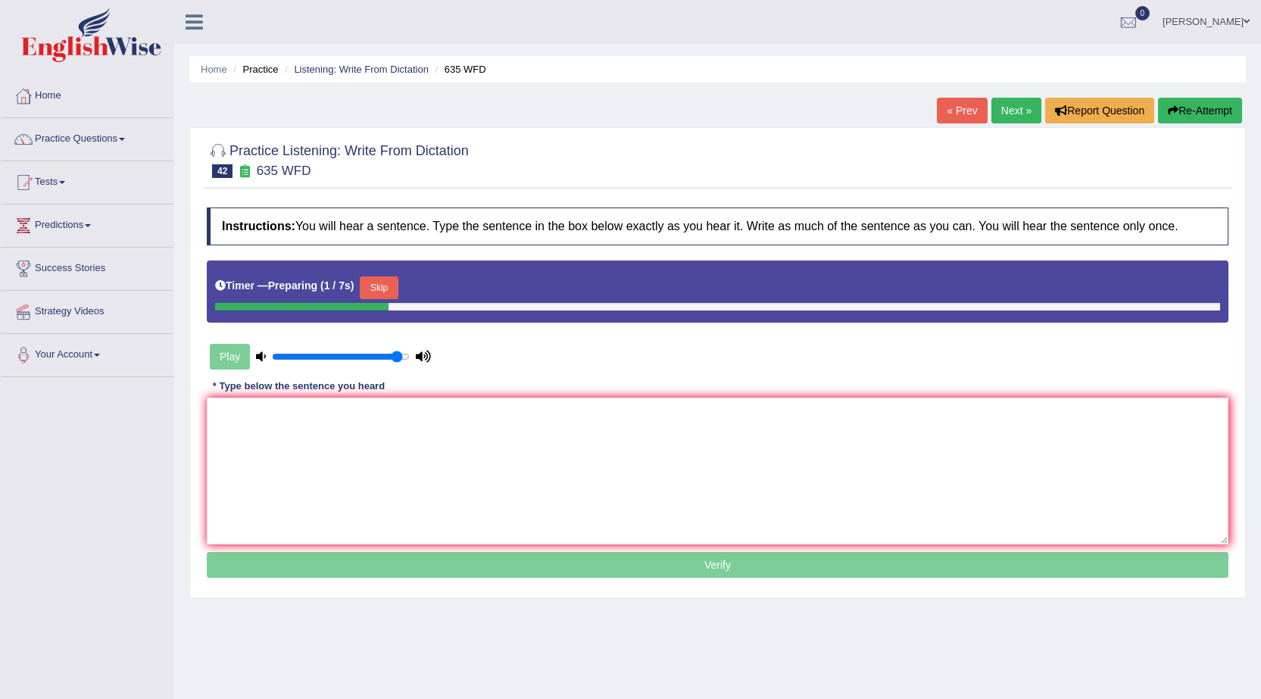
click at [957, 108] on link "« Prev" at bounding box center [962, 111] width 50 height 26
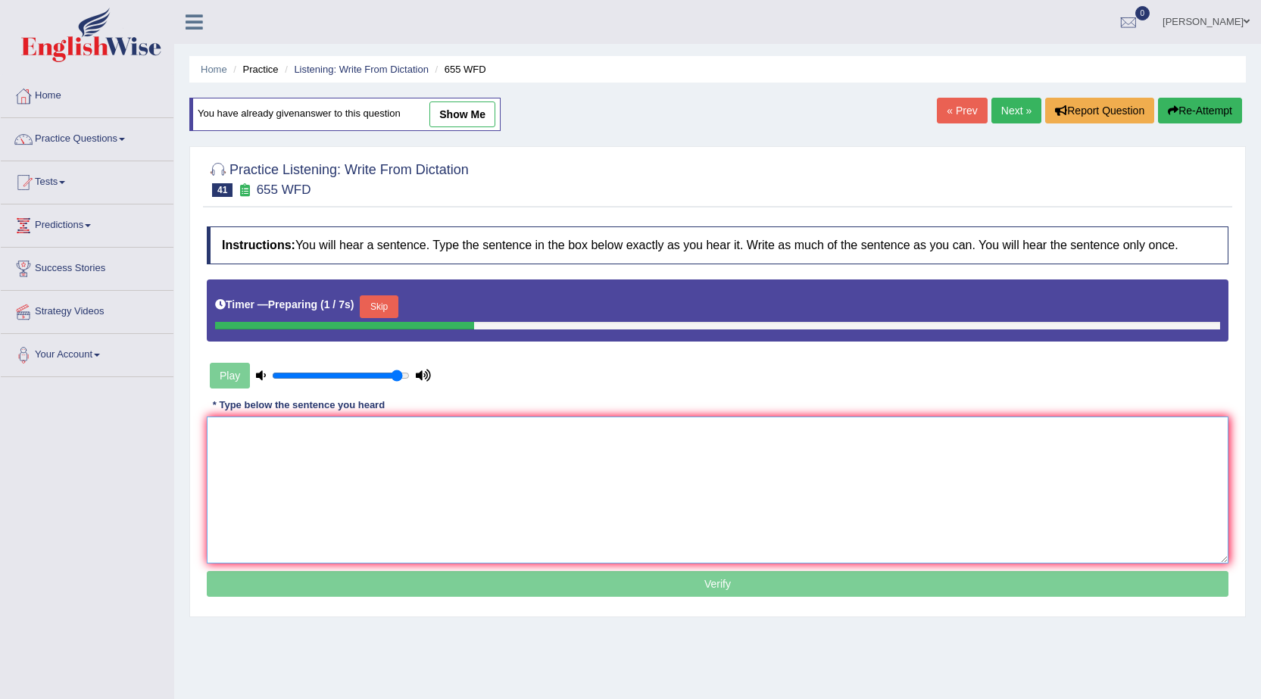
click at [658, 479] on textarea at bounding box center [718, 489] width 1022 height 147
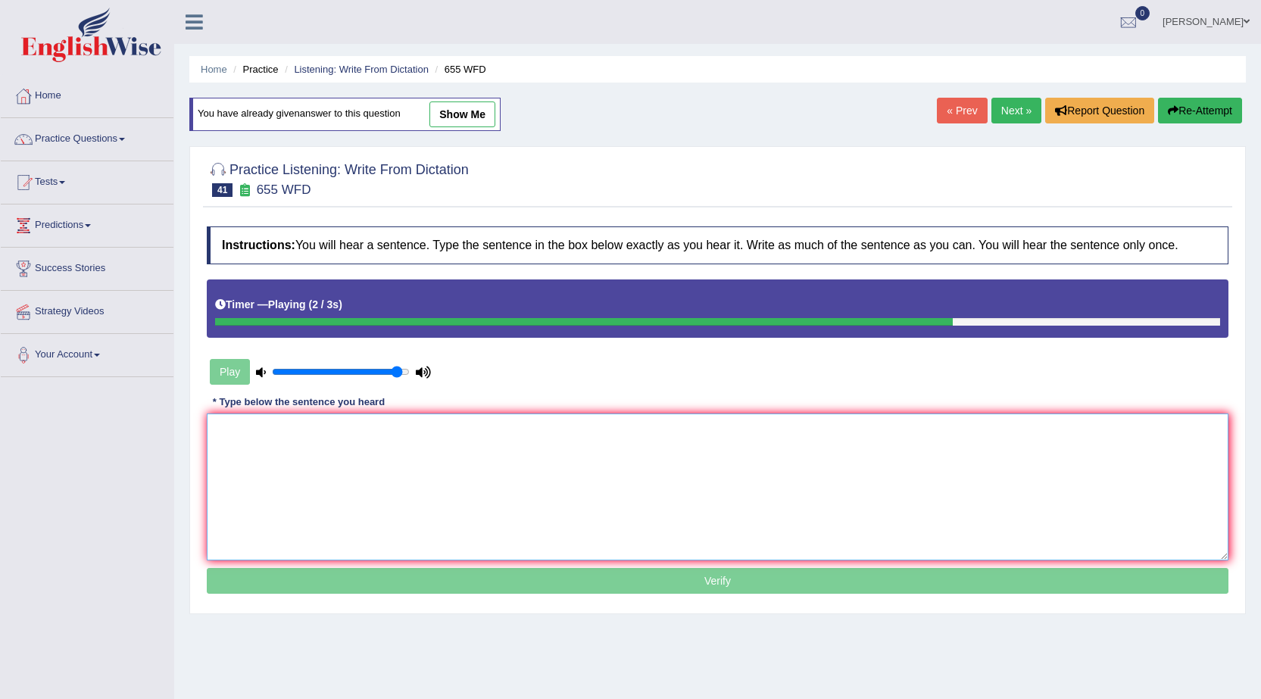
click at [658, 479] on textarea at bounding box center [718, 486] width 1022 height 147
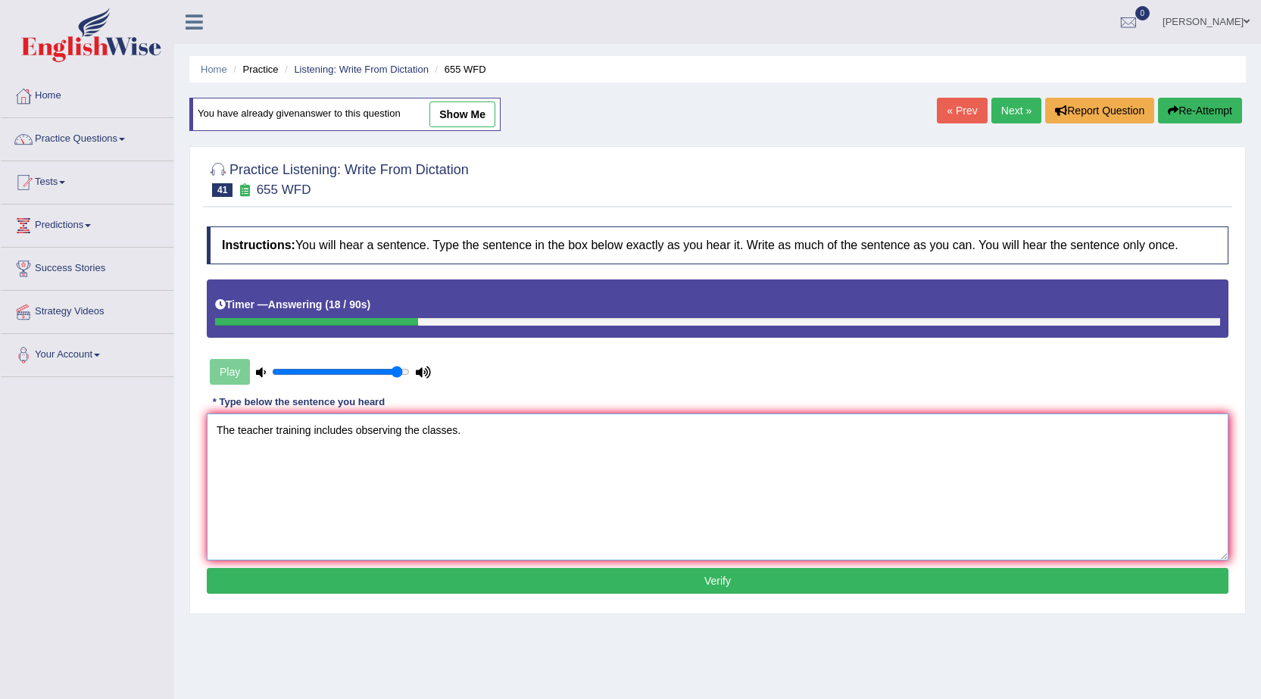
type textarea "The teacher training includes observing the classes."
click at [713, 575] on button "Verify" at bounding box center [718, 581] width 1022 height 26
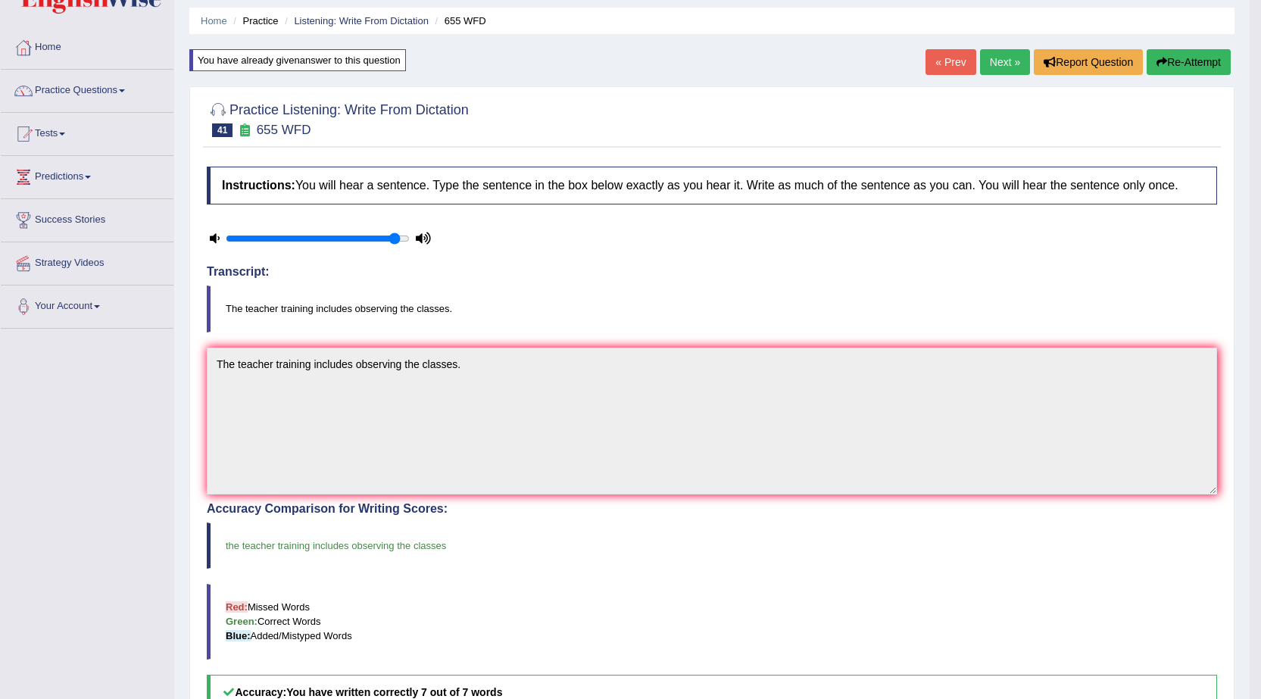
scroll to position [76, 0]
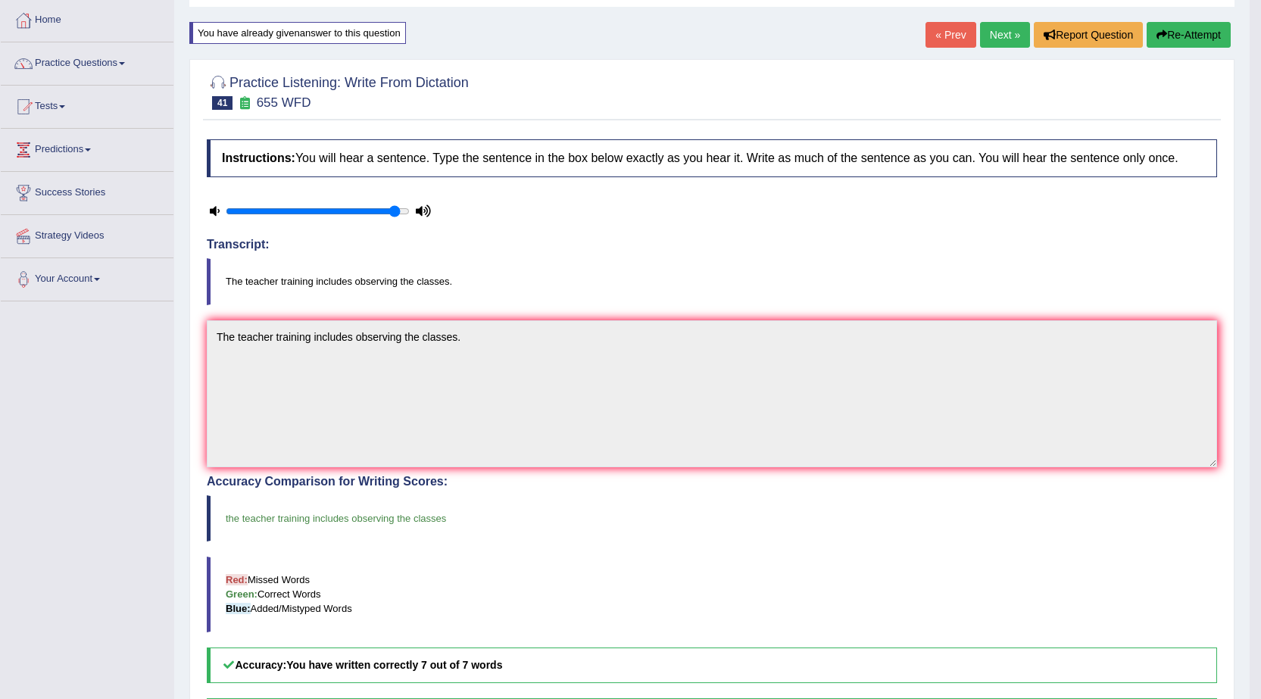
click at [1001, 37] on link "Next »" at bounding box center [1005, 35] width 50 height 26
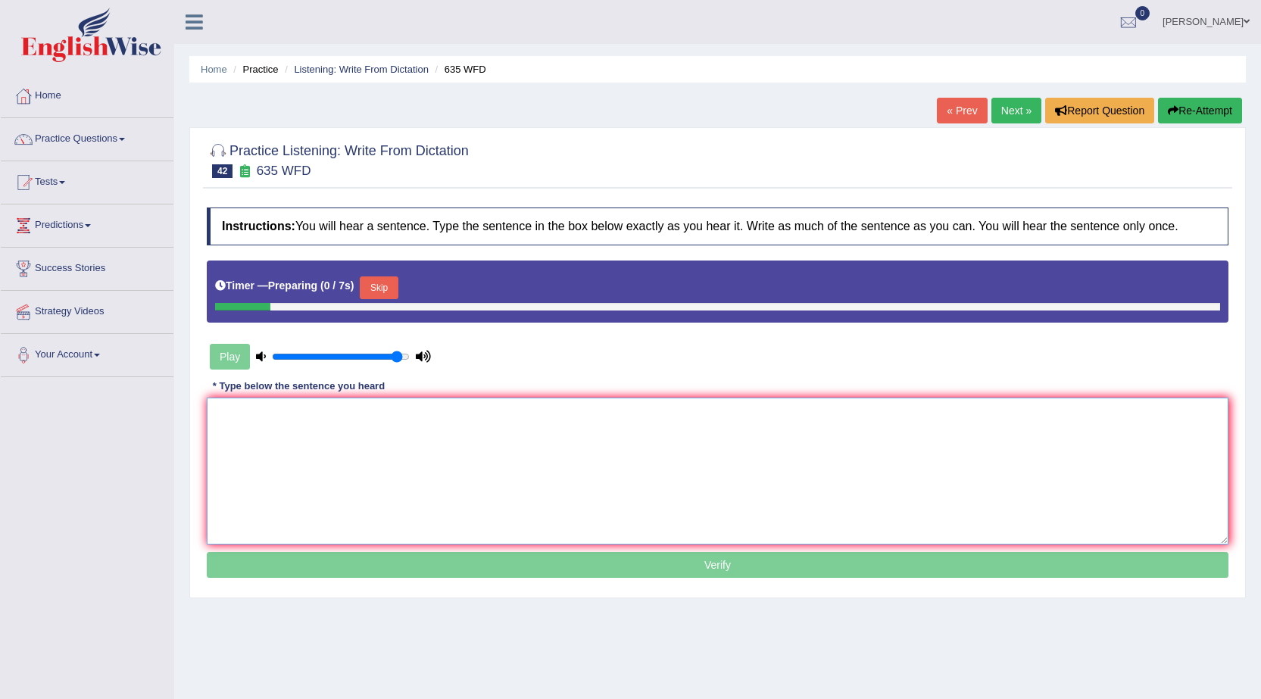
click at [554, 417] on textarea at bounding box center [718, 471] width 1022 height 147
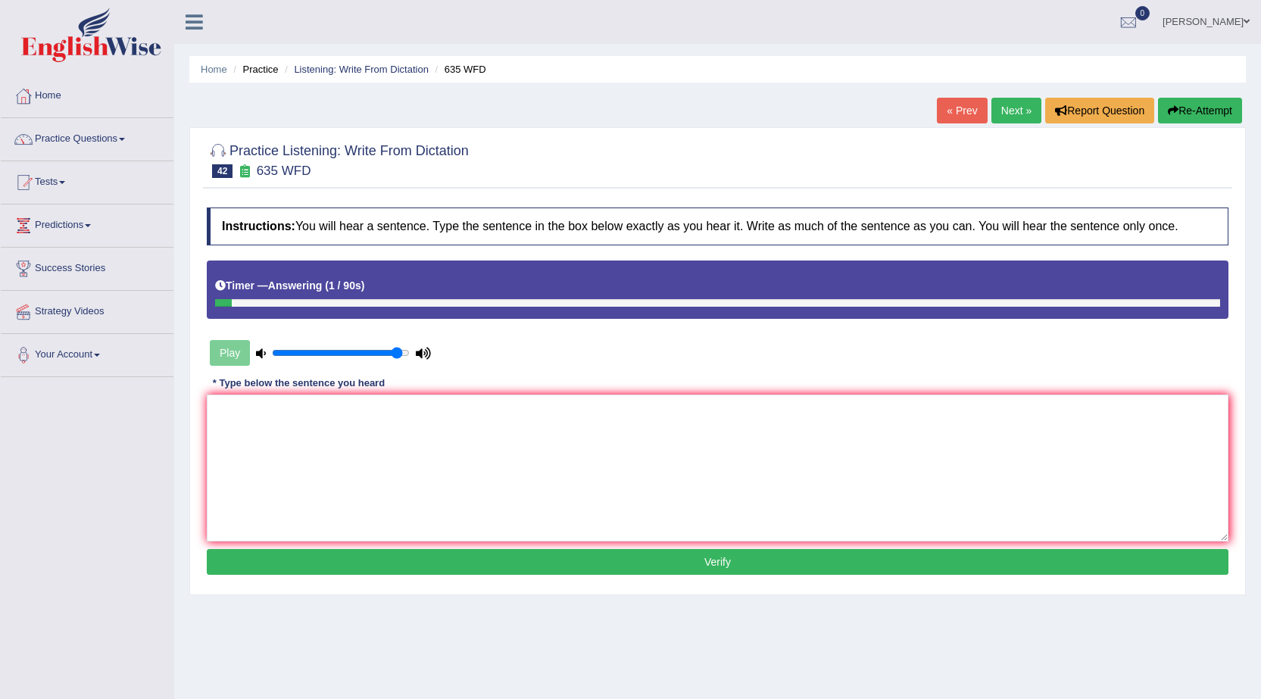
click at [1016, 112] on link "Next »" at bounding box center [1016, 111] width 50 height 26
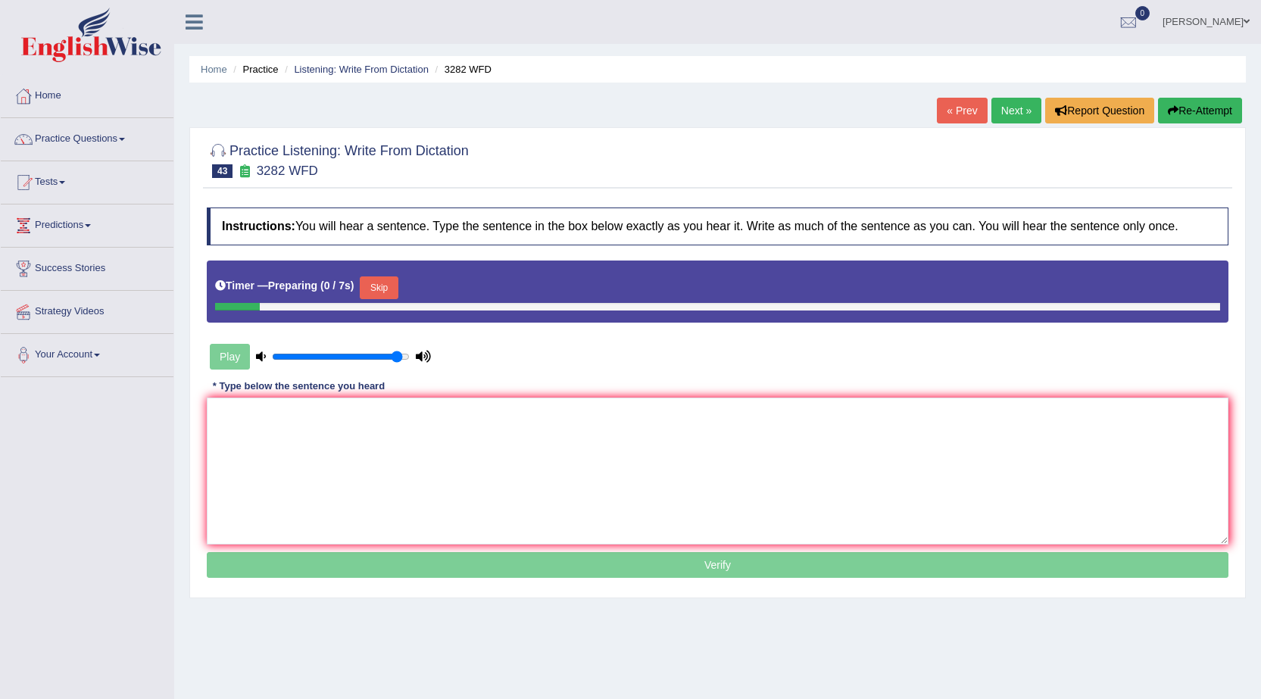
click at [975, 114] on link "« Prev" at bounding box center [962, 111] width 50 height 26
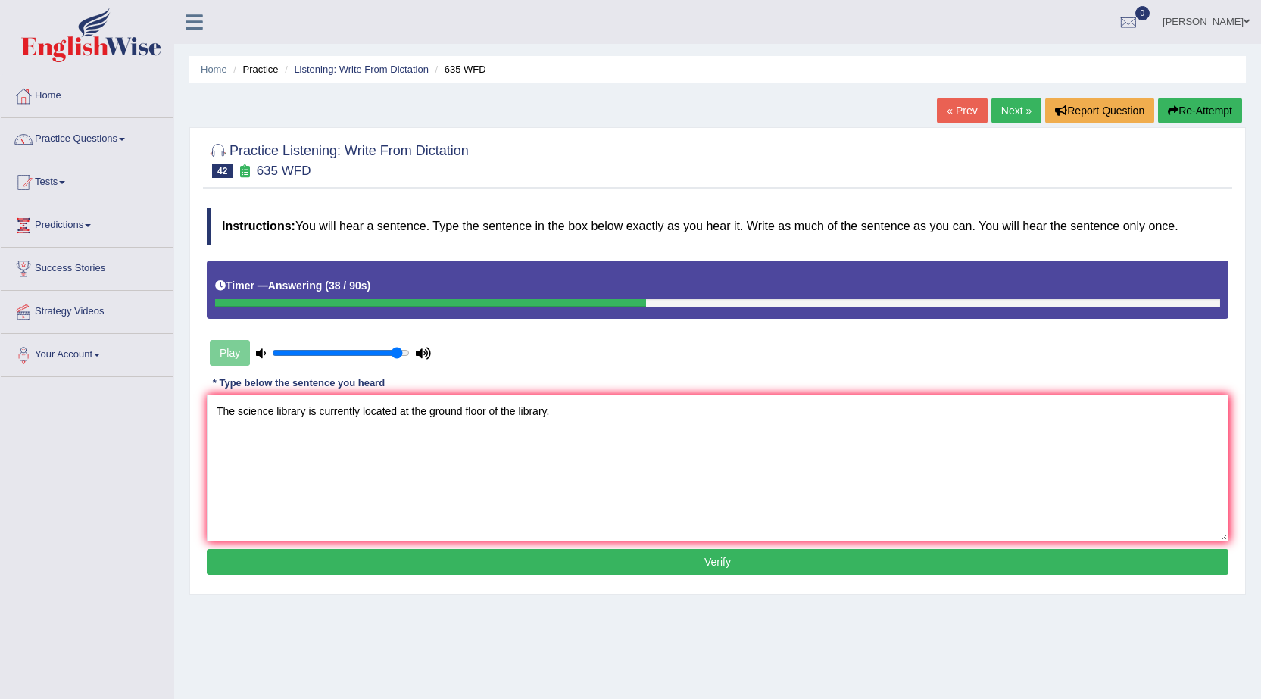
type textarea "The science library is currently located at the ground floor of the library."
click at [693, 561] on button "Verify" at bounding box center [718, 562] width 1022 height 26
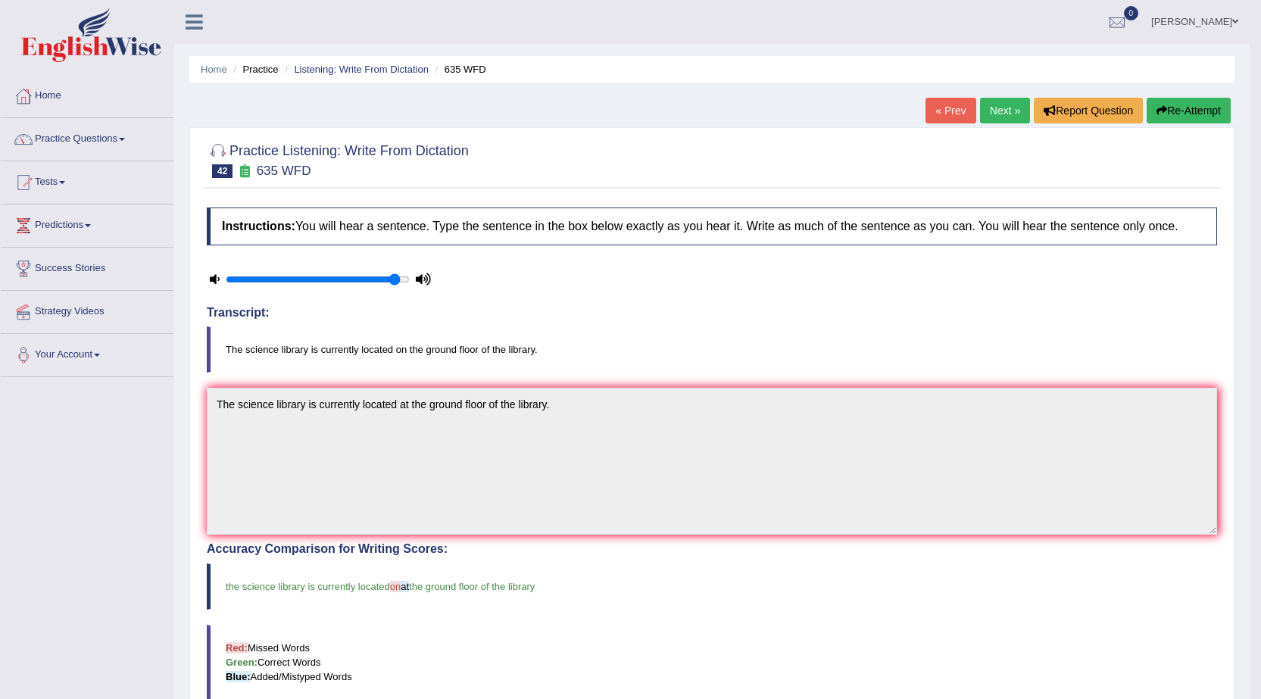
click at [990, 102] on link "Next »" at bounding box center [1005, 111] width 50 height 26
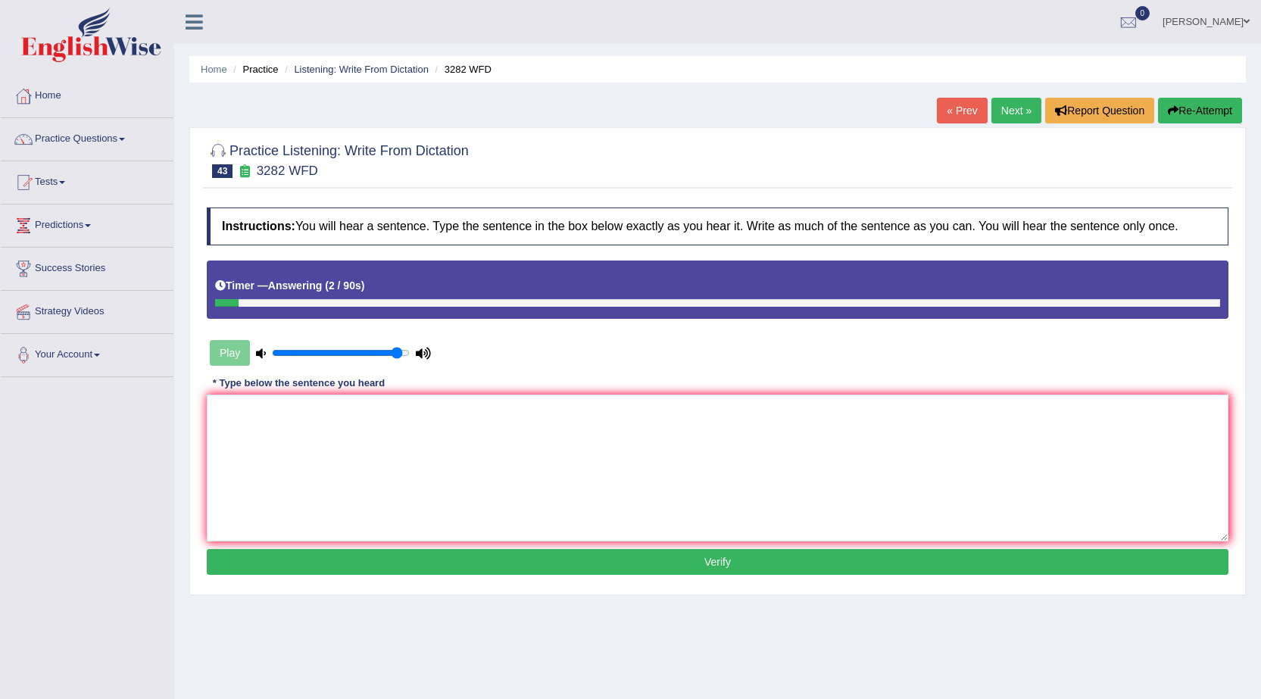
click at [1016, 101] on link "Next »" at bounding box center [1016, 111] width 50 height 26
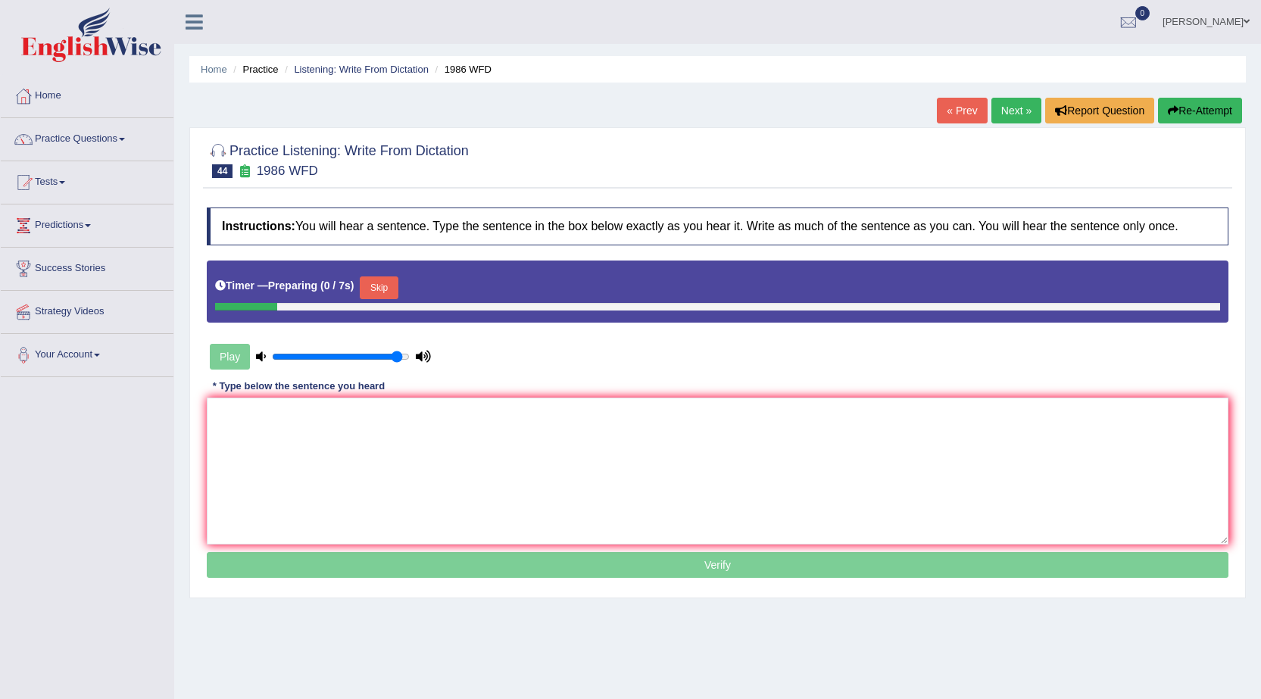
click at [964, 119] on link "« Prev" at bounding box center [962, 111] width 50 height 26
click at [550, 438] on textarea at bounding box center [718, 471] width 1022 height 147
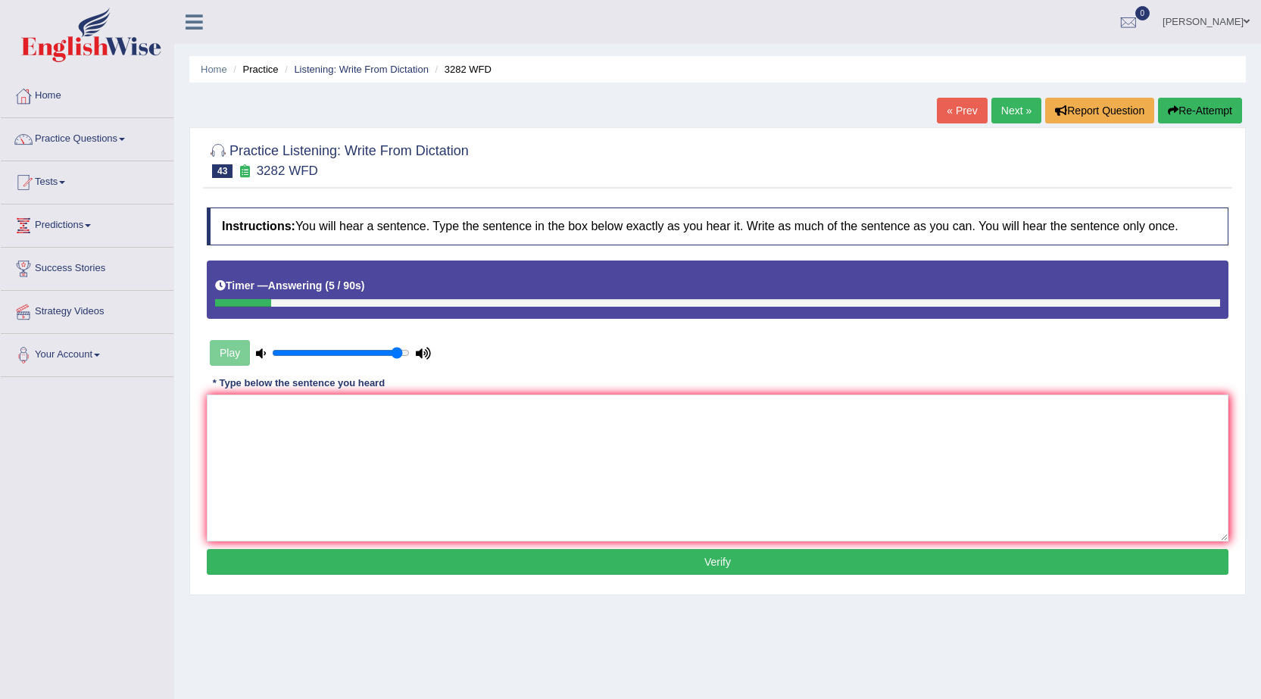
click at [1025, 111] on link "Next »" at bounding box center [1016, 111] width 50 height 26
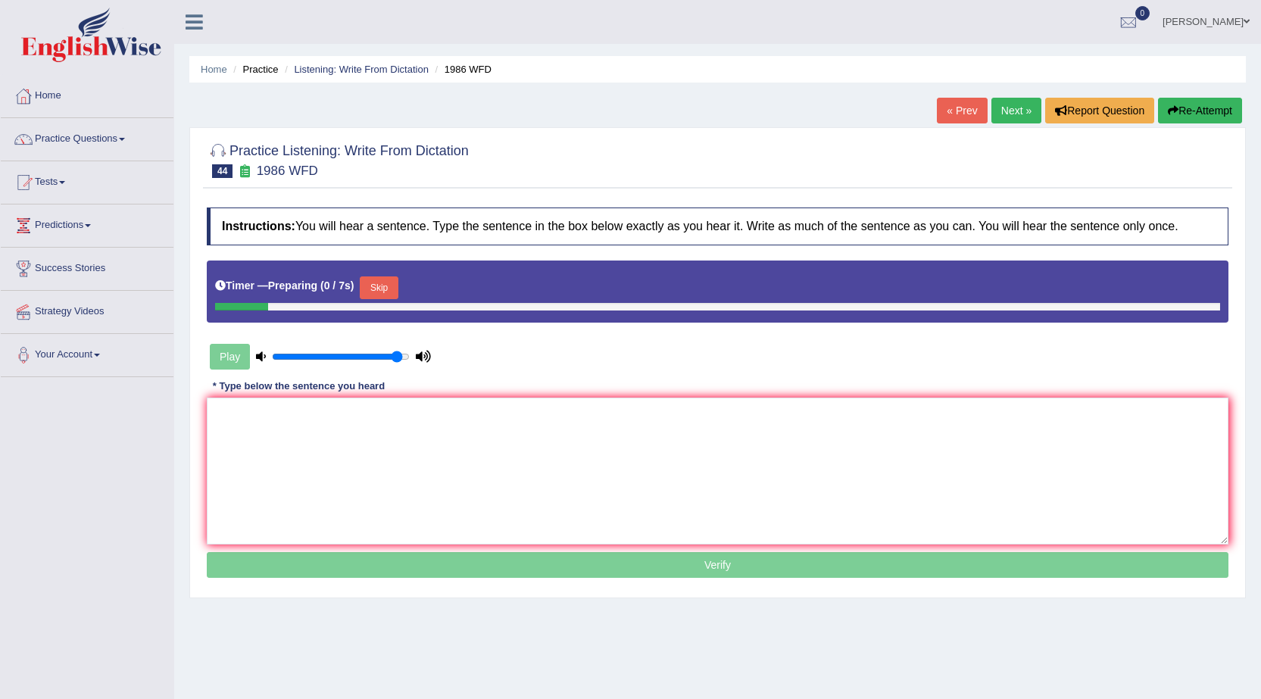
click at [966, 116] on link "« Prev" at bounding box center [962, 111] width 50 height 26
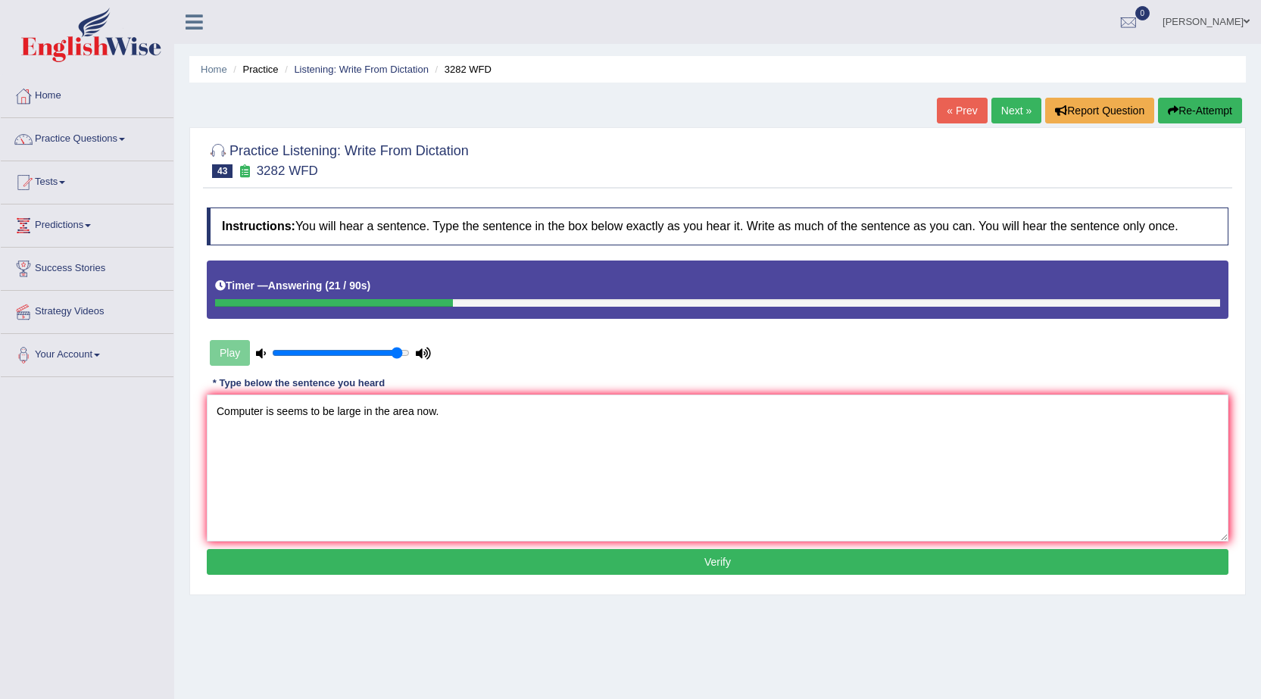
type textarea "Computer is seems to be large in the area now."
click at [575, 562] on button "Verify" at bounding box center [718, 562] width 1022 height 26
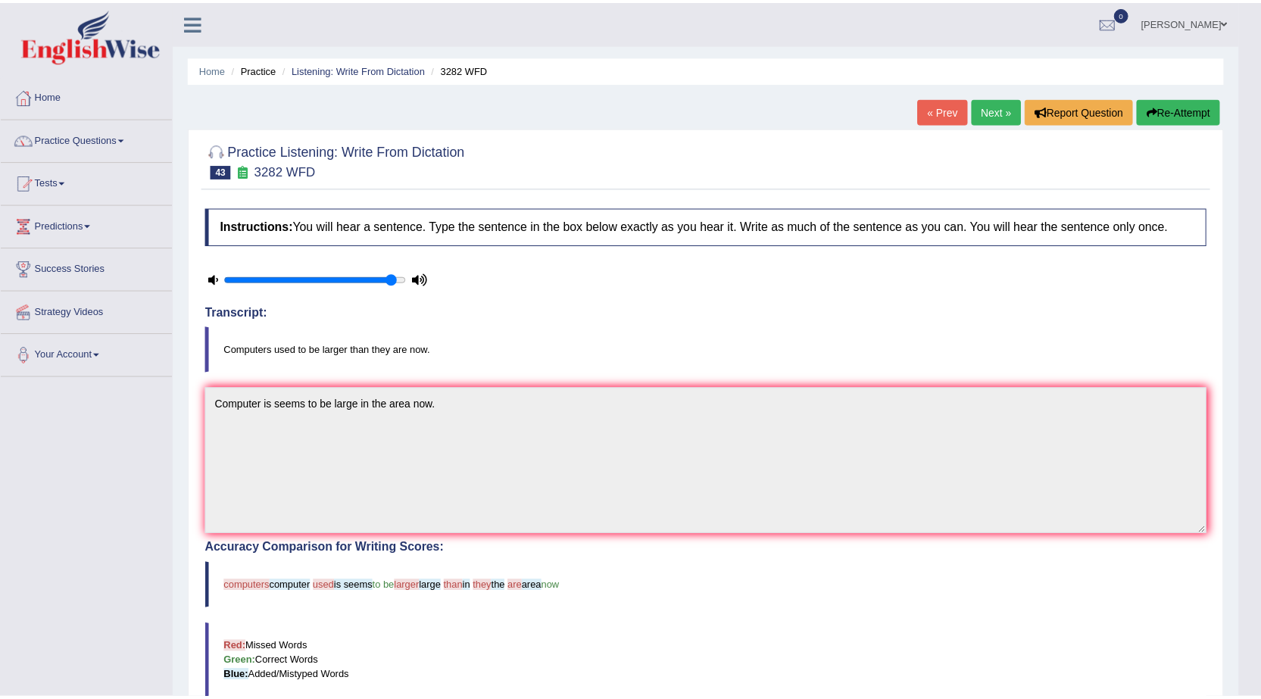
scroll to position [76, 0]
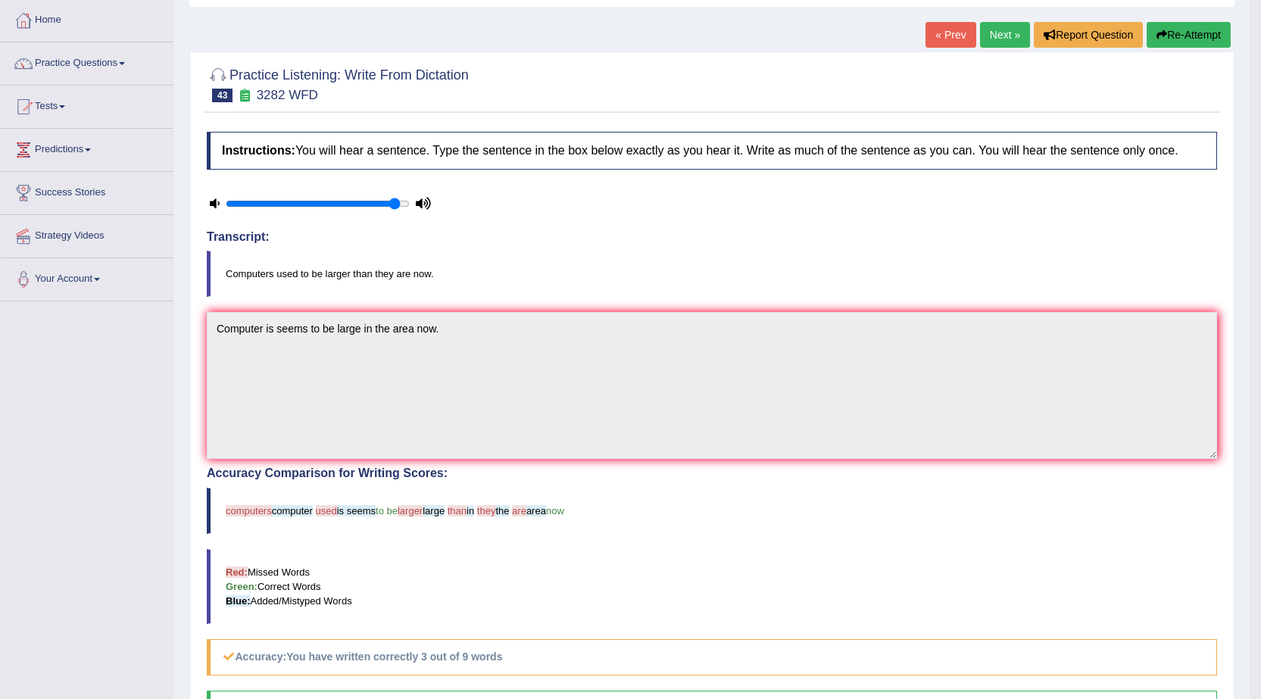
click at [1003, 41] on link "Next »" at bounding box center [1005, 35] width 50 height 26
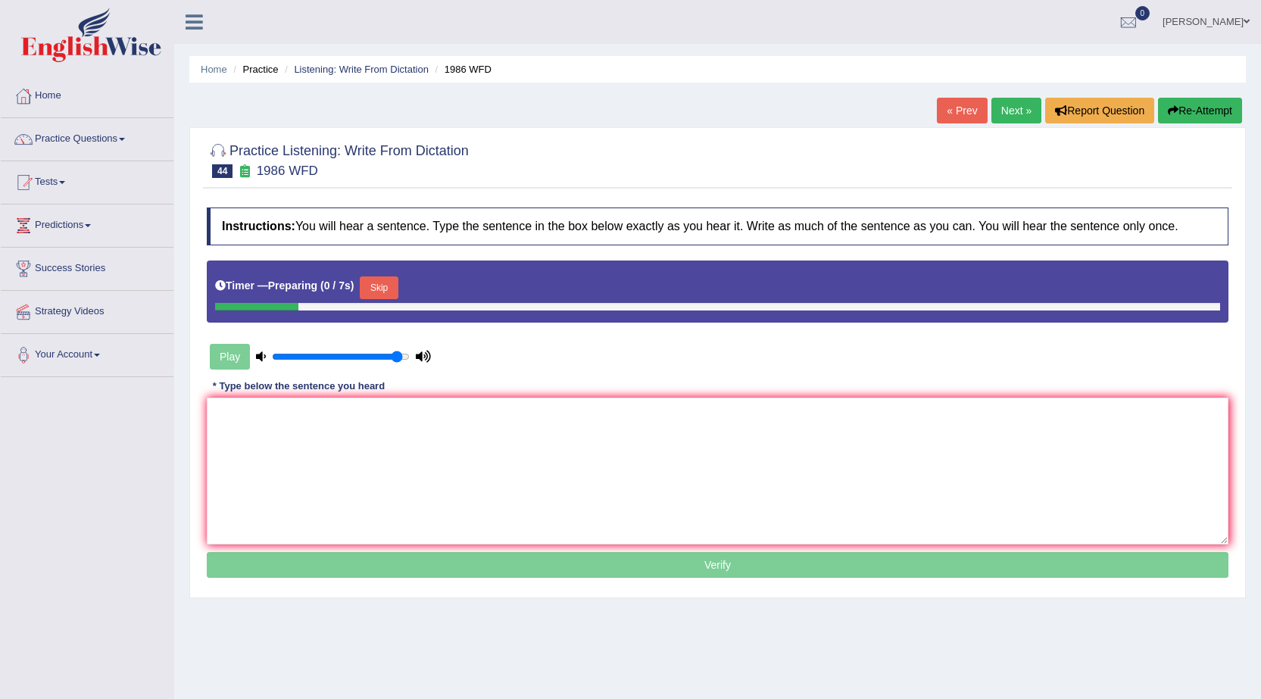
click at [946, 103] on link "« Prev" at bounding box center [962, 111] width 50 height 26
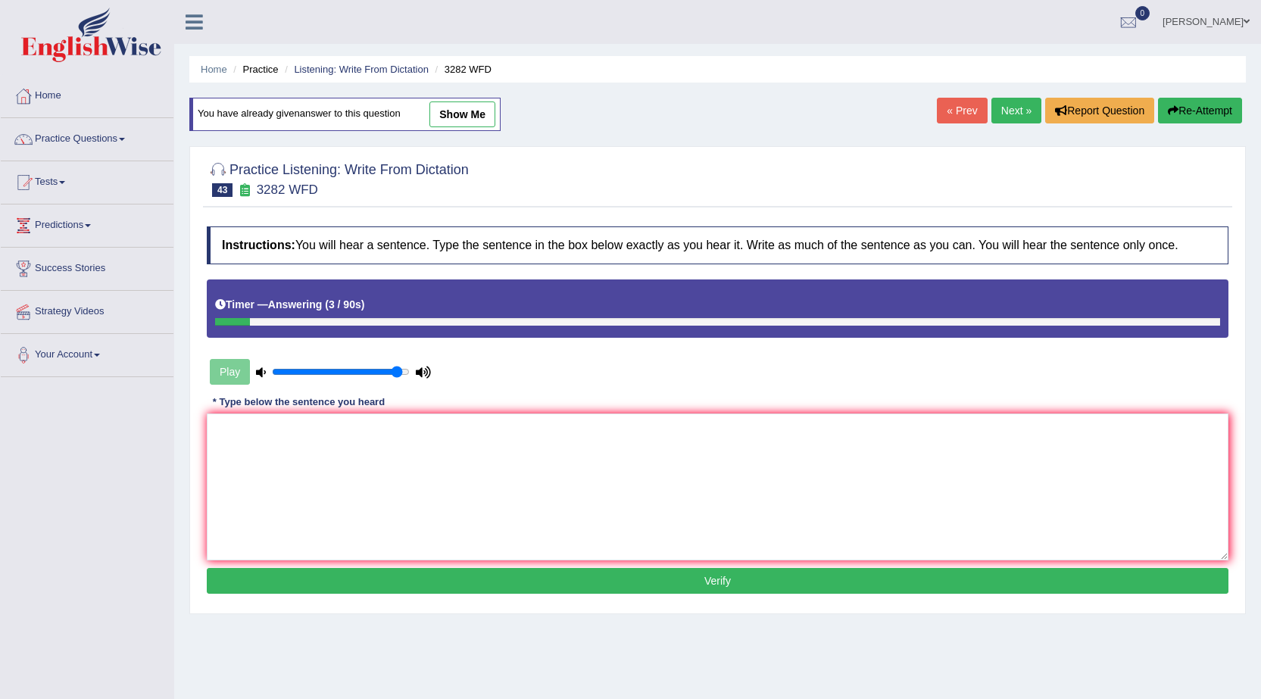
click at [465, 440] on textarea at bounding box center [718, 486] width 1022 height 147
type textarea "Computer is used to be larger than they are now."
click at [686, 575] on button "Verify" at bounding box center [718, 581] width 1022 height 26
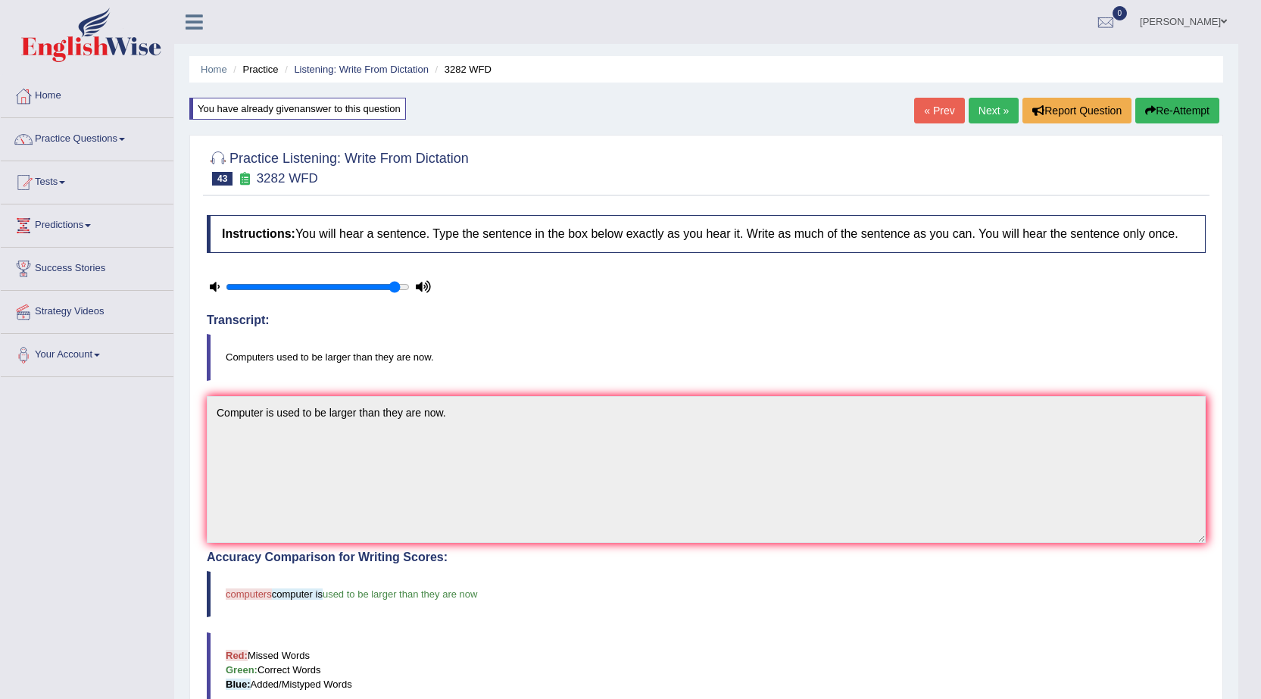
scroll to position [76, 0]
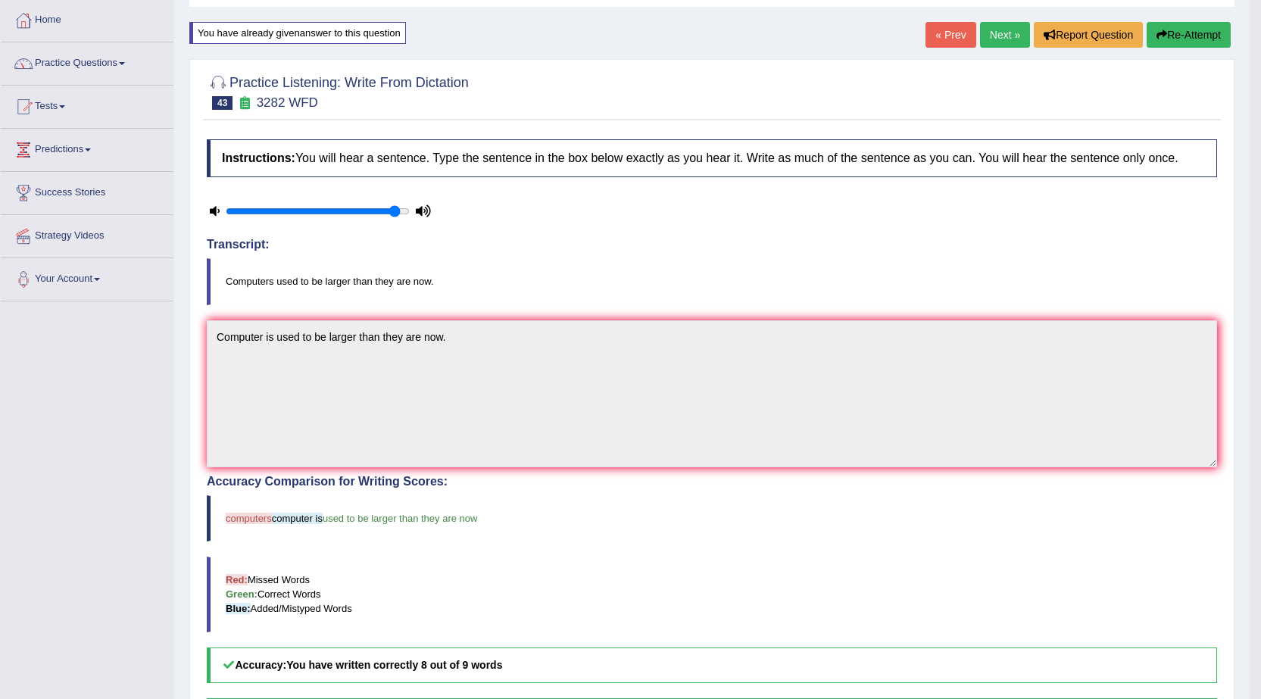
click at [995, 34] on link "Next »" at bounding box center [1005, 35] width 50 height 26
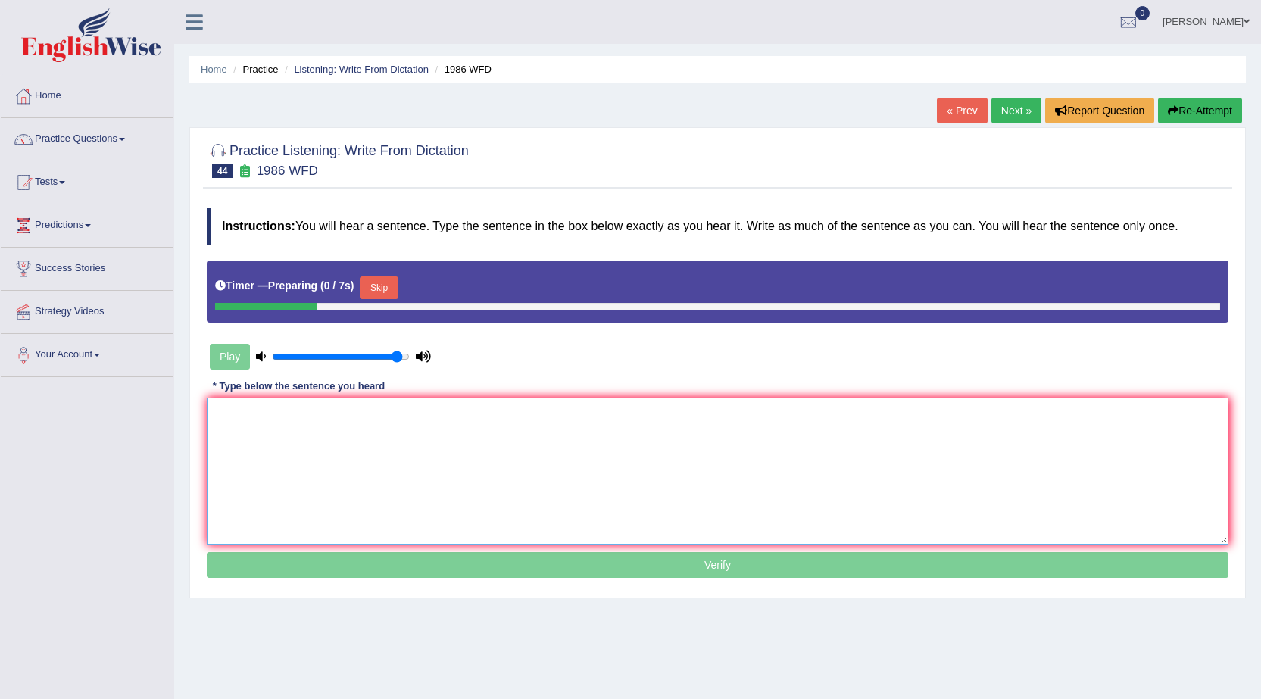
click at [524, 448] on textarea at bounding box center [718, 471] width 1022 height 147
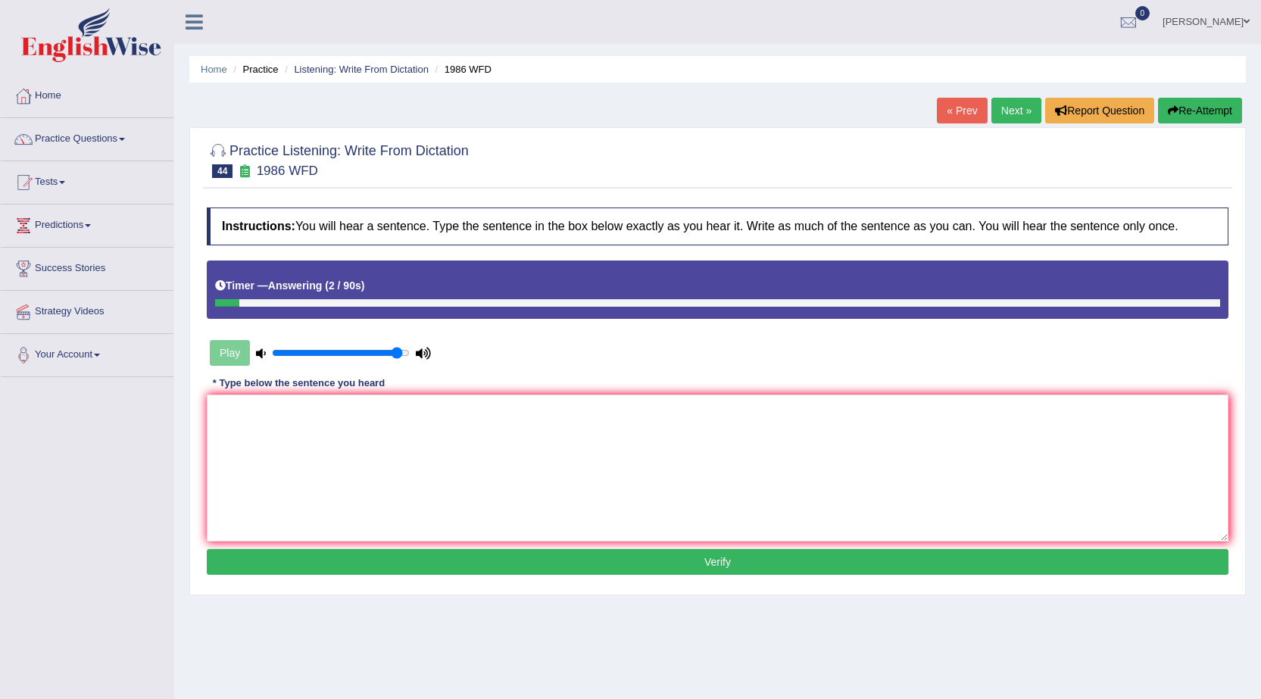
click at [1025, 113] on link "Next »" at bounding box center [1016, 111] width 50 height 26
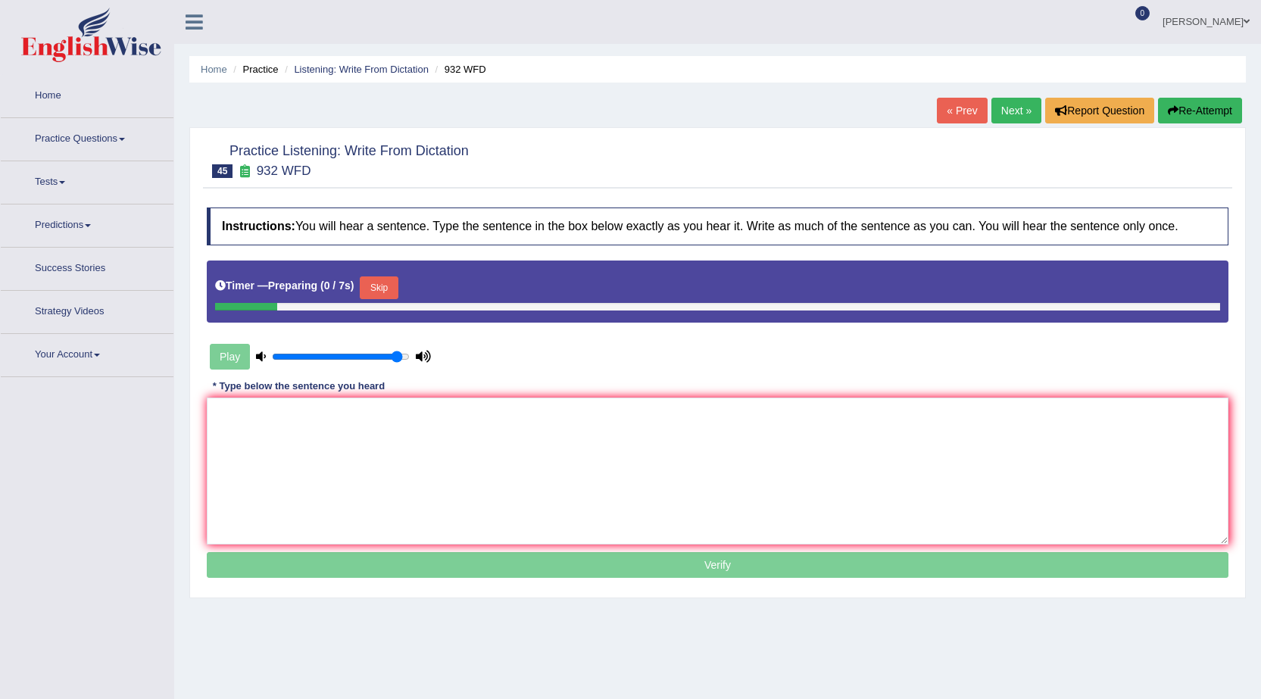
click at [964, 110] on link "« Prev" at bounding box center [962, 111] width 50 height 26
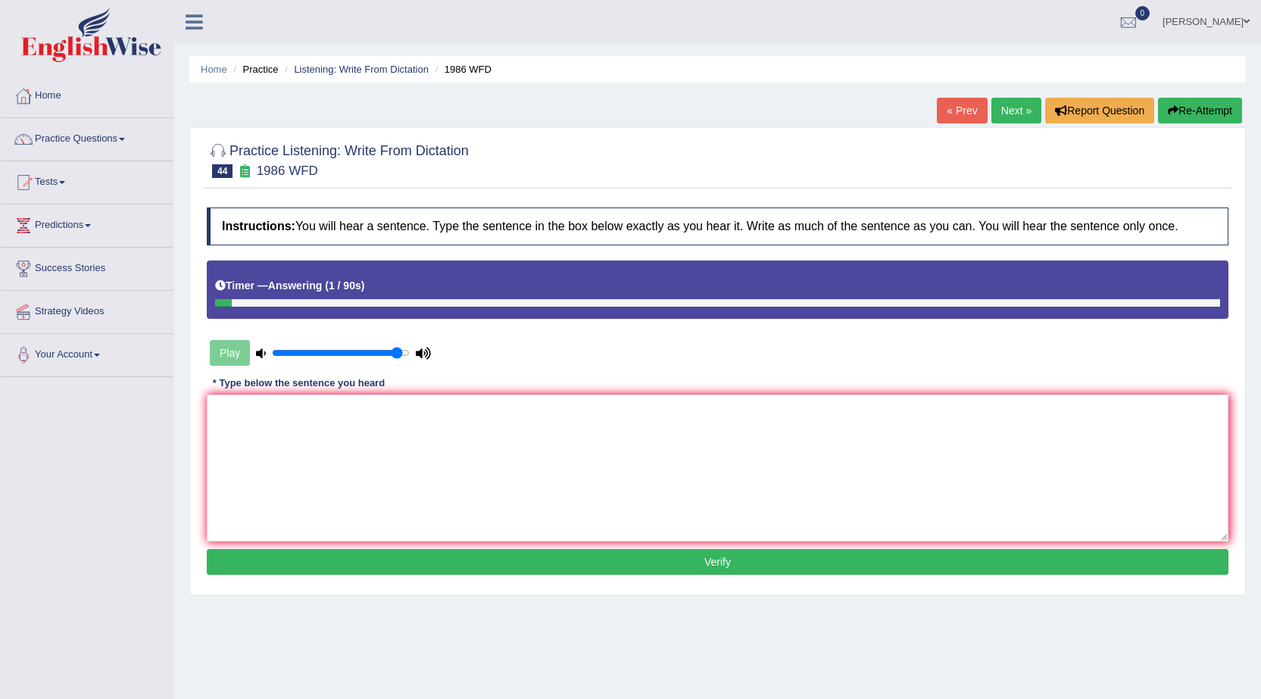
click at [1019, 106] on link "Next »" at bounding box center [1016, 111] width 50 height 26
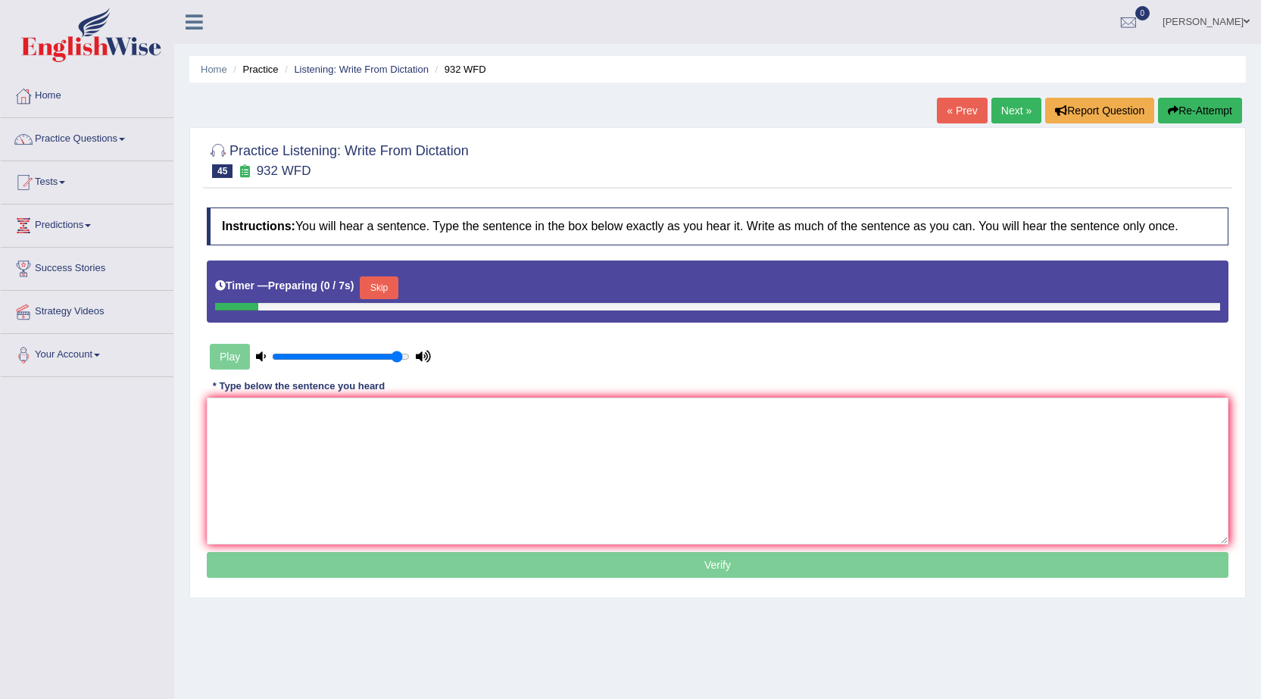
click at [966, 117] on link "« Prev" at bounding box center [962, 111] width 50 height 26
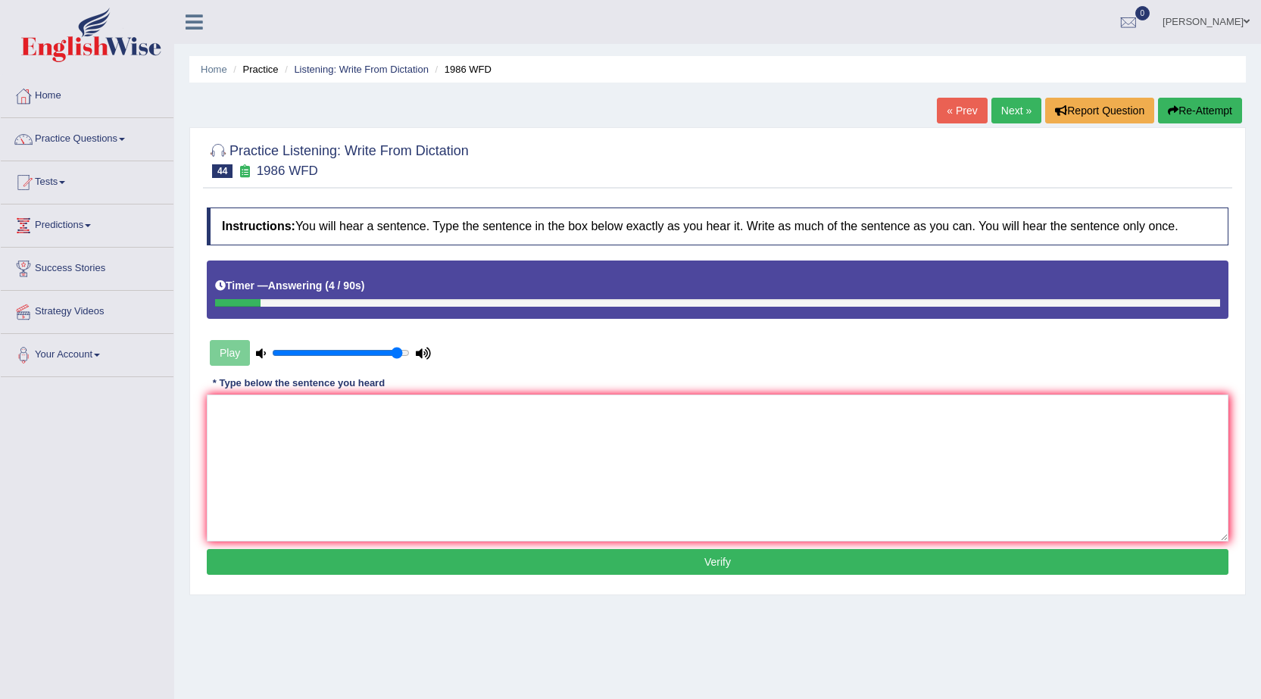
click at [992, 117] on link "Next »" at bounding box center [1016, 111] width 50 height 26
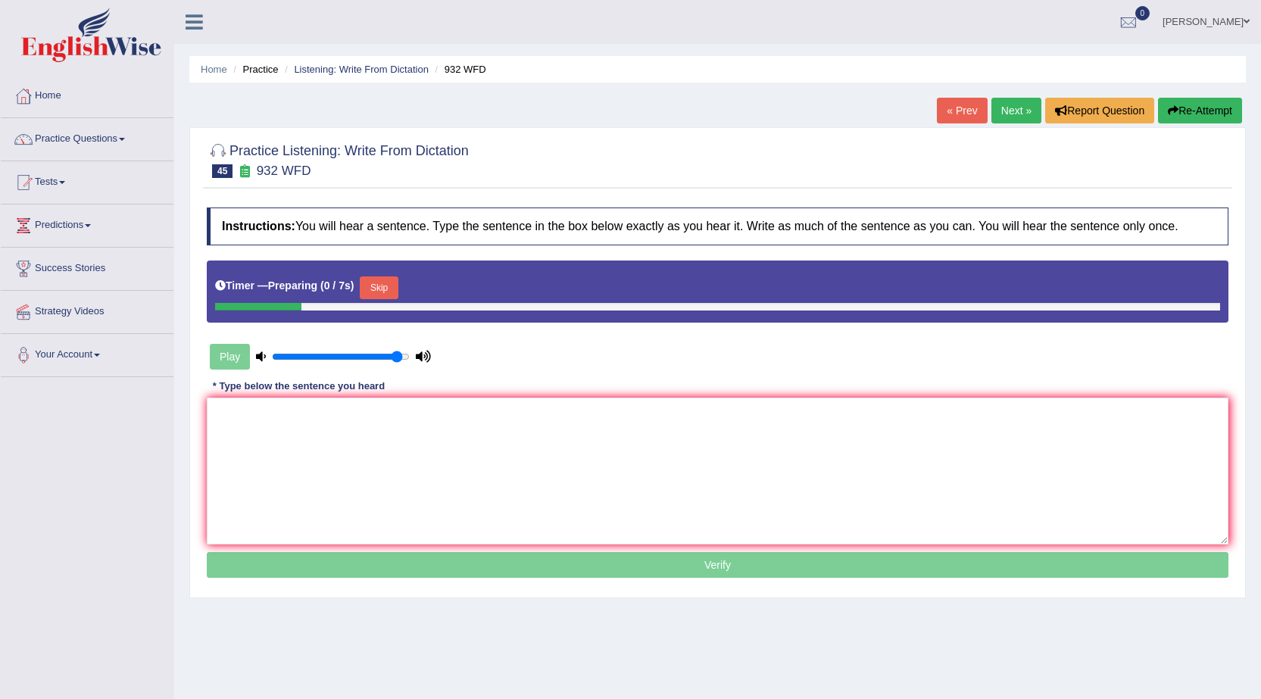
click at [966, 122] on link "« Prev" at bounding box center [962, 111] width 50 height 26
click at [678, 445] on textarea at bounding box center [718, 471] width 1022 height 147
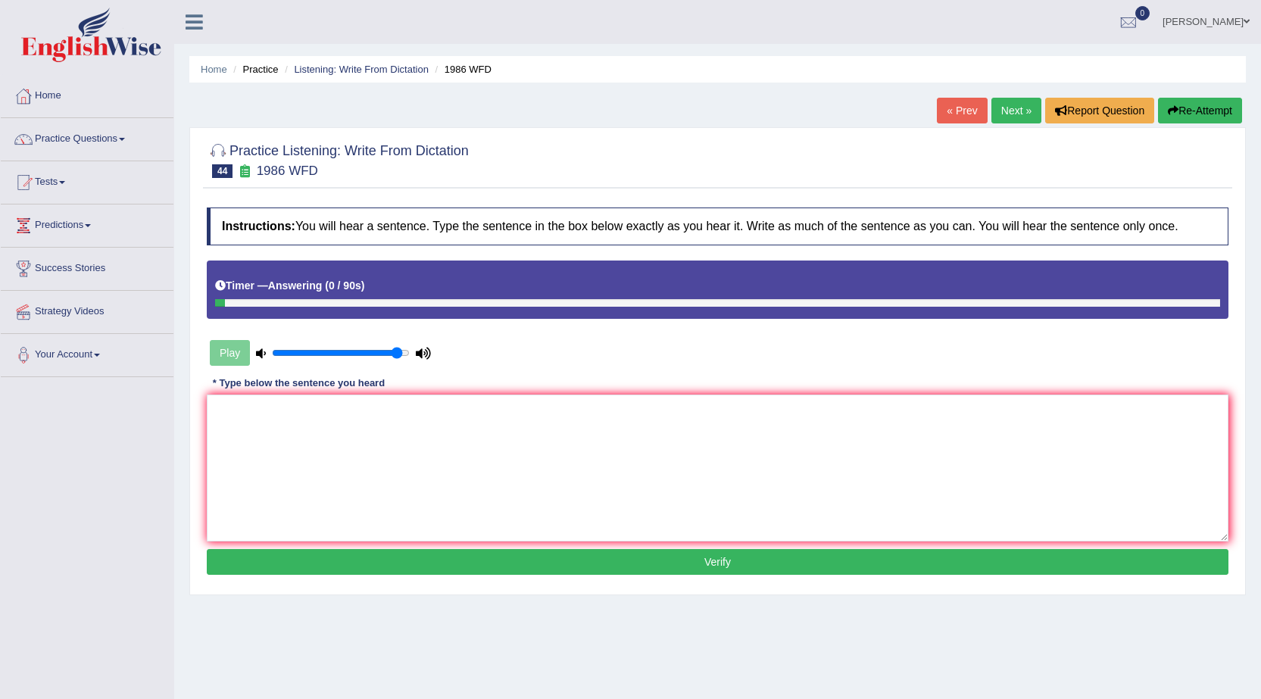
click at [678, 445] on textarea at bounding box center [718, 468] width 1022 height 147
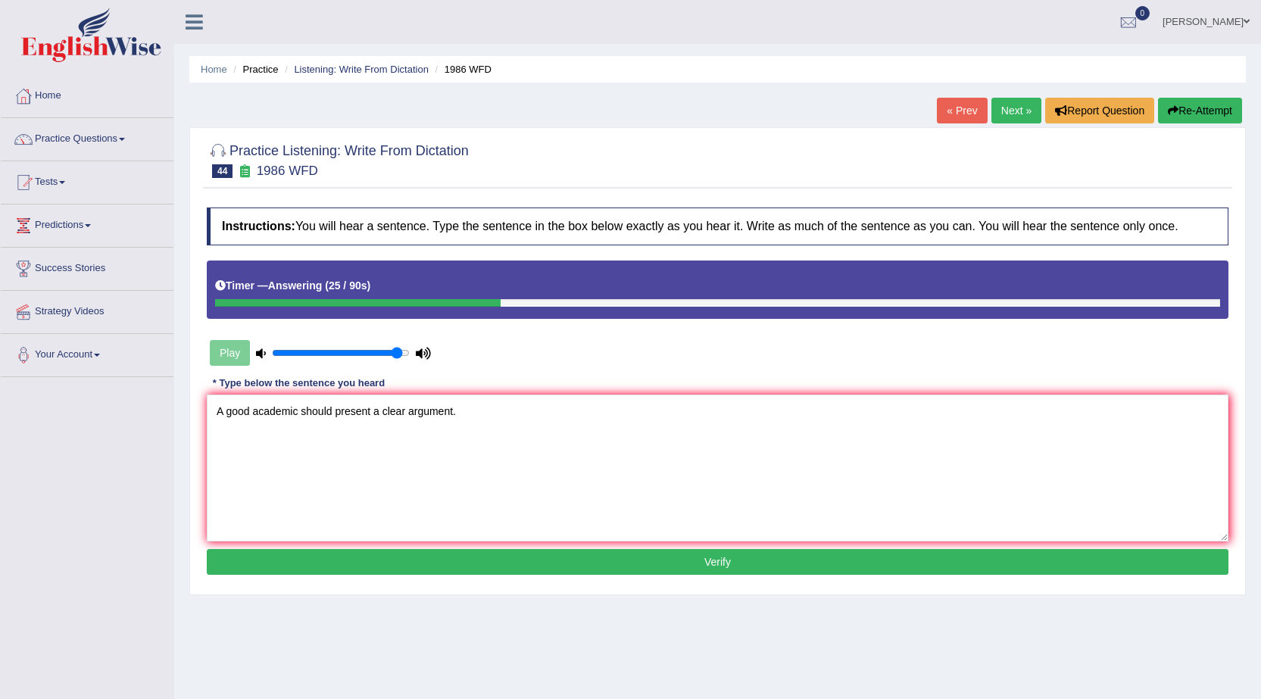
type textarea "A good academic should present a clear argument."
click at [648, 565] on button "Verify" at bounding box center [718, 562] width 1022 height 26
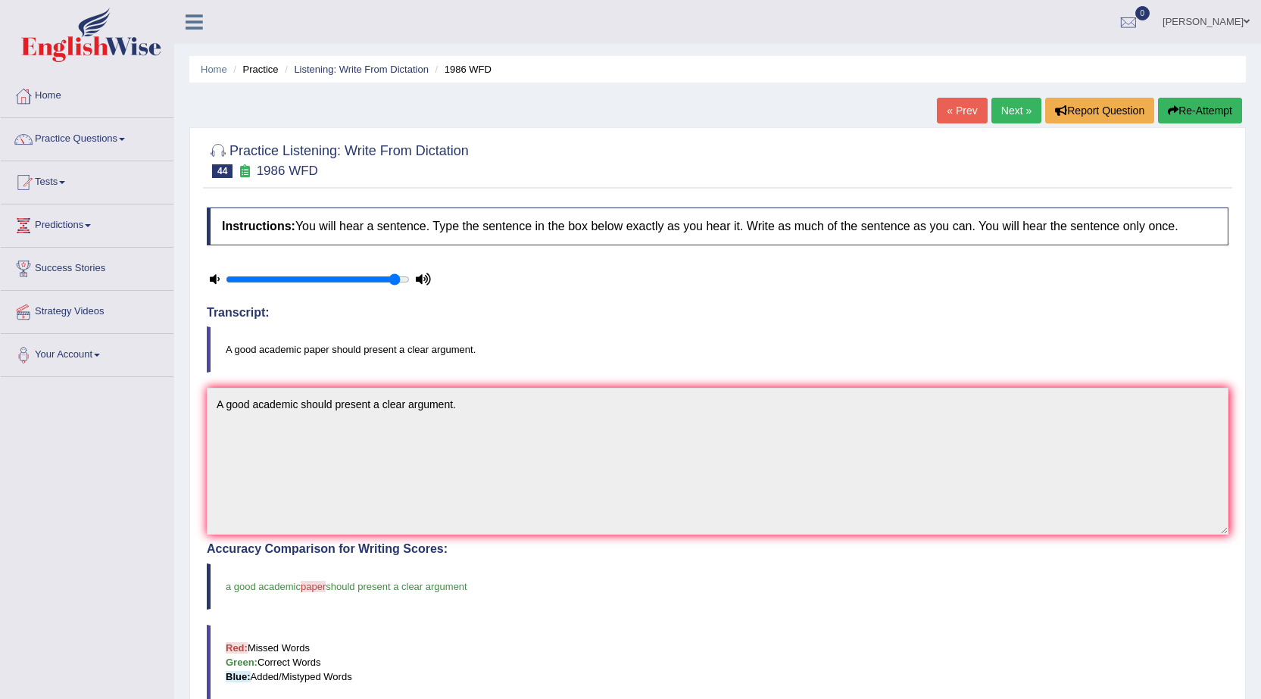
scroll to position [76, 0]
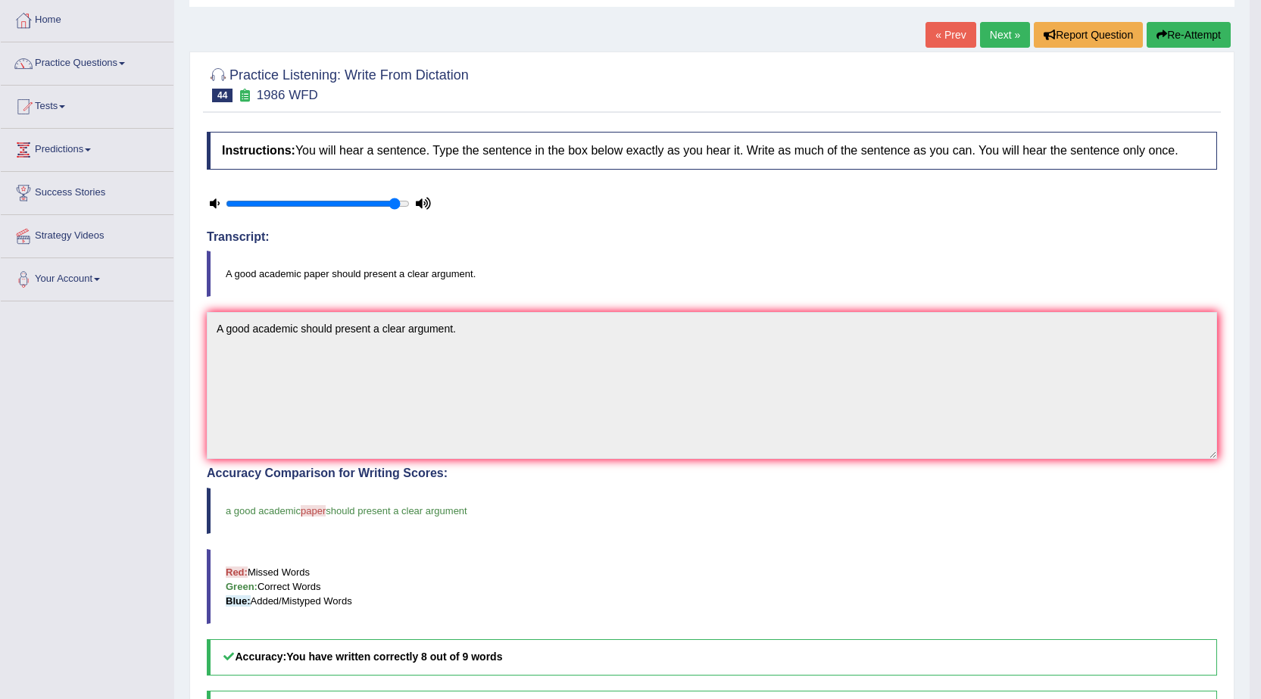
click at [989, 35] on link "Next »" at bounding box center [1005, 35] width 50 height 26
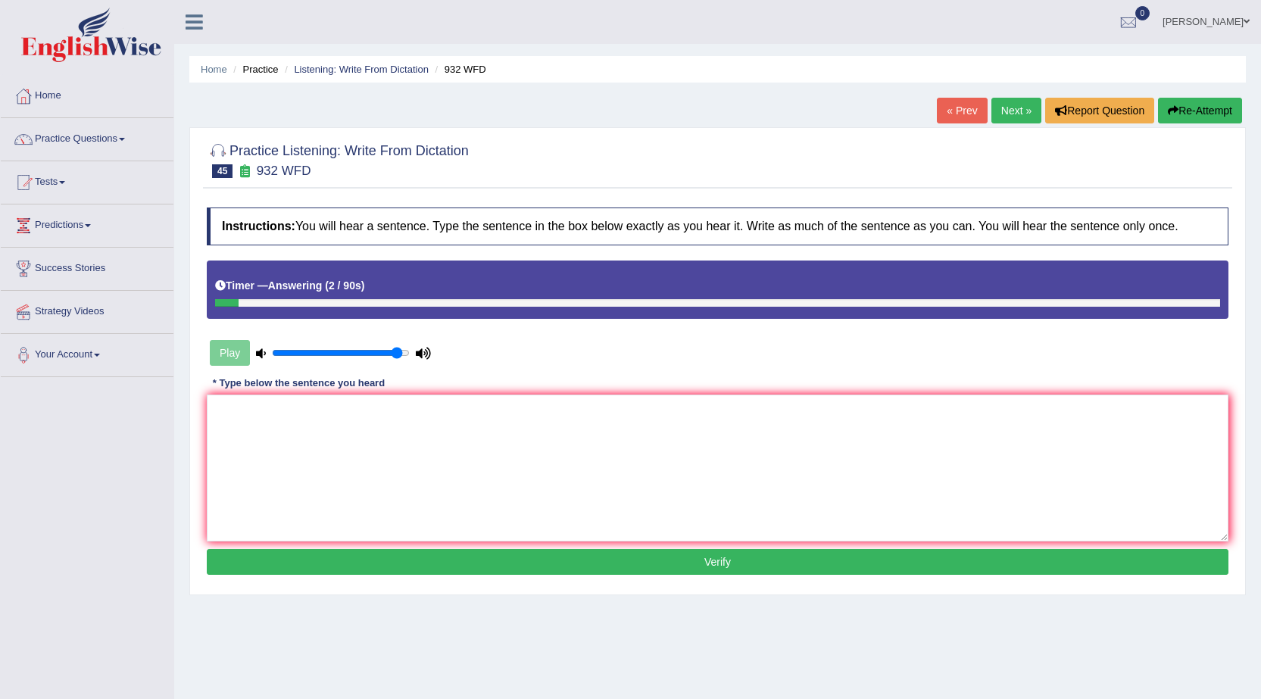
click at [991, 101] on link "Next »" at bounding box center [1016, 111] width 50 height 26
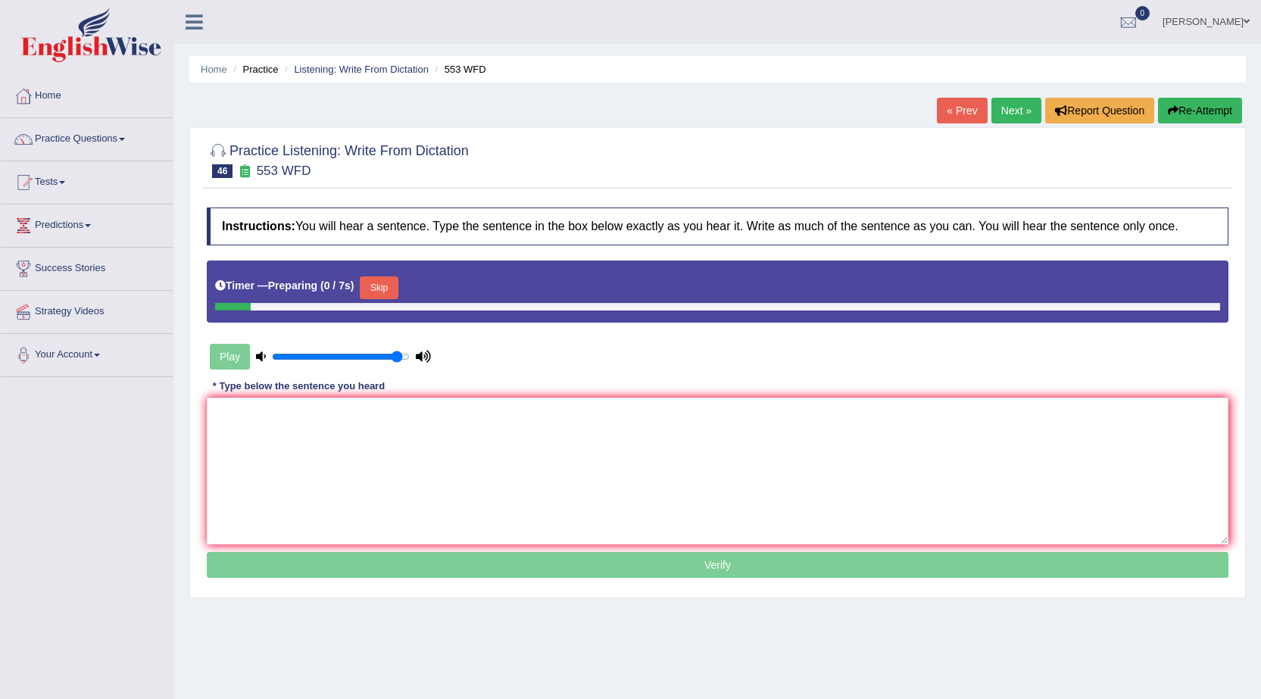
click at [951, 113] on link "« Prev" at bounding box center [962, 111] width 50 height 26
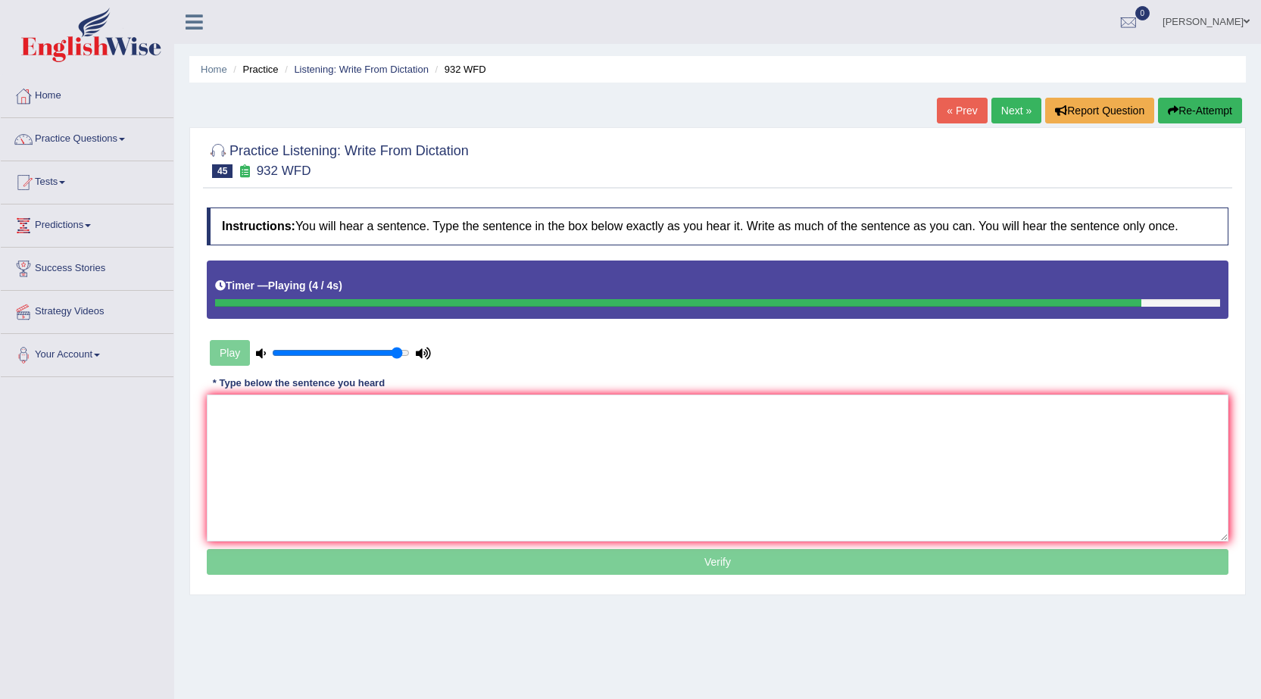
click at [569, 412] on textarea at bounding box center [718, 468] width 1022 height 147
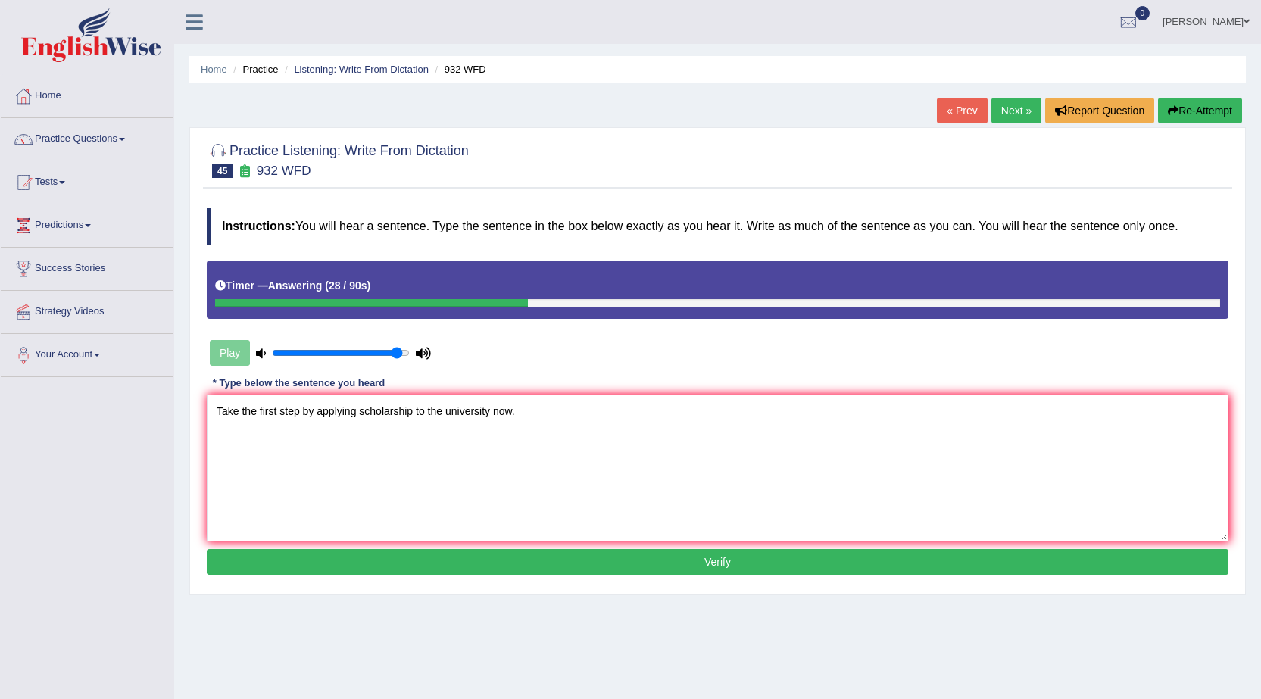
type textarea "Take the first step by applying scholarship to the university now."
click at [751, 557] on button "Verify" at bounding box center [718, 562] width 1022 height 26
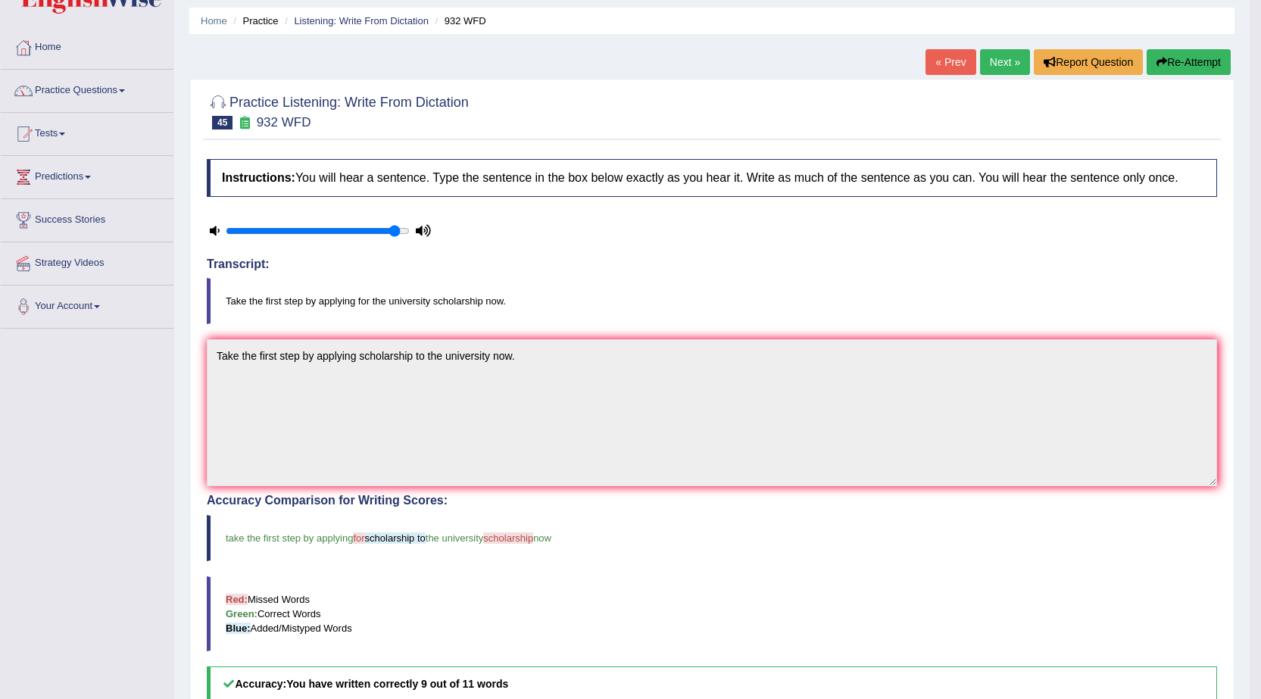
scroll to position [76, 0]
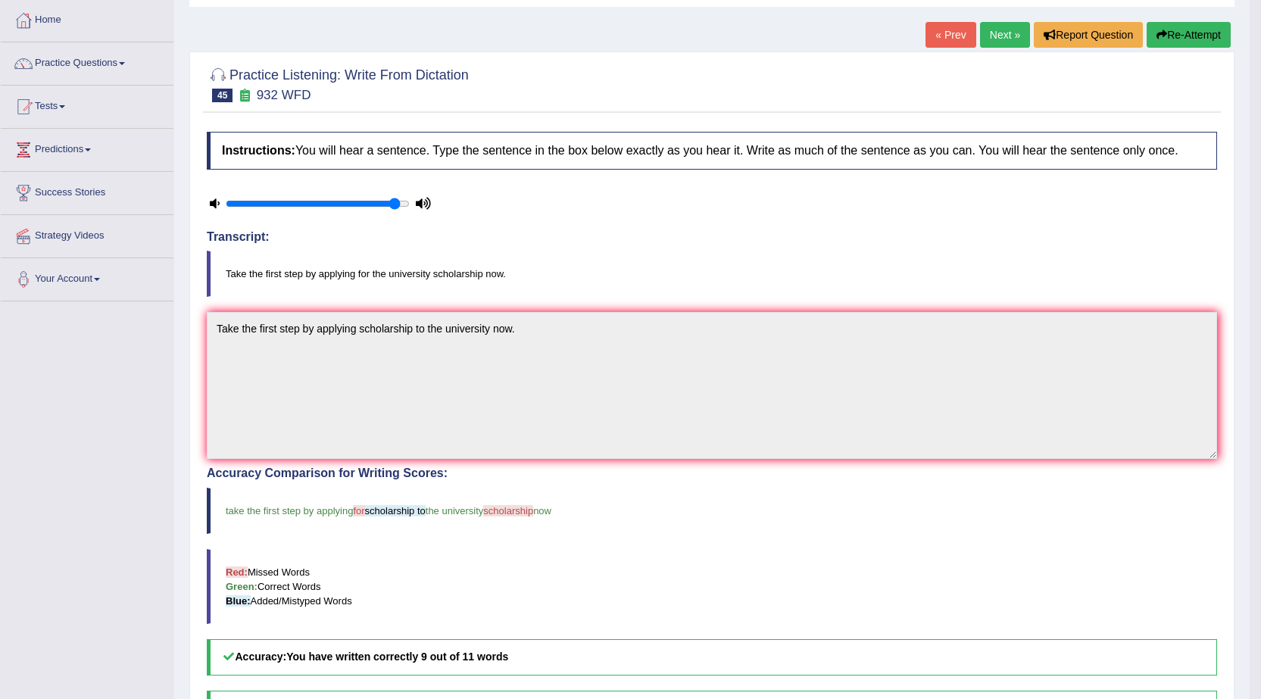
click at [991, 33] on link "Next »" at bounding box center [1005, 35] width 50 height 26
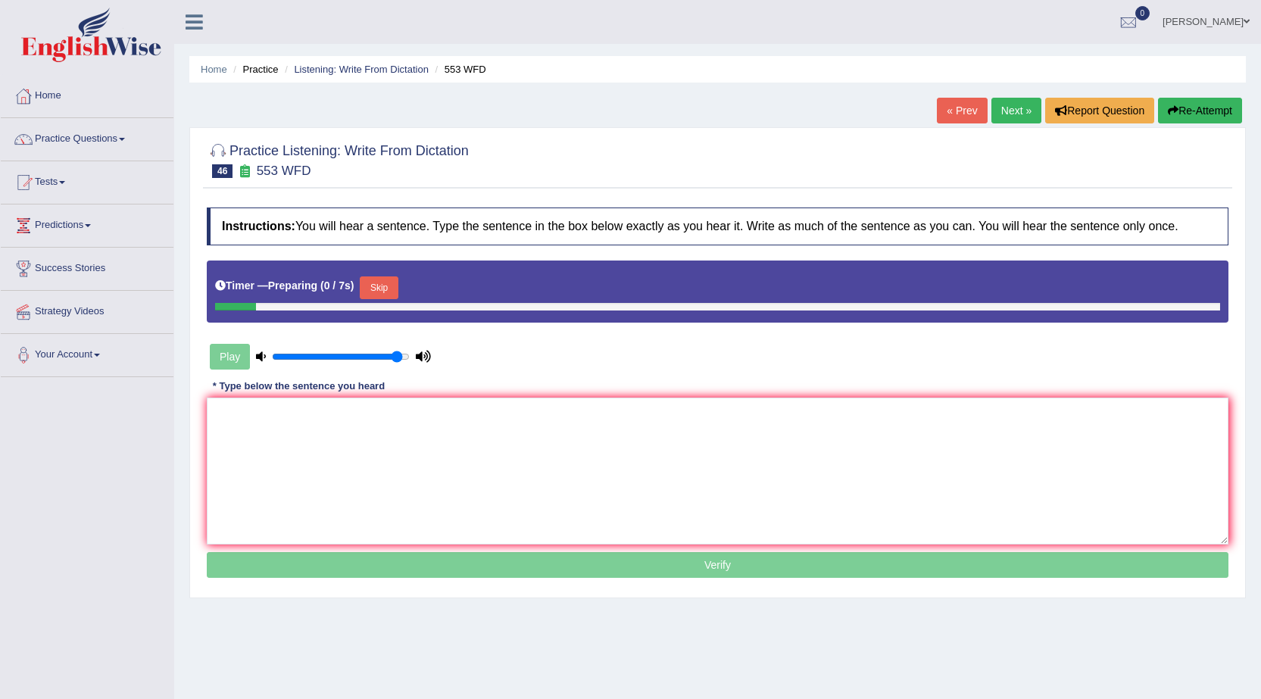
drag, startPoint x: 0, startPoint y: 0, endPoint x: 956, endPoint y: 109, distance: 962.6
click at [956, 109] on link "« Prev" at bounding box center [962, 111] width 50 height 26
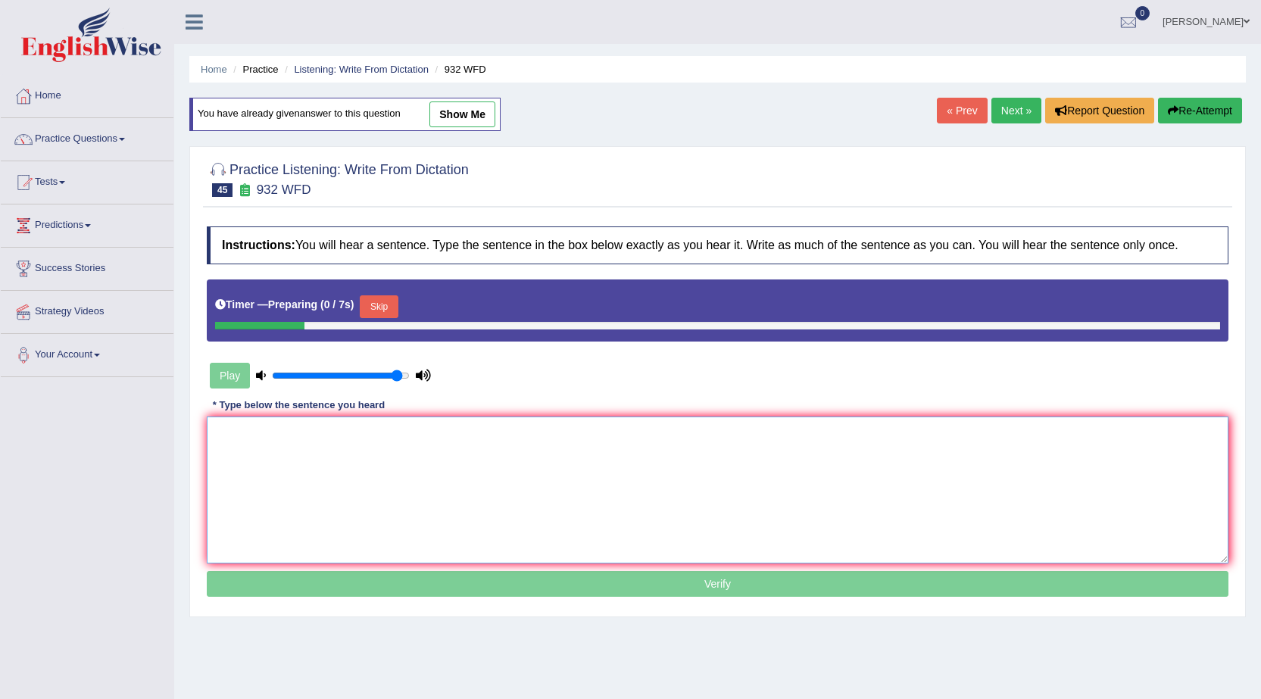
click at [519, 454] on textarea at bounding box center [718, 489] width 1022 height 147
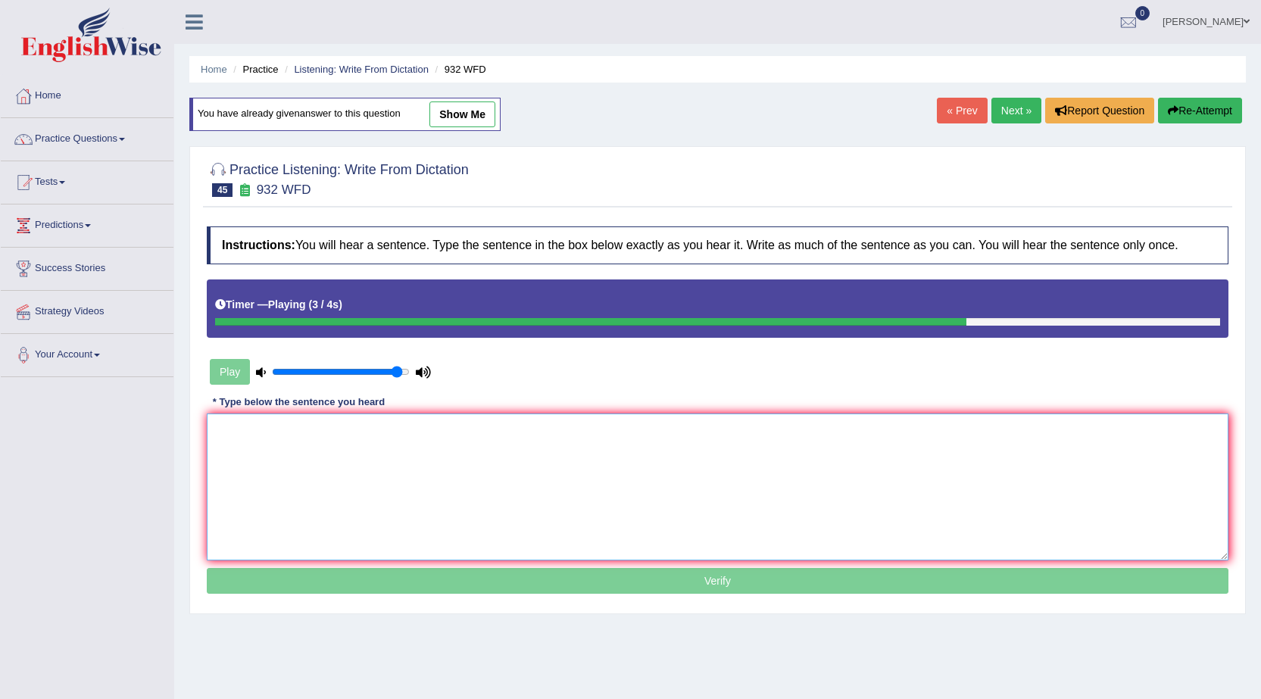
click at [519, 454] on textarea at bounding box center [718, 486] width 1022 height 147
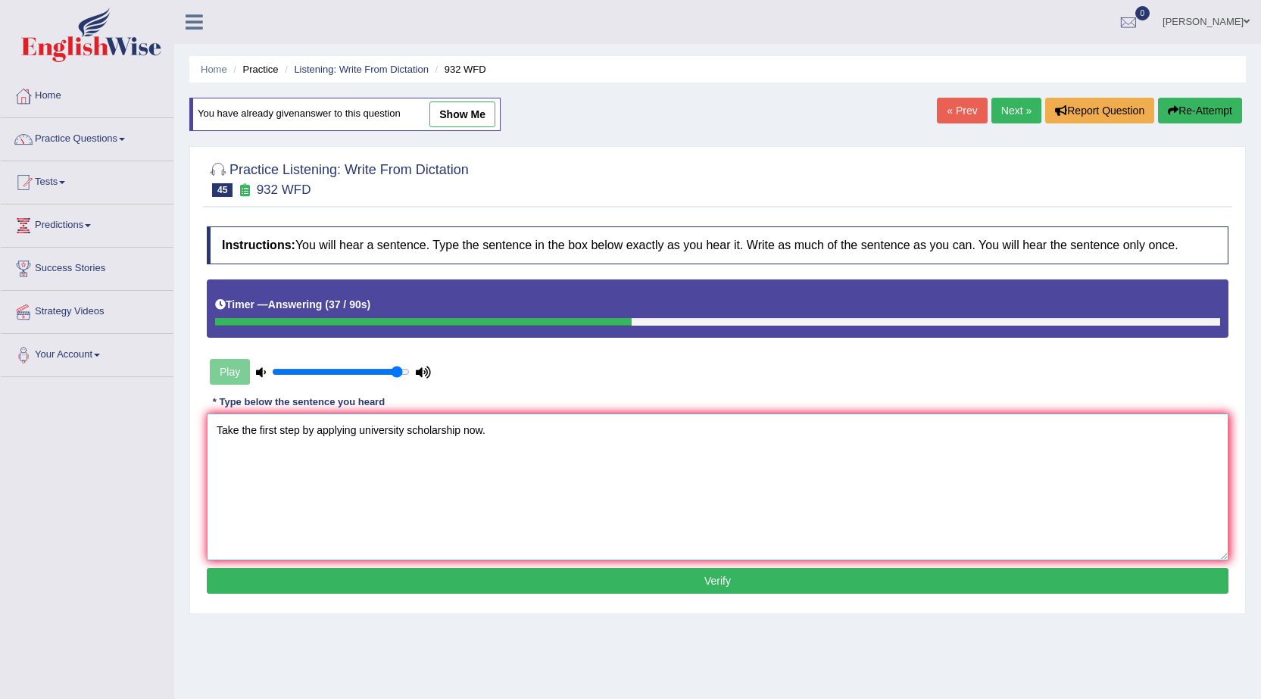
click at [357, 431] on textarea "Take the first step by applying university scholarship now." at bounding box center [718, 486] width 1022 height 147
type textarea "Take the first step by applying for university scholarship now."
click at [732, 582] on button "Verify" at bounding box center [718, 581] width 1022 height 26
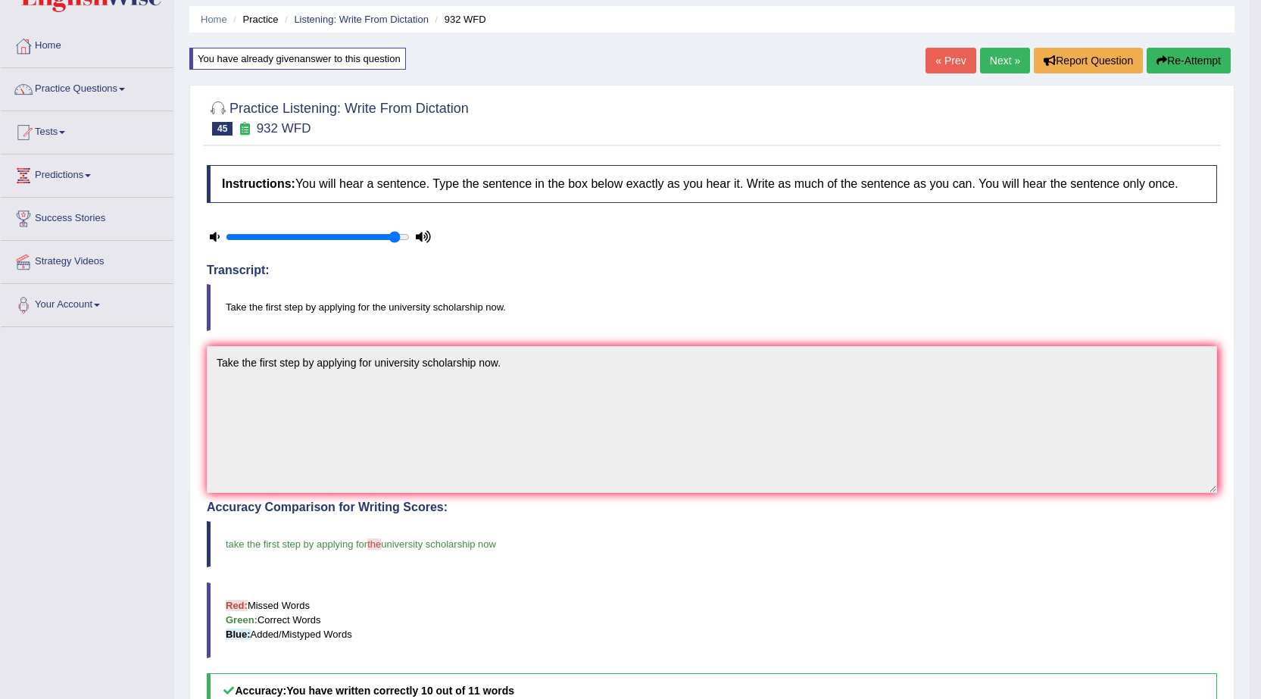
scroll to position [76, 0]
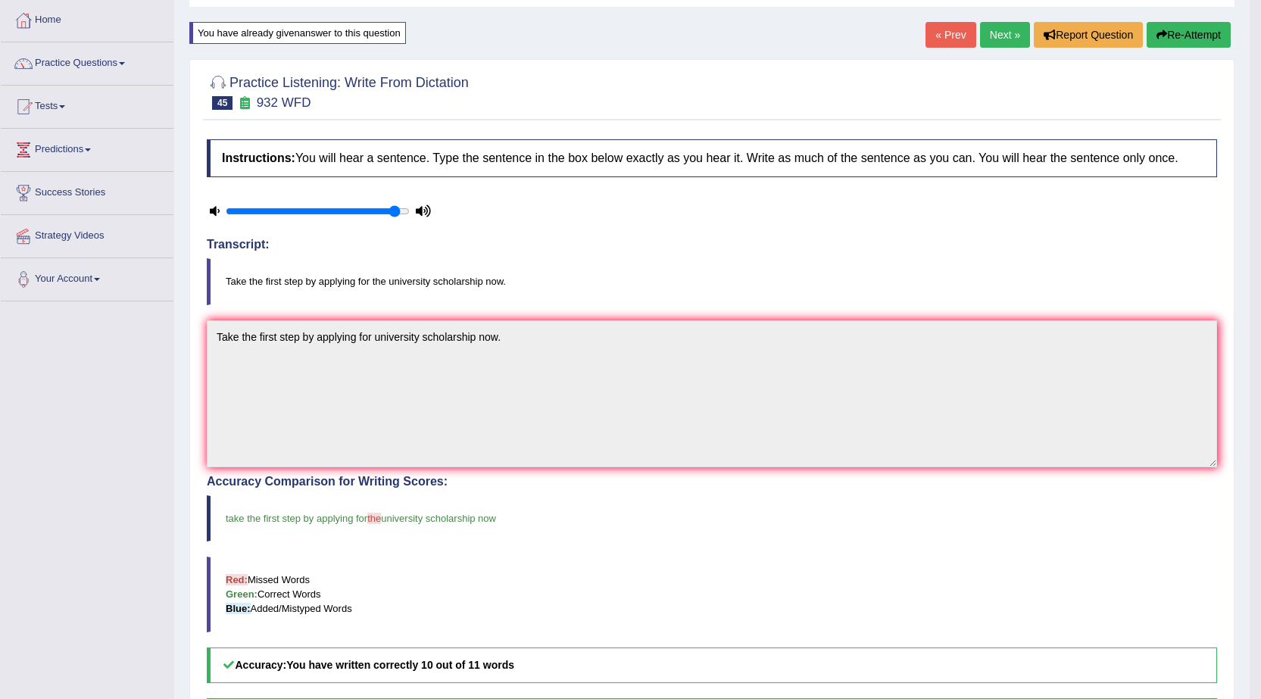
click at [984, 39] on link "Next »" at bounding box center [1005, 35] width 50 height 26
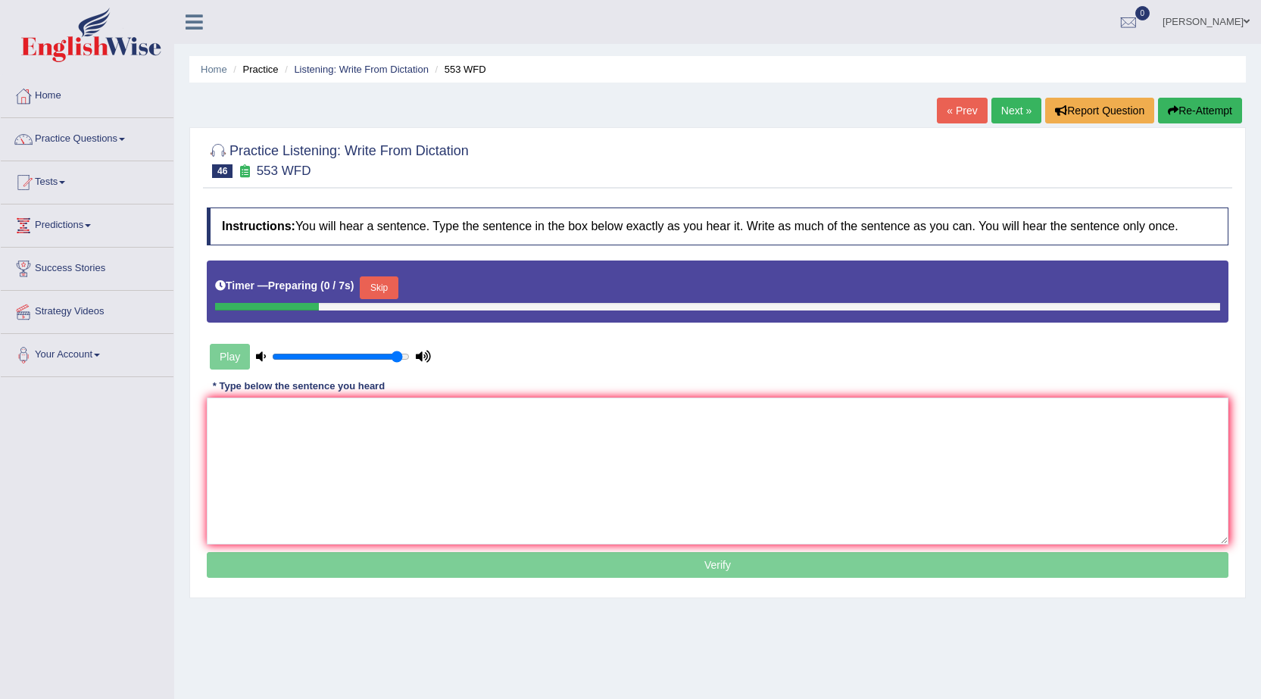
click at [599, 437] on textarea at bounding box center [718, 471] width 1022 height 147
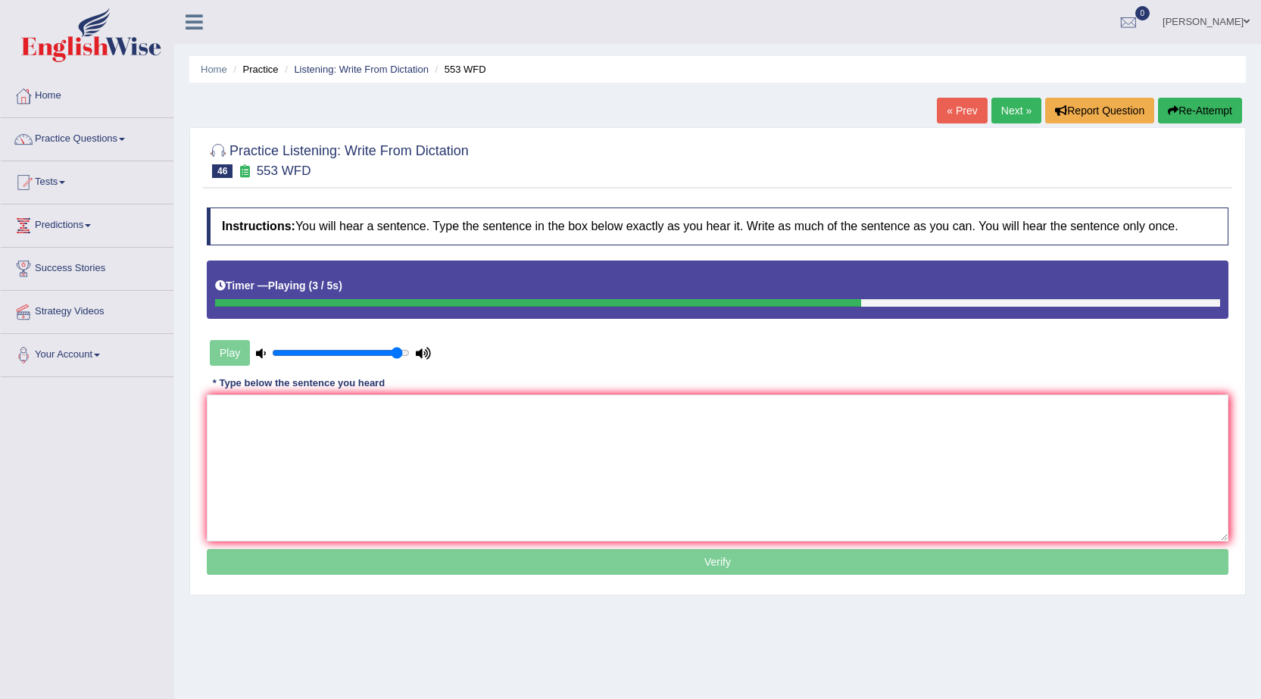
click at [1022, 113] on link "Next »" at bounding box center [1016, 111] width 50 height 26
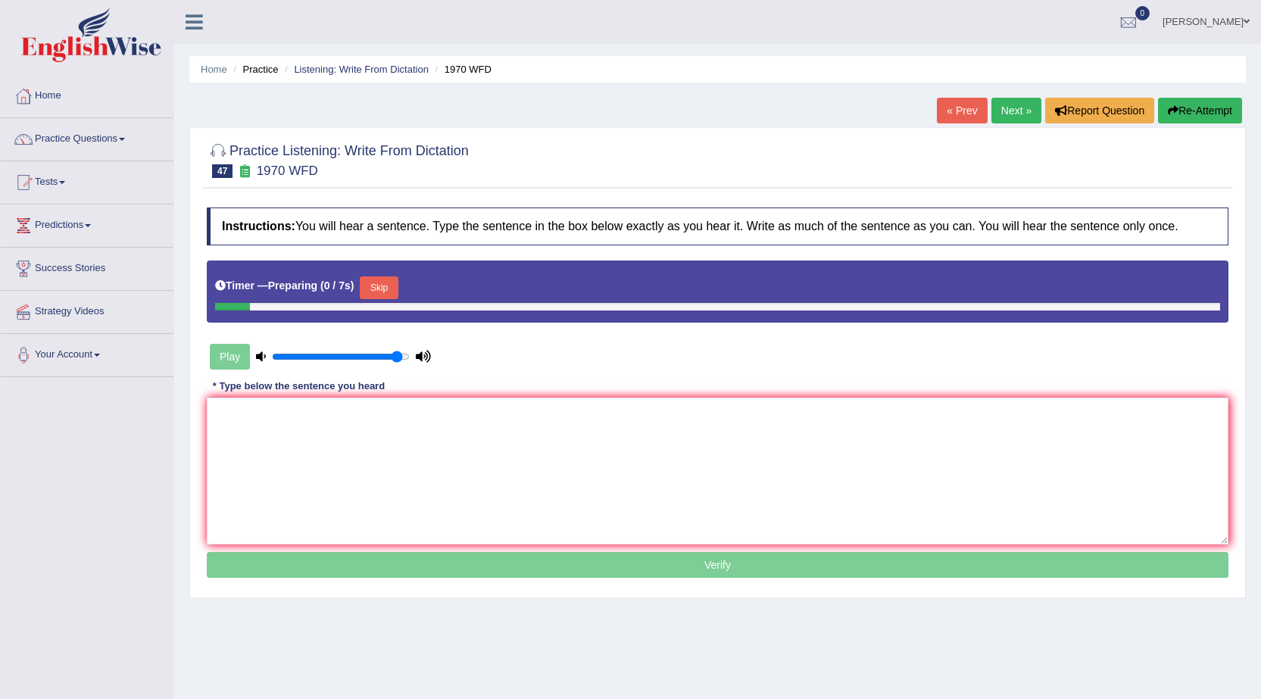
click at [956, 114] on link "« Prev" at bounding box center [962, 111] width 50 height 26
click at [510, 448] on textarea at bounding box center [718, 471] width 1022 height 147
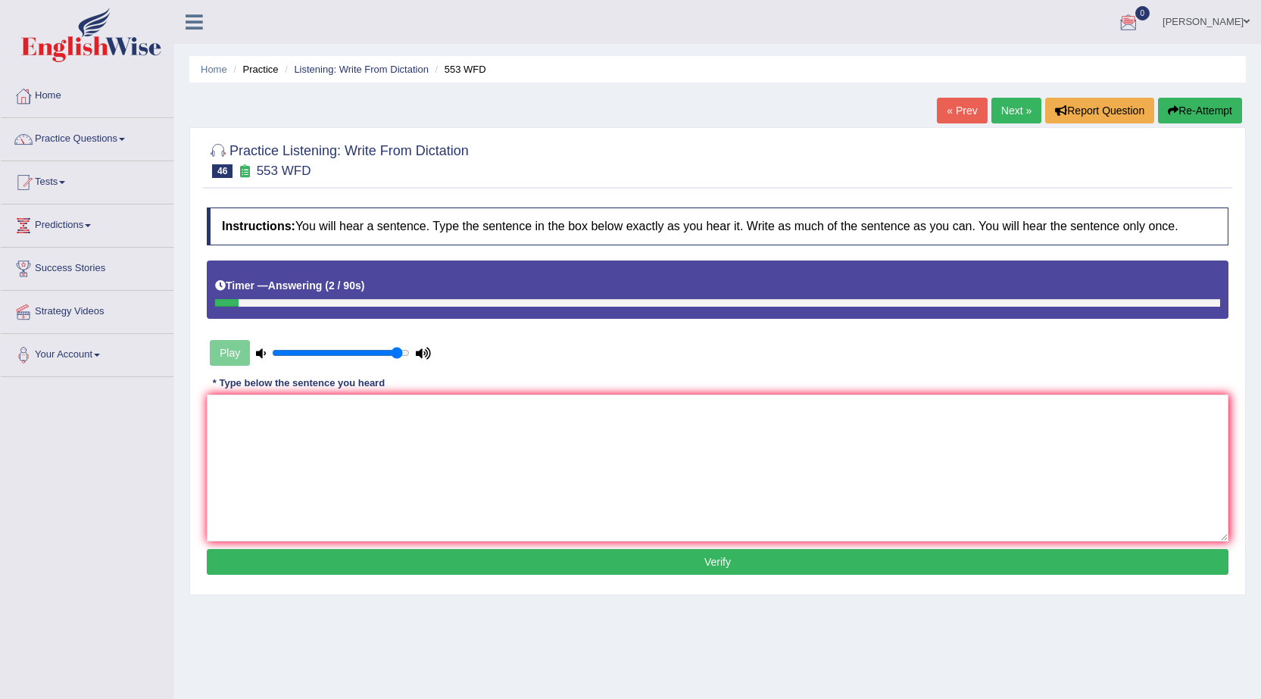
click at [1014, 106] on link "Next »" at bounding box center [1016, 111] width 50 height 26
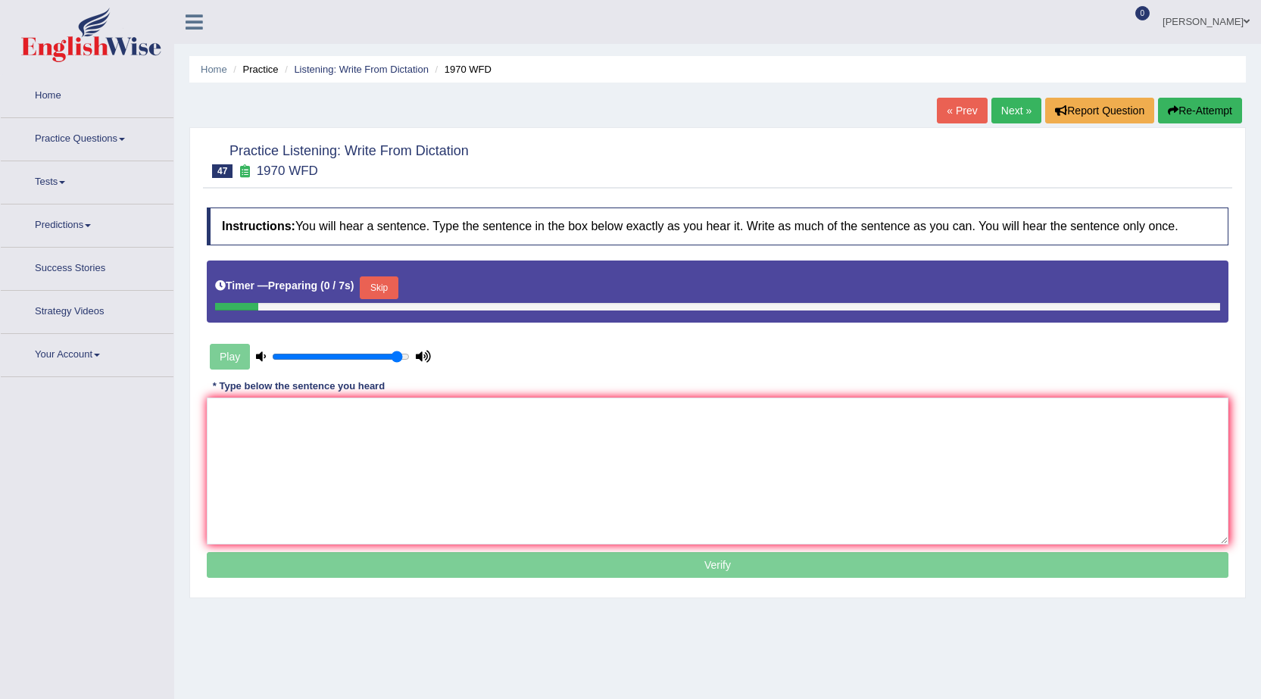
click at [973, 109] on link "« Prev" at bounding box center [962, 111] width 50 height 26
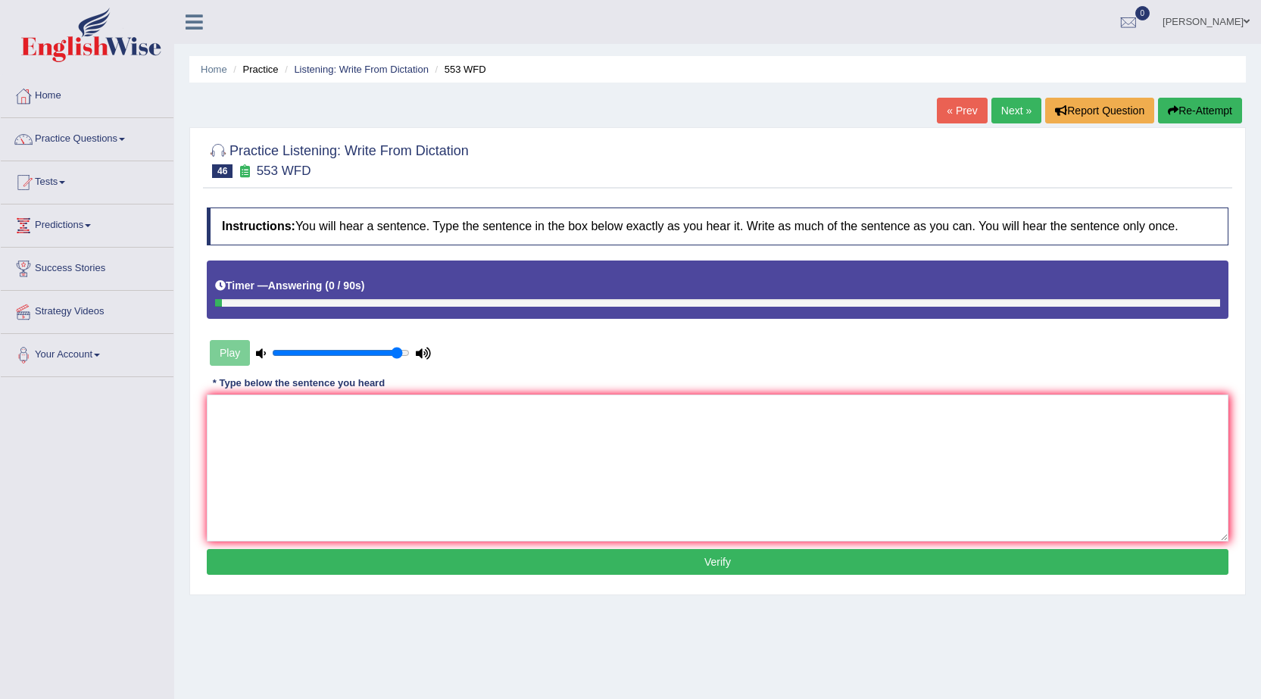
click at [1000, 114] on link "Next »" at bounding box center [1016, 111] width 50 height 26
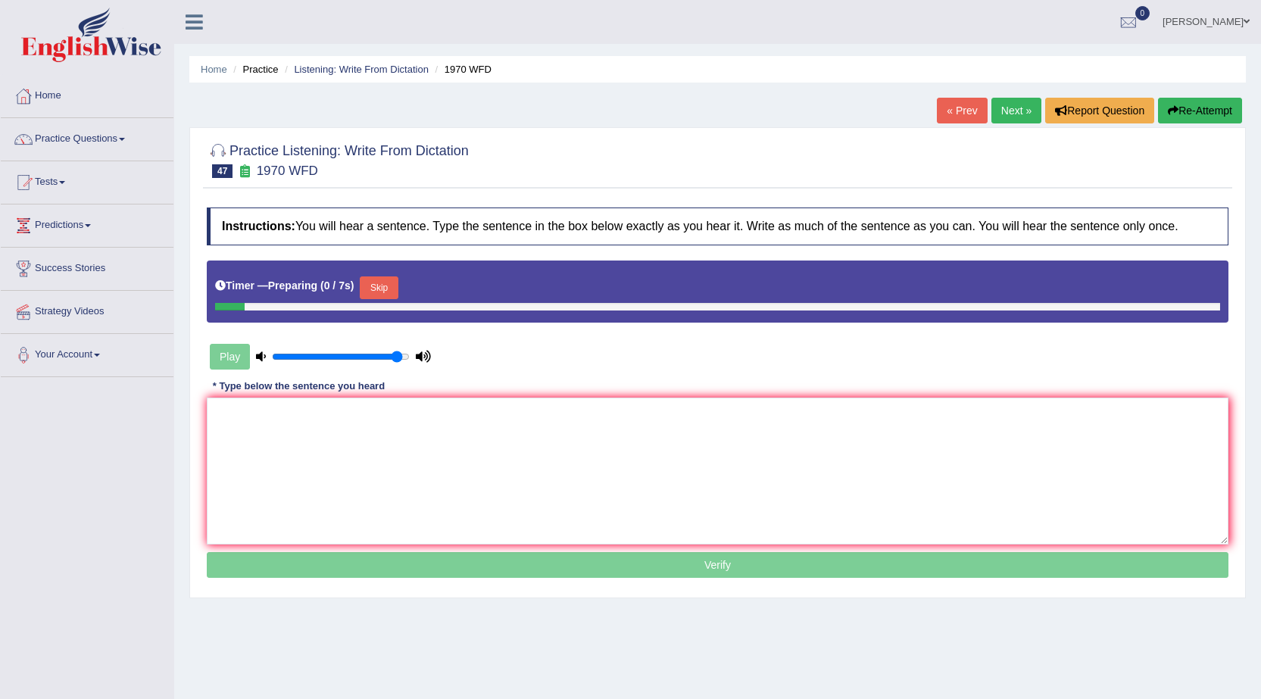
click at [968, 110] on link "« Prev" at bounding box center [962, 111] width 50 height 26
click at [571, 438] on textarea at bounding box center [718, 471] width 1022 height 147
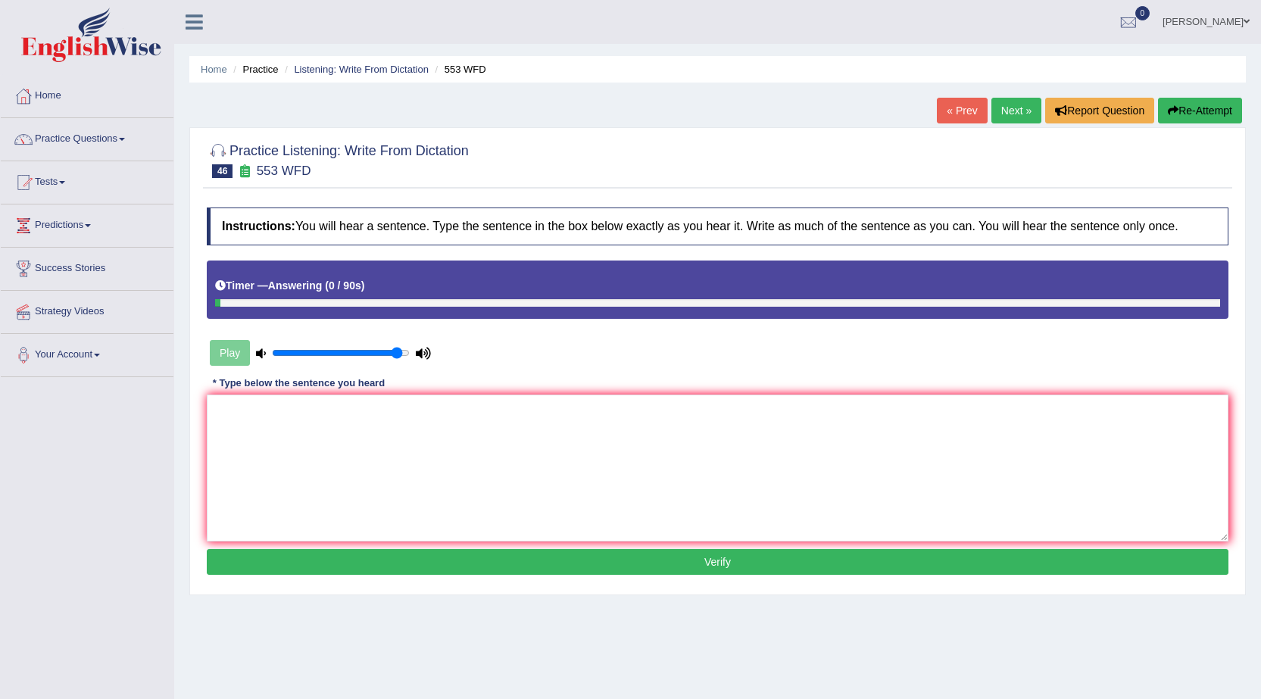
click at [1004, 115] on link "Next »" at bounding box center [1016, 111] width 50 height 26
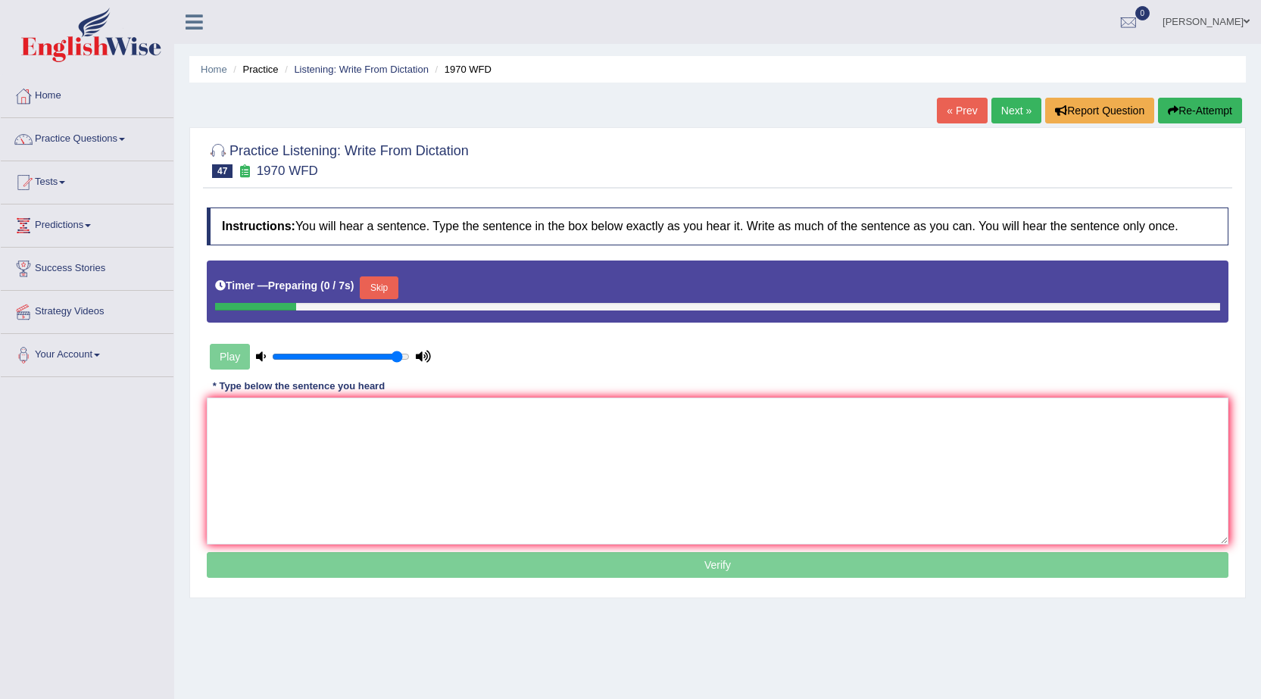
click at [959, 112] on link "« Prev" at bounding box center [962, 111] width 50 height 26
click at [559, 442] on textarea at bounding box center [718, 471] width 1022 height 147
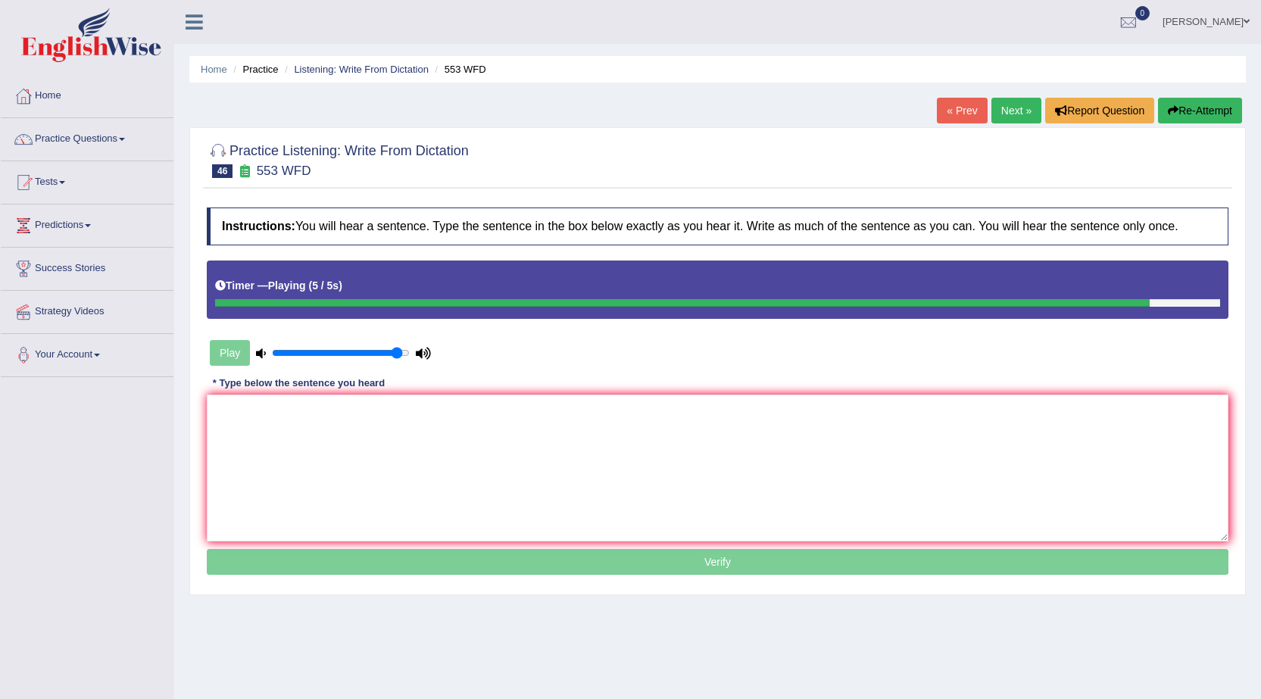
click at [559, 442] on textarea at bounding box center [718, 468] width 1022 height 147
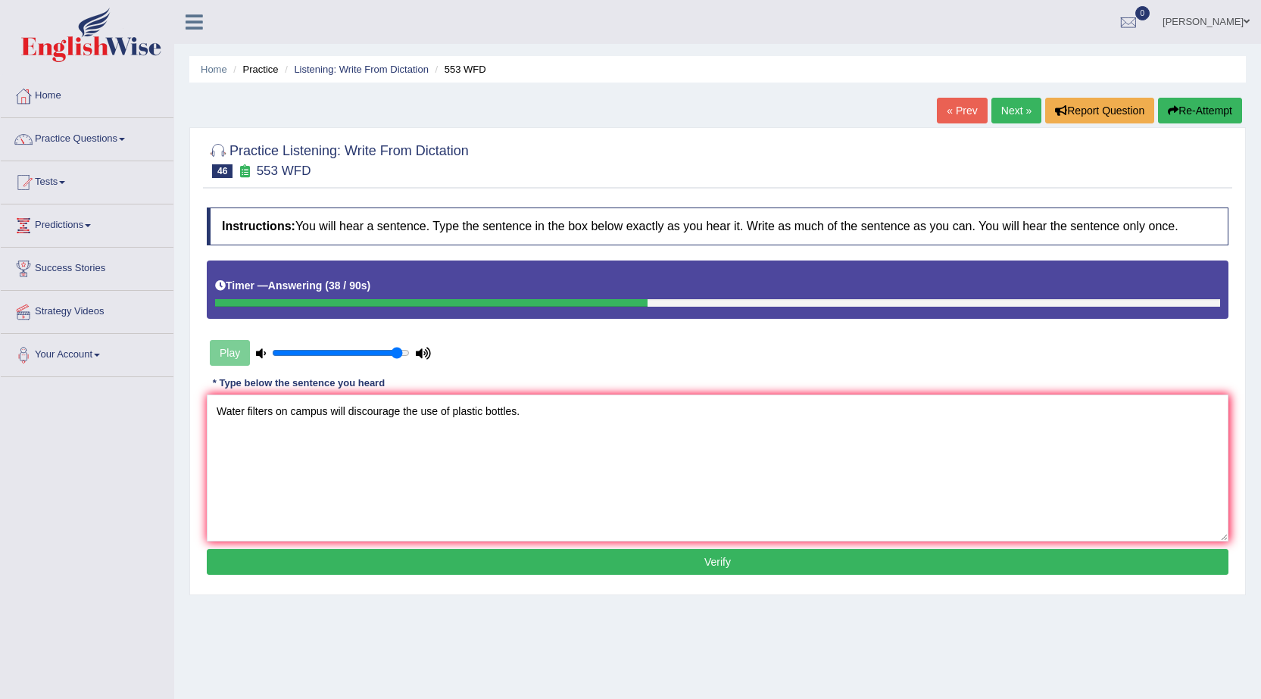
click at [438, 412] on textarea "Water filters on campus will discourage the use of plastic bottles." at bounding box center [718, 468] width 1022 height 147
type textarea "Water filters on campus will discourage the used of plastic bottles."
click at [697, 554] on button "Verify" at bounding box center [718, 562] width 1022 height 26
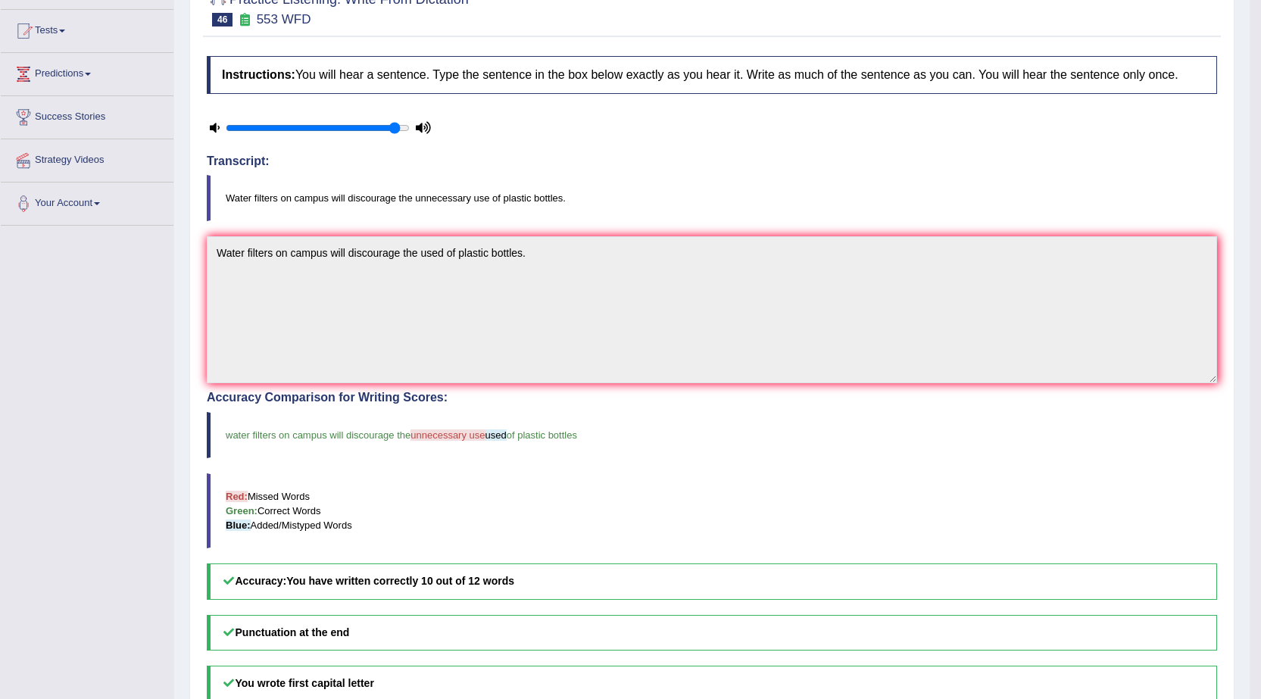
scroll to position [76, 0]
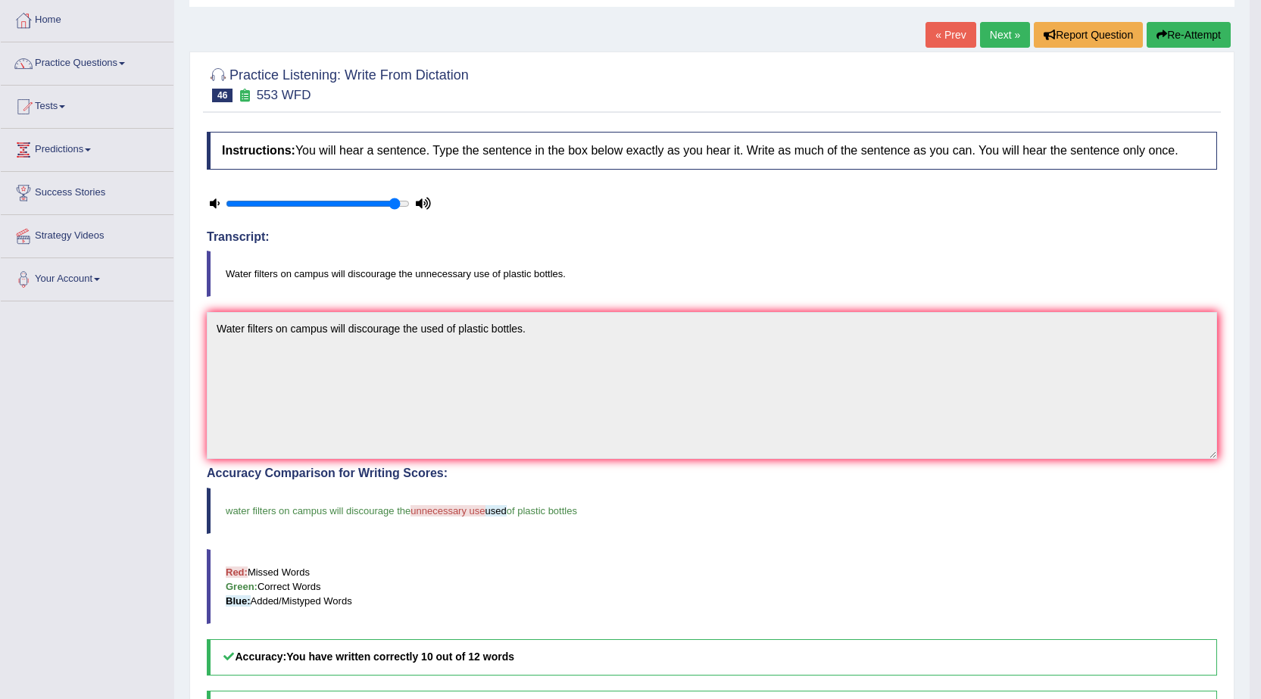
click at [990, 31] on link "Next »" at bounding box center [1005, 35] width 50 height 26
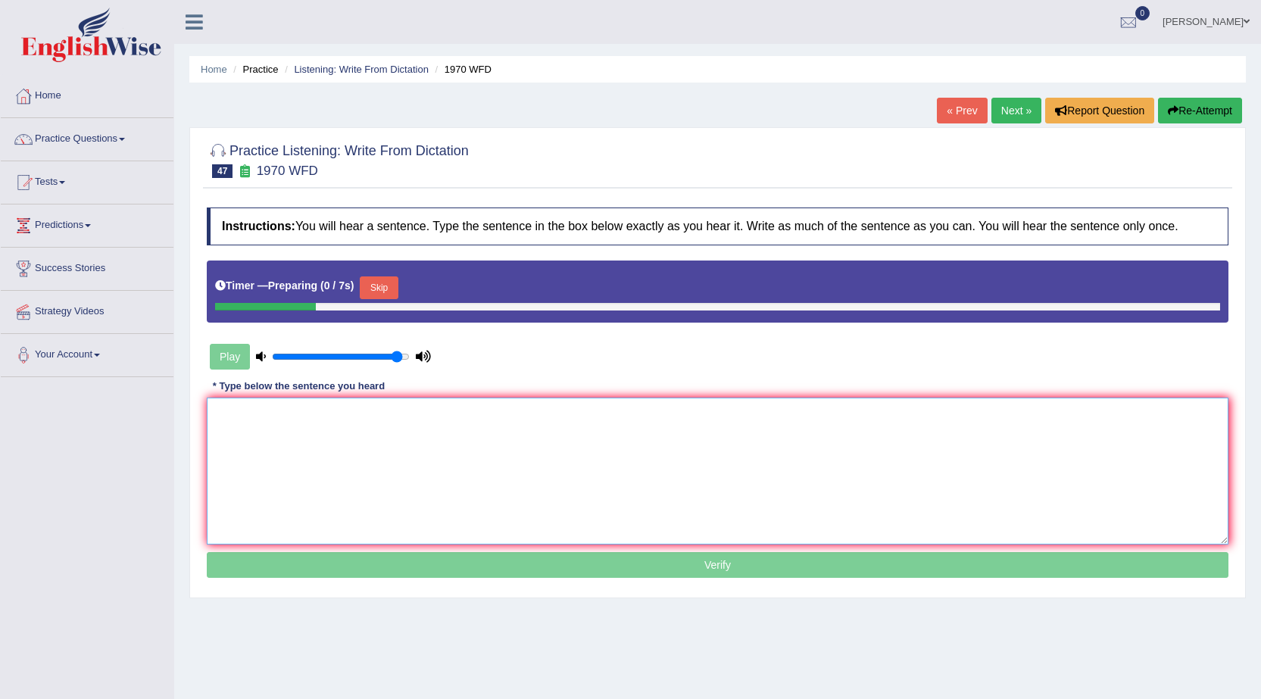
click at [511, 435] on textarea at bounding box center [718, 471] width 1022 height 147
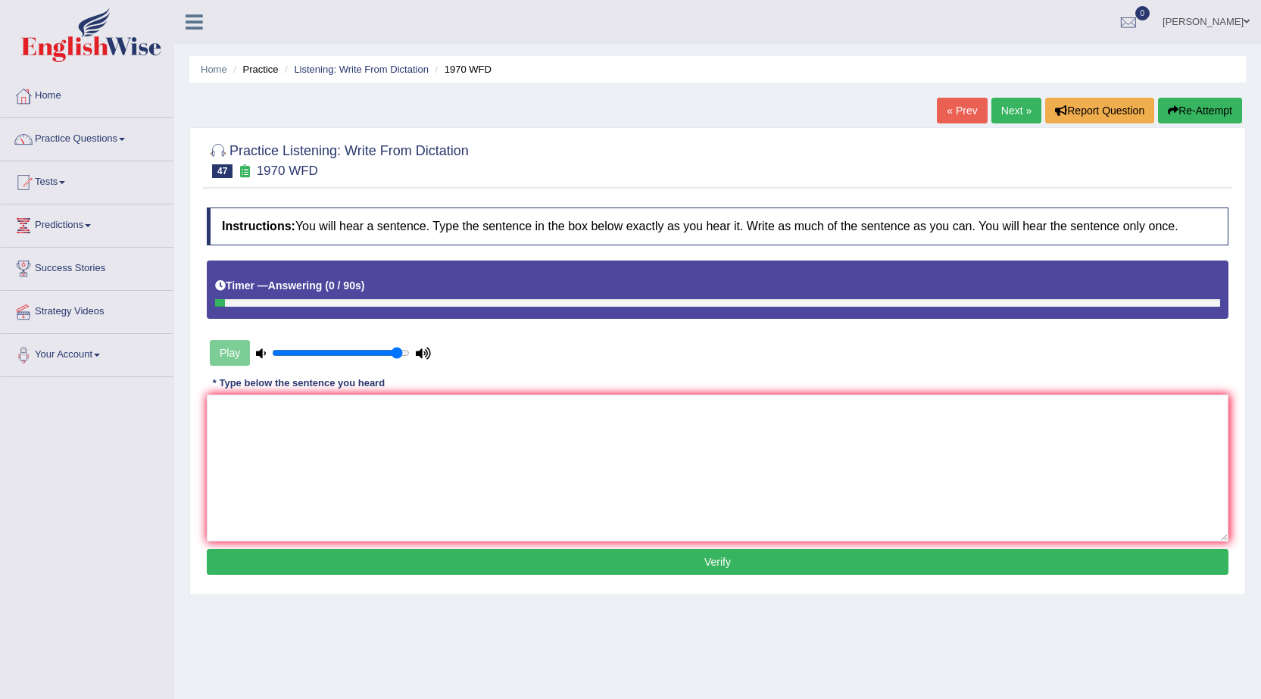
click at [1000, 110] on link "Next »" at bounding box center [1016, 111] width 50 height 26
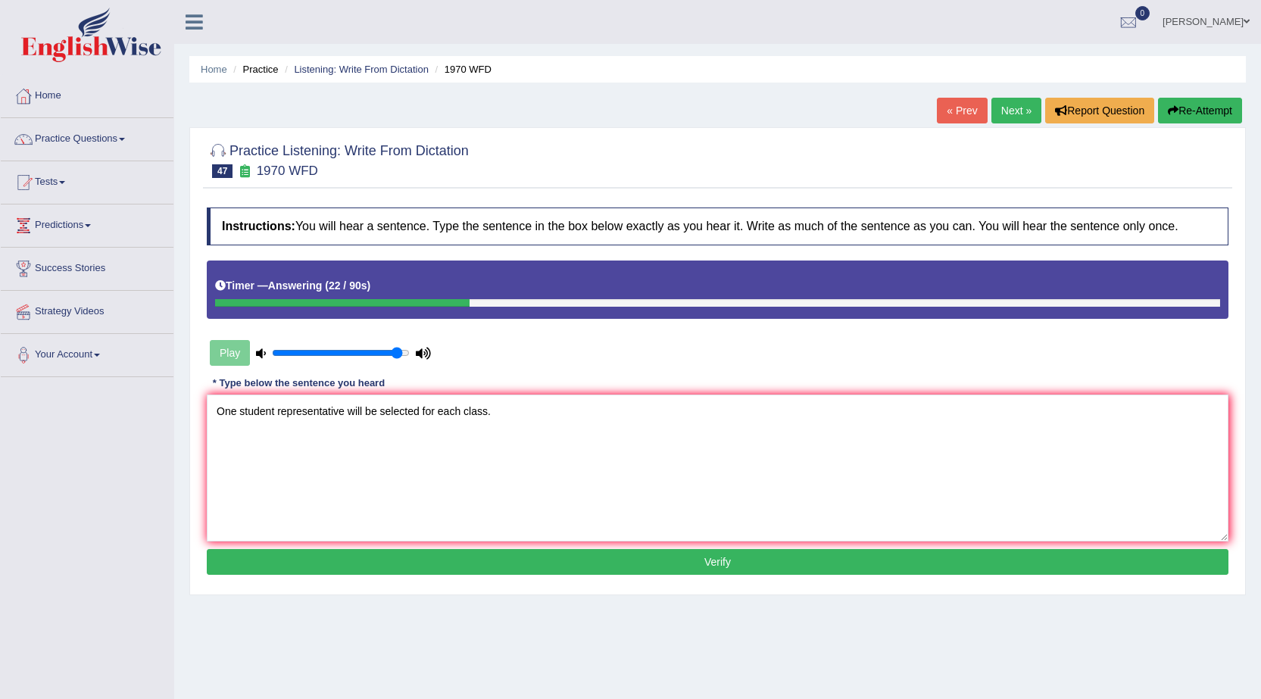
type textarea "One student representative will be selected for each class."
click at [628, 549] on button "Verify" at bounding box center [718, 562] width 1022 height 26
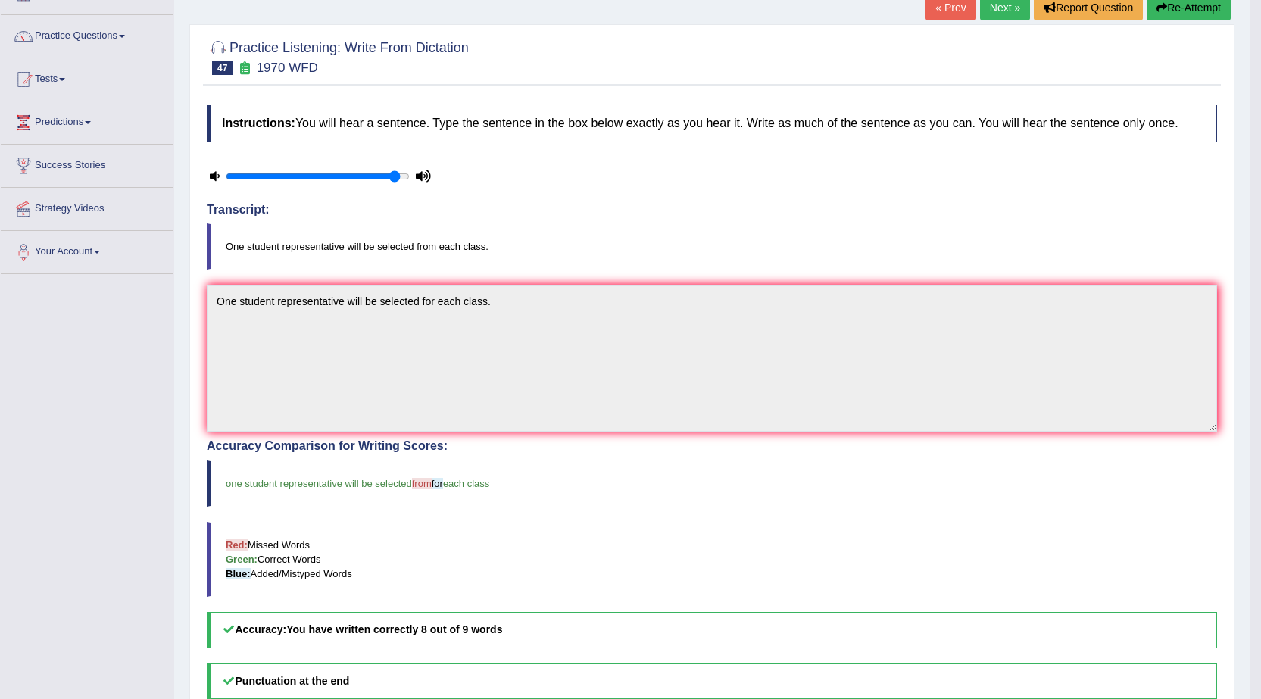
scroll to position [76, 0]
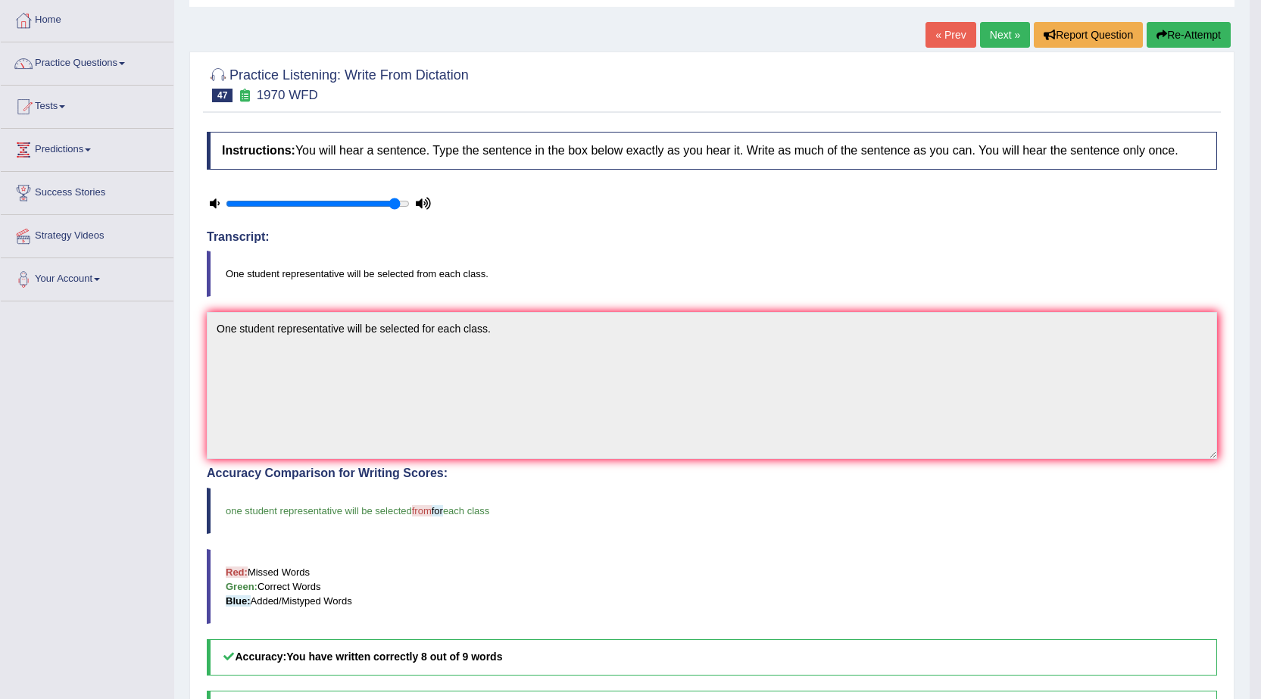
click at [990, 36] on link "Next »" at bounding box center [1005, 35] width 50 height 26
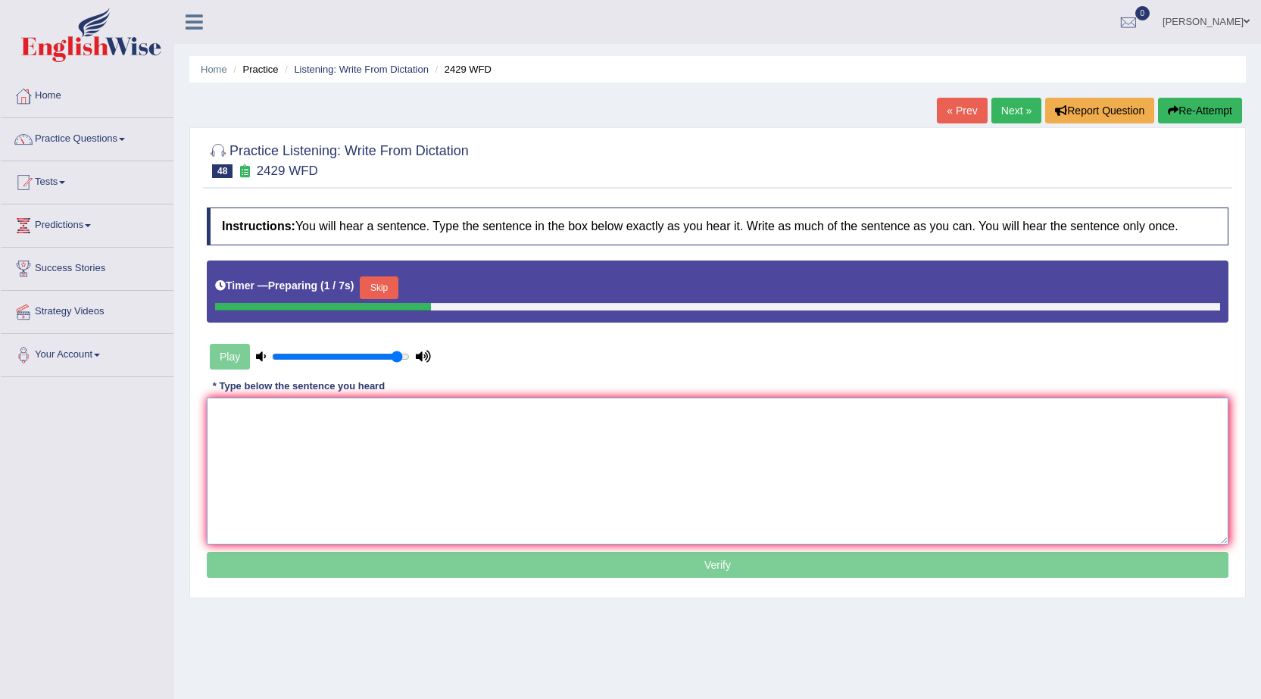
click at [429, 426] on textarea at bounding box center [718, 471] width 1022 height 147
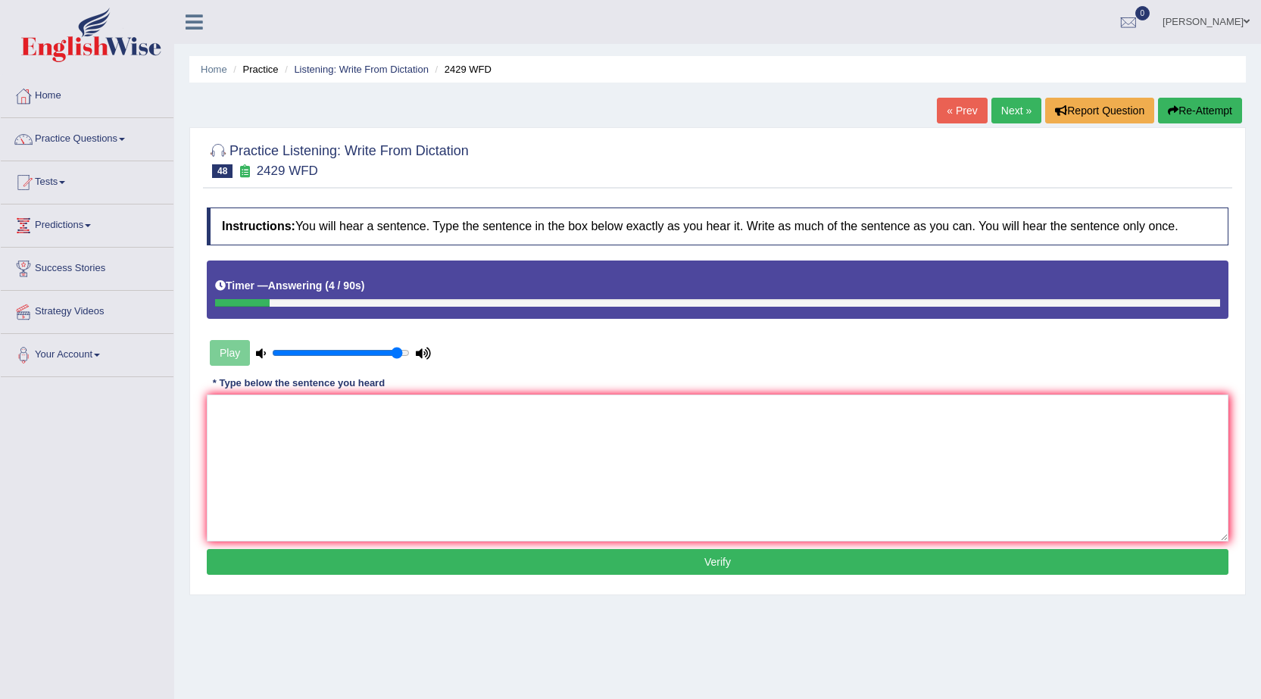
click at [1015, 106] on link "Next »" at bounding box center [1016, 111] width 50 height 26
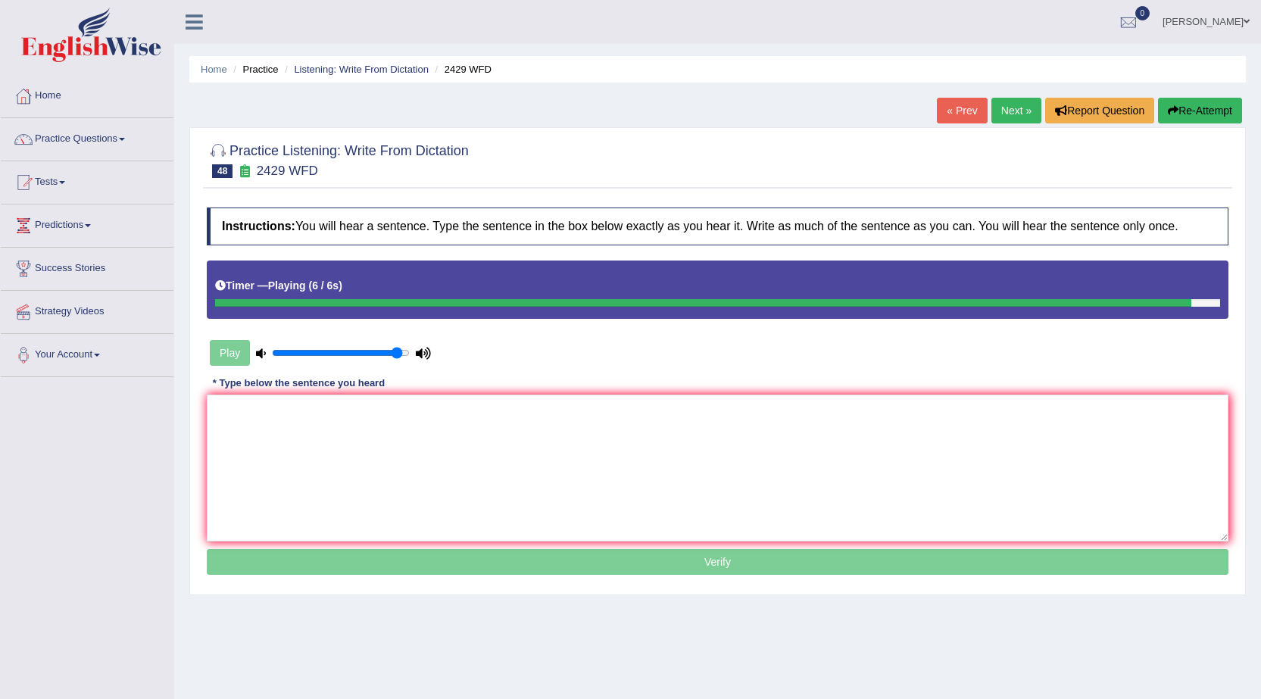
click at [626, 423] on textarea at bounding box center [718, 468] width 1022 height 147
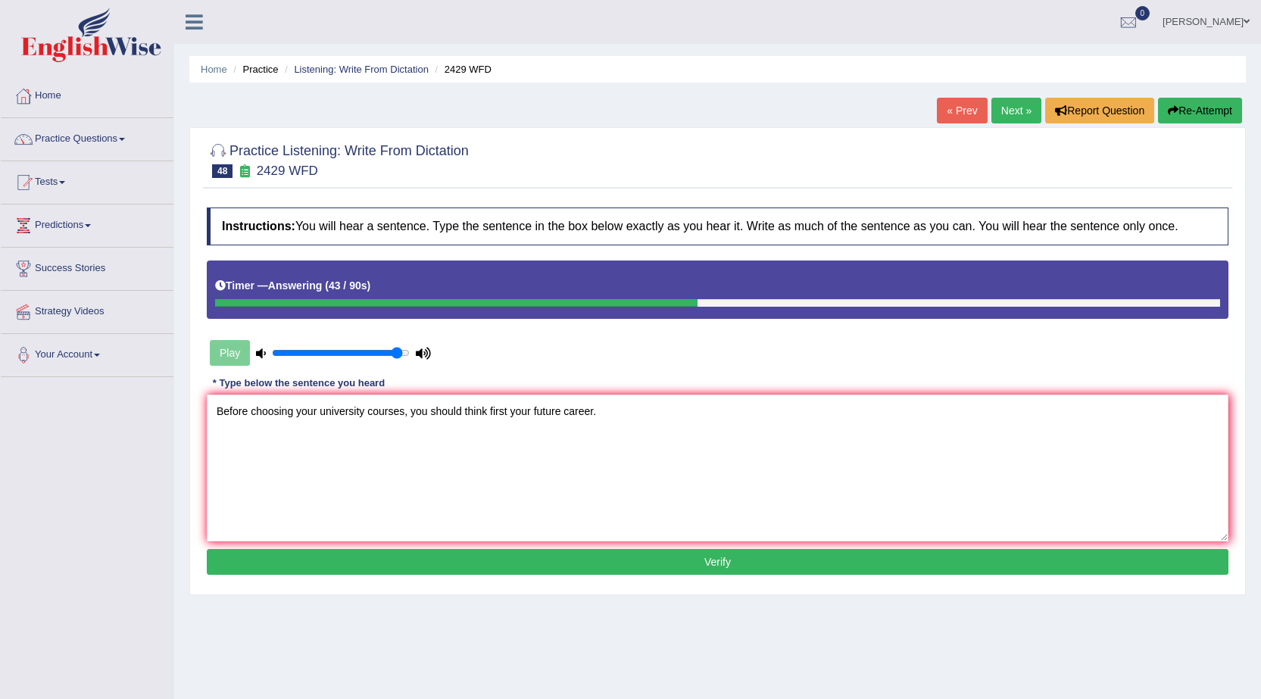
type textarea "Before choosing your university courses, you should think first your future car…"
click at [661, 562] on button "Verify" at bounding box center [718, 562] width 1022 height 26
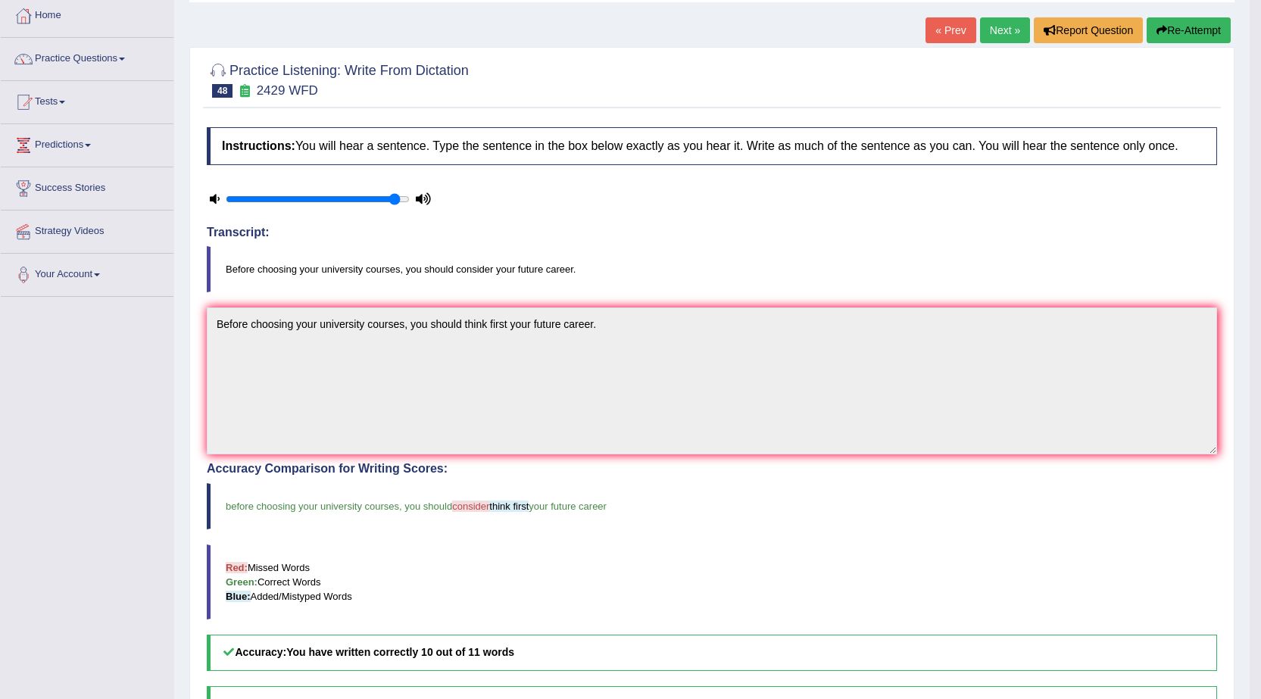
scroll to position [76, 0]
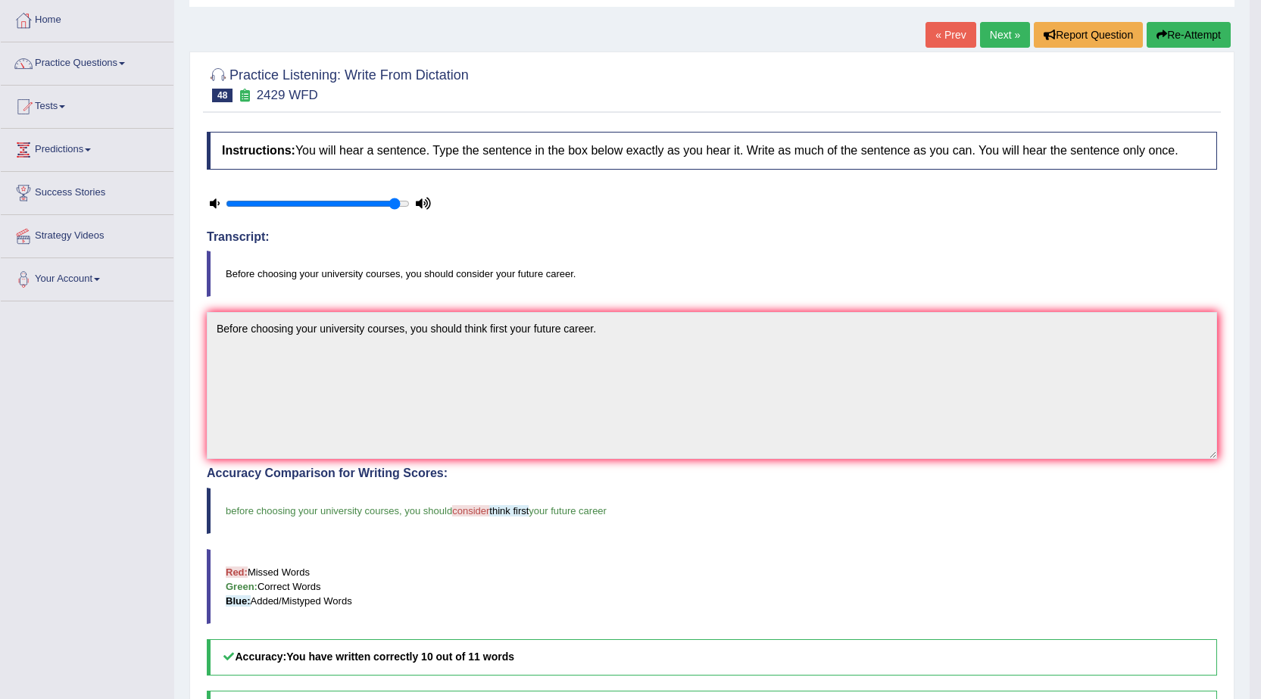
click at [982, 34] on link "Next »" at bounding box center [1005, 35] width 50 height 26
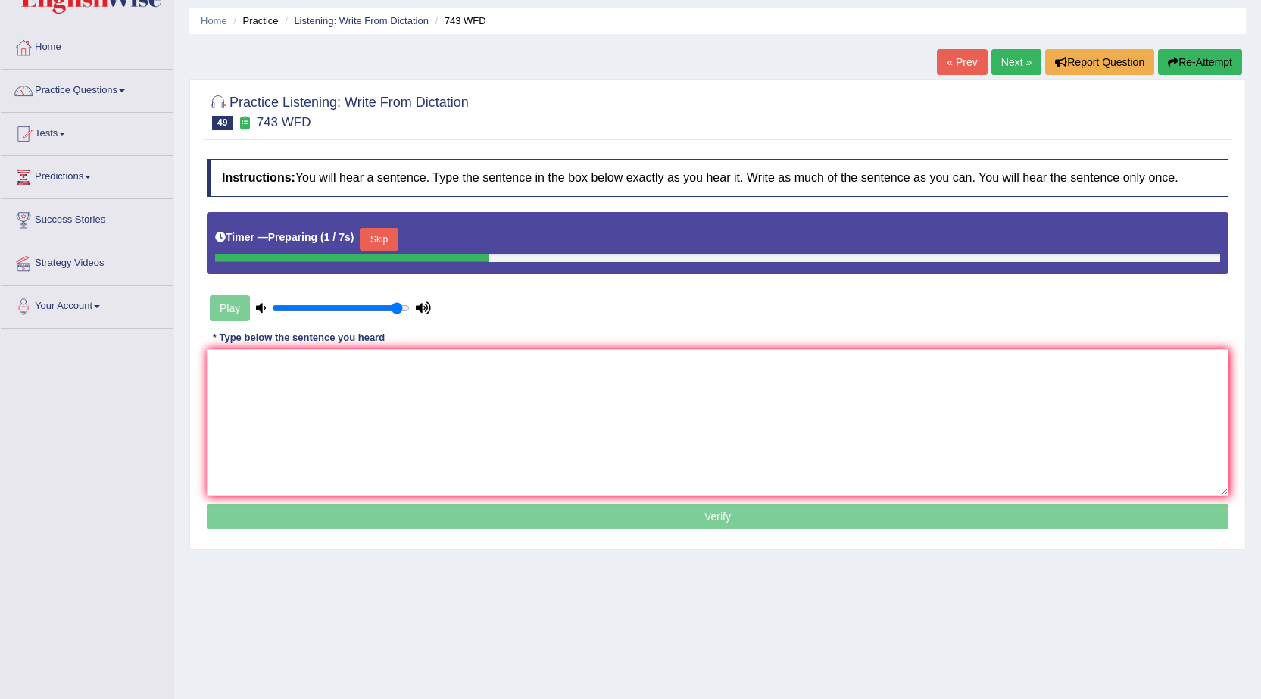
scroll to position [76, 0]
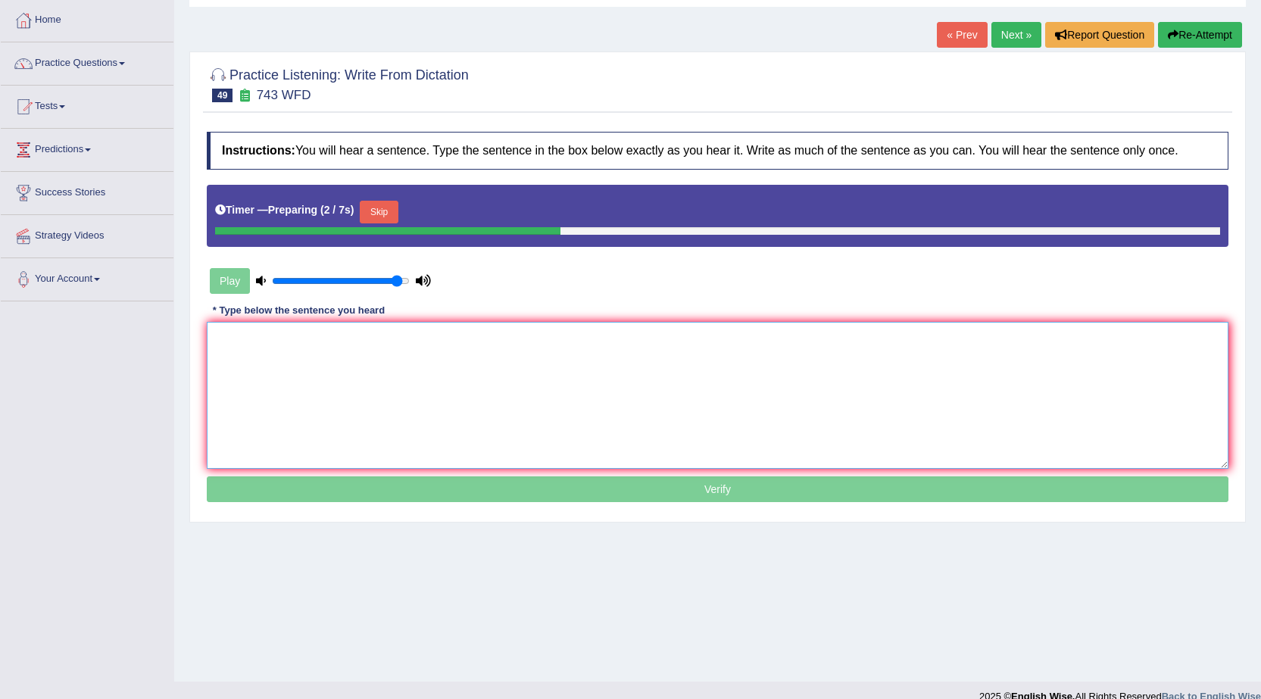
click at [656, 344] on textarea at bounding box center [718, 395] width 1022 height 147
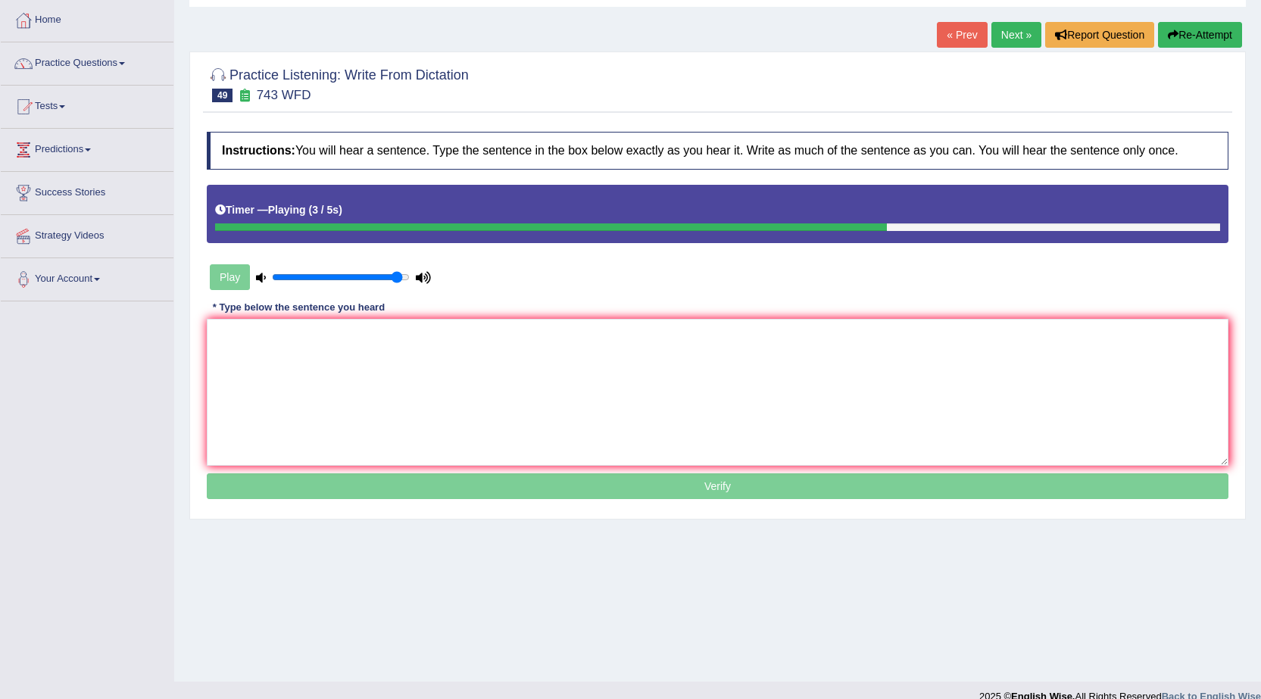
click at [1019, 39] on link "Next »" at bounding box center [1016, 35] width 50 height 26
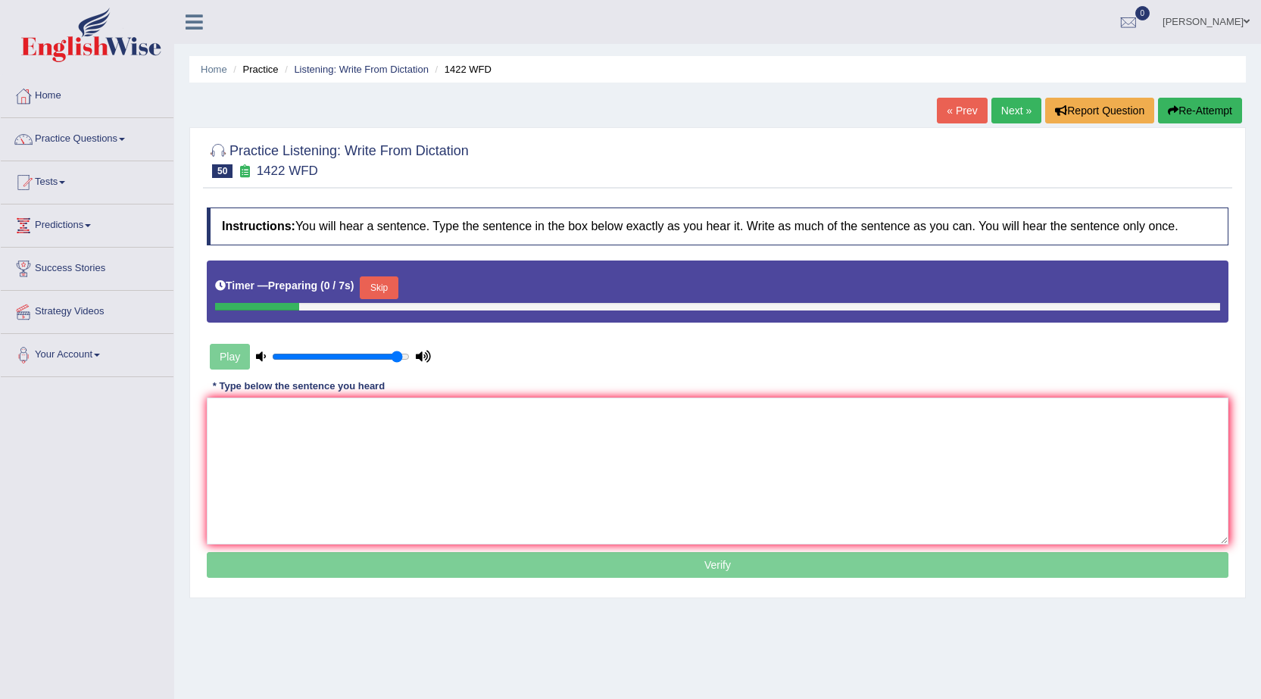
click at [961, 105] on link "« Prev" at bounding box center [962, 111] width 50 height 26
click at [564, 449] on textarea at bounding box center [718, 471] width 1022 height 147
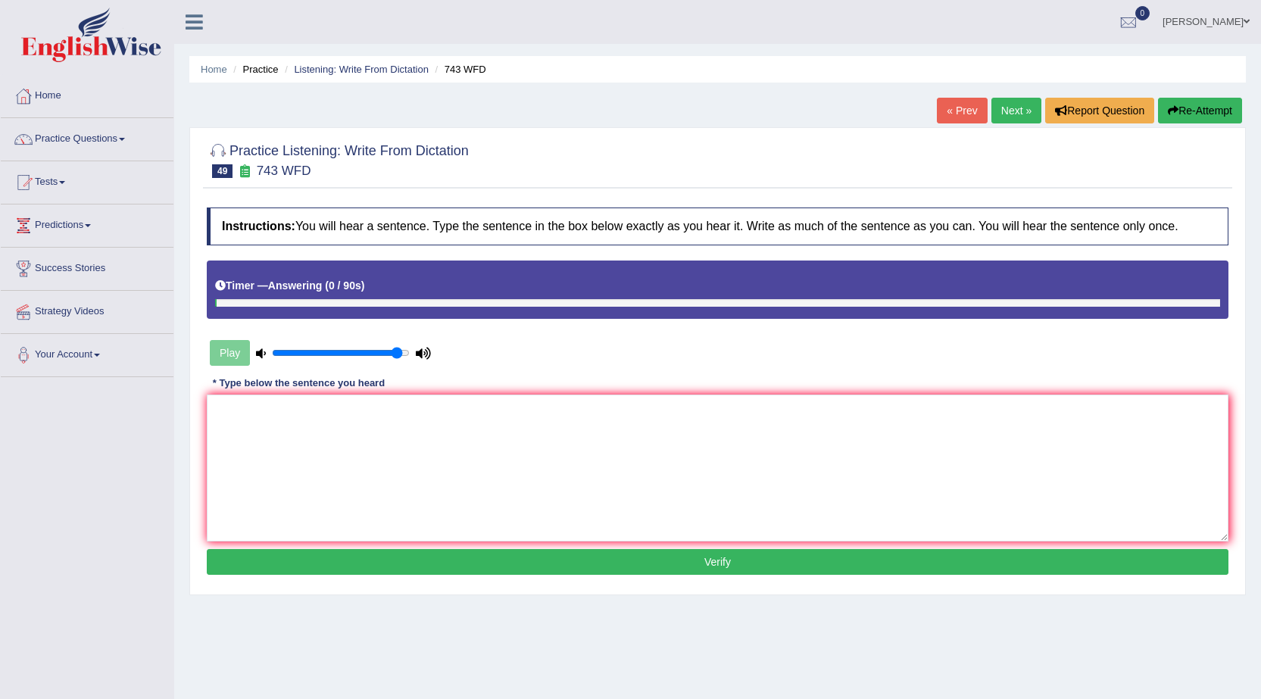
click at [996, 111] on link "Next »" at bounding box center [1016, 111] width 50 height 26
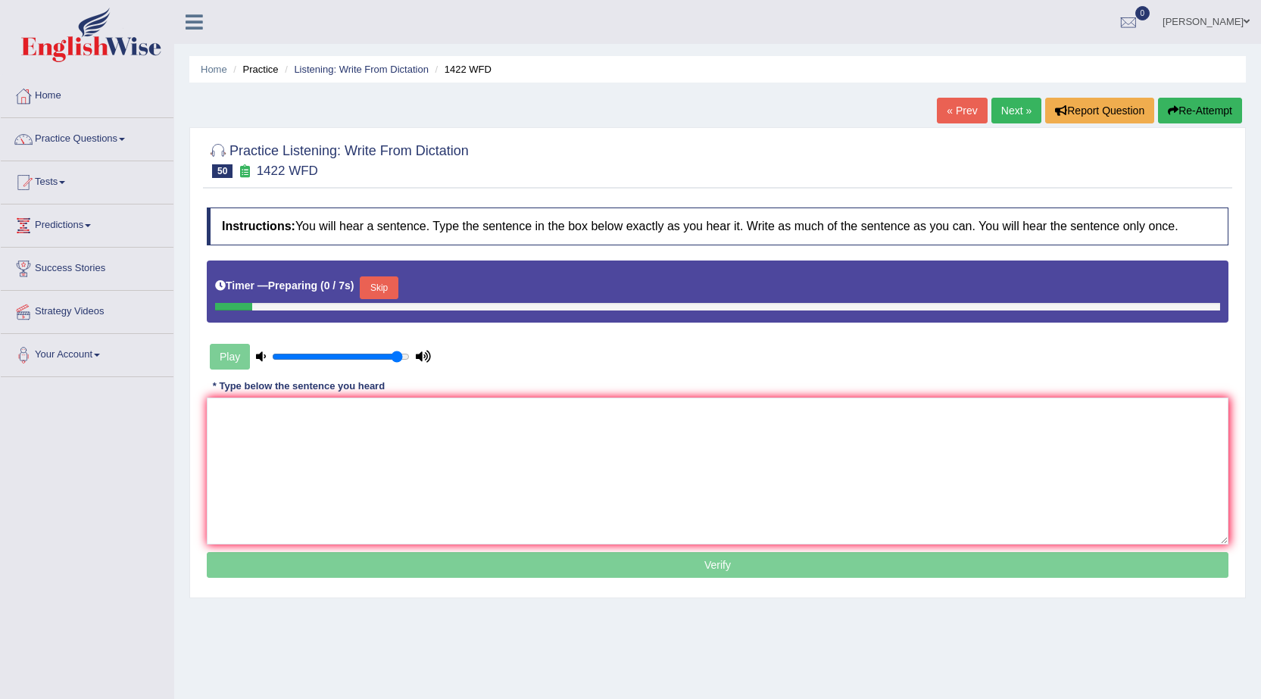
click at [958, 115] on link "« Prev" at bounding box center [962, 111] width 50 height 26
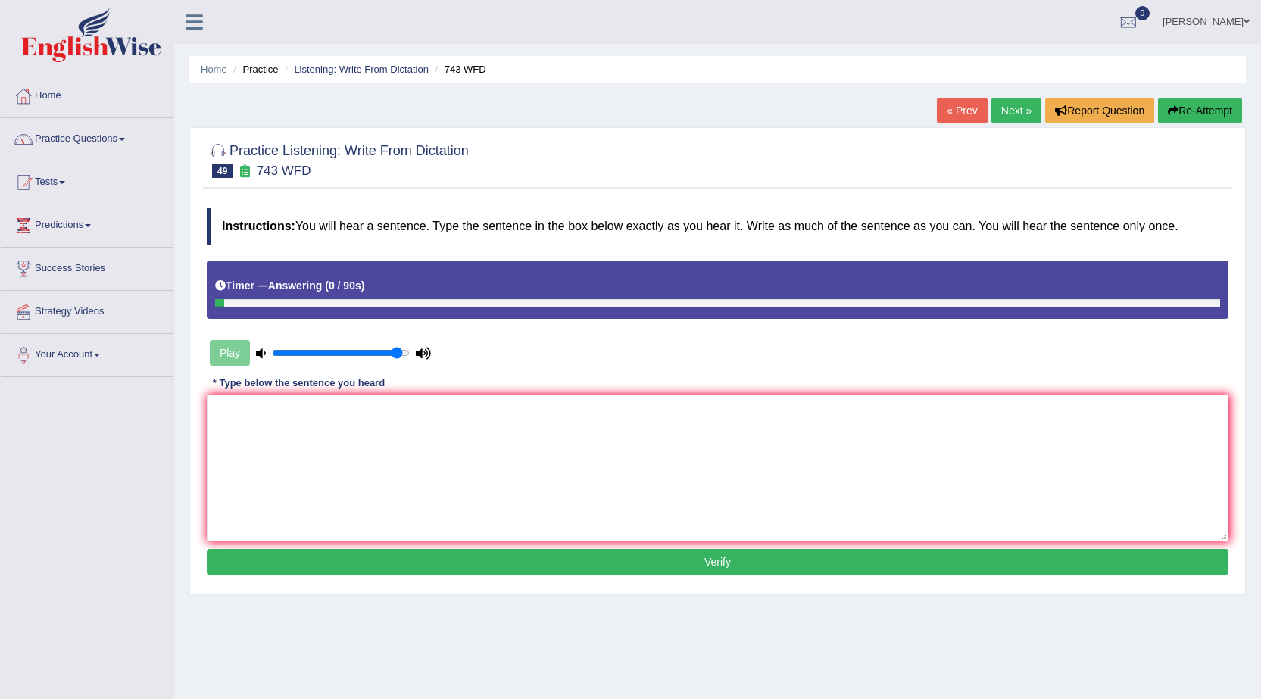
click at [1008, 102] on link "Next »" at bounding box center [1016, 111] width 50 height 26
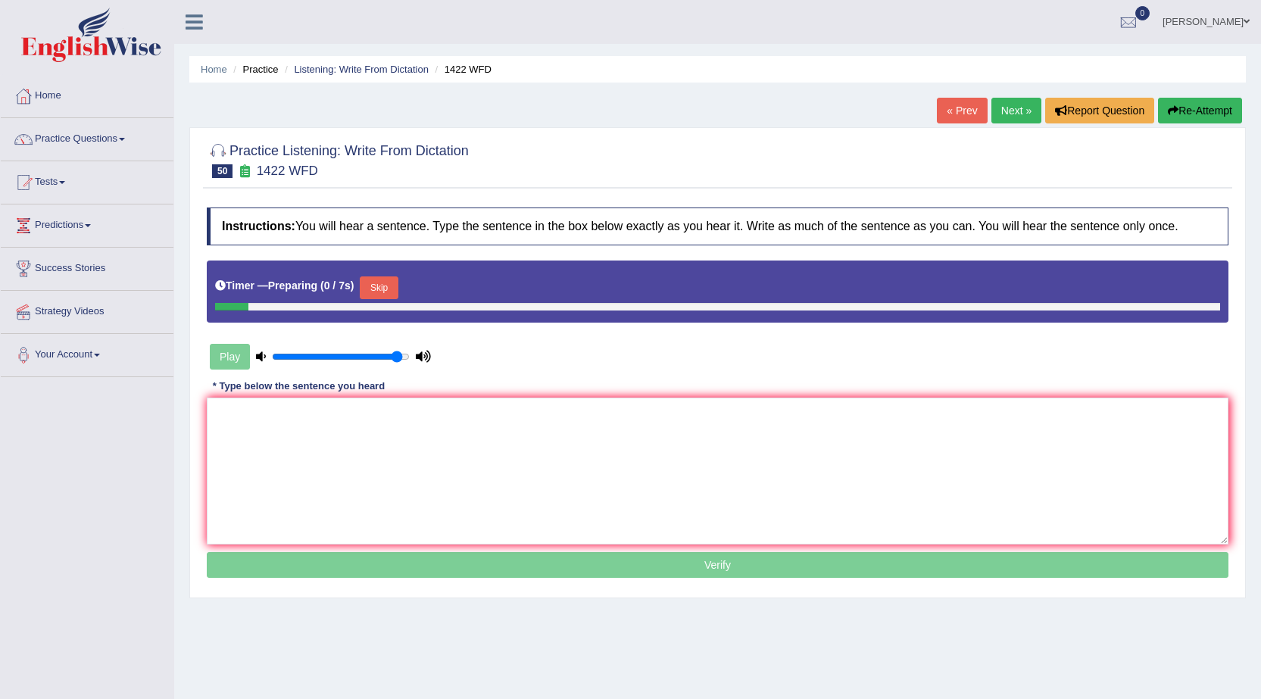
click at [959, 117] on link "« Prev" at bounding box center [962, 111] width 50 height 26
click at [588, 435] on textarea at bounding box center [718, 471] width 1022 height 147
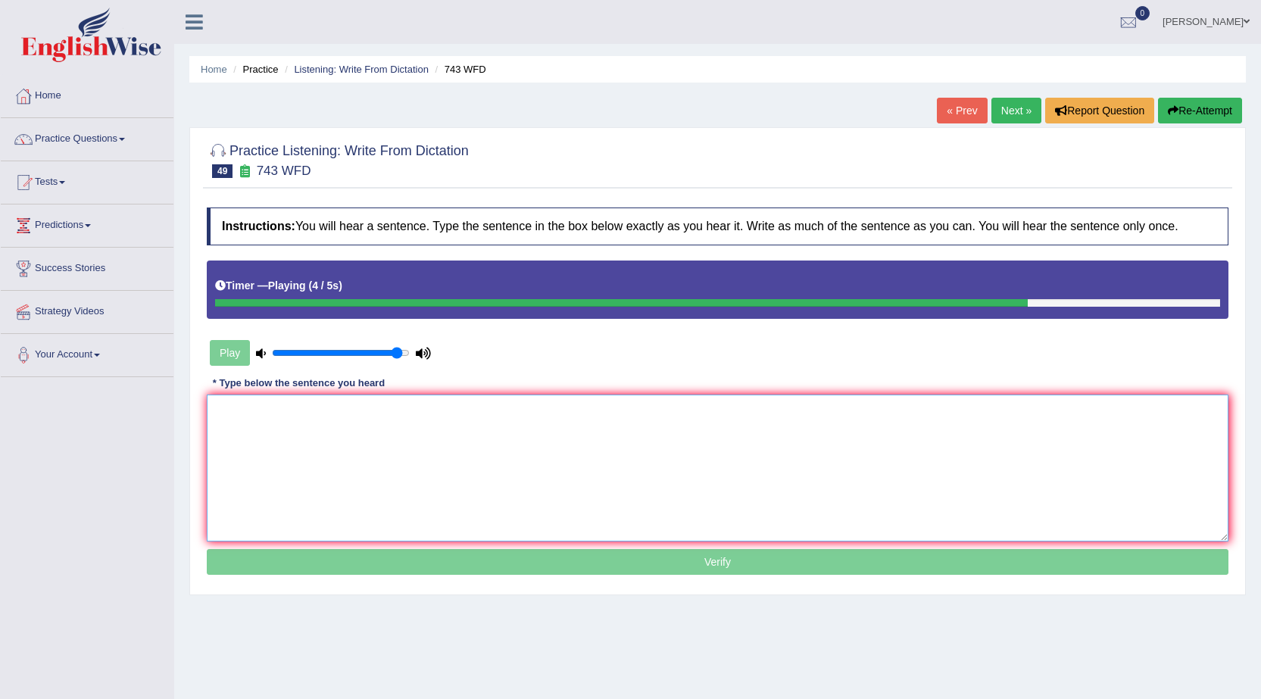
click at [588, 435] on textarea at bounding box center [718, 468] width 1022 height 147
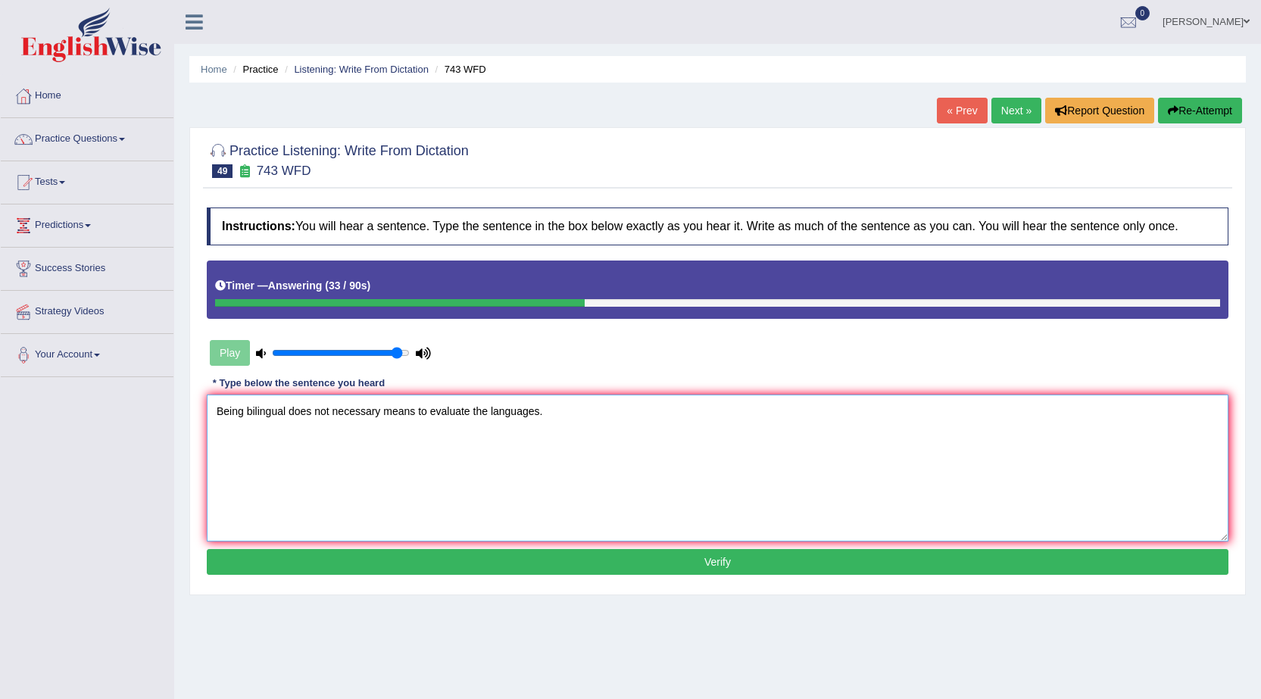
type textarea "Being bilingual does not necessary means to evaluate the languages."
click at [668, 561] on button "Verify" at bounding box center [718, 562] width 1022 height 26
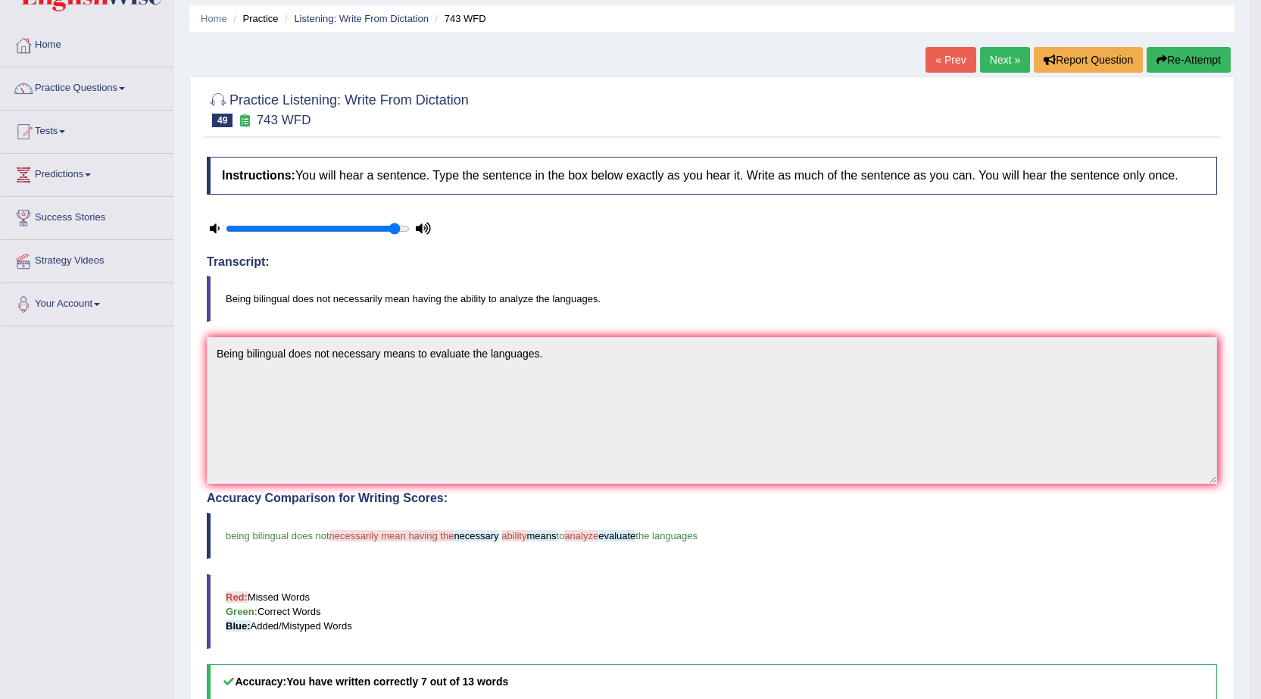
scroll to position [76, 0]
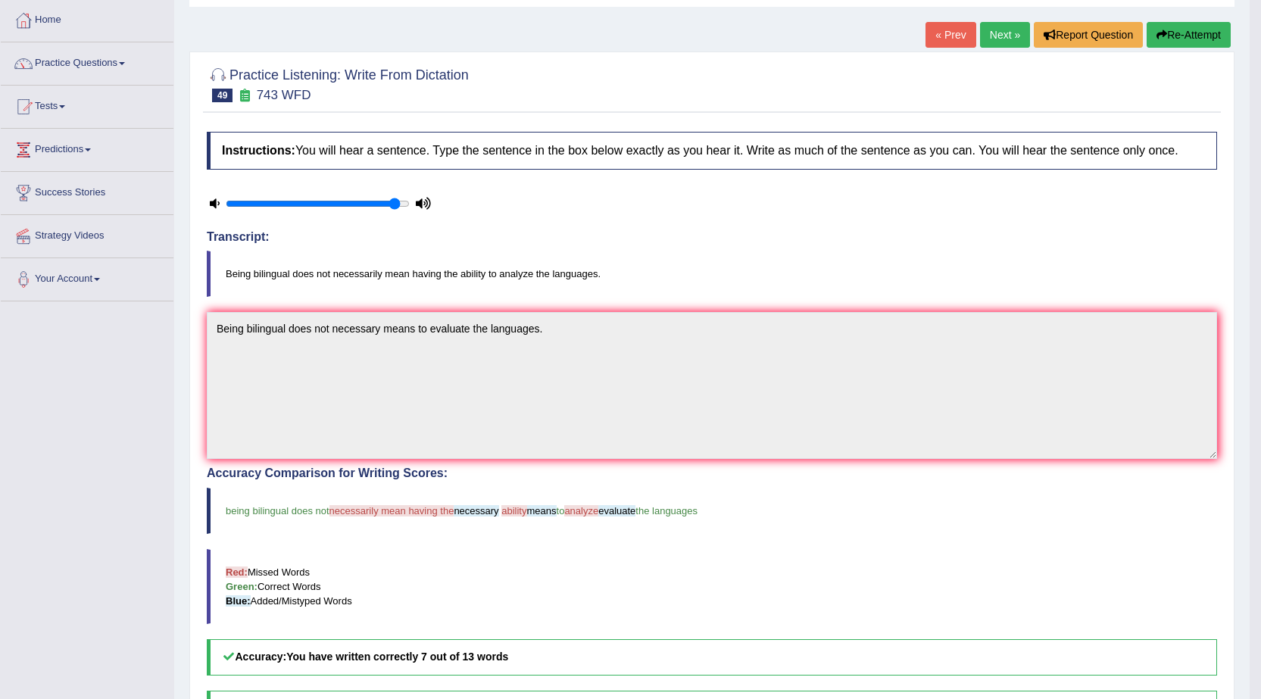
click at [995, 34] on link "Next »" at bounding box center [1005, 35] width 50 height 26
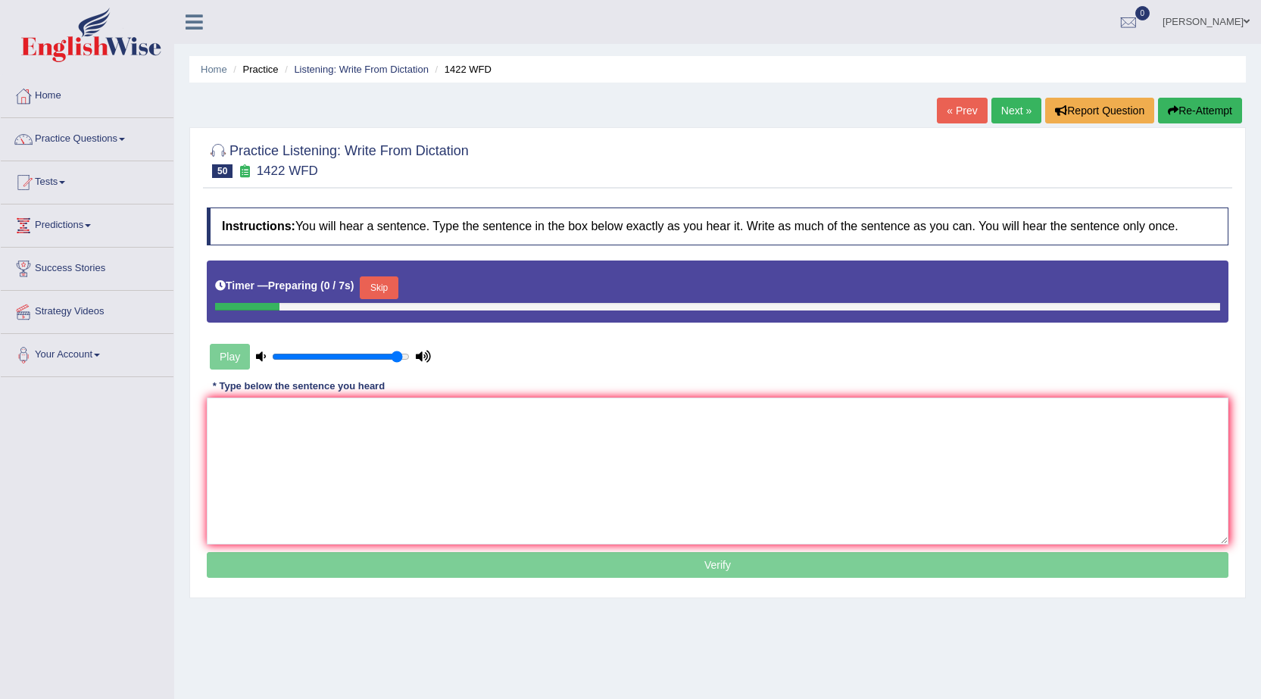
click at [959, 120] on link "« Prev" at bounding box center [962, 111] width 50 height 26
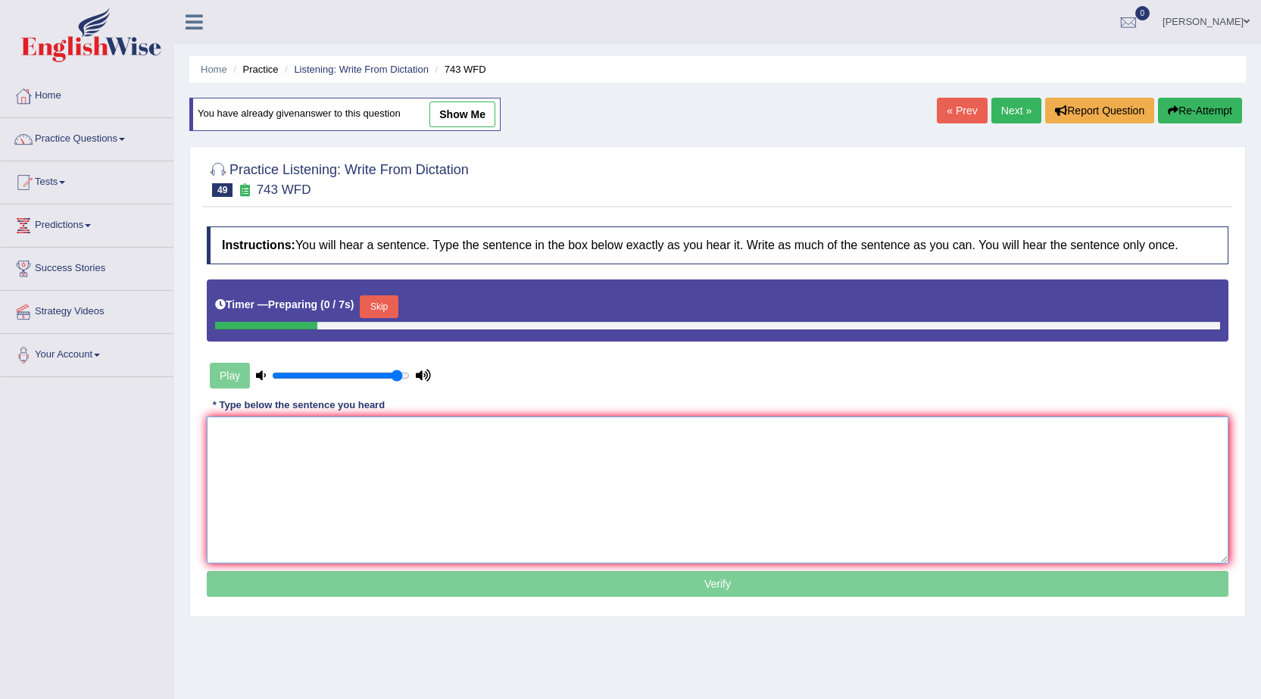
click at [532, 452] on textarea at bounding box center [718, 489] width 1022 height 147
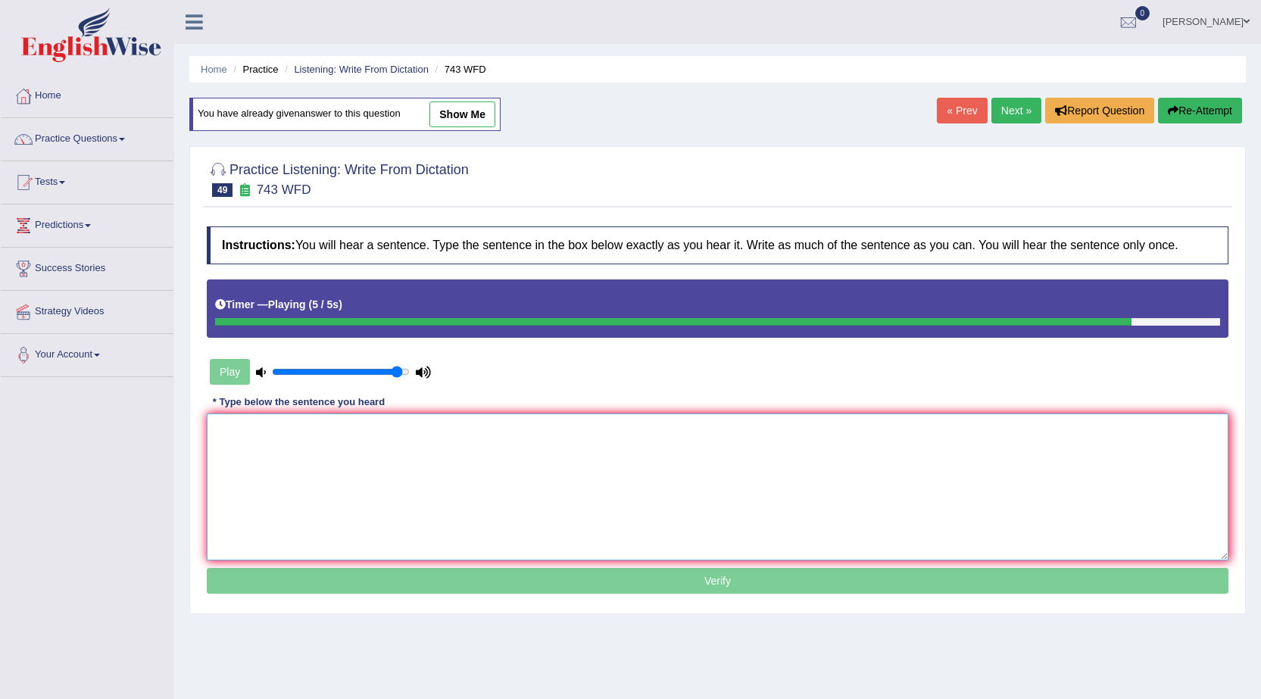
click at [530, 452] on textarea at bounding box center [718, 486] width 1022 height 147
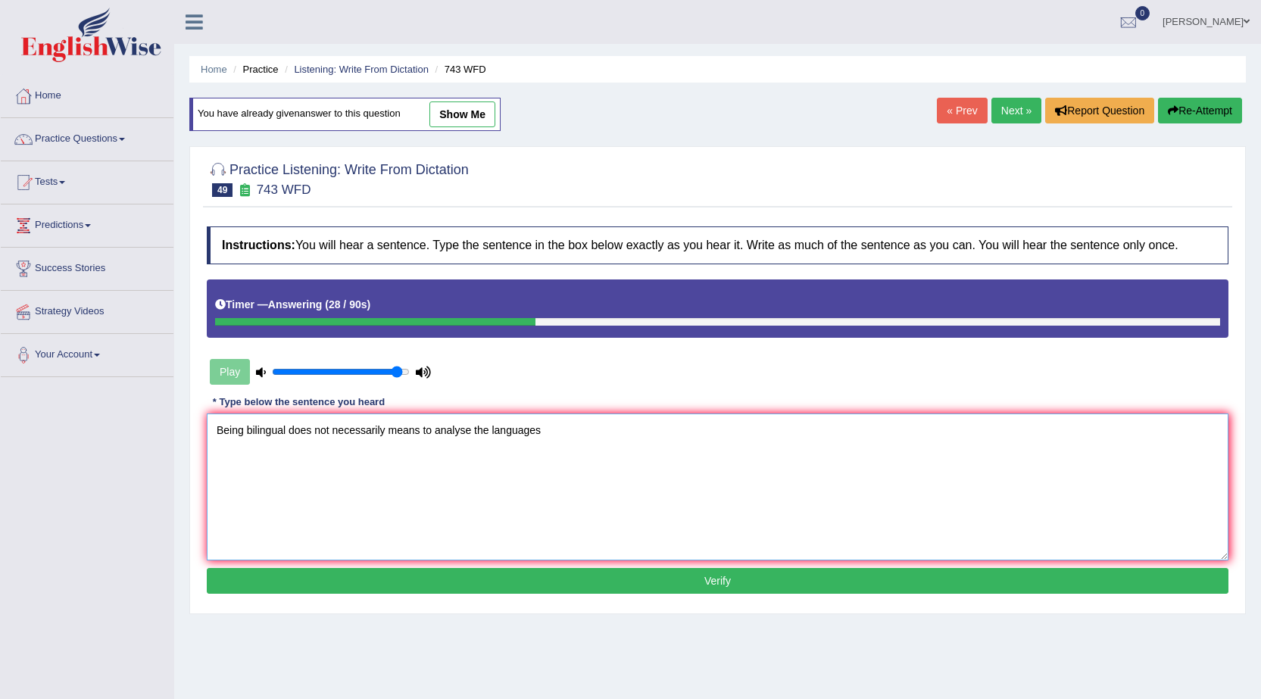
click at [432, 425] on textarea "Being bilingual does not necessarily means to analyse the languages" at bounding box center [718, 486] width 1022 height 147
click at [421, 429] on textarea "Being bilingual does not necessarily means to analyse the languages" at bounding box center [718, 486] width 1022 height 147
click at [537, 436] on textarea "Being bilingual does not necessarily mean to analyse the languages" at bounding box center [718, 486] width 1022 height 147
type textarea "Being bilingual does not necessarily mean to analyse the languages."
click at [686, 582] on button "Verify" at bounding box center [718, 581] width 1022 height 26
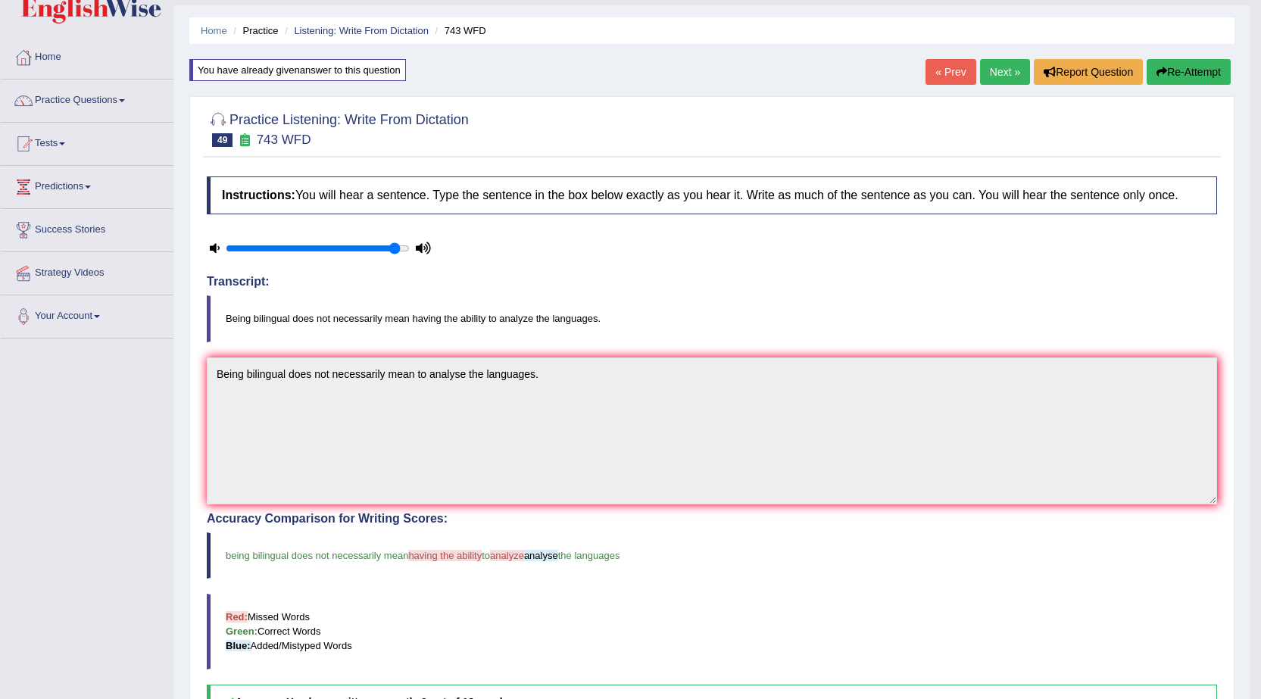
scroll to position [76, 0]
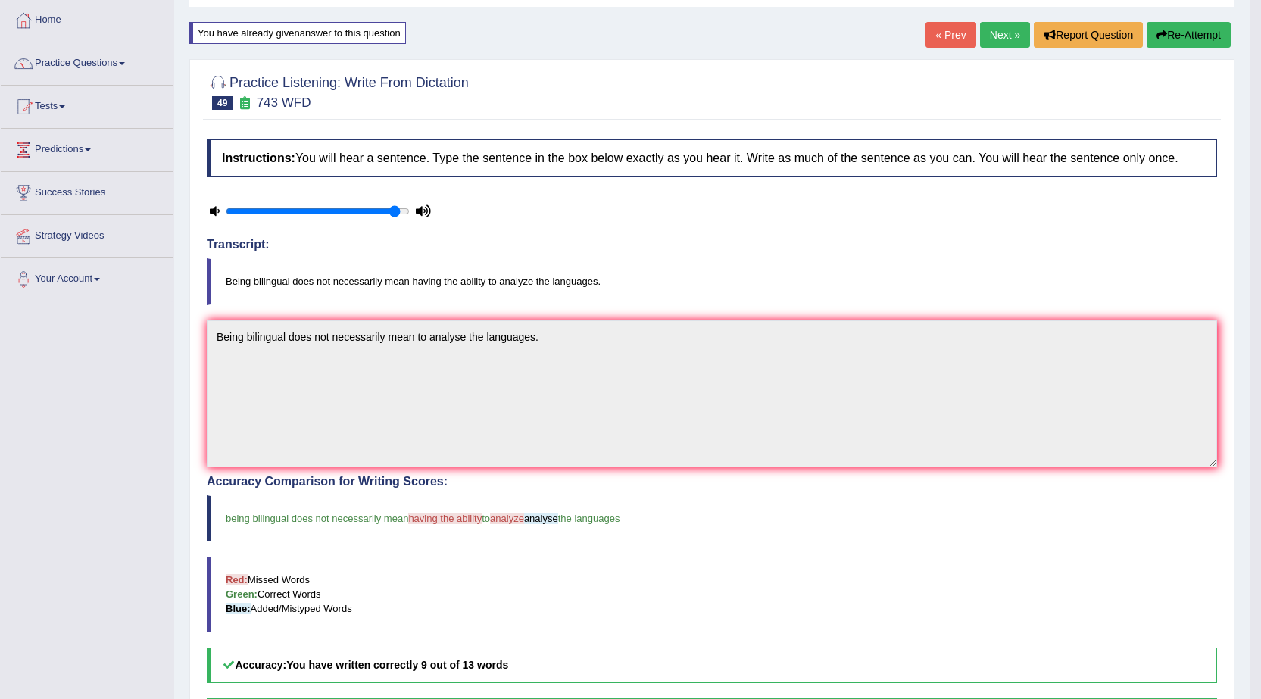
click at [1009, 34] on link "Next »" at bounding box center [1005, 35] width 50 height 26
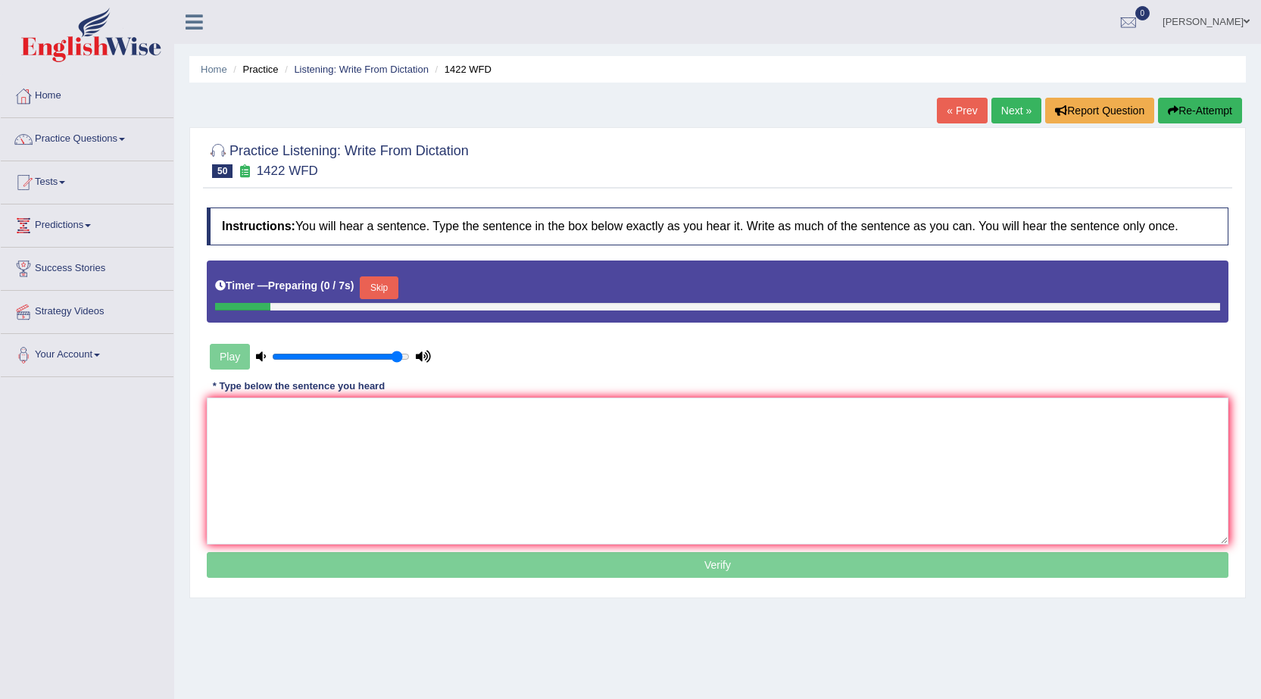
click at [969, 107] on link "« Prev" at bounding box center [962, 111] width 50 height 26
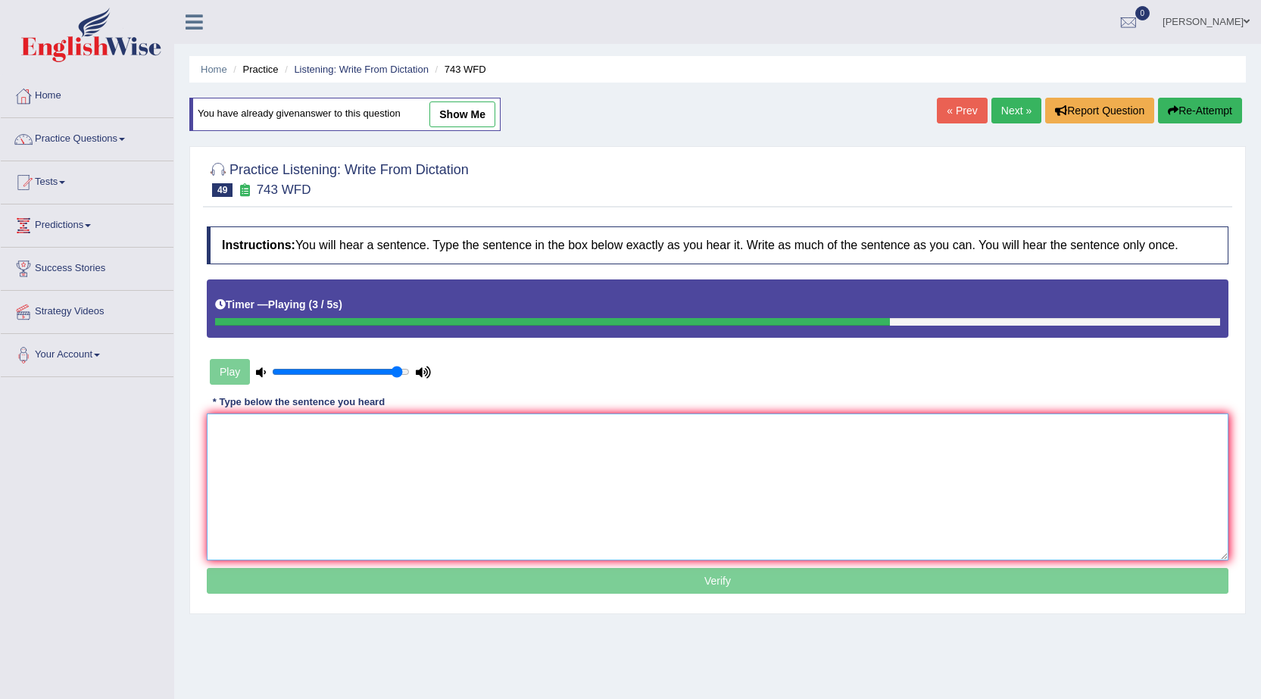
click at [669, 445] on textarea at bounding box center [718, 486] width 1022 height 147
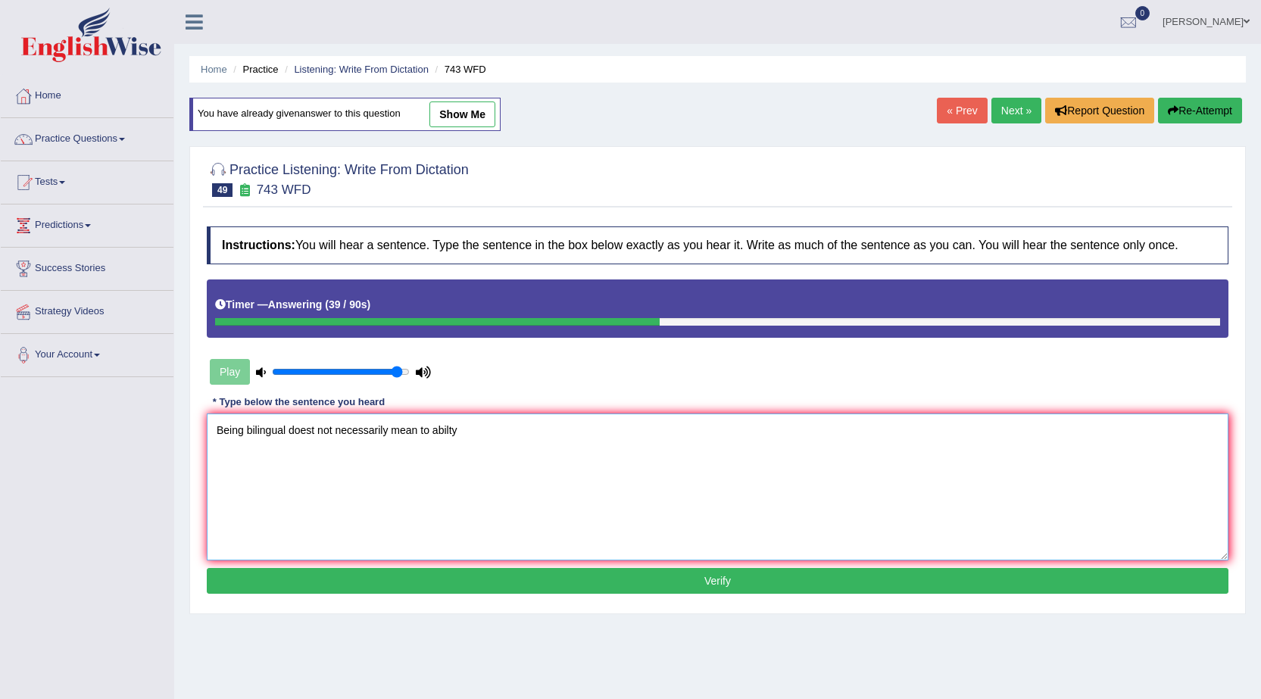
click at [429, 432] on textarea "Being bilingual doest not necessarily mean to abilty" at bounding box center [718, 486] width 1022 height 147
click at [548, 446] on textarea "Being bilingual doest not necessarily mean the abilty" at bounding box center [718, 486] width 1022 height 147
click at [462, 426] on textarea "Being bilingual doest not necessarily mean the abilty analyse the" at bounding box center [718, 486] width 1022 height 147
click at [461, 430] on textarea "Being bilingual doest not necessarily mean the abiltyto analyse the" at bounding box center [718, 486] width 1022 height 147
click at [554, 433] on textarea "Being bilingual doest not necessarily mean the abilty to analyse the" at bounding box center [718, 486] width 1022 height 147
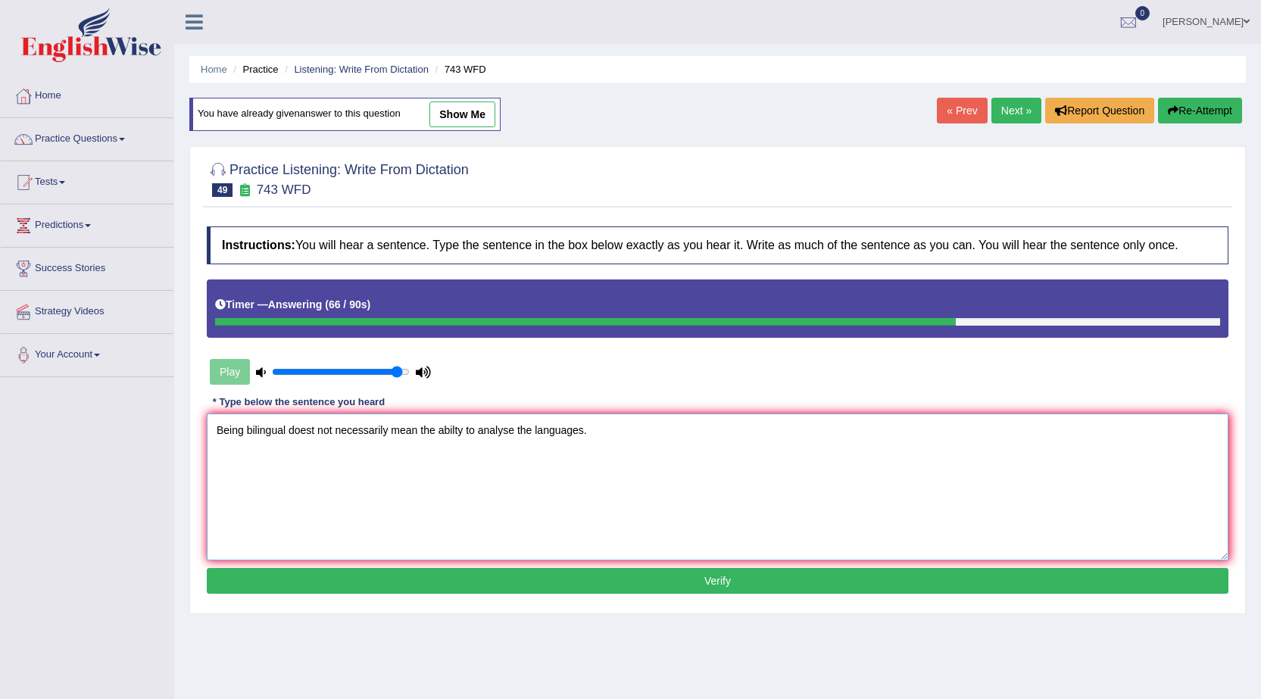
type textarea "Being bilingual doest not necessarily mean the abilty to analyse the languages."
click at [679, 576] on button "Verify" at bounding box center [718, 581] width 1022 height 26
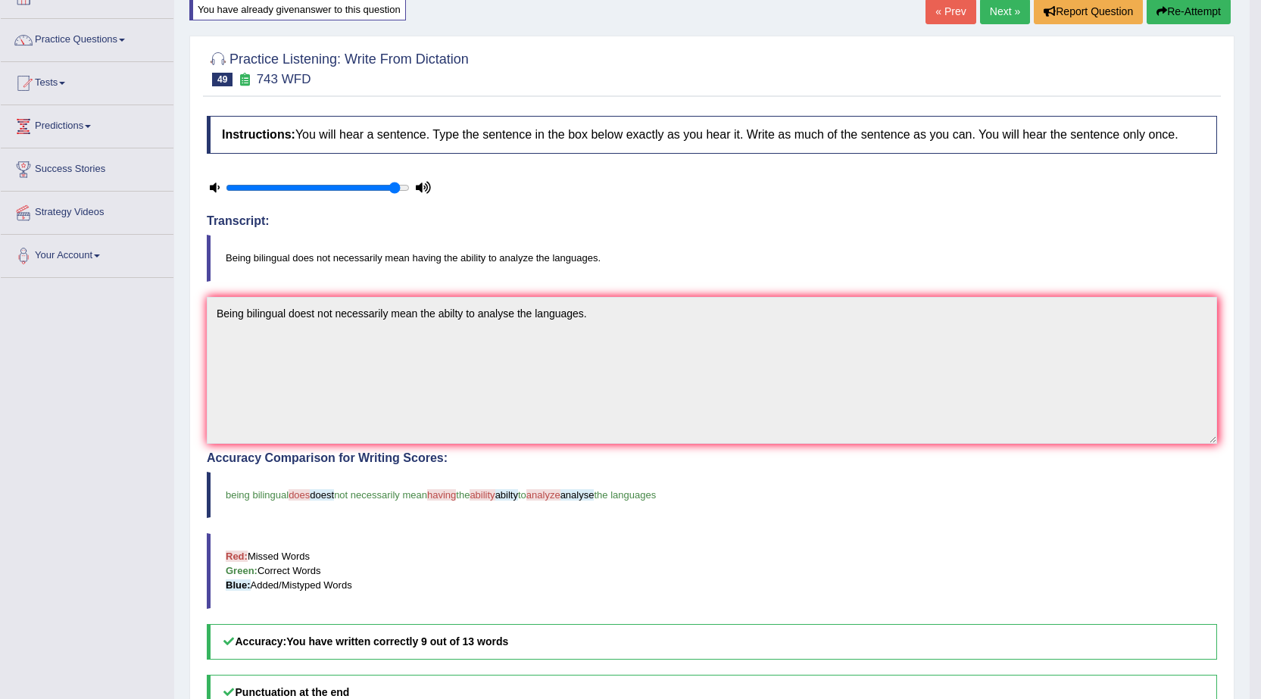
scroll to position [76, 0]
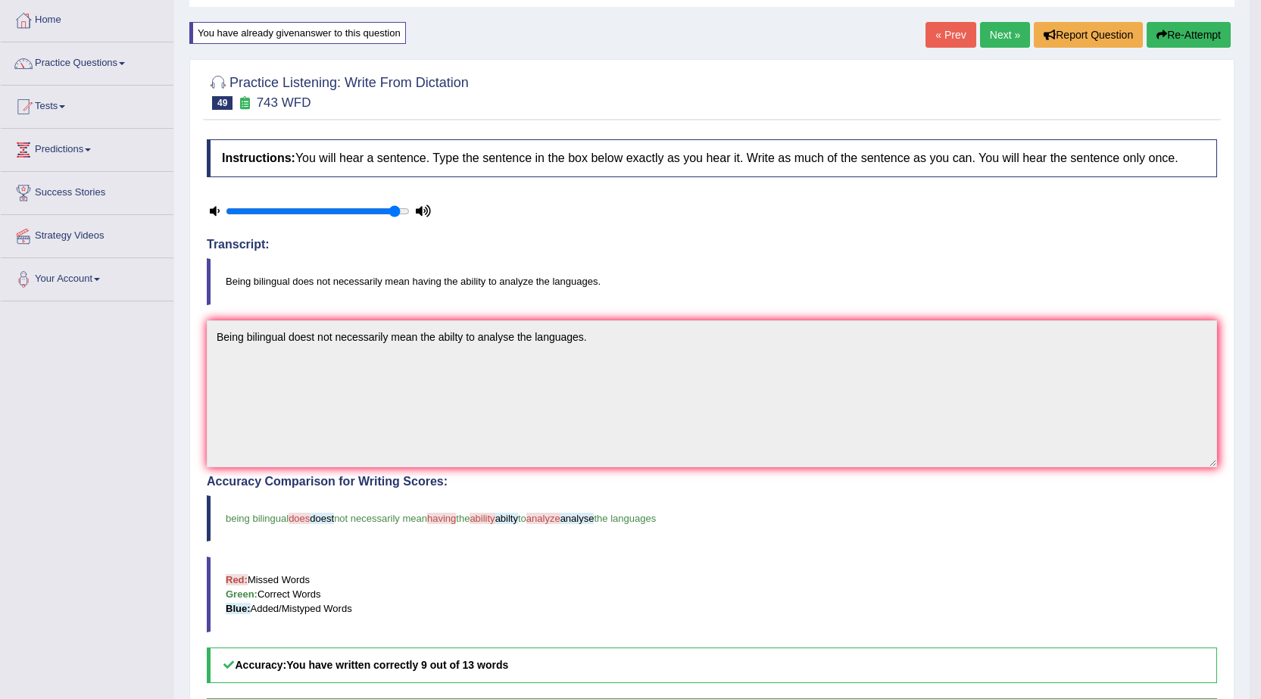
click at [1009, 40] on link "Next »" at bounding box center [1005, 35] width 50 height 26
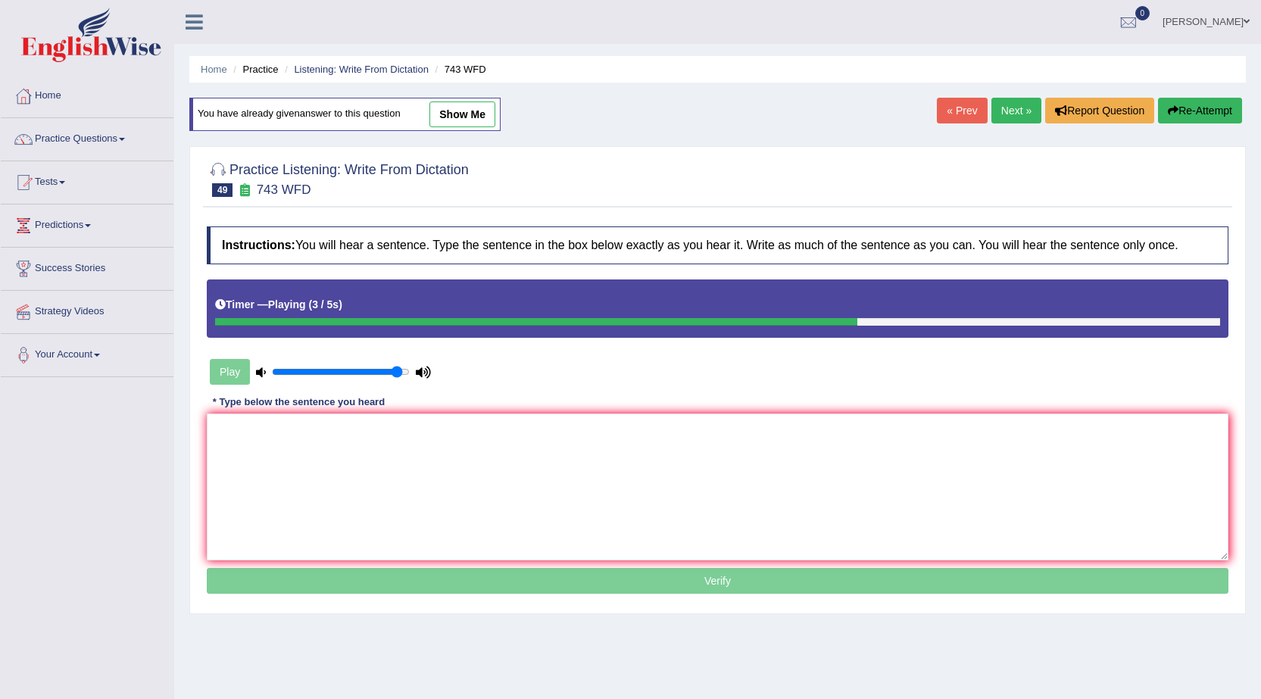
click at [529, 462] on textarea at bounding box center [718, 486] width 1022 height 147
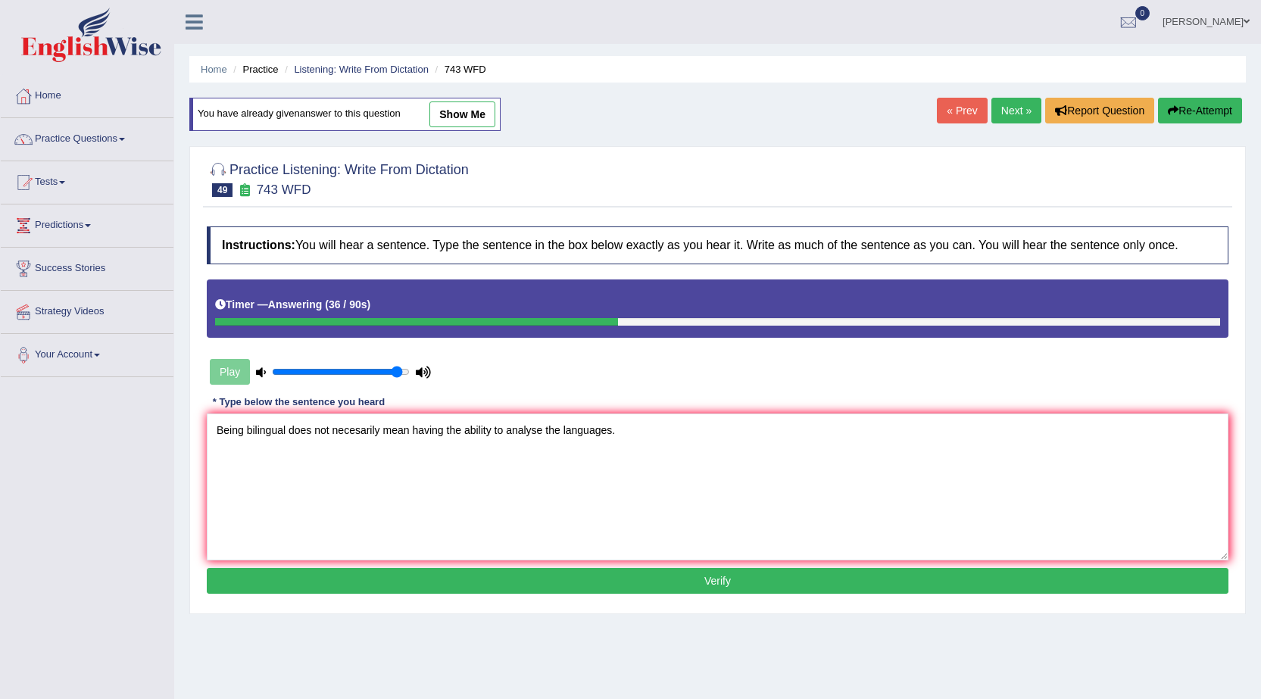
type textarea "Being bilingual does not necesarily mean having the ability to analyse the lang…"
click at [683, 584] on button "Verify" at bounding box center [718, 581] width 1022 height 26
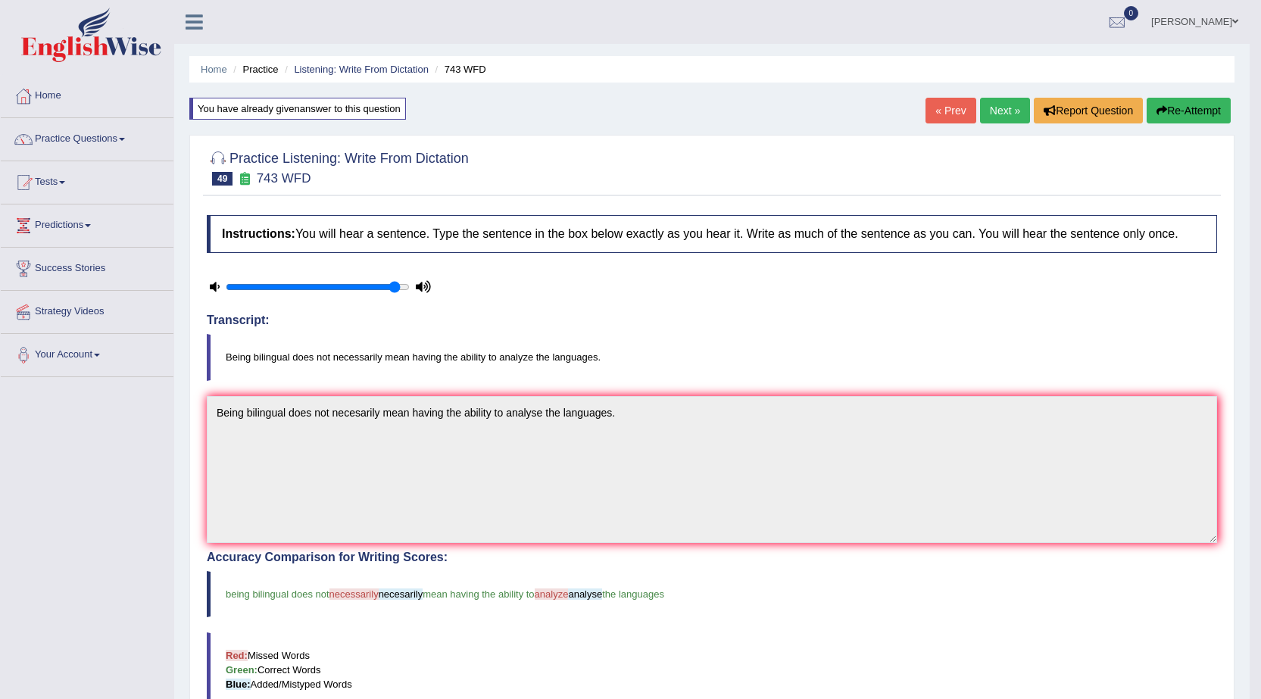
click at [985, 111] on link "Next »" at bounding box center [1005, 111] width 50 height 26
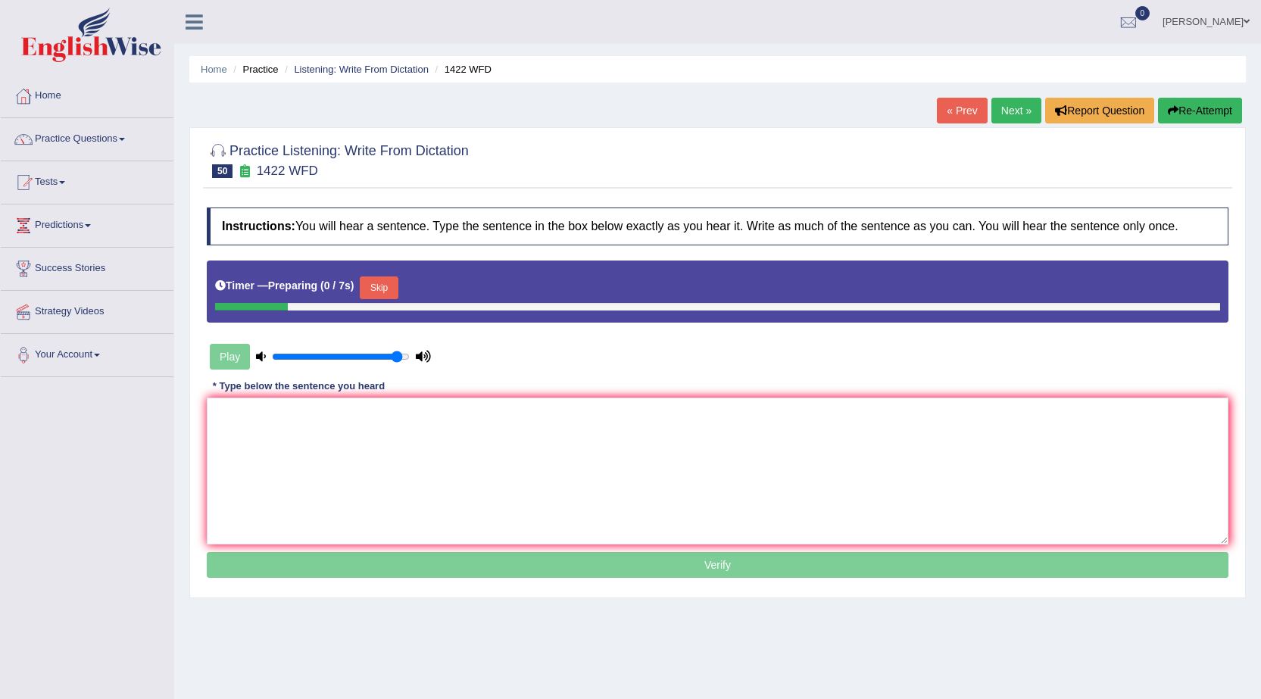
click at [956, 116] on link "« Prev" at bounding box center [962, 111] width 50 height 26
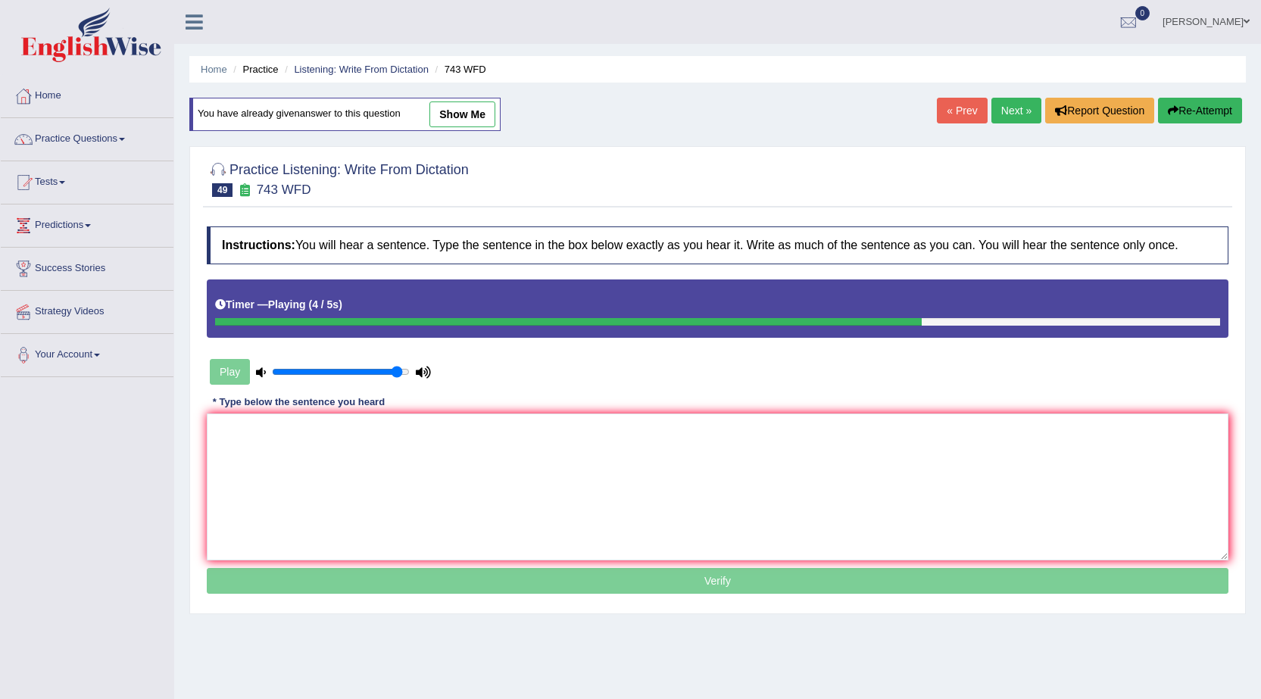
click at [605, 461] on textarea at bounding box center [718, 486] width 1022 height 147
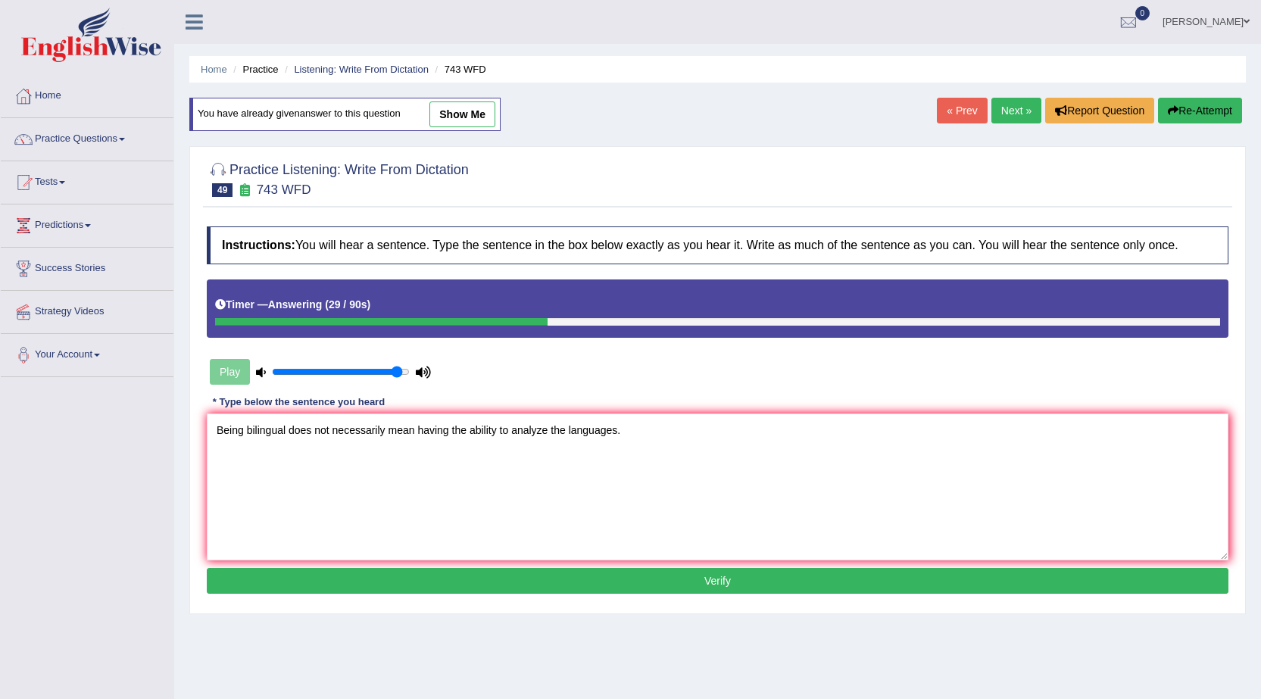
type textarea "Being bilingual does not necessarily mean having the ability to analyze the lan…"
click at [676, 579] on button "Verify" at bounding box center [718, 581] width 1022 height 26
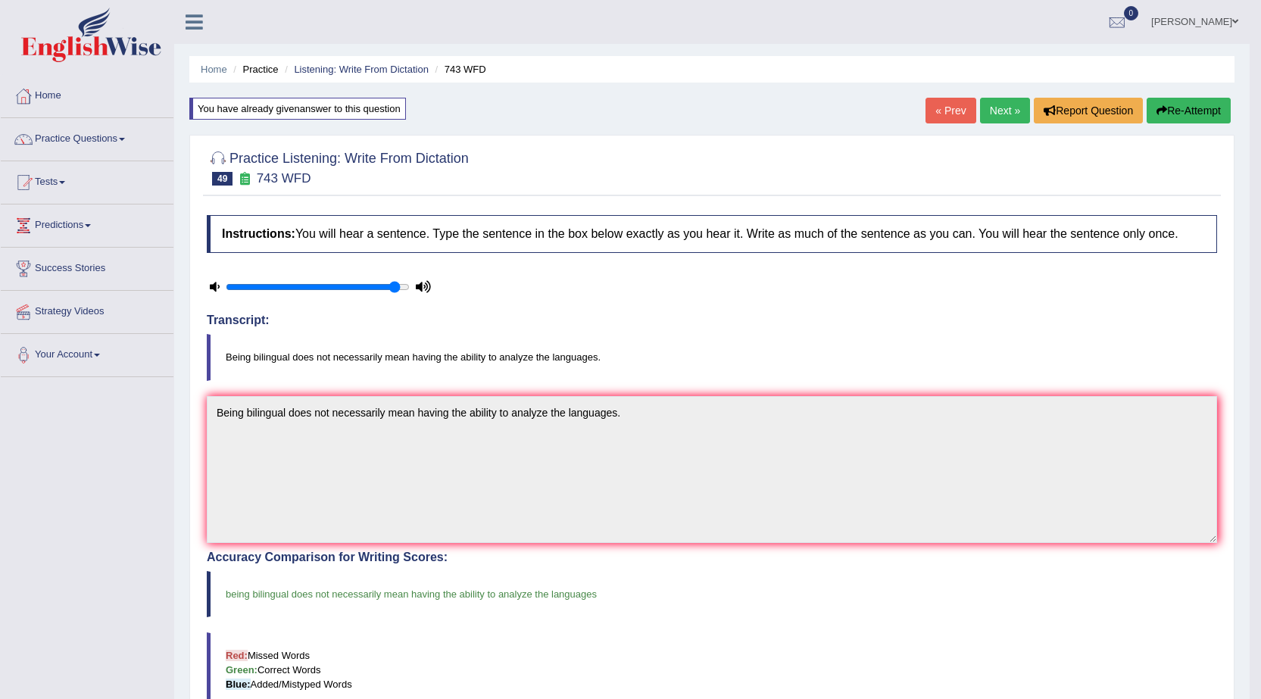
click at [991, 111] on link "Next »" at bounding box center [1005, 111] width 50 height 26
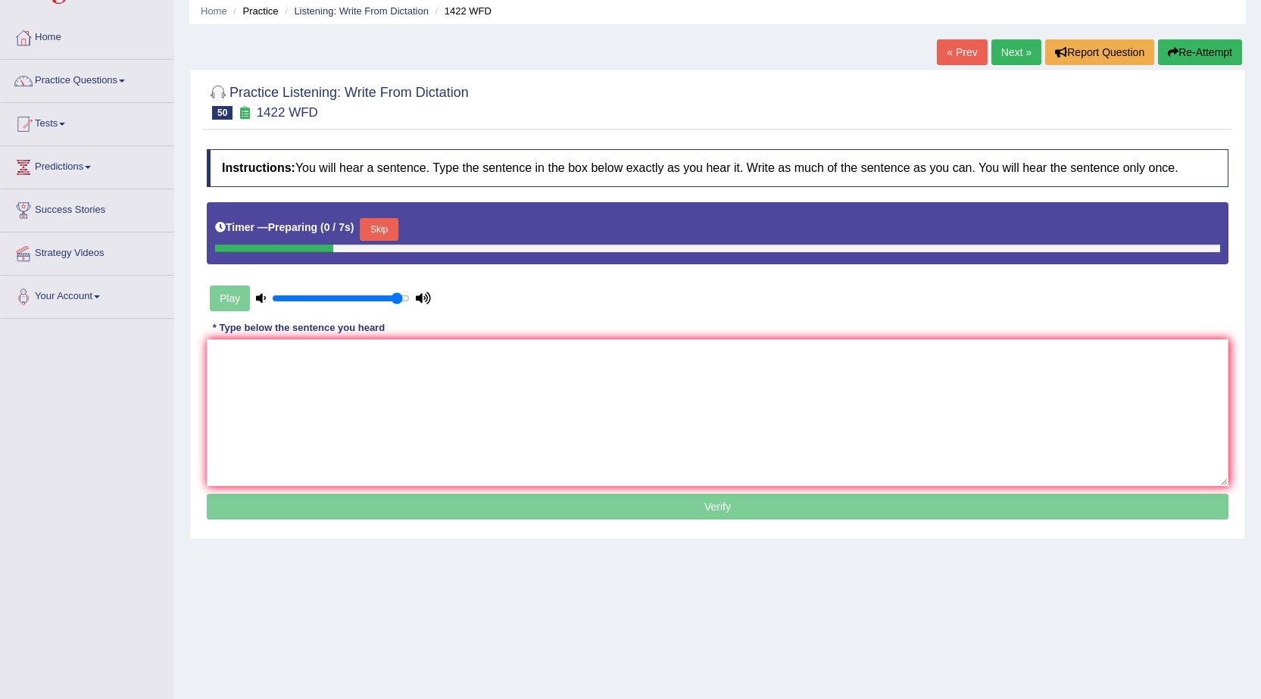
scroll to position [76, 0]
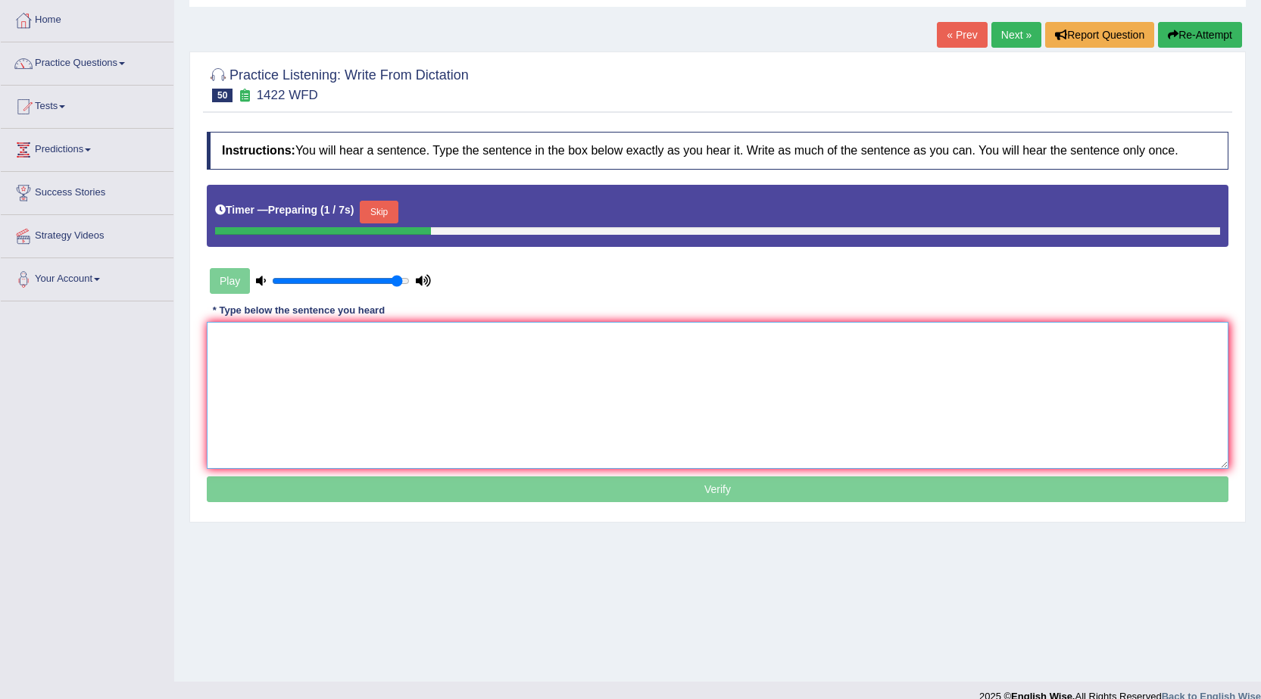
click at [519, 331] on textarea at bounding box center [718, 395] width 1022 height 147
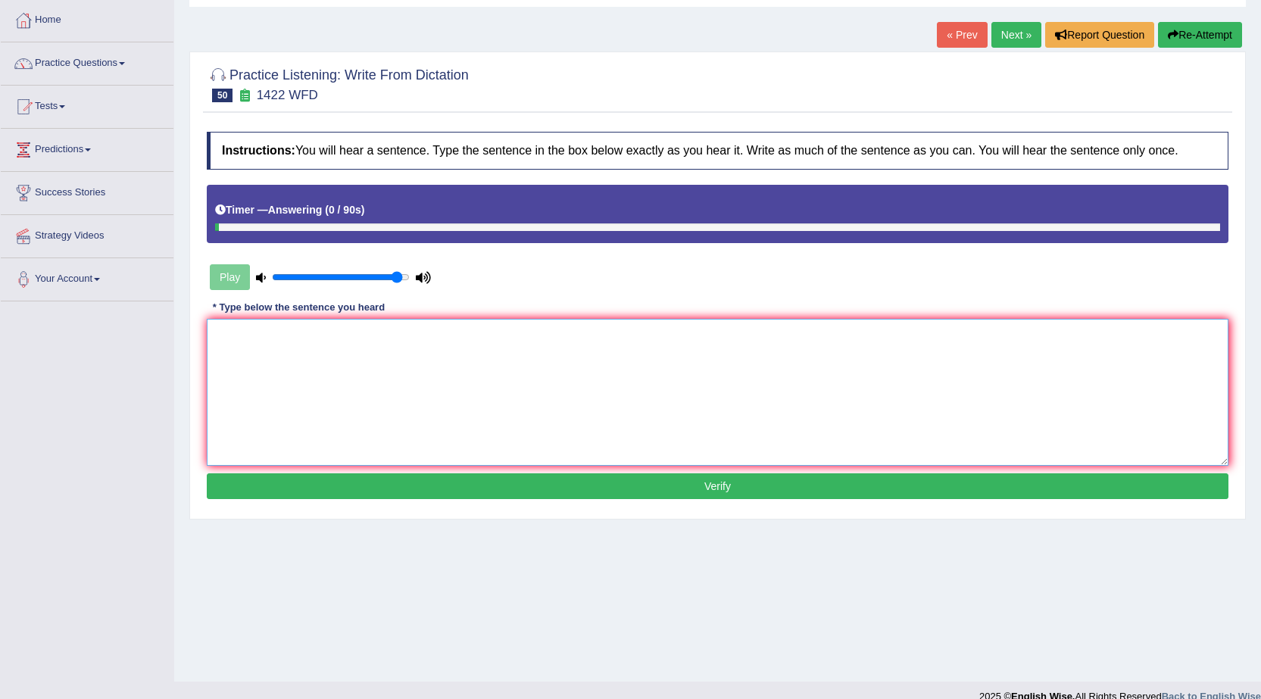
click at [479, 352] on textarea at bounding box center [718, 392] width 1022 height 147
click at [1000, 30] on link "Next »" at bounding box center [1016, 35] width 50 height 26
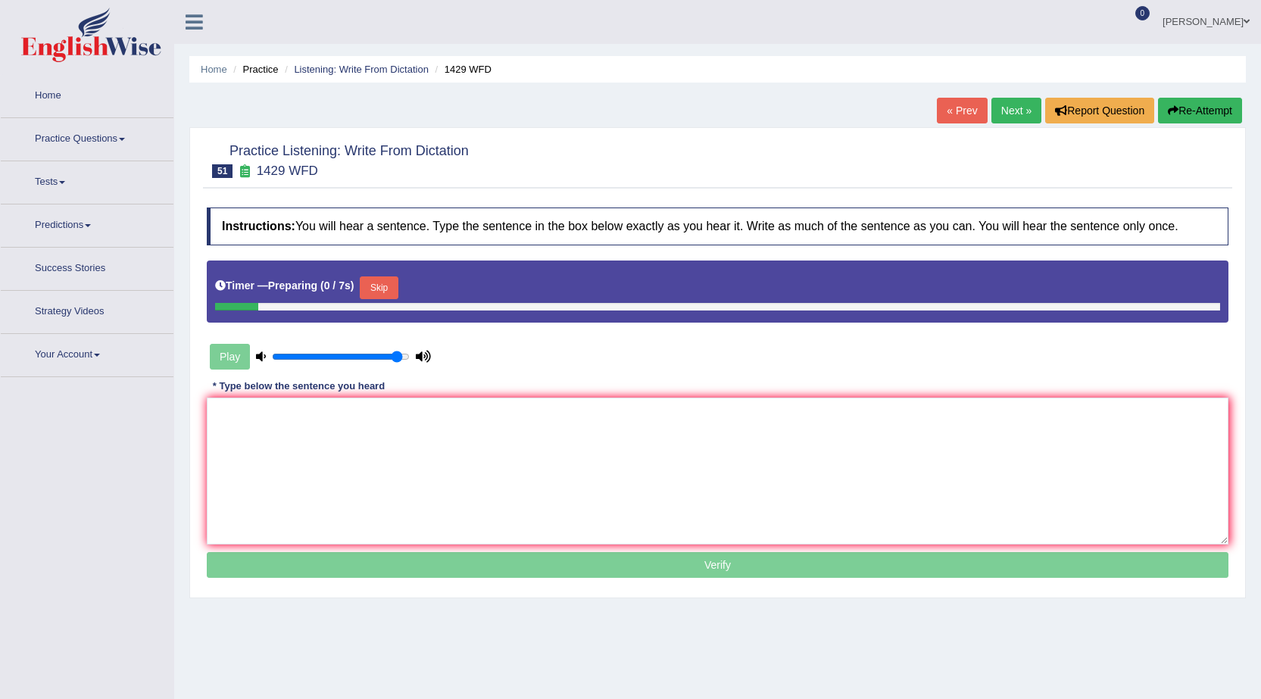
click at [956, 105] on link "« Prev" at bounding box center [962, 111] width 50 height 26
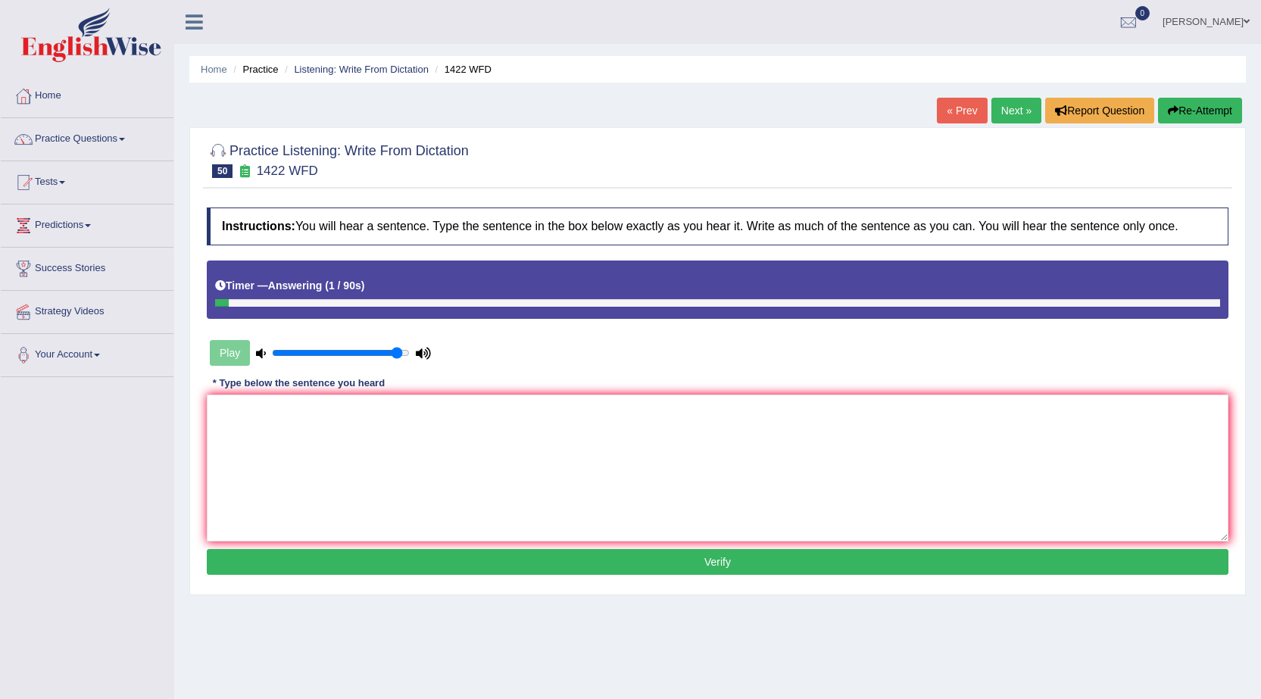
click at [627, 415] on textarea at bounding box center [718, 468] width 1022 height 147
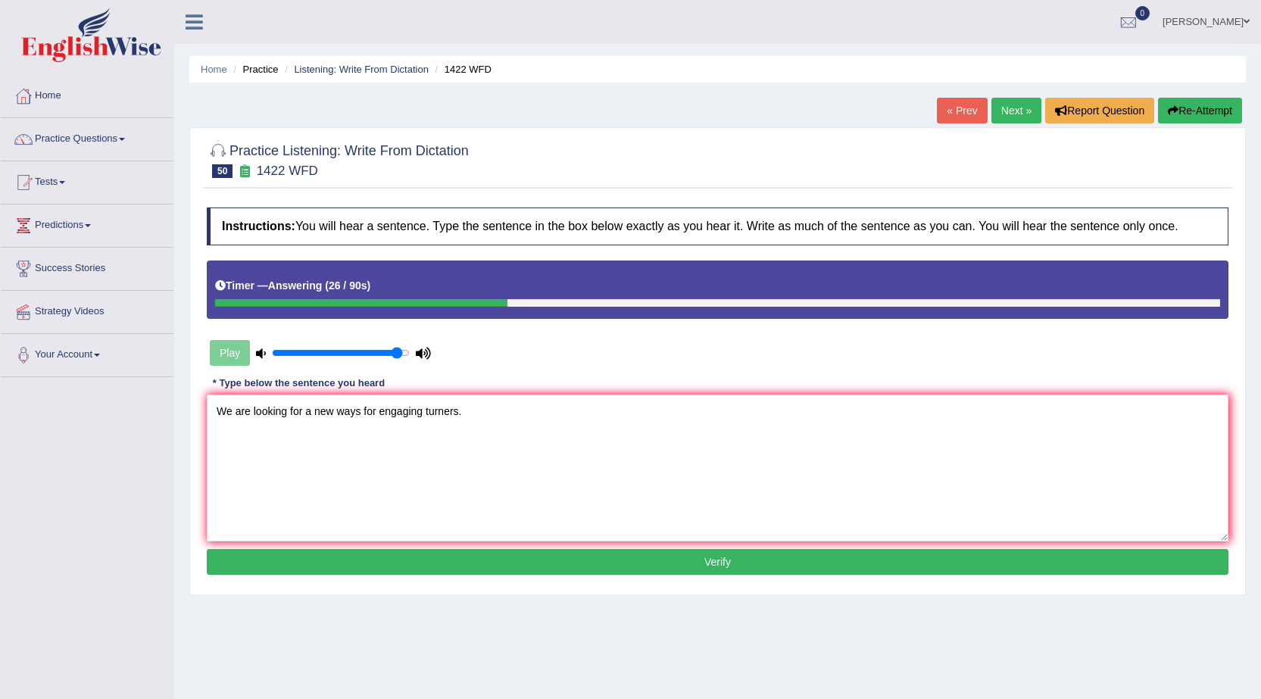
click at [302, 410] on textarea "We are looking for a new ways for engaging turners." at bounding box center [718, 468] width 1022 height 147
type textarea "We are looking a new ways for engaging turners."
click at [730, 566] on button "Verify" at bounding box center [718, 562] width 1022 height 26
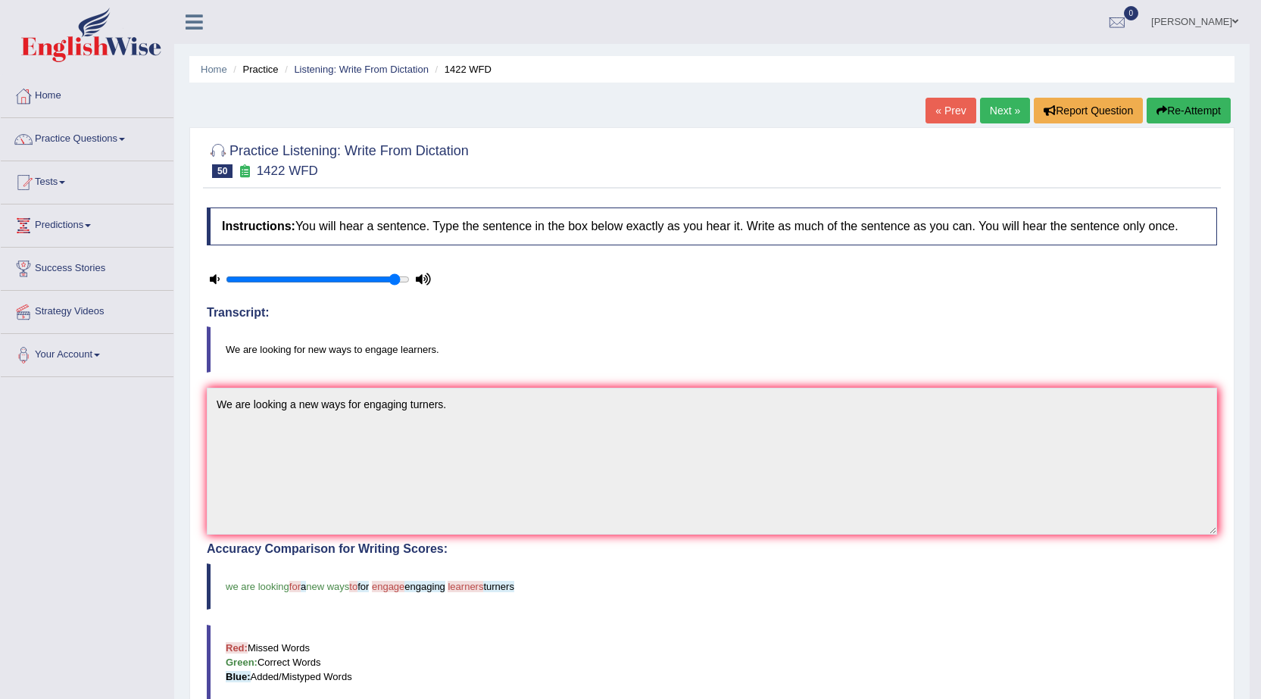
click at [998, 117] on link "Next »" at bounding box center [1005, 111] width 50 height 26
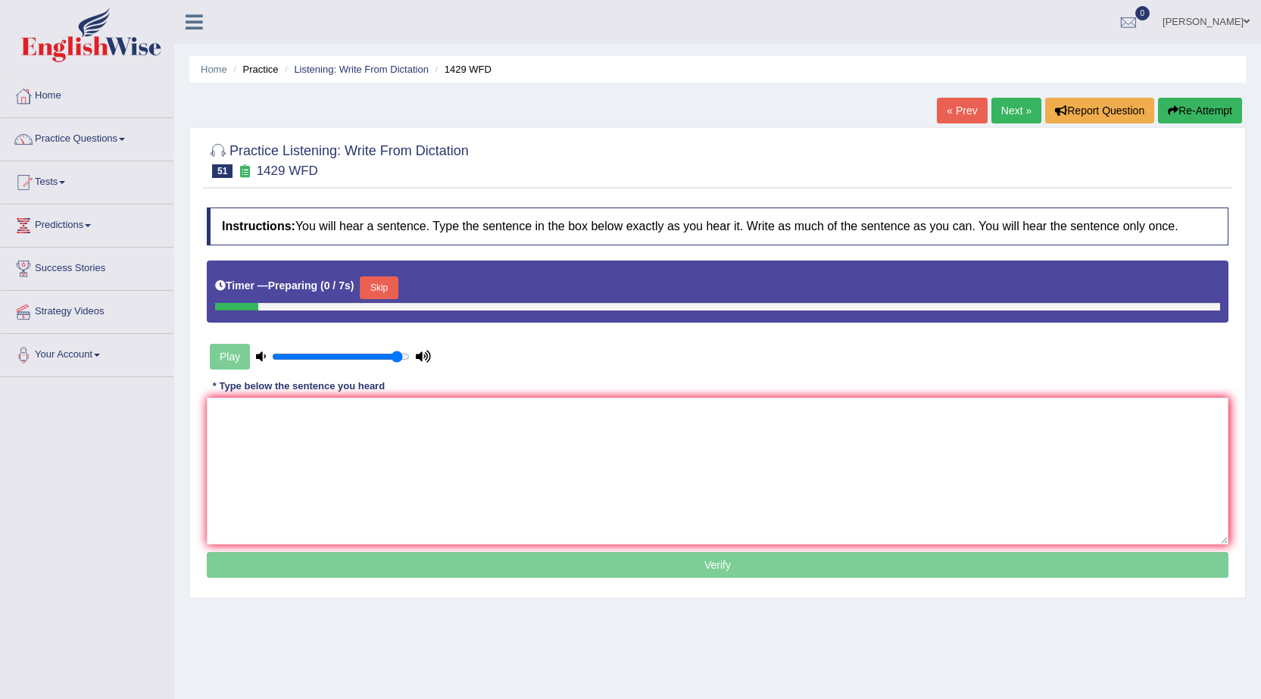
click at [966, 112] on link "« Prev" at bounding box center [962, 111] width 50 height 26
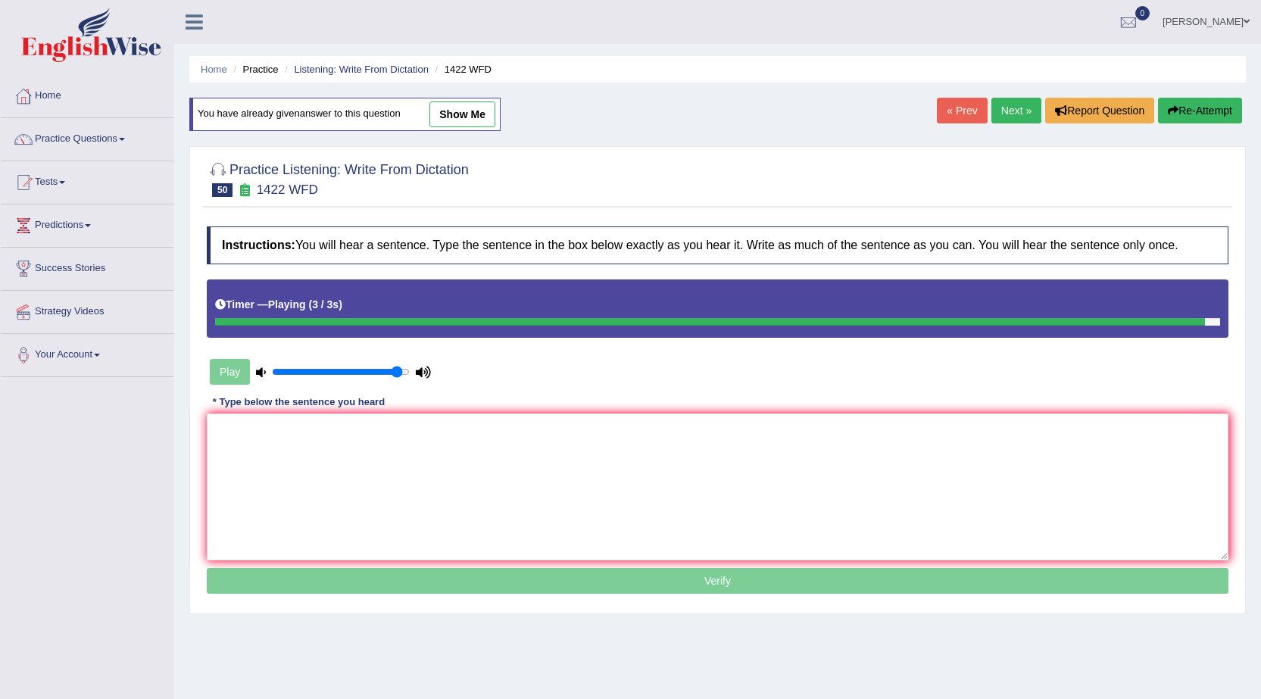
click at [619, 466] on textarea at bounding box center [718, 486] width 1022 height 147
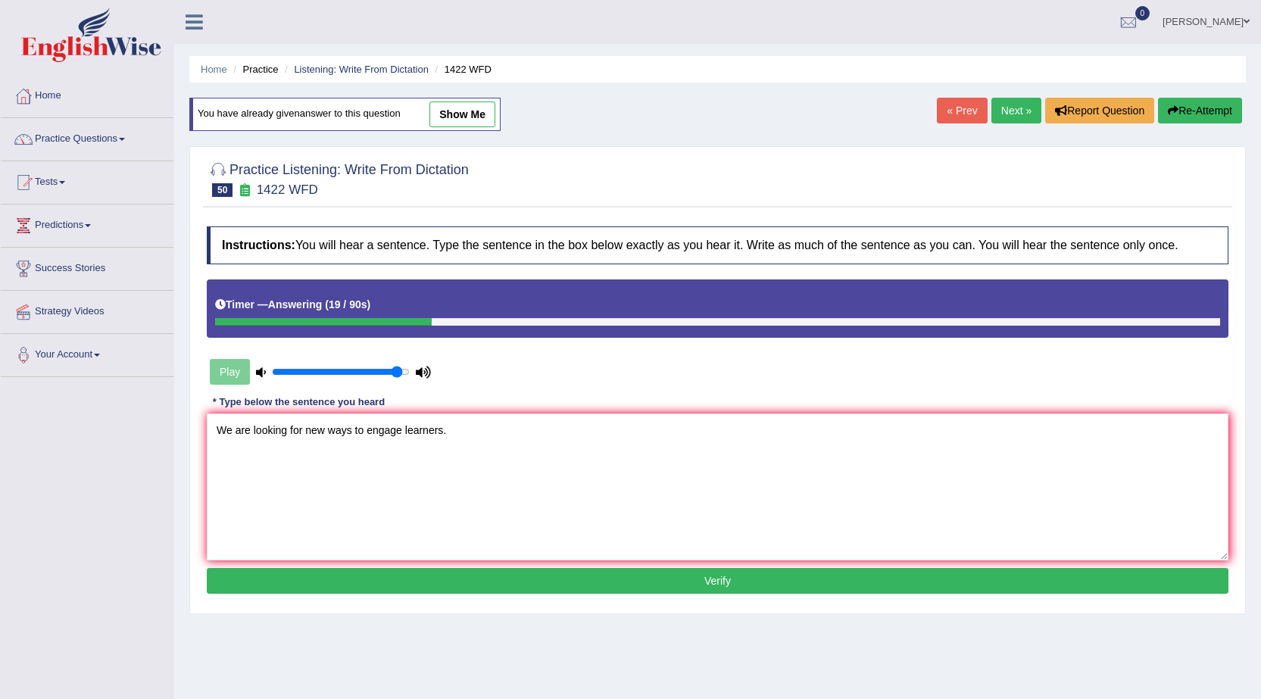
type textarea "We are looking for new ways to engage learners."
click at [704, 578] on button "Verify" at bounding box center [718, 581] width 1022 height 26
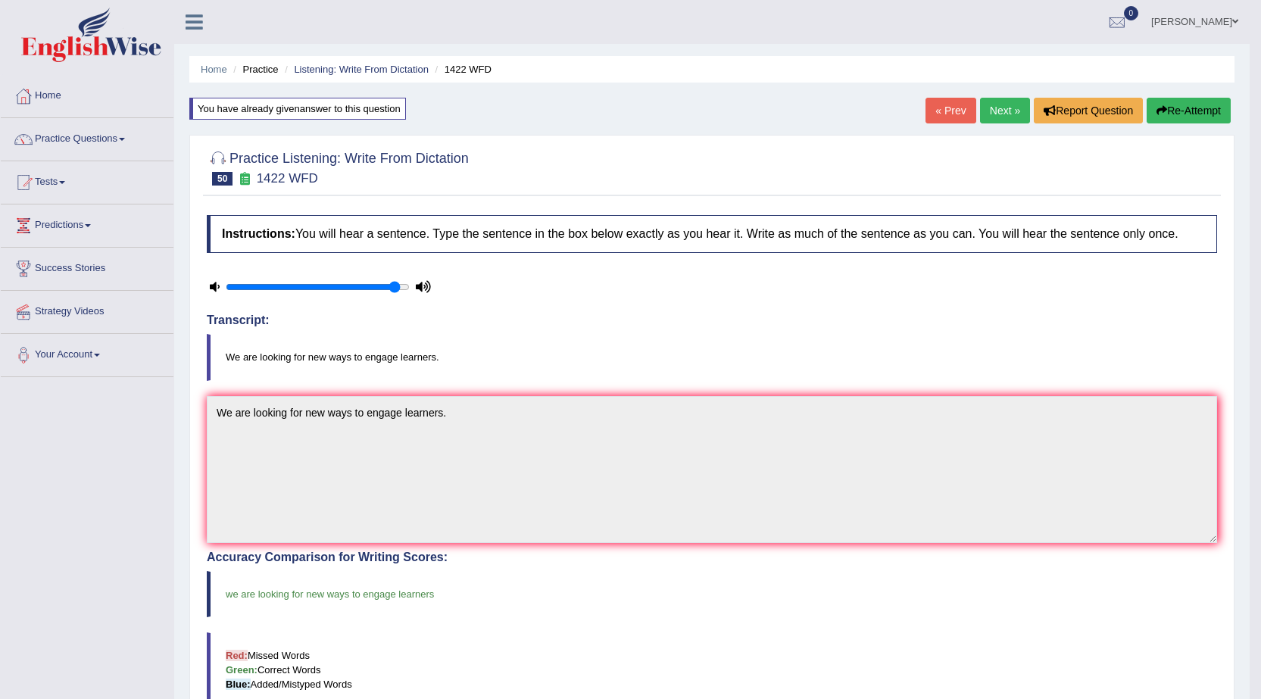
scroll to position [76, 0]
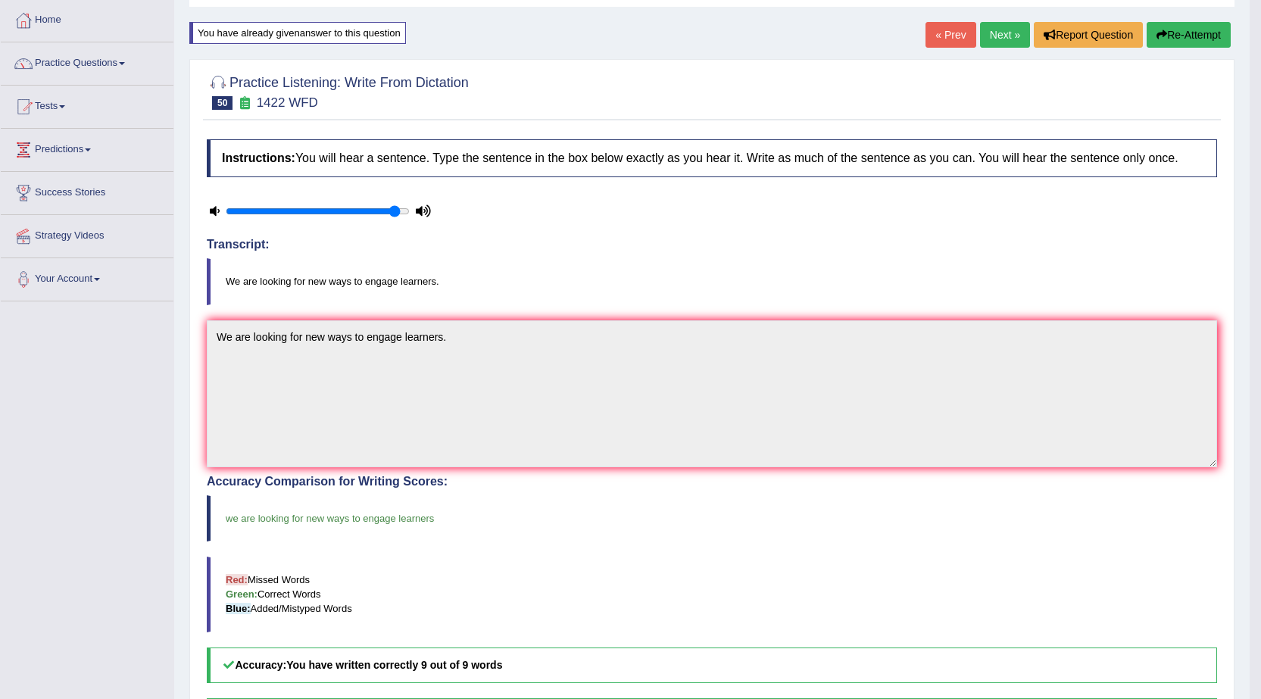
click at [1002, 31] on link "Next »" at bounding box center [1005, 35] width 50 height 26
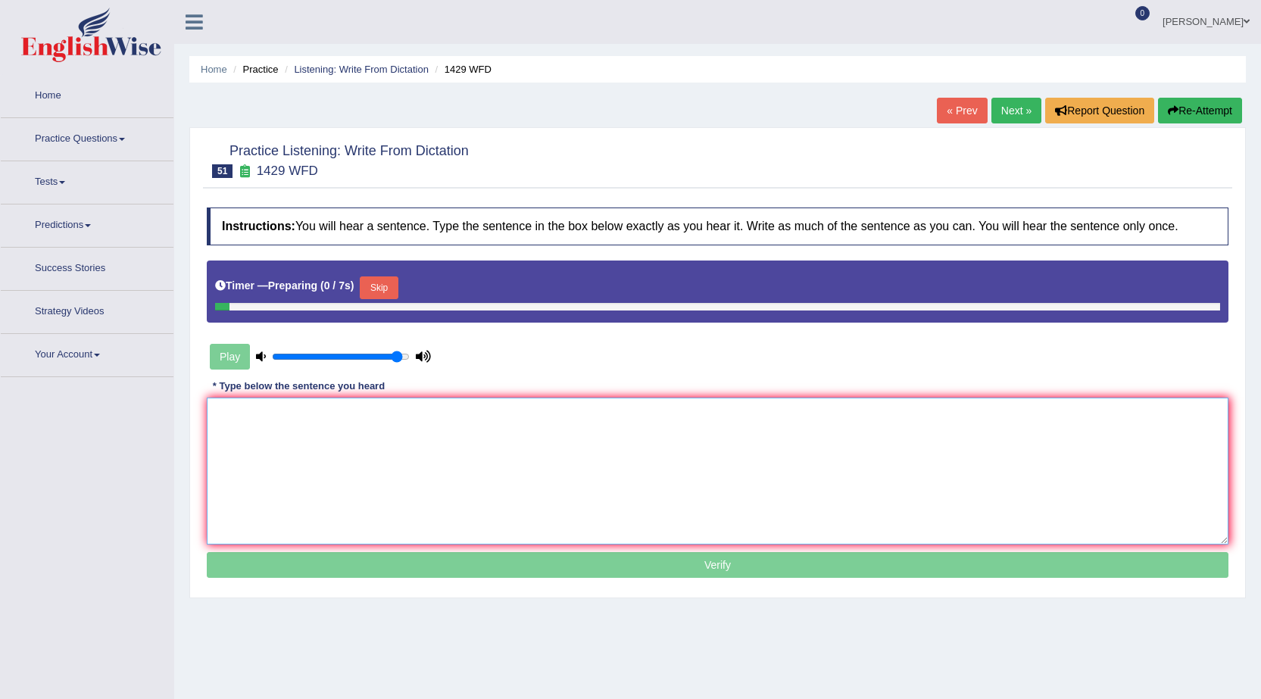
click at [619, 442] on textarea at bounding box center [718, 471] width 1022 height 147
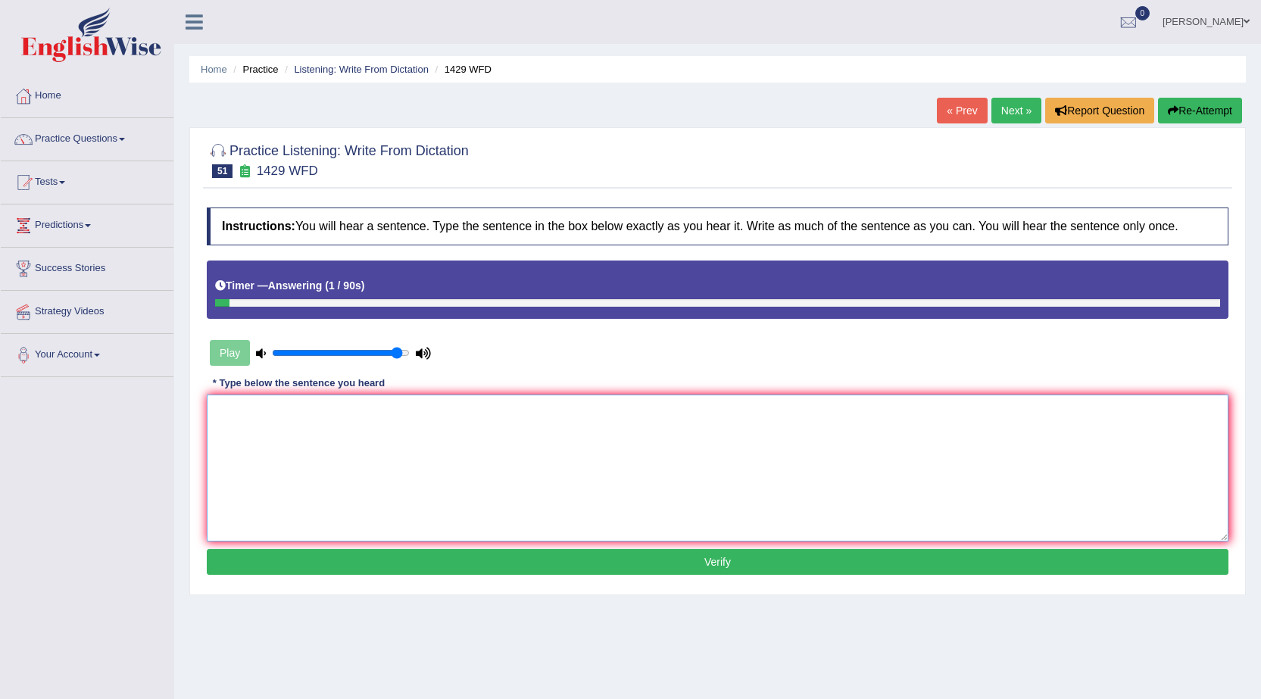
click at [591, 461] on textarea at bounding box center [718, 468] width 1022 height 147
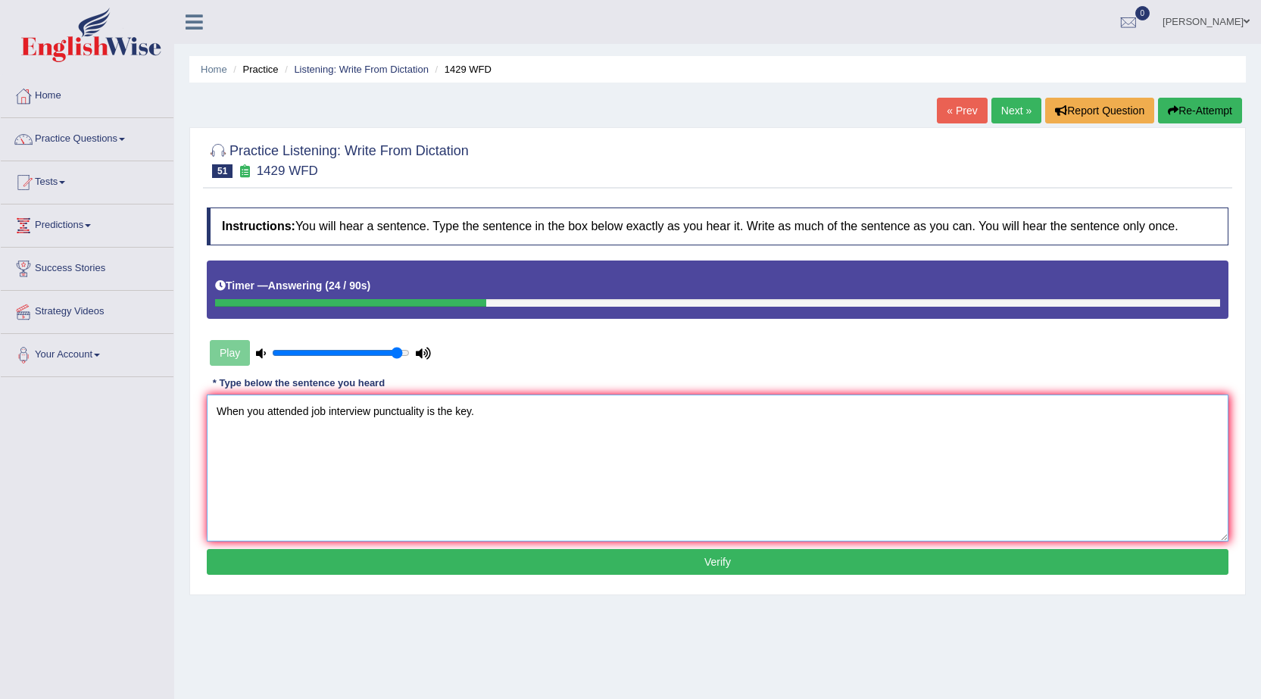
type textarea "When you attended job interview punctuality is the key."
click at [604, 558] on button "Verify" at bounding box center [718, 562] width 1022 height 26
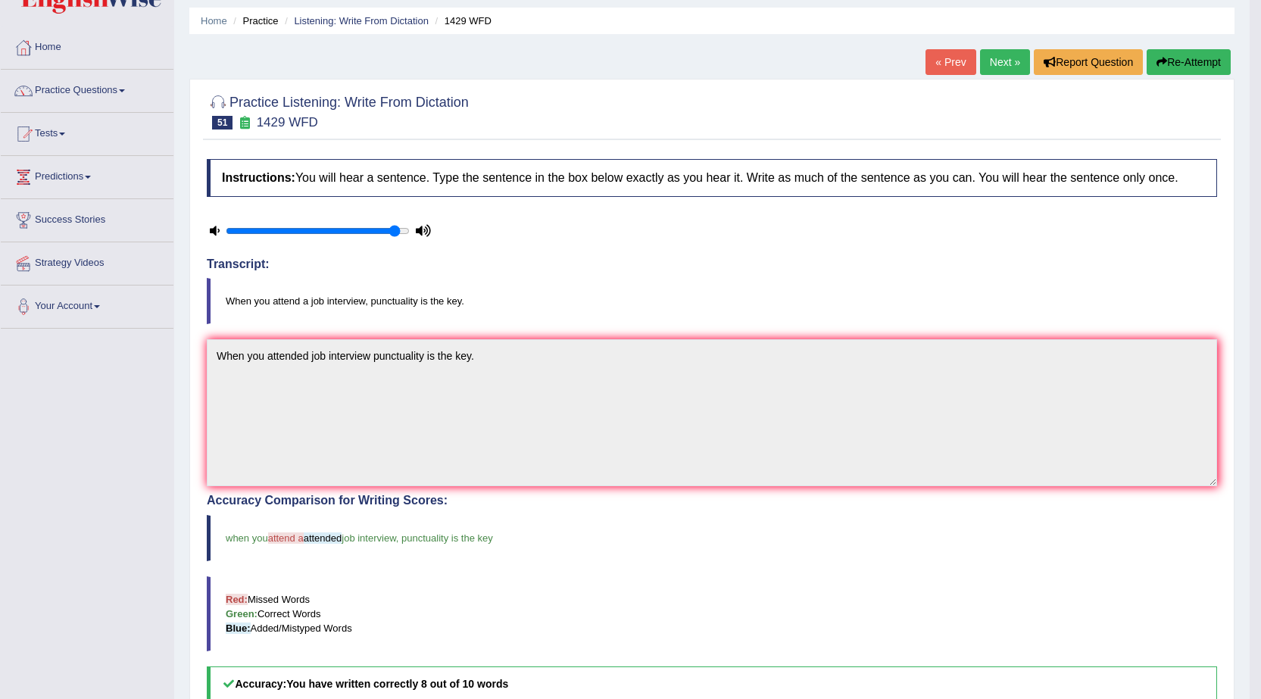
scroll to position [76, 0]
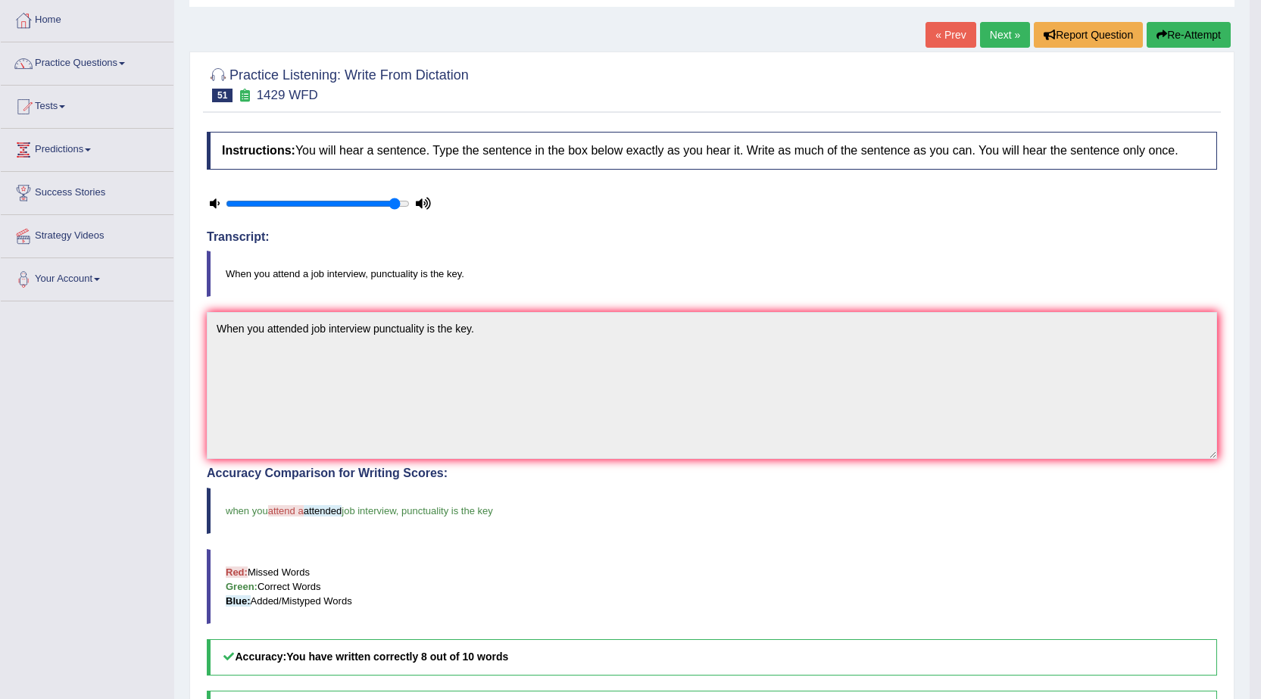
click at [989, 36] on link "Next »" at bounding box center [1005, 35] width 50 height 26
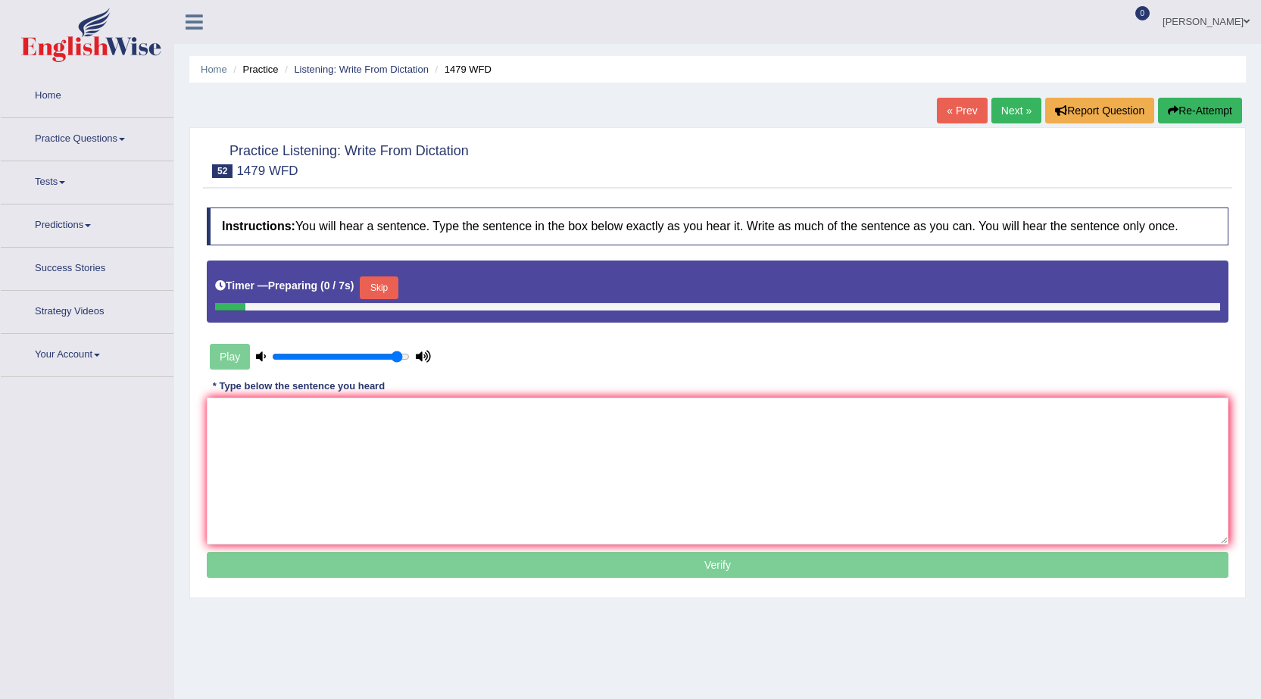
click at [959, 111] on link "« Prev" at bounding box center [962, 111] width 50 height 26
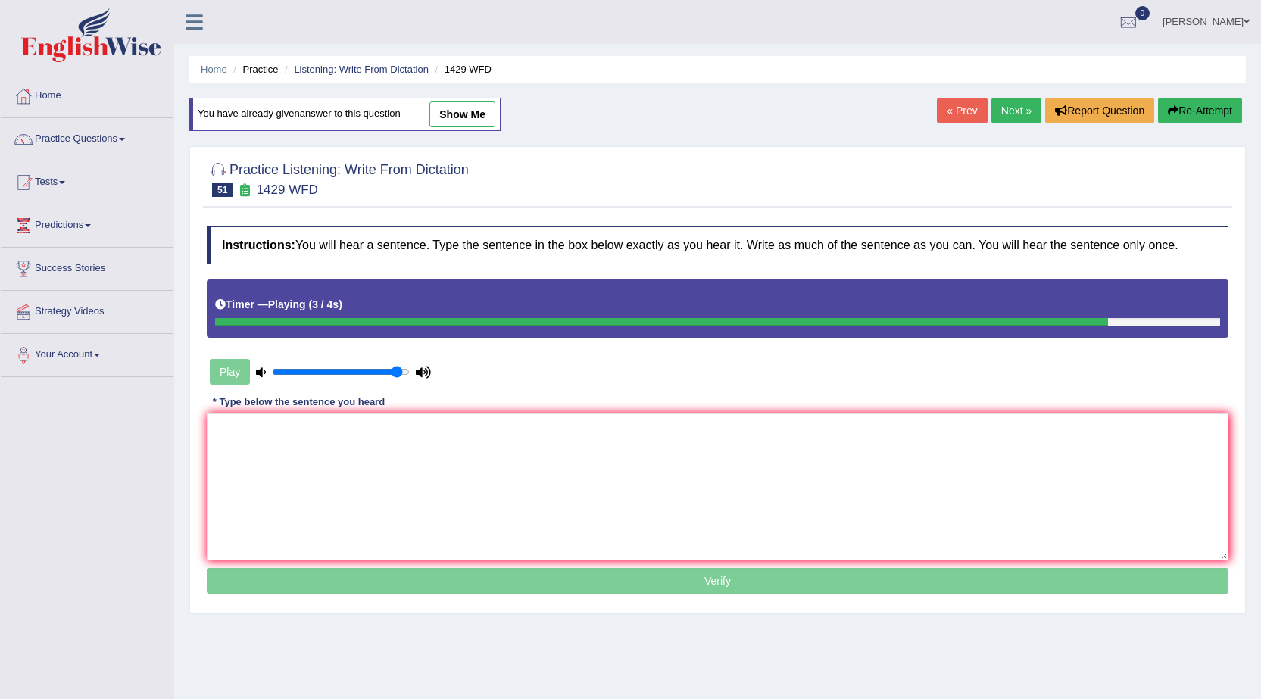
click at [719, 437] on textarea at bounding box center [718, 486] width 1022 height 147
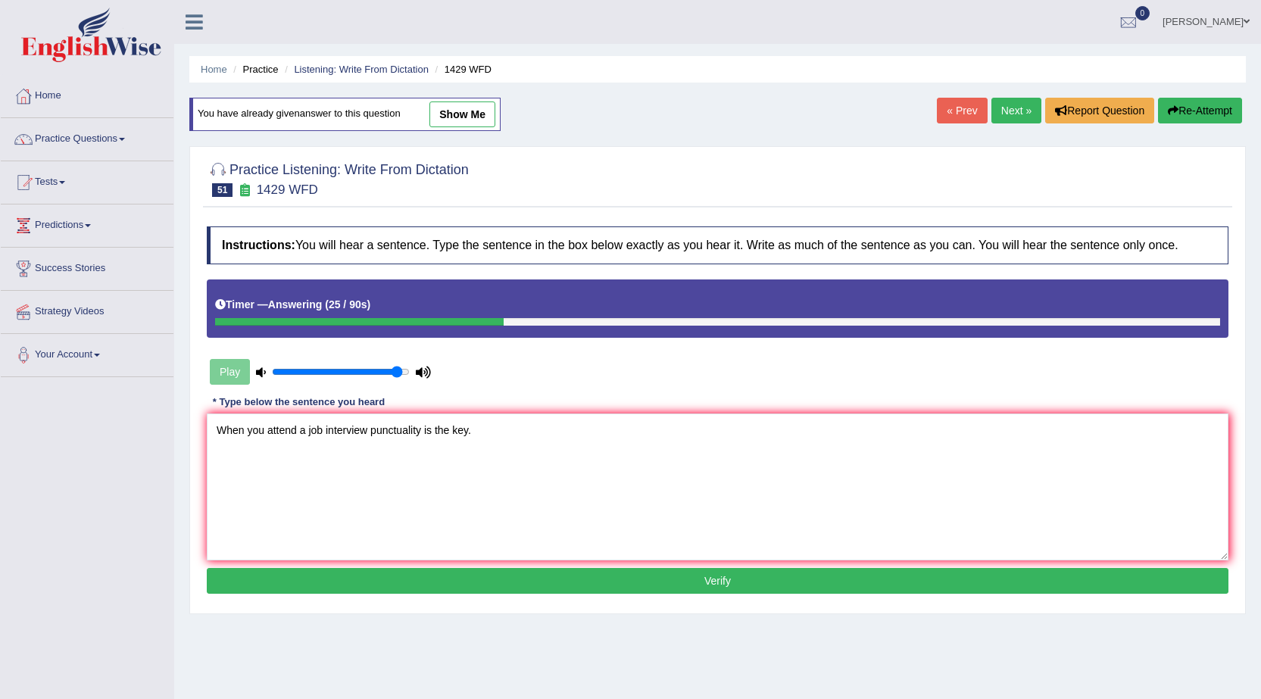
type textarea "When you attend a job interview punctuality is the key."
click at [669, 586] on button "Verify" at bounding box center [718, 581] width 1022 height 26
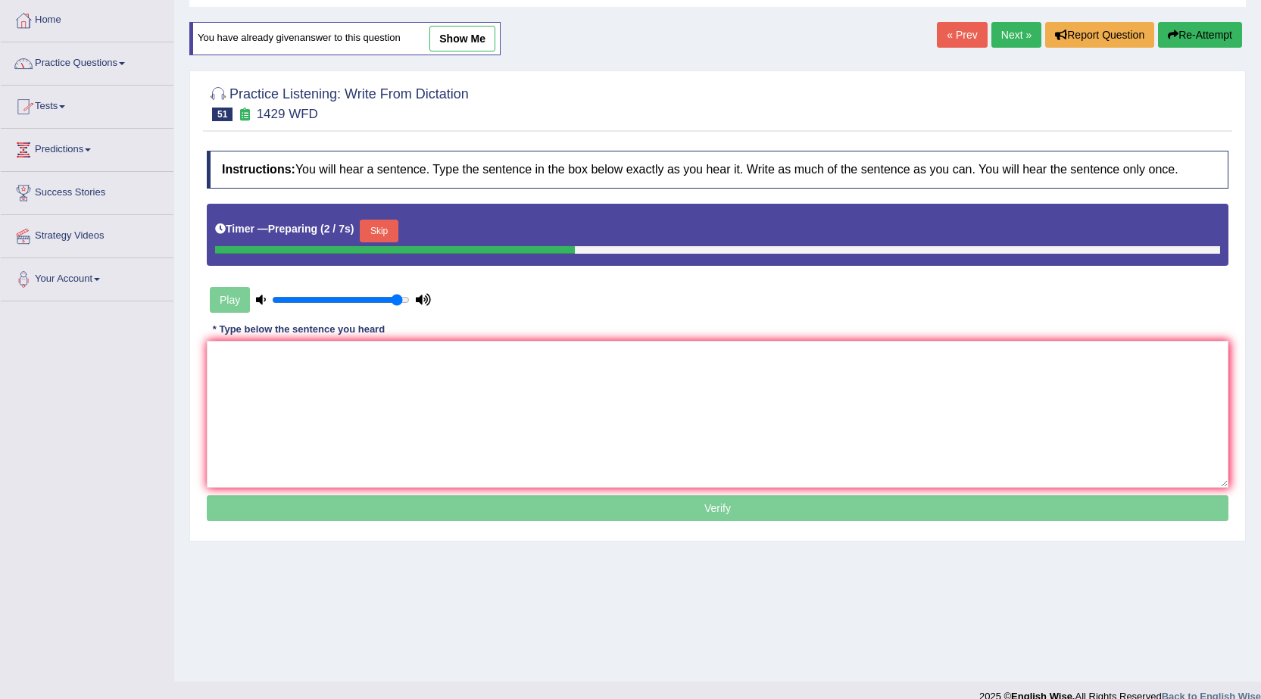
click at [94, 151] on link "Predictions" at bounding box center [87, 148] width 173 height 38
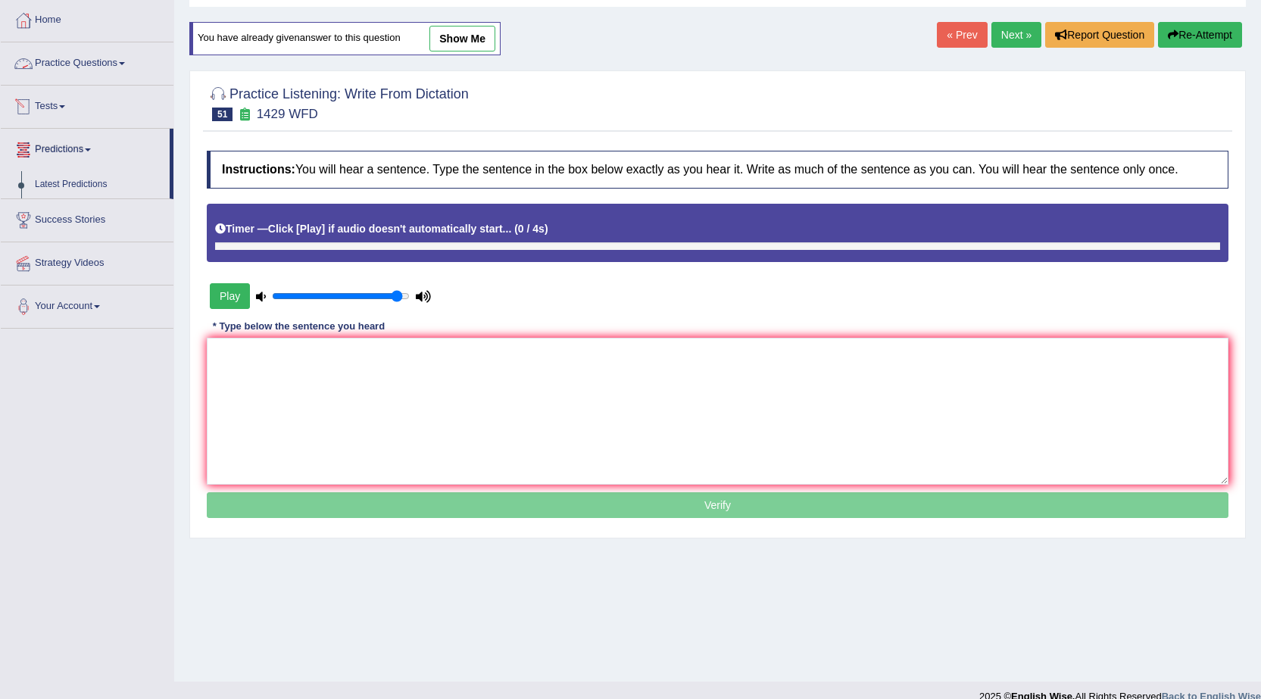
click at [125, 61] on link "Practice Questions" at bounding box center [87, 61] width 173 height 38
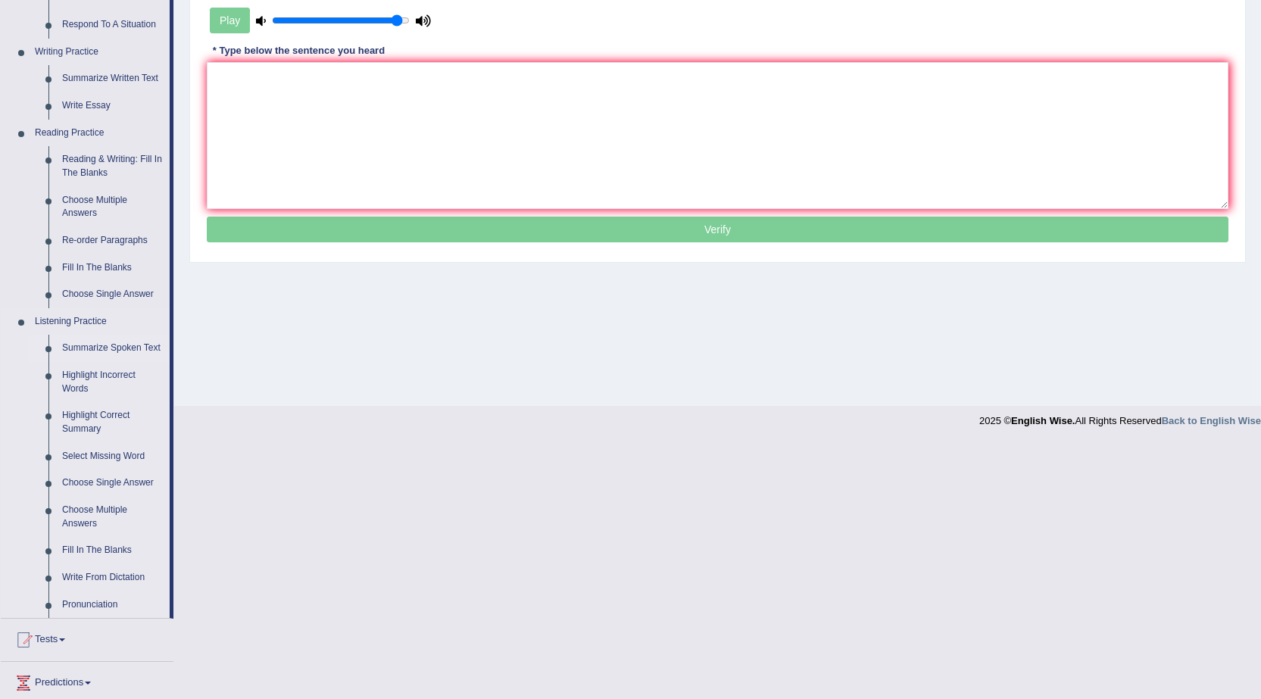
scroll to position [379, 0]
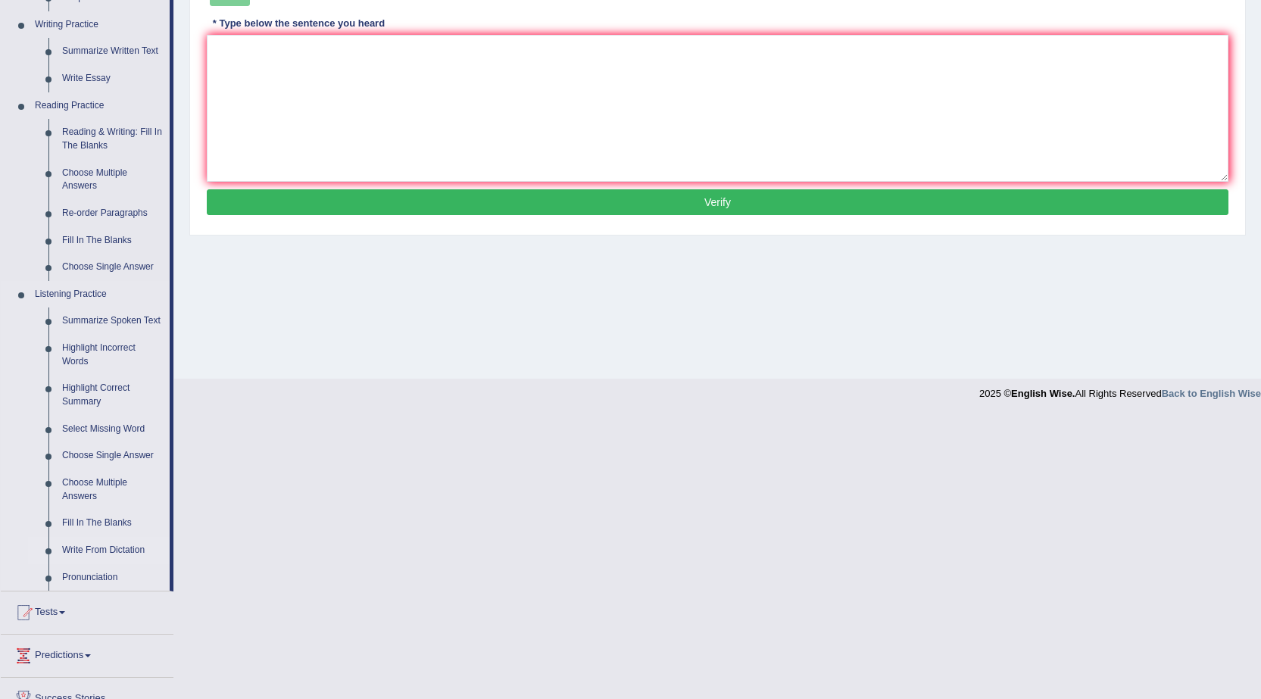
click at [119, 553] on link "Write From Dictation" at bounding box center [112, 550] width 114 height 27
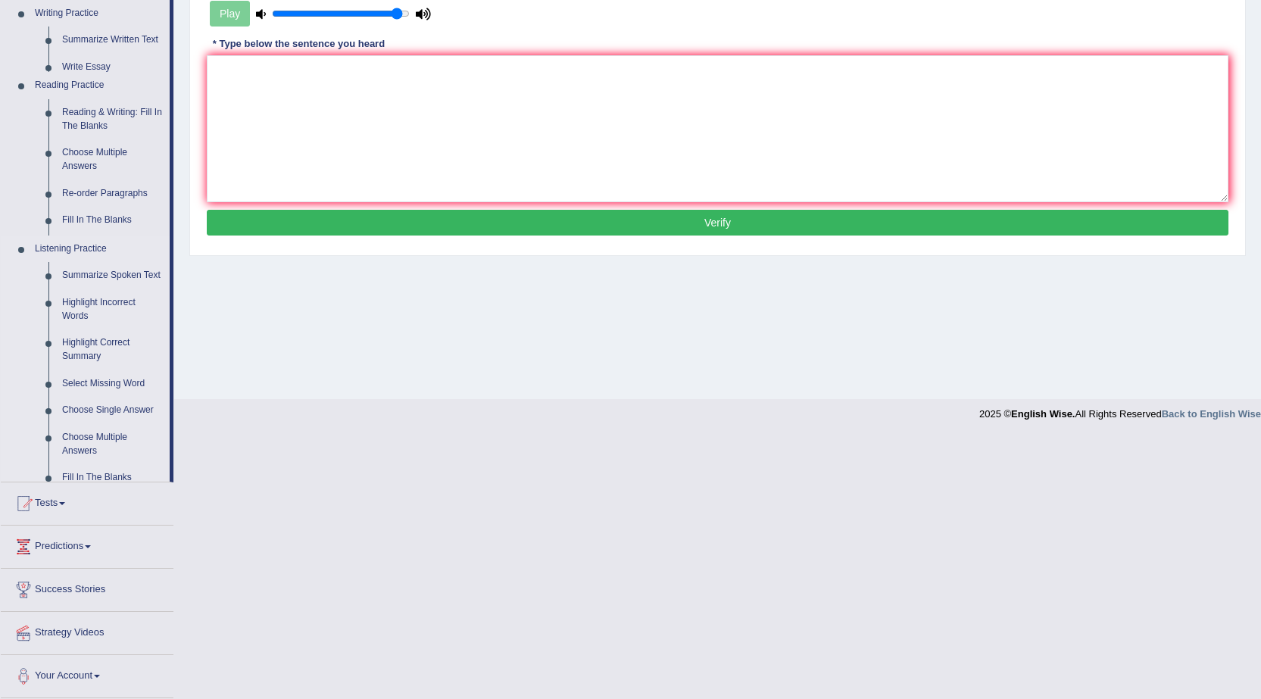
scroll to position [96, 0]
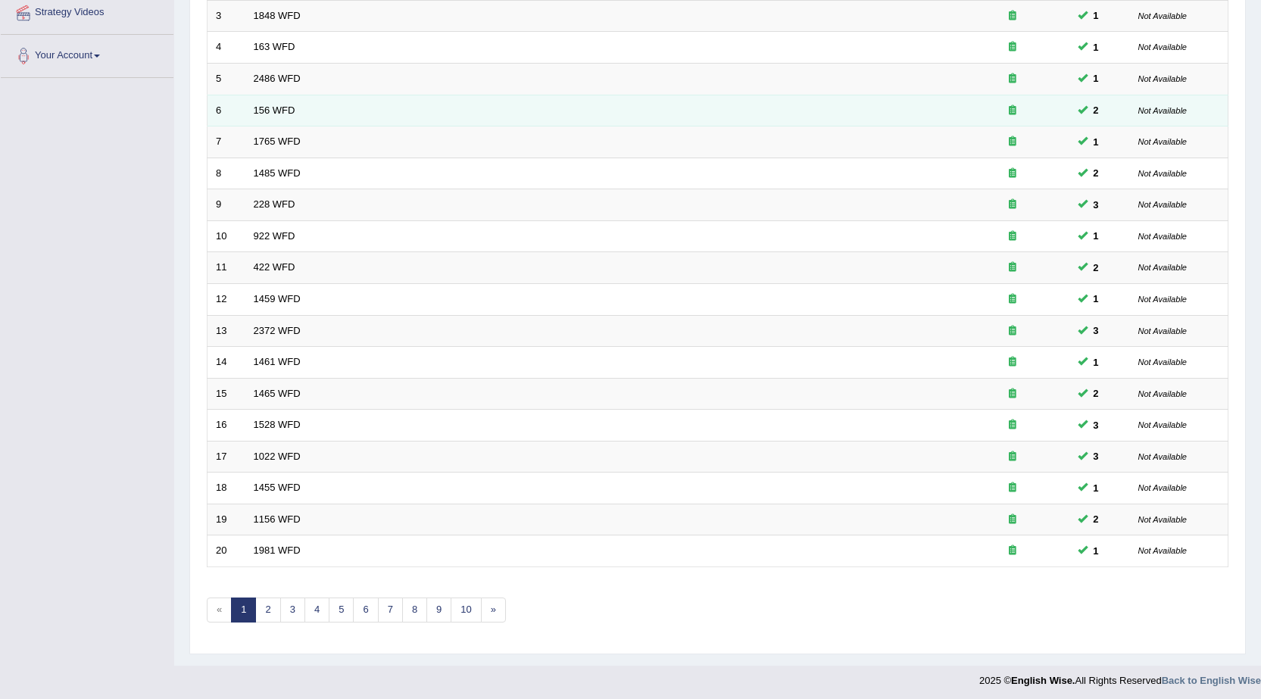
scroll to position [304, 0]
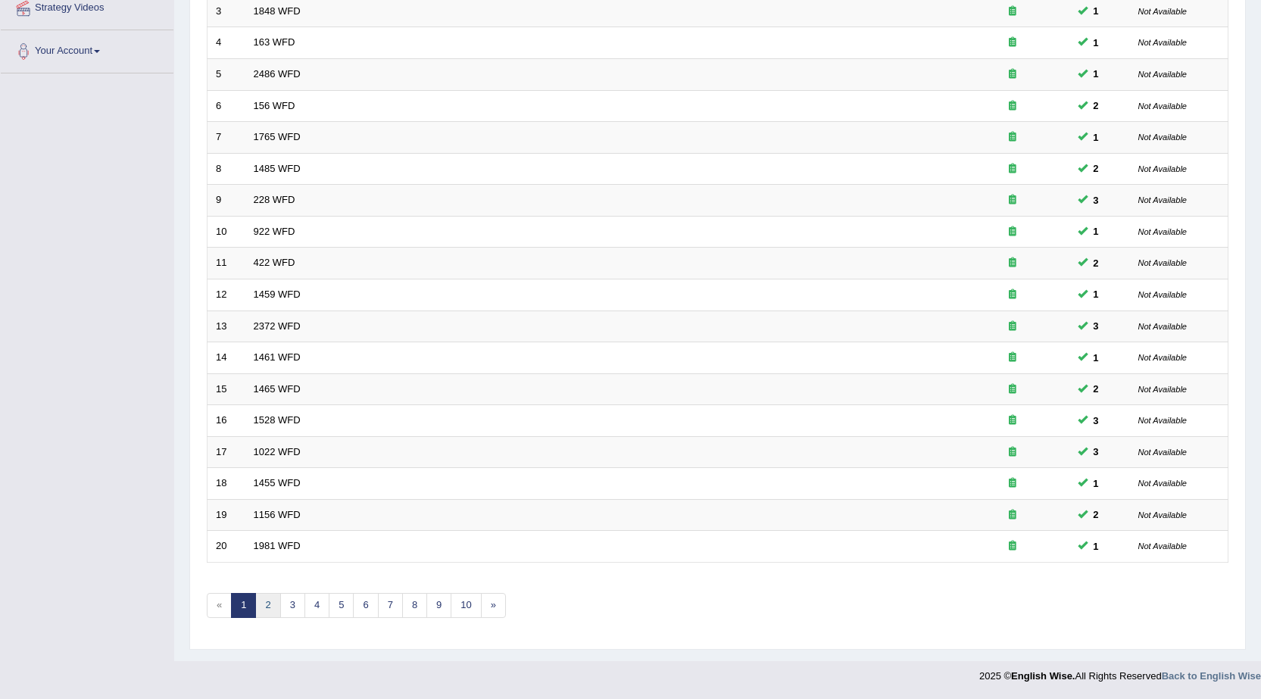
click at [263, 604] on link "2" at bounding box center [267, 605] width 25 height 25
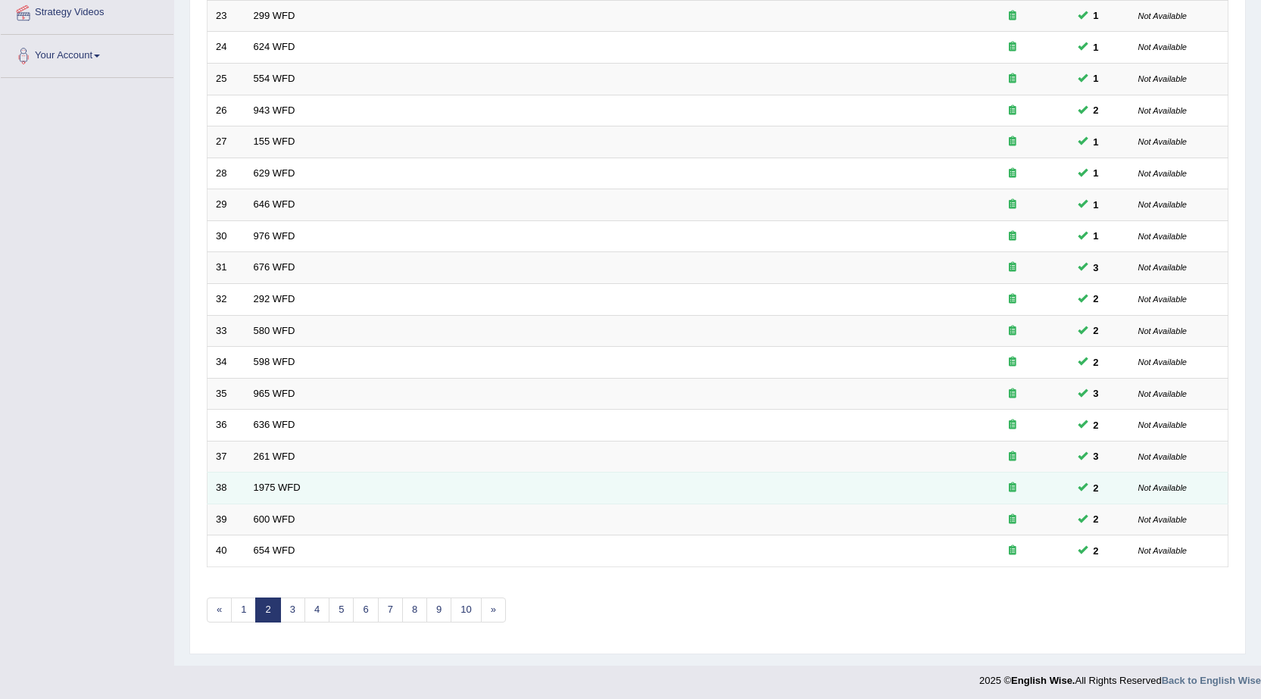
scroll to position [304, 0]
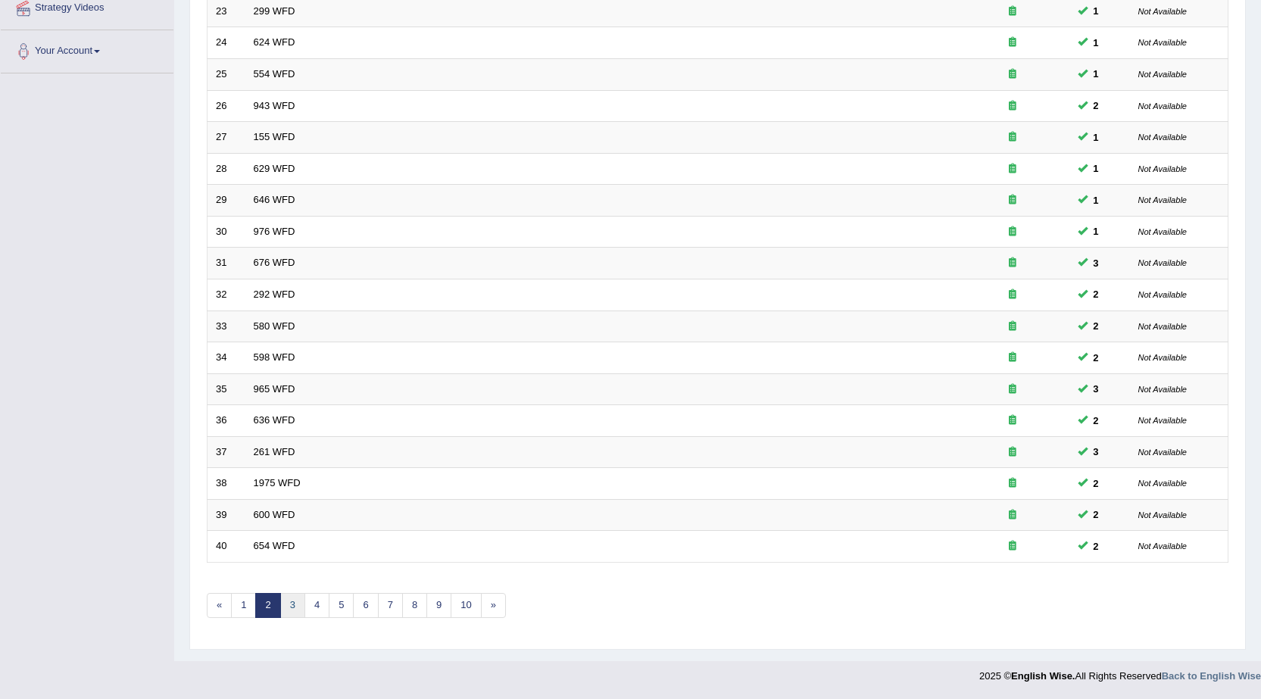
click at [292, 607] on link "3" at bounding box center [292, 605] width 25 height 25
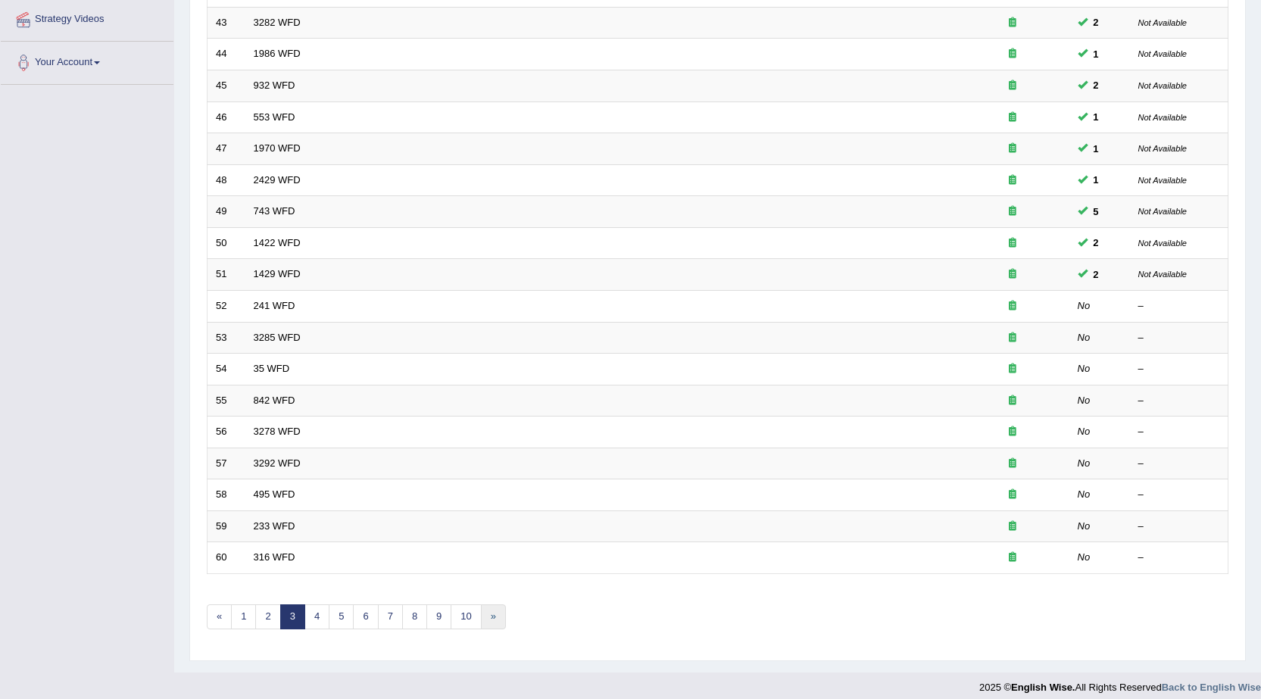
scroll to position [304, 0]
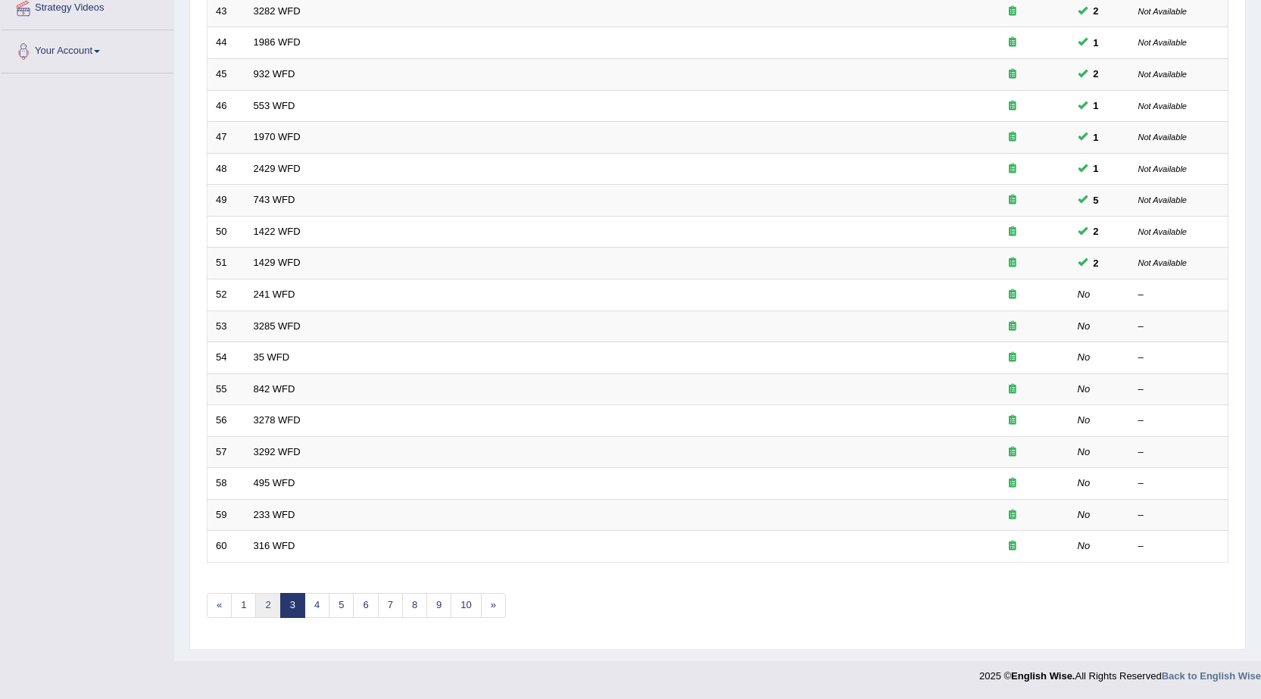
click at [267, 609] on link "2" at bounding box center [267, 605] width 25 height 25
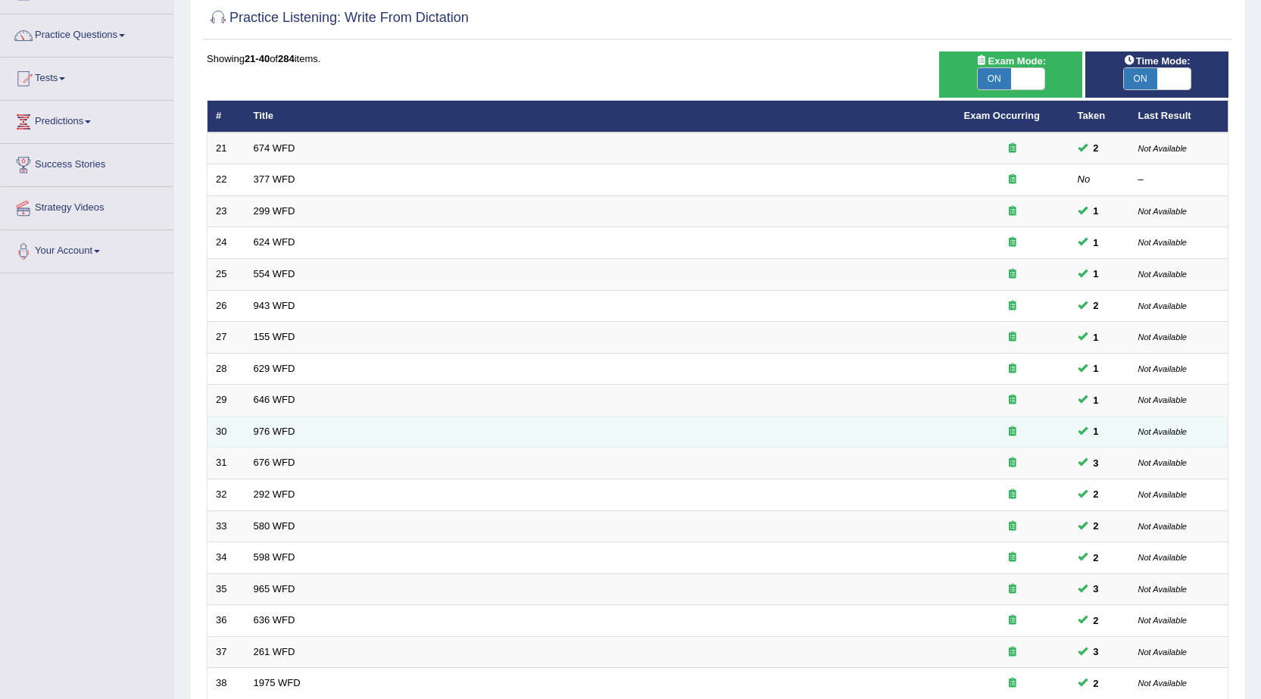
scroll to position [76, 0]
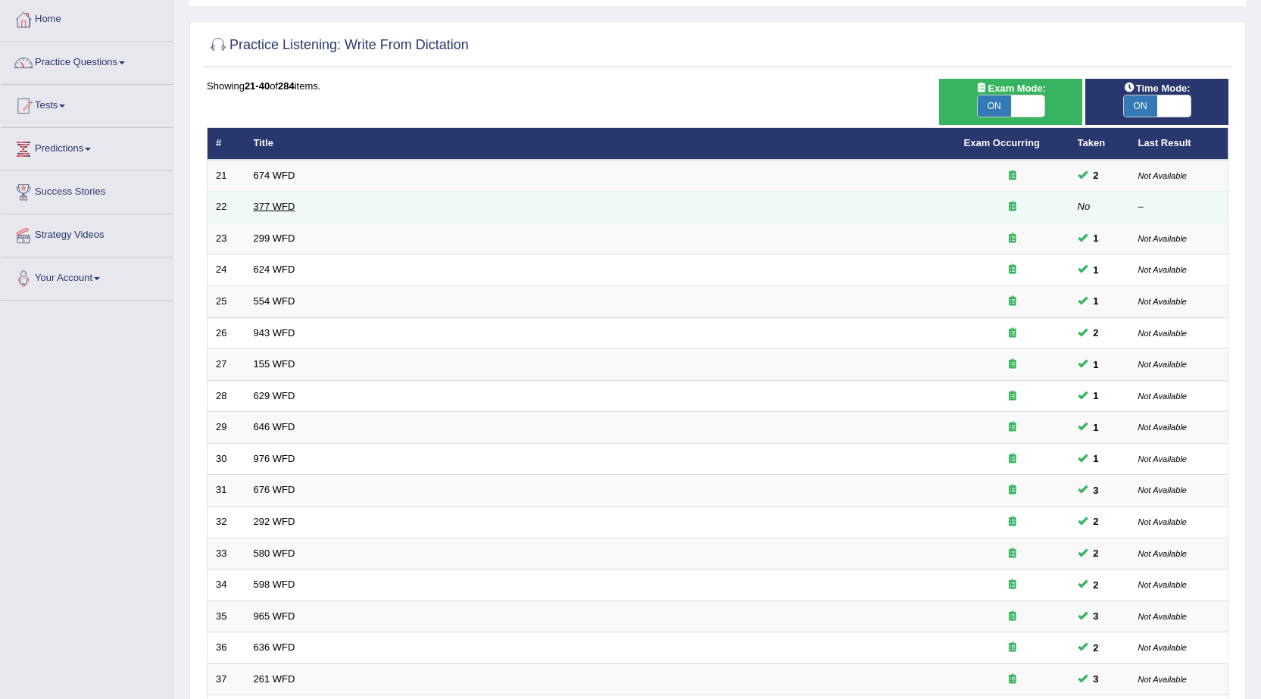
click at [264, 207] on link "377 WFD" at bounding box center [275, 206] width 42 height 11
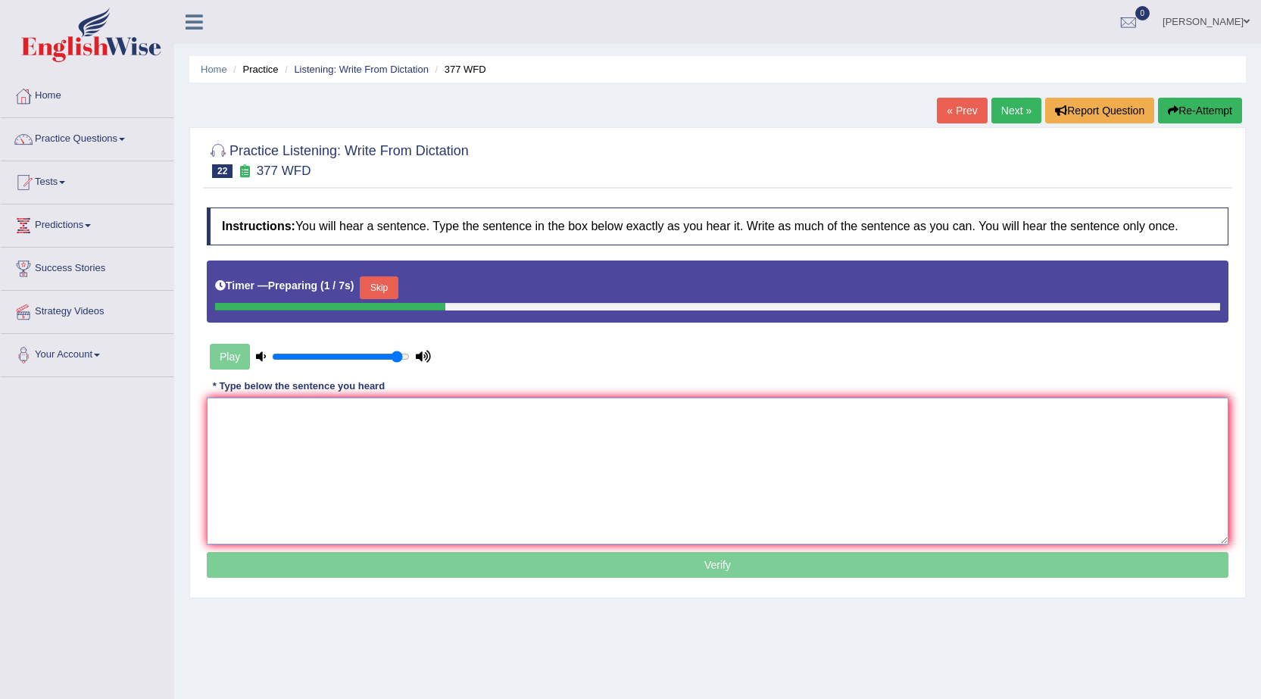
click at [321, 449] on textarea at bounding box center [718, 471] width 1022 height 147
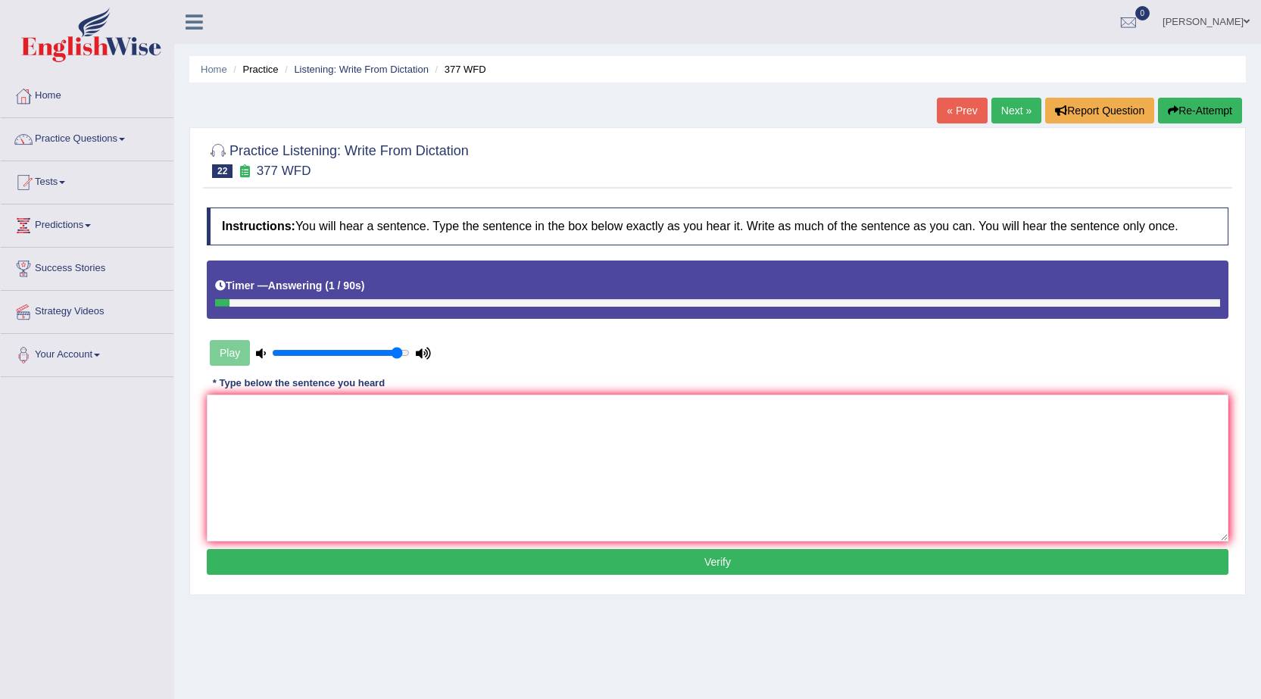
click at [1018, 117] on link "Next »" at bounding box center [1016, 111] width 50 height 26
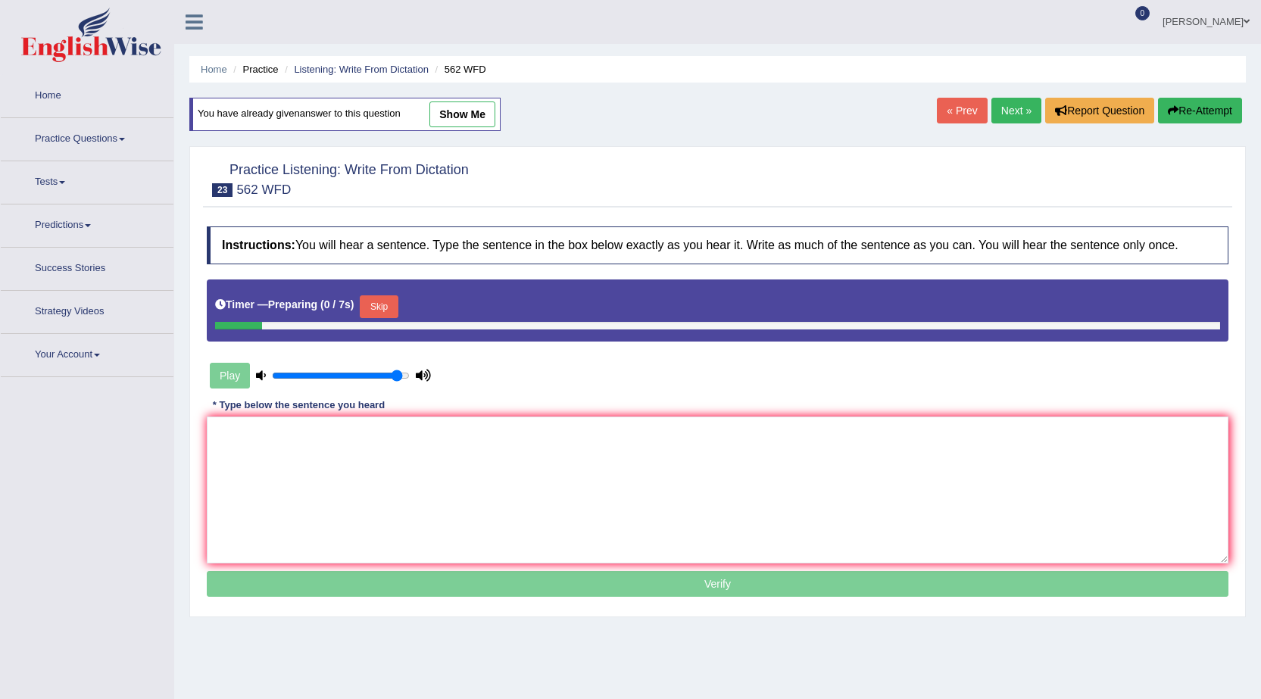
click at [972, 116] on link "« Prev" at bounding box center [962, 111] width 50 height 26
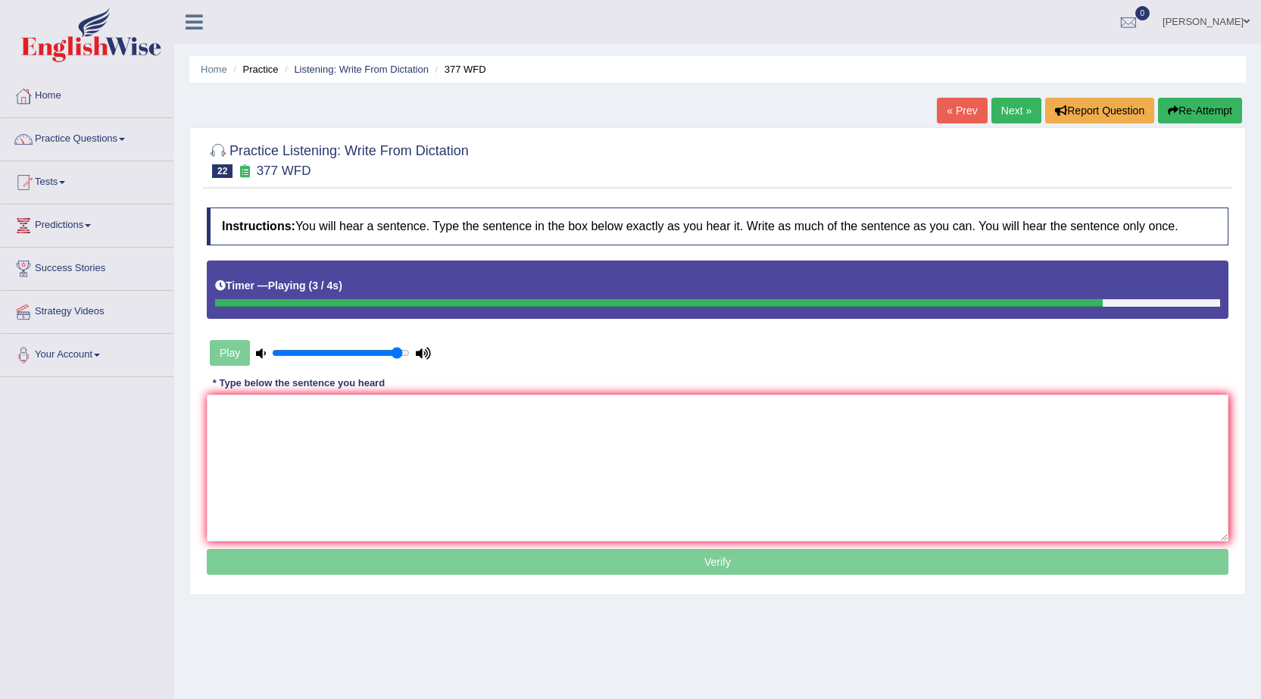
click at [682, 435] on textarea at bounding box center [718, 468] width 1022 height 147
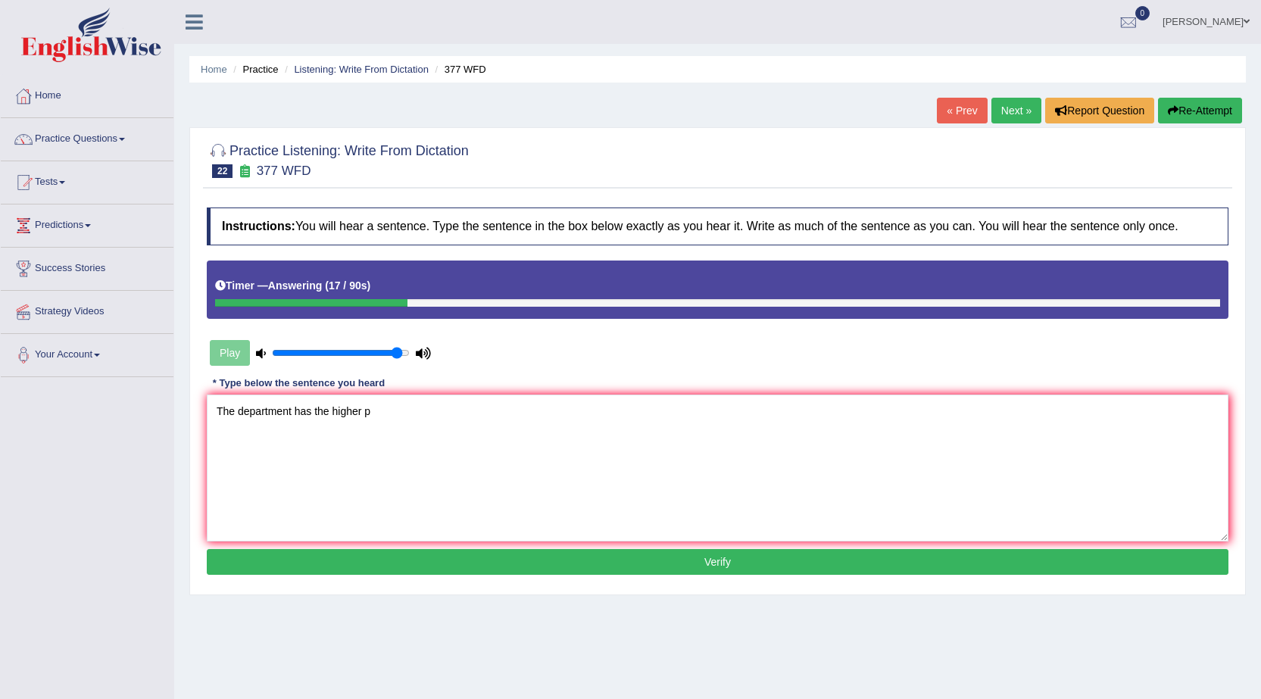
type textarea "The department has the higher p"
click at [1016, 107] on link "Next »" at bounding box center [1016, 111] width 50 height 26
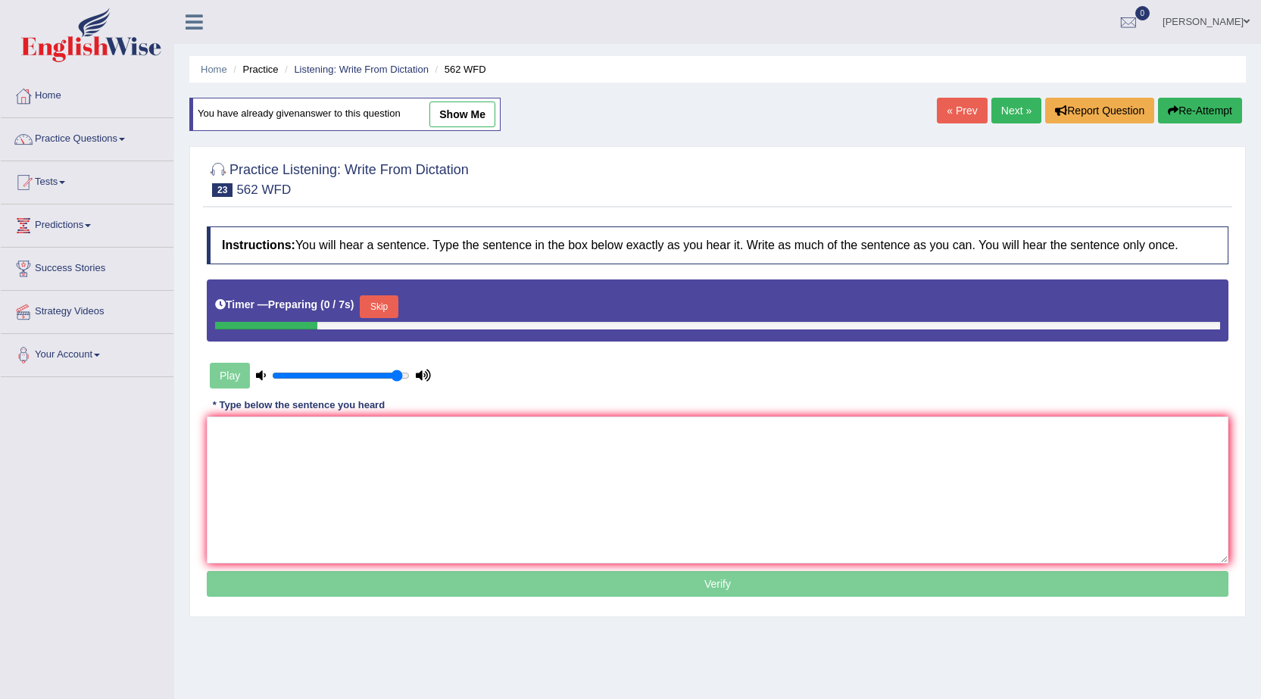
click at [968, 117] on link "« Prev" at bounding box center [962, 111] width 50 height 26
